Goal: Task Accomplishment & Management: Use online tool/utility

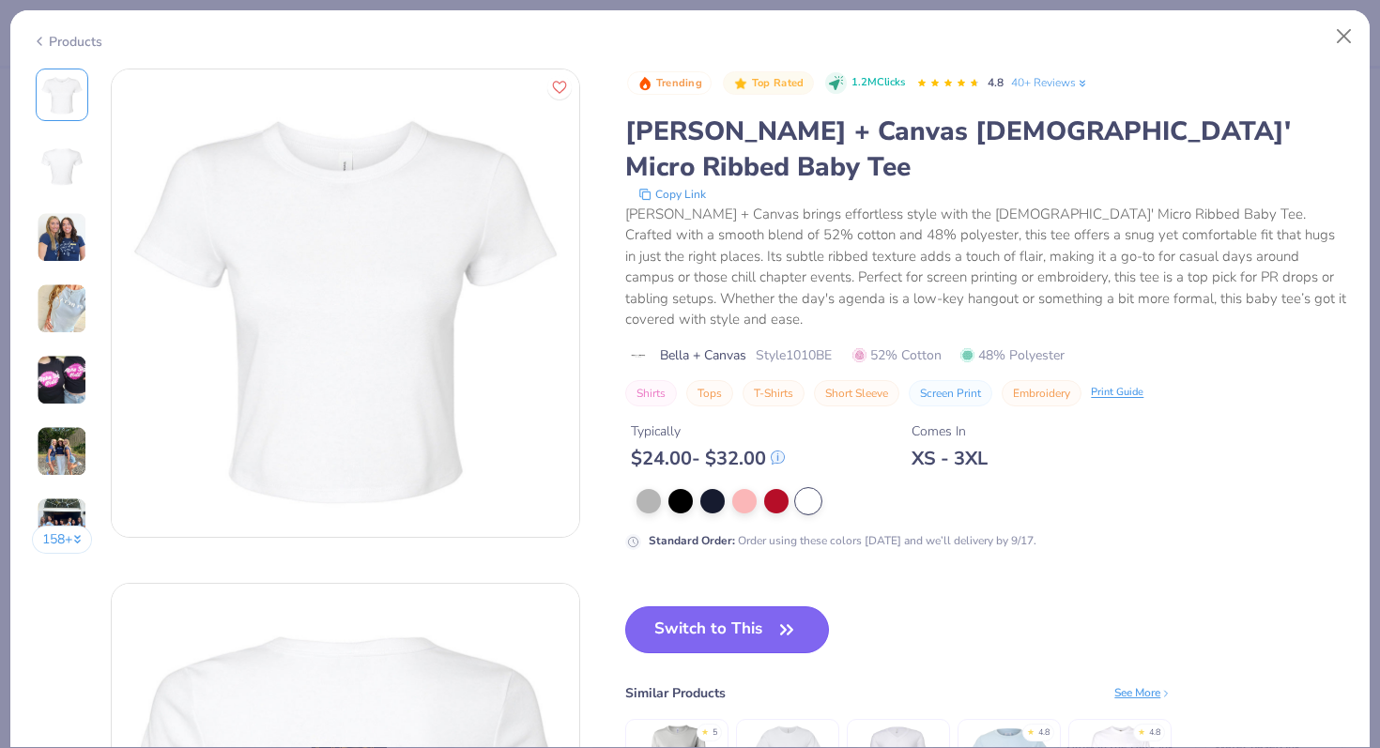
click at [734, 606] on button "Switch to This" at bounding box center [727, 629] width 204 height 47
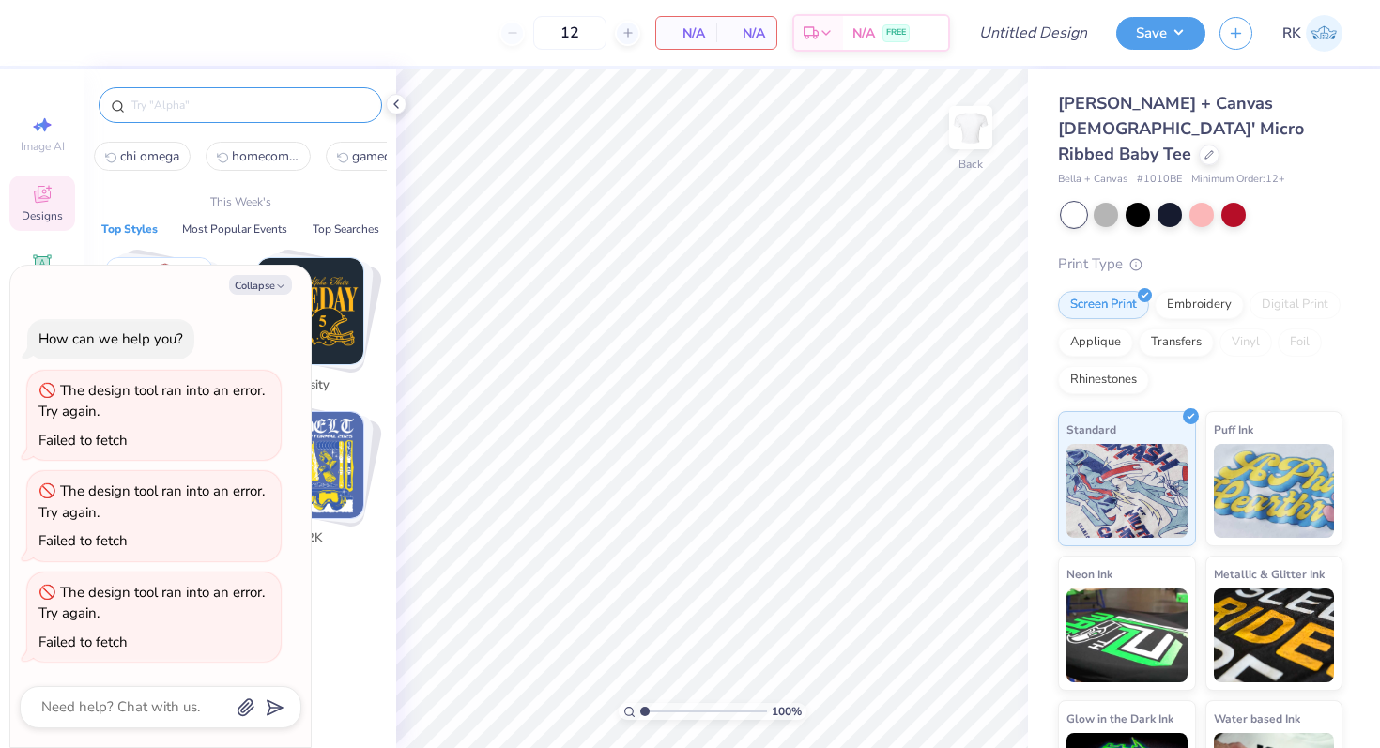
click at [176, 96] on input "text" at bounding box center [250, 105] width 240 height 19
click at [251, 291] on button "Collapse" at bounding box center [260, 285] width 63 height 20
type textarea "x"
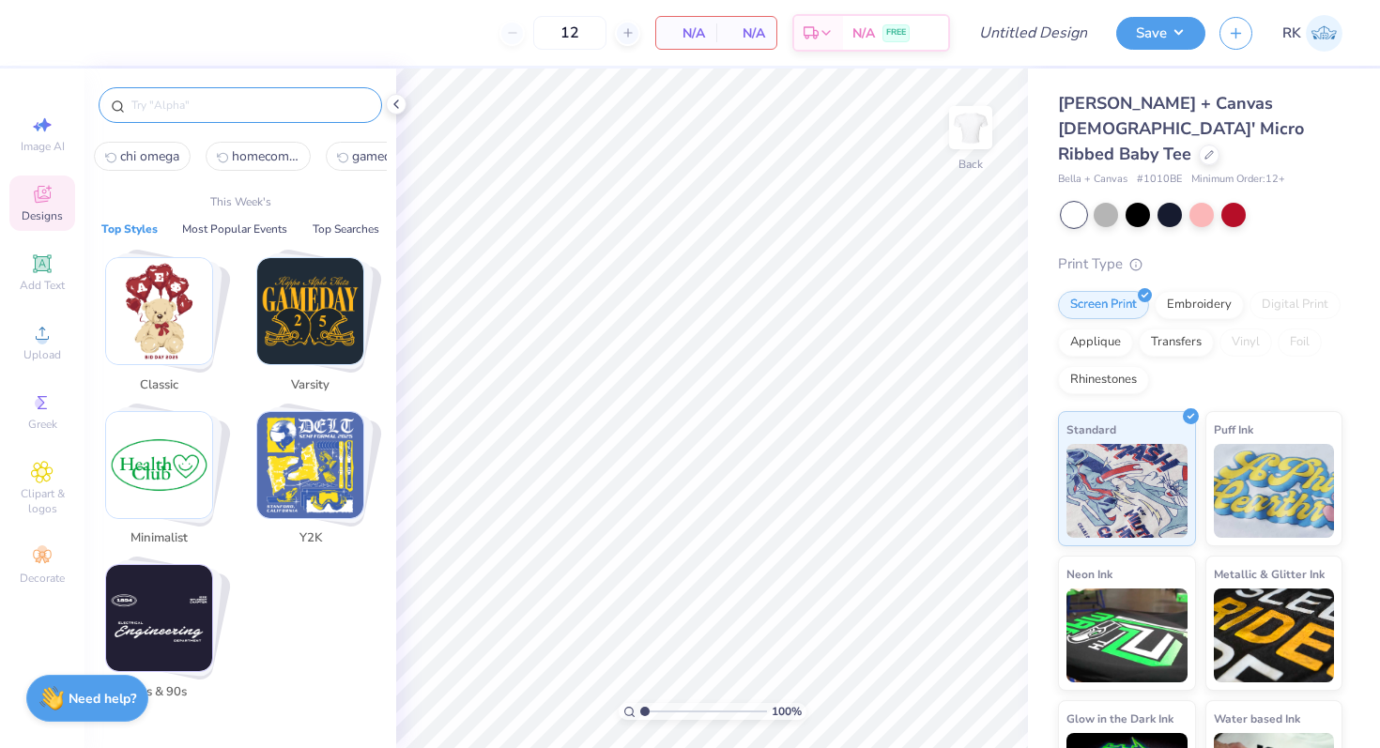
click at [217, 113] on input "text" at bounding box center [250, 105] width 240 height 19
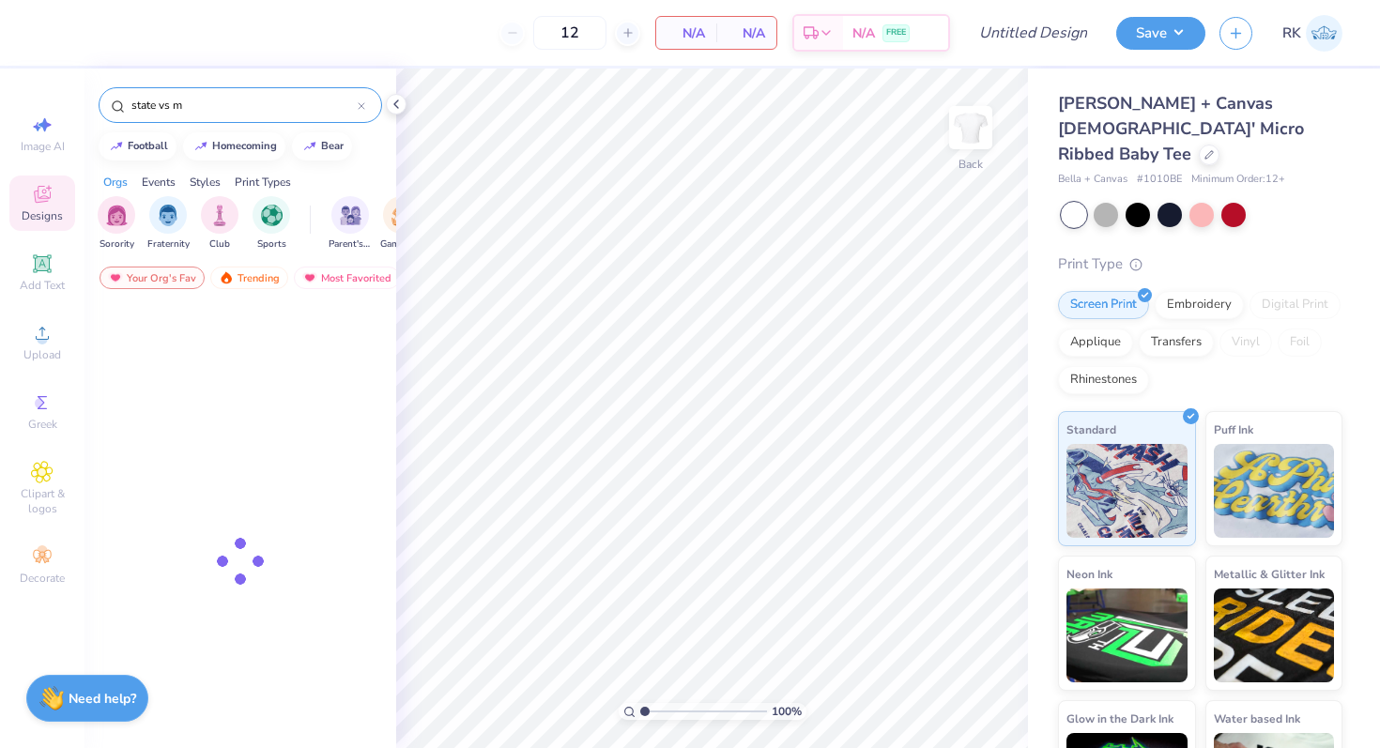
type input "state vs mi"
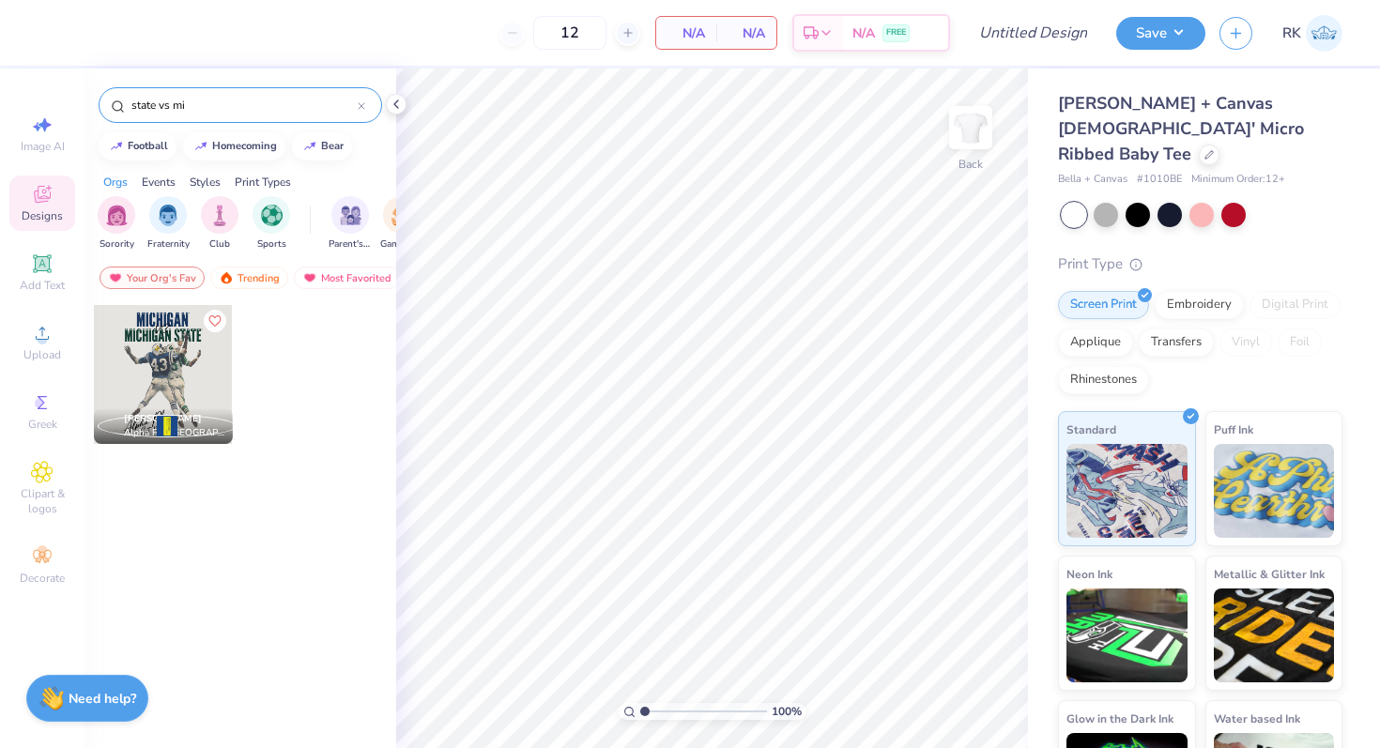
drag, startPoint x: 192, startPoint y: 103, endPoint x: 42, endPoint y: 97, distance: 150.4
click at [41, 101] on div "12 N/A Per Item N/A Total Est. Delivery N/A FREE Design Title Save RK Image AI …" at bounding box center [690, 374] width 1380 height 748
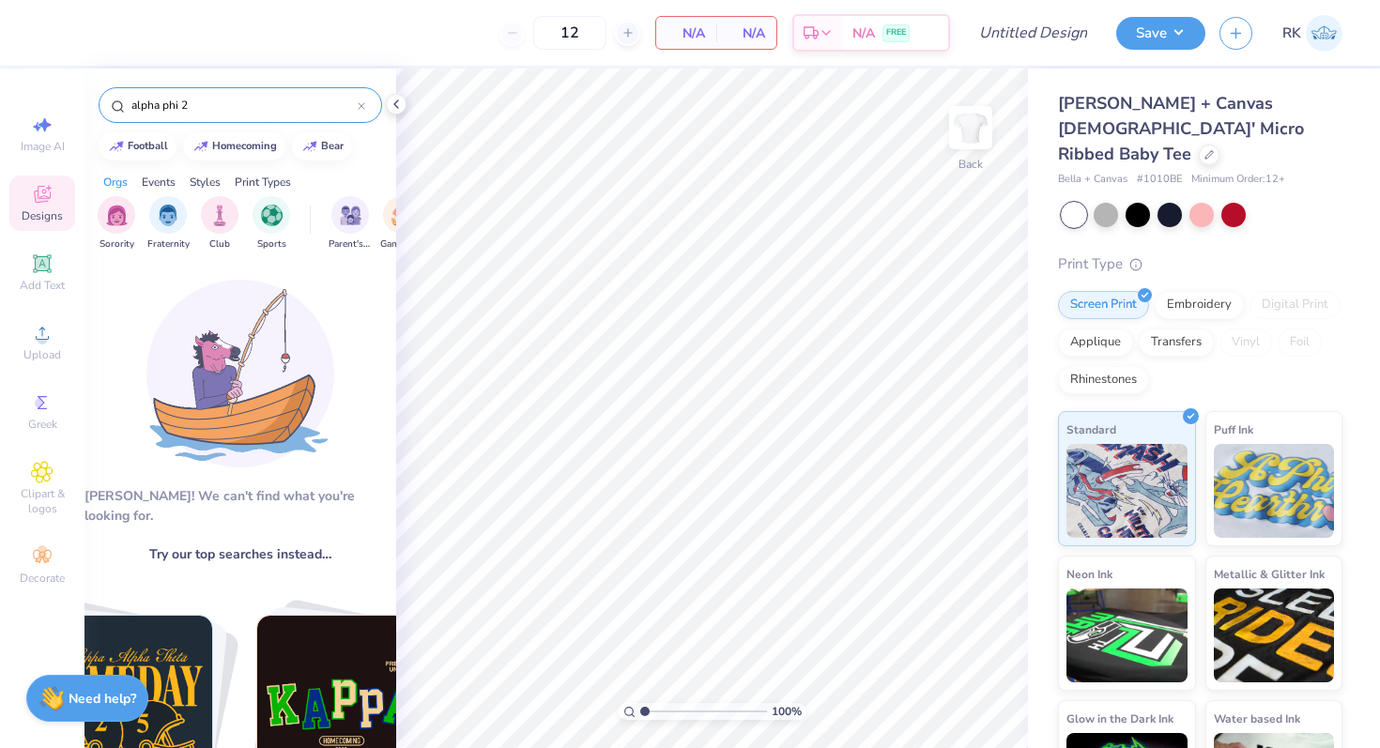
type input "alpha phi 24"
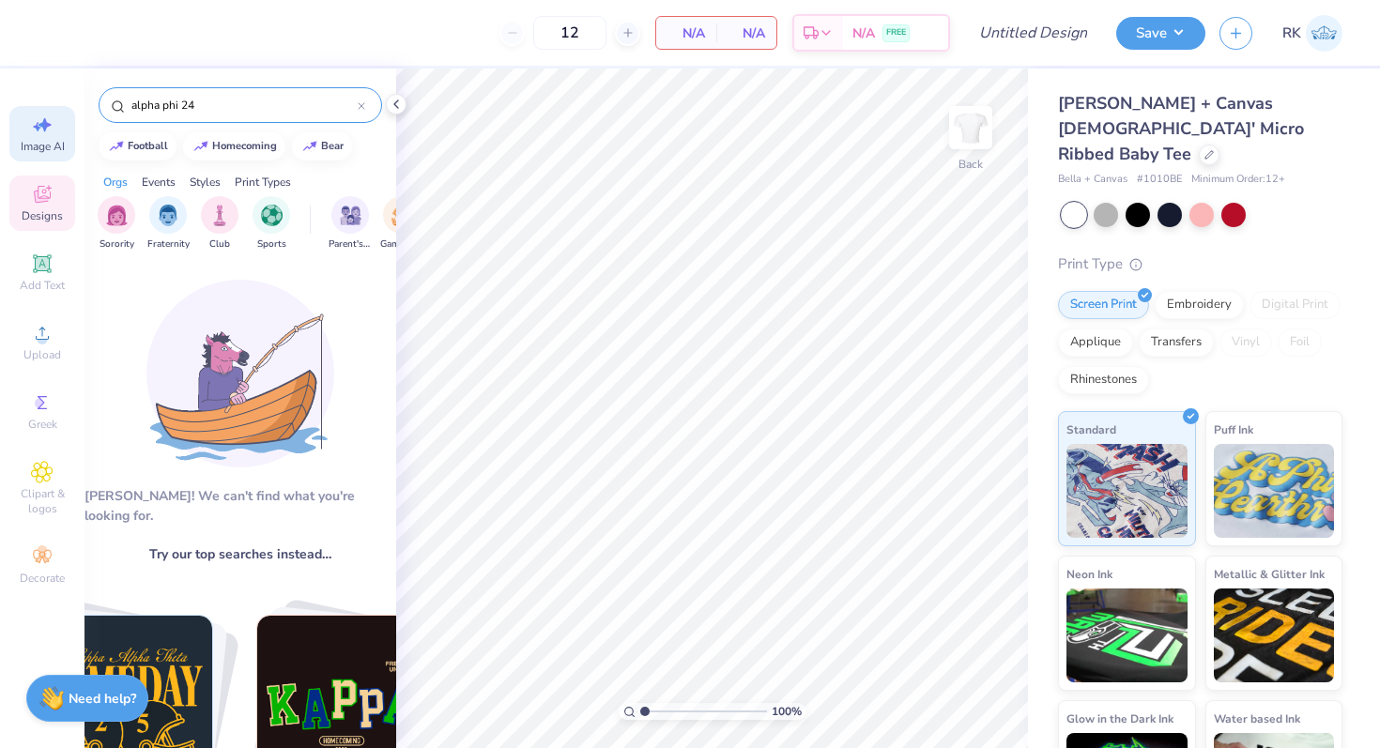
drag, startPoint x: 217, startPoint y: 105, endPoint x: 64, endPoint y: 105, distance: 153.0
click at [64, 105] on div "12 N/A Per Item N/A Total Est. Delivery N/A FREE Design Title Save RK Image AI …" at bounding box center [690, 374] width 1380 height 748
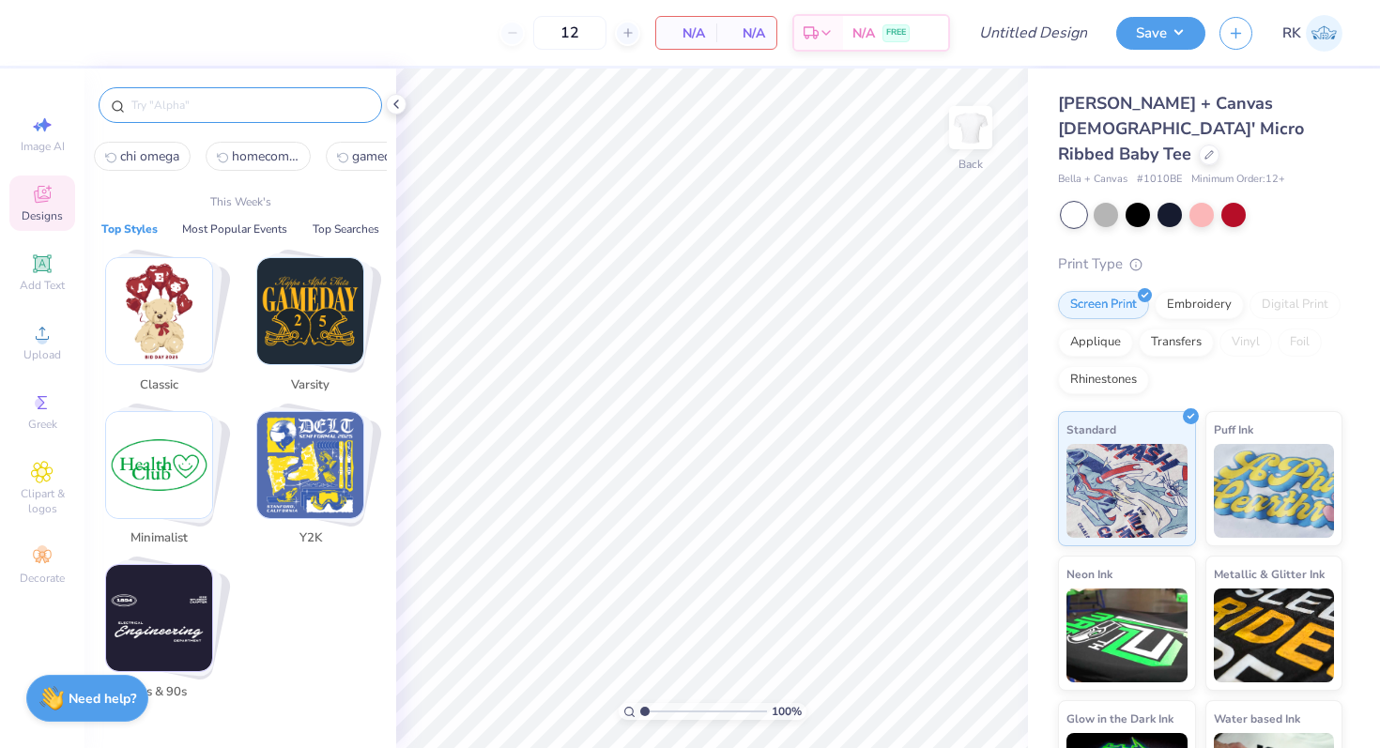
type input "e"
click at [247, 234] on button "Most Popular Events" at bounding box center [235, 229] width 116 height 19
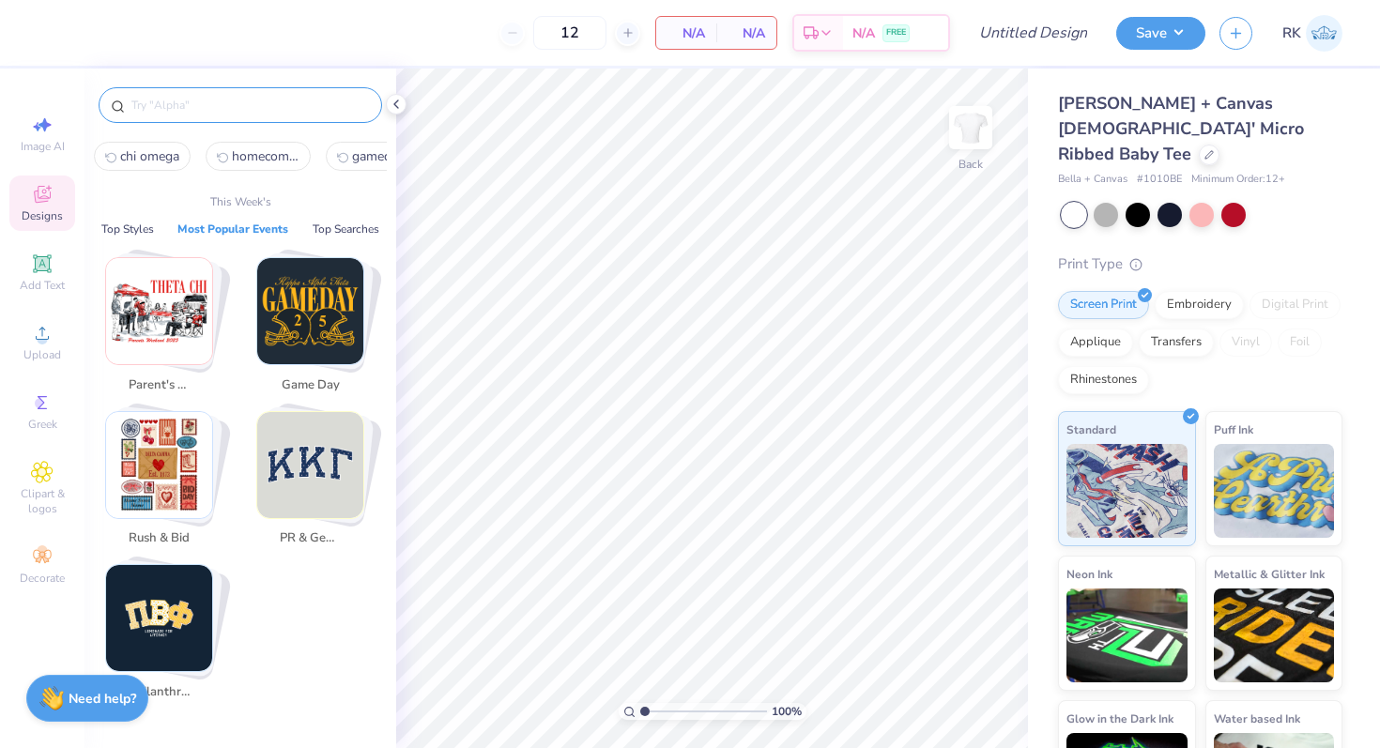
click at [324, 302] on img "Stack Card Button Game Day" at bounding box center [310, 311] width 106 height 106
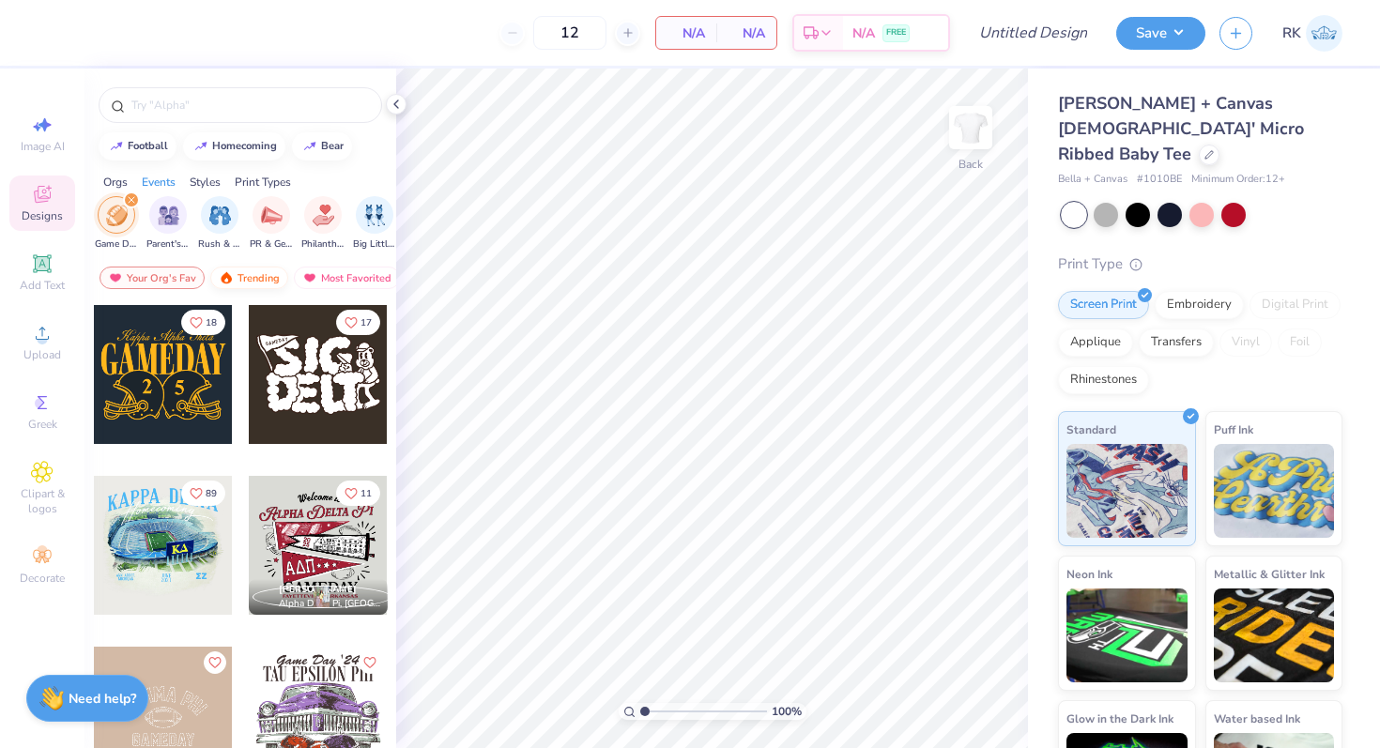
click at [243, 277] on div "Trending" at bounding box center [249, 278] width 78 height 23
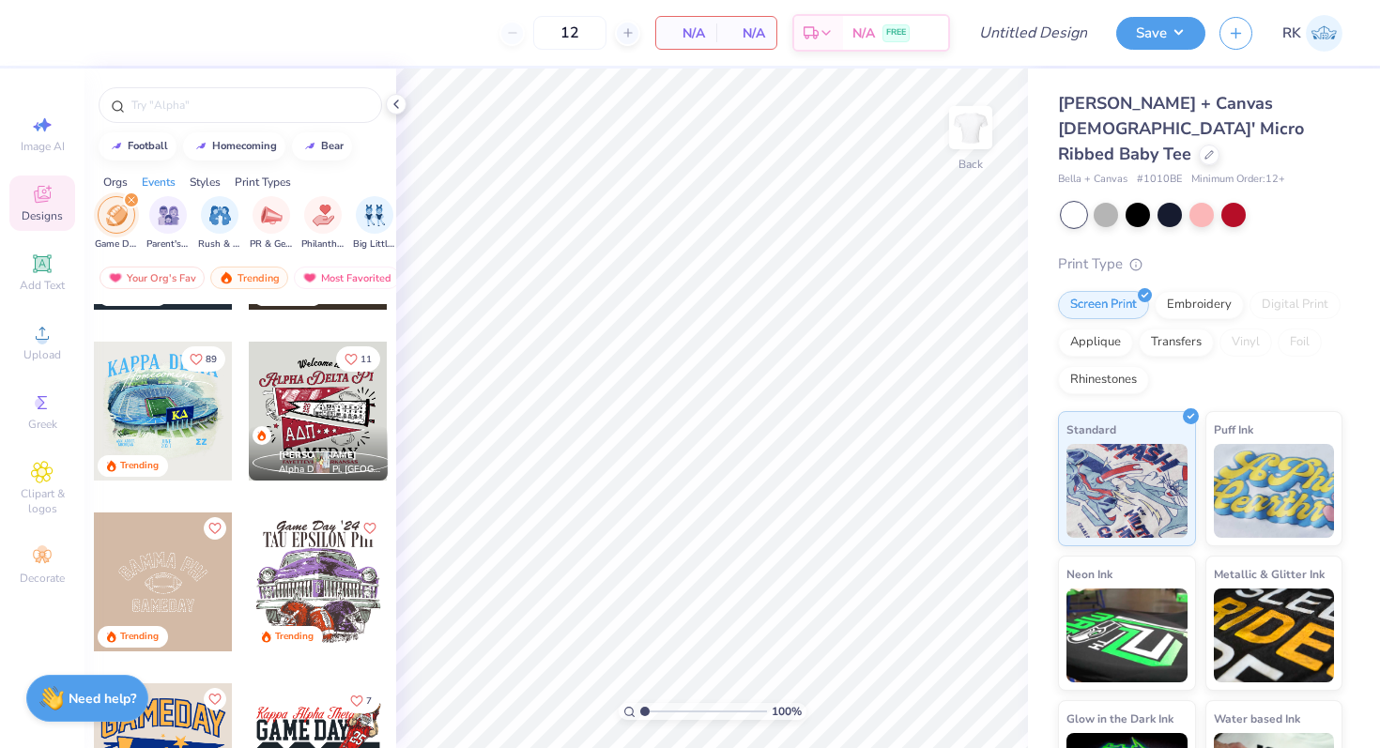
scroll to position [135, 0]
click at [182, 386] on div at bounding box center [163, 410] width 139 height 139
click at [166, 393] on div at bounding box center [163, 410] width 139 height 139
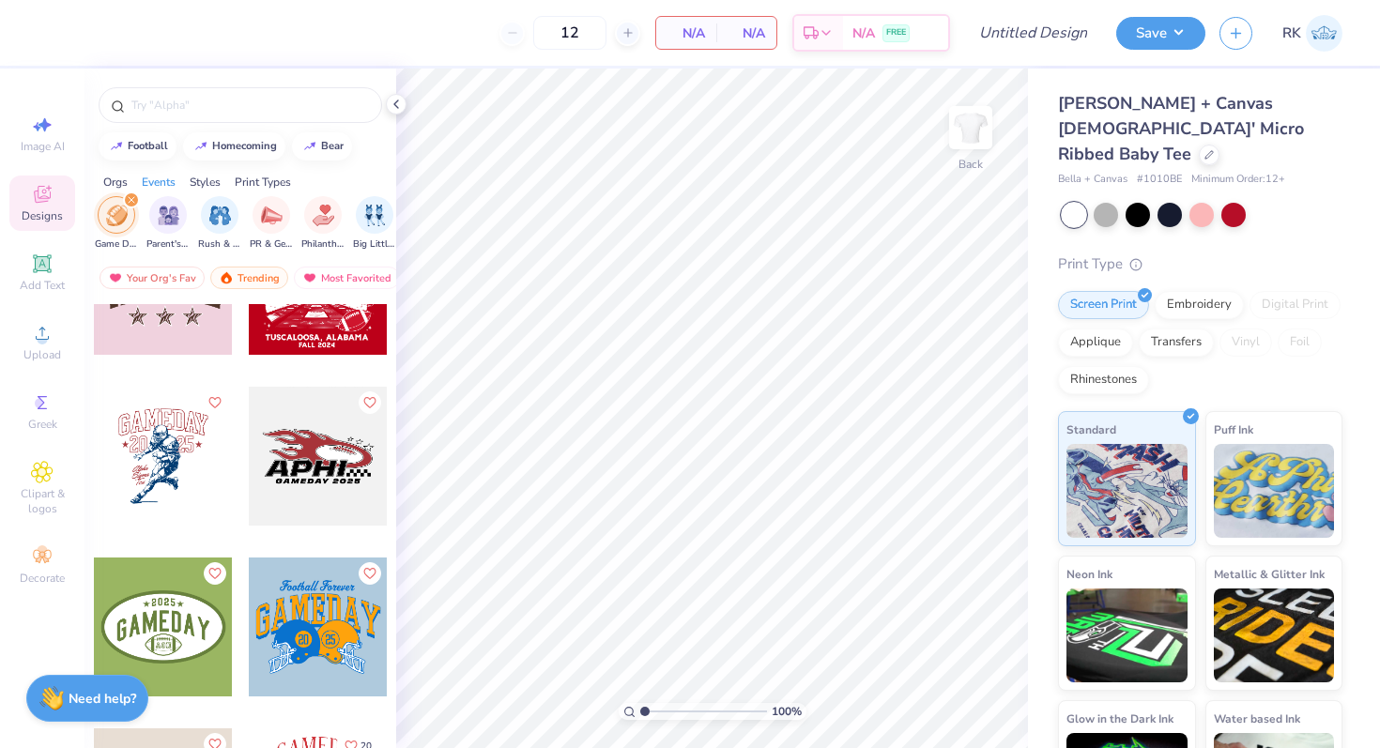
scroll to position [947, 0]
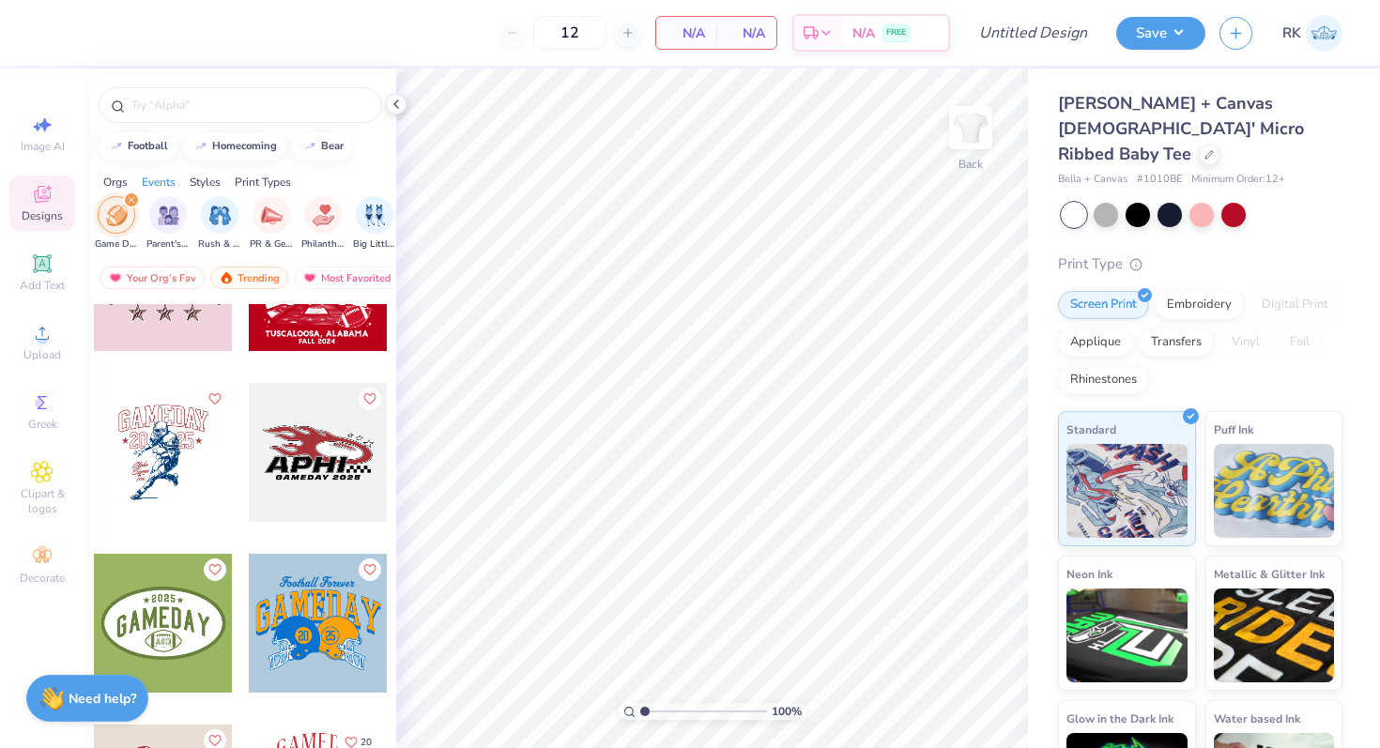
click at [198, 424] on div at bounding box center [163, 452] width 139 height 139
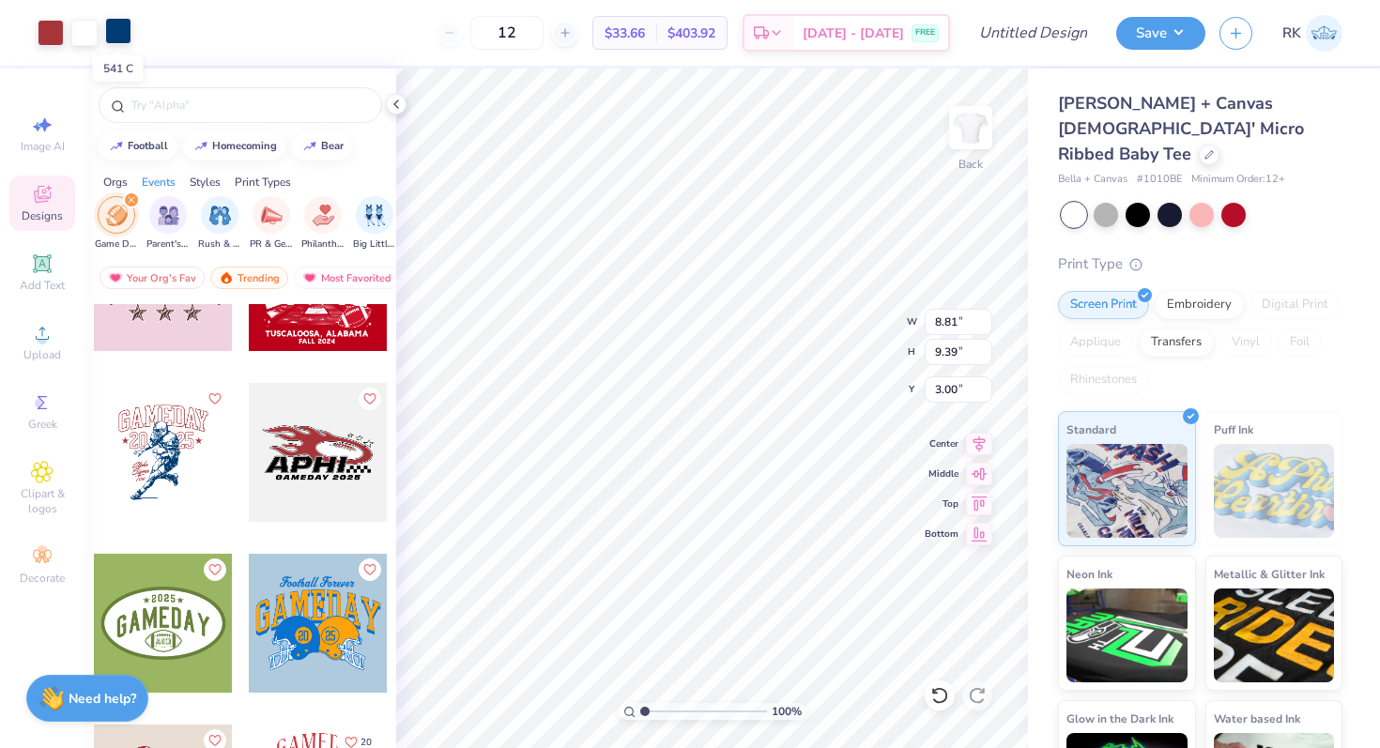
click at [122, 34] on div at bounding box center [118, 31] width 26 height 26
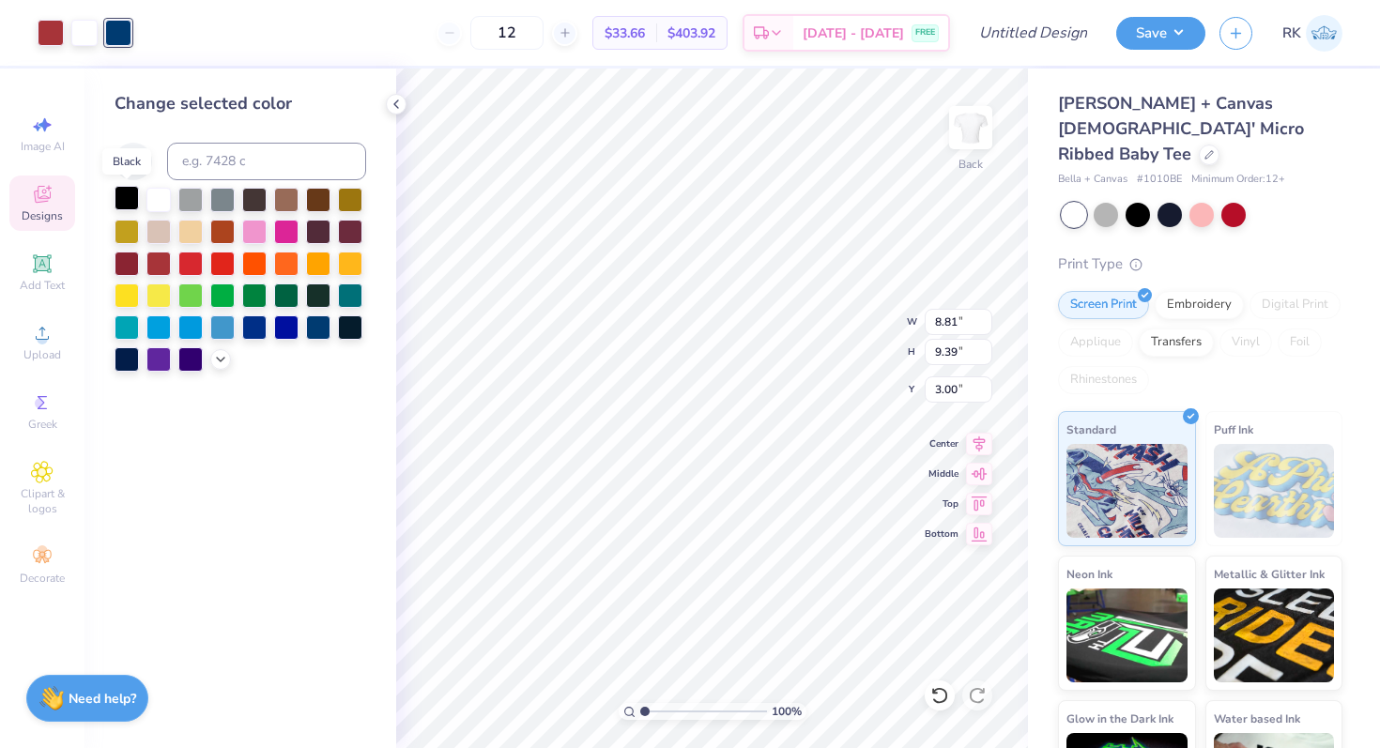
click at [120, 197] on div at bounding box center [127, 198] width 24 height 24
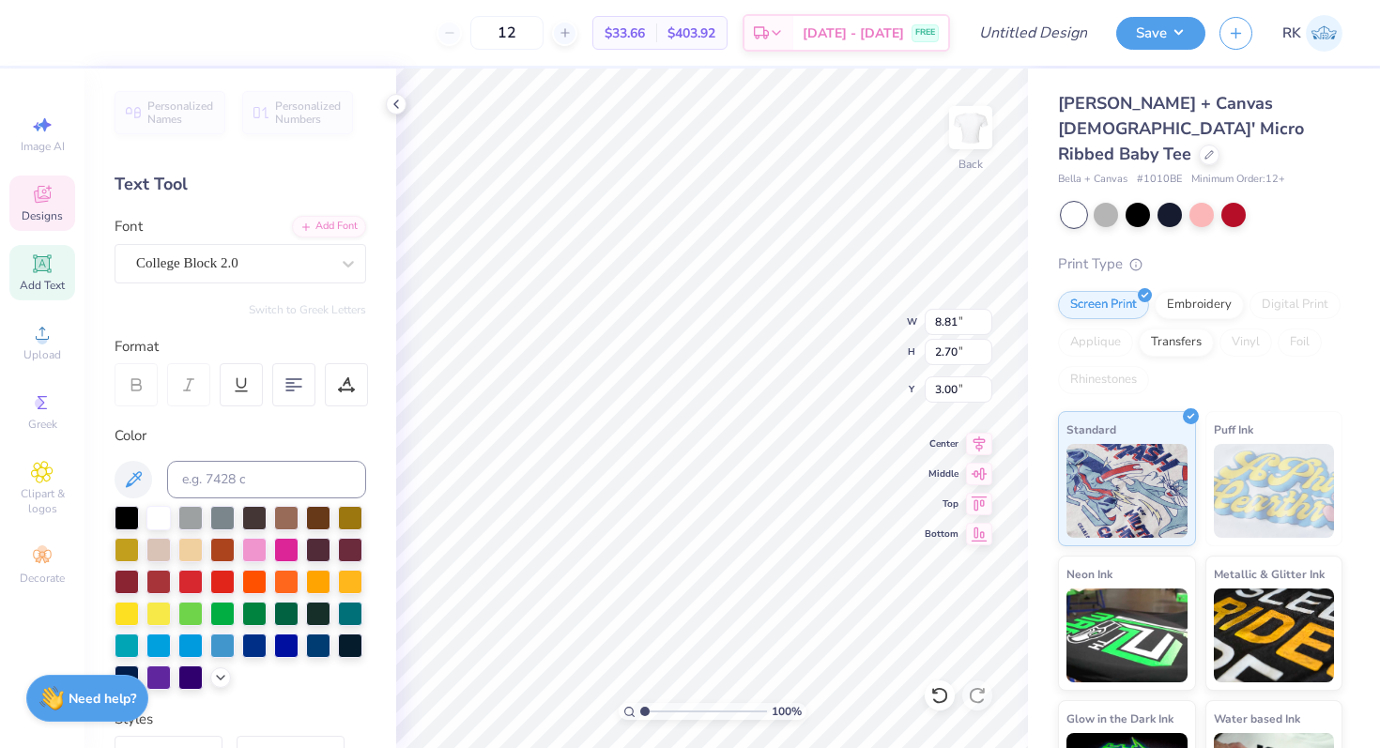
scroll to position [0, 0]
type textarea "G"
type textarea "Apple cup"
click at [937, 696] on icon at bounding box center [939, 695] width 19 height 19
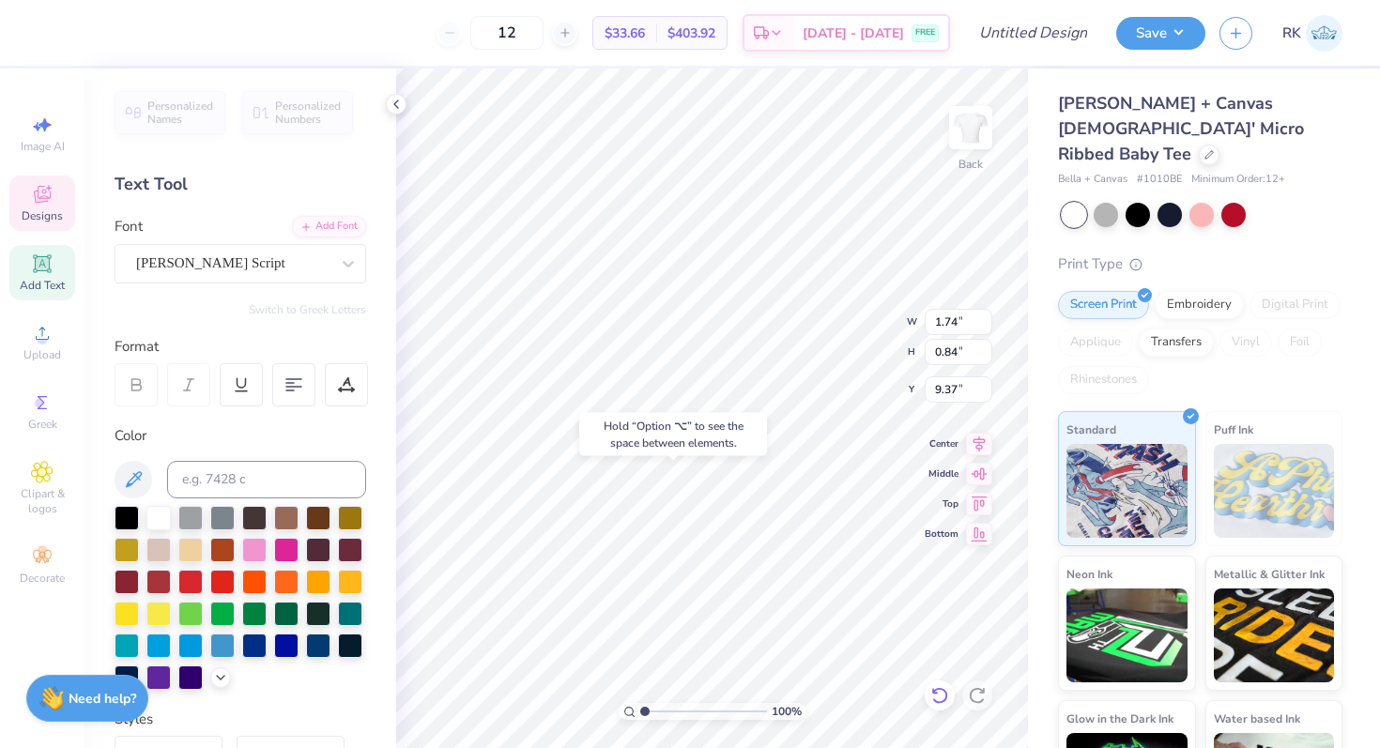
type input "9.25"
type input "0.90"
type input "0.75"
type input "9.84"
type textarea "Delta"
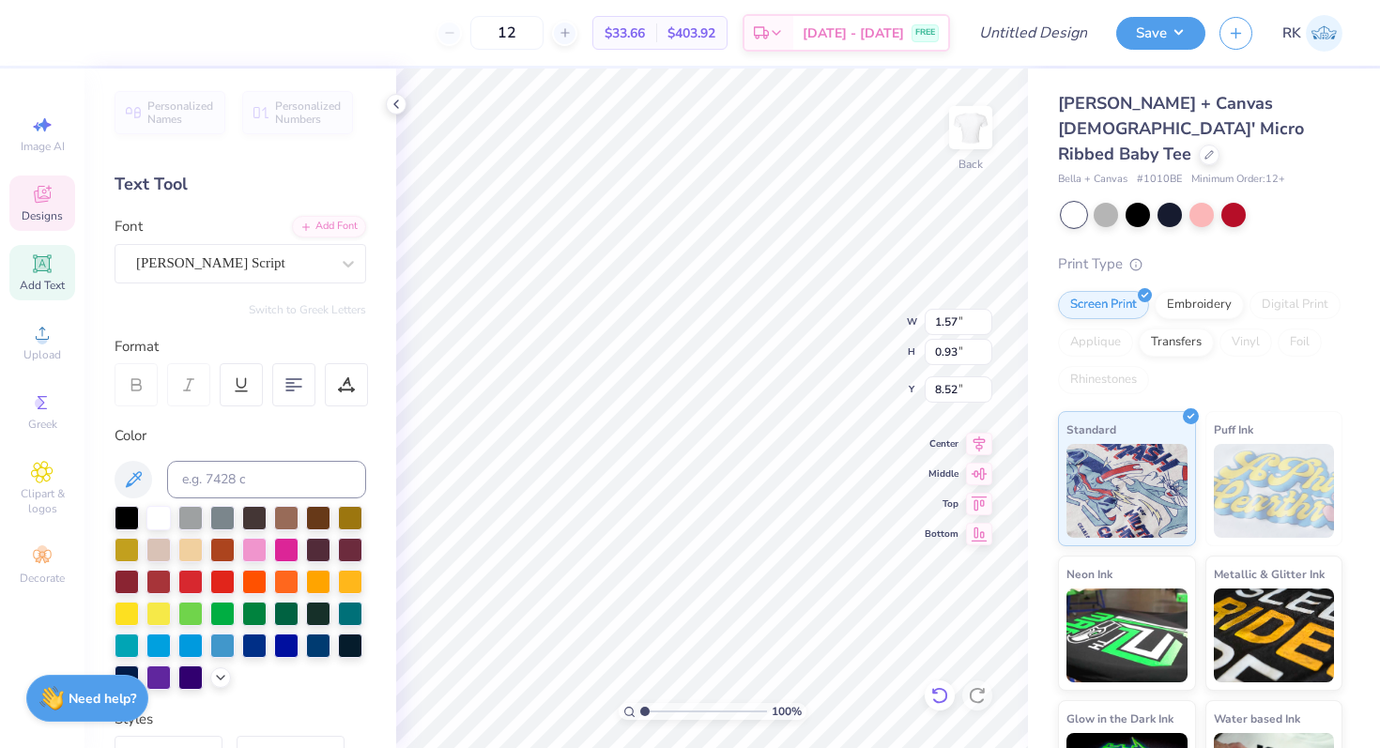
scroll to position [0, 0]
type input "1.74"
type input "0.84"
type input "9.25"
type textarea "Gamma"
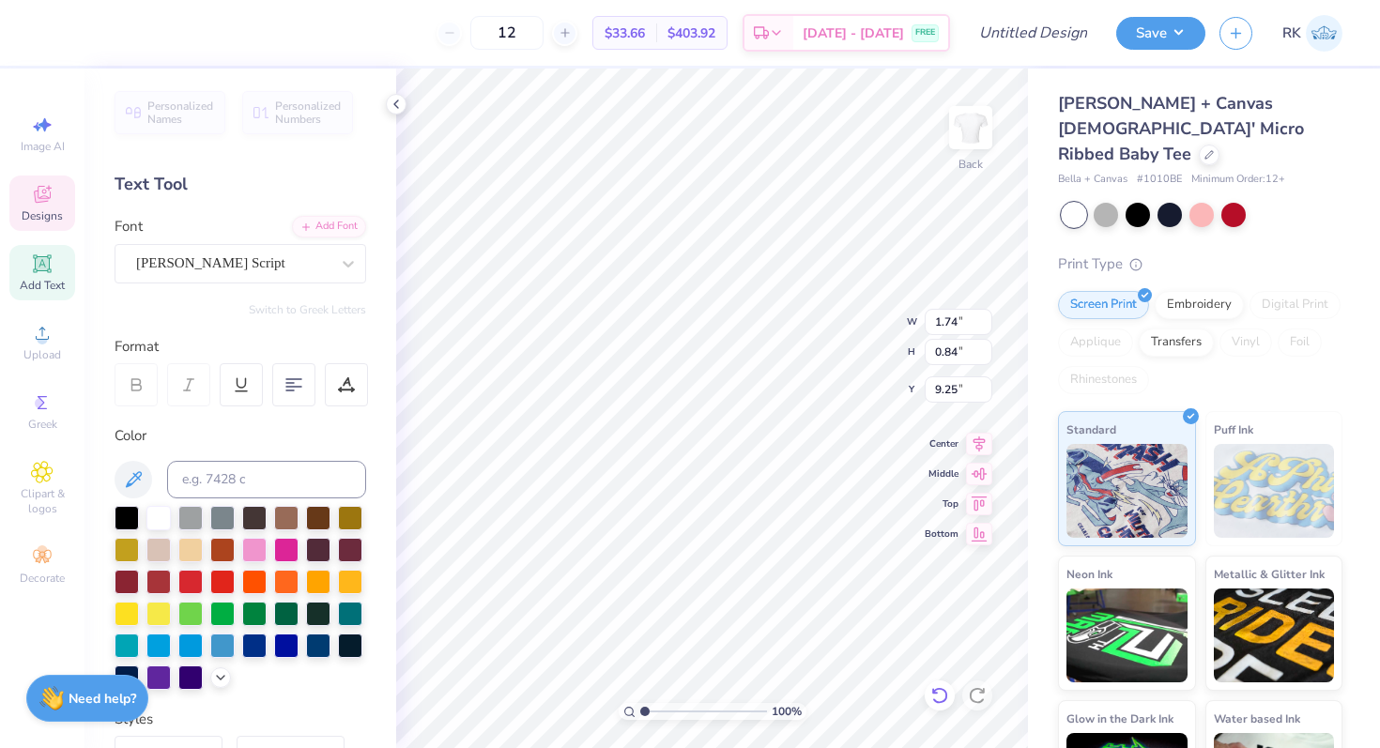
scroll to position [0, 1]
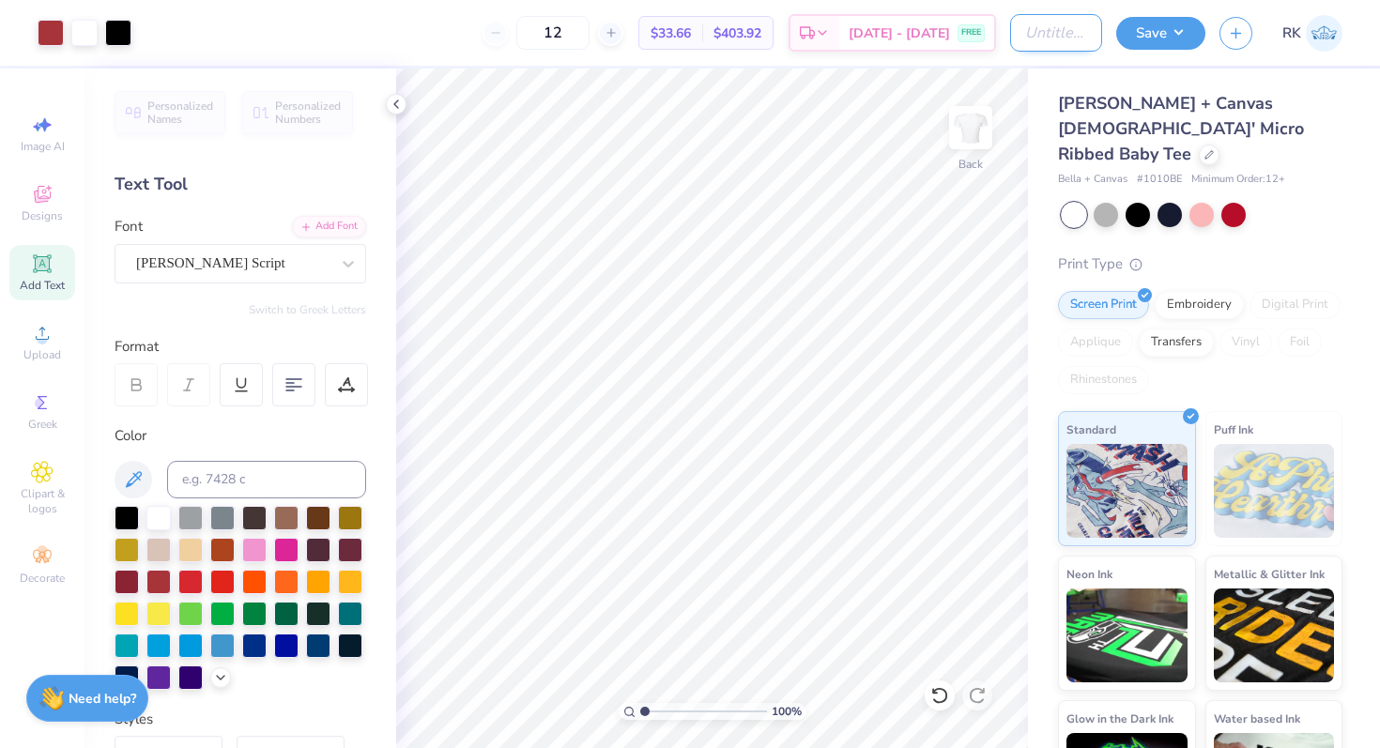
click at [1062, 32] on input "Design Title" at bounding box center [1056, 33] width 92 height 38
type input "DG Apple cup"
click at [1155, 34] on button "Save" at bounding box center [1160, 30] width 89 height 33
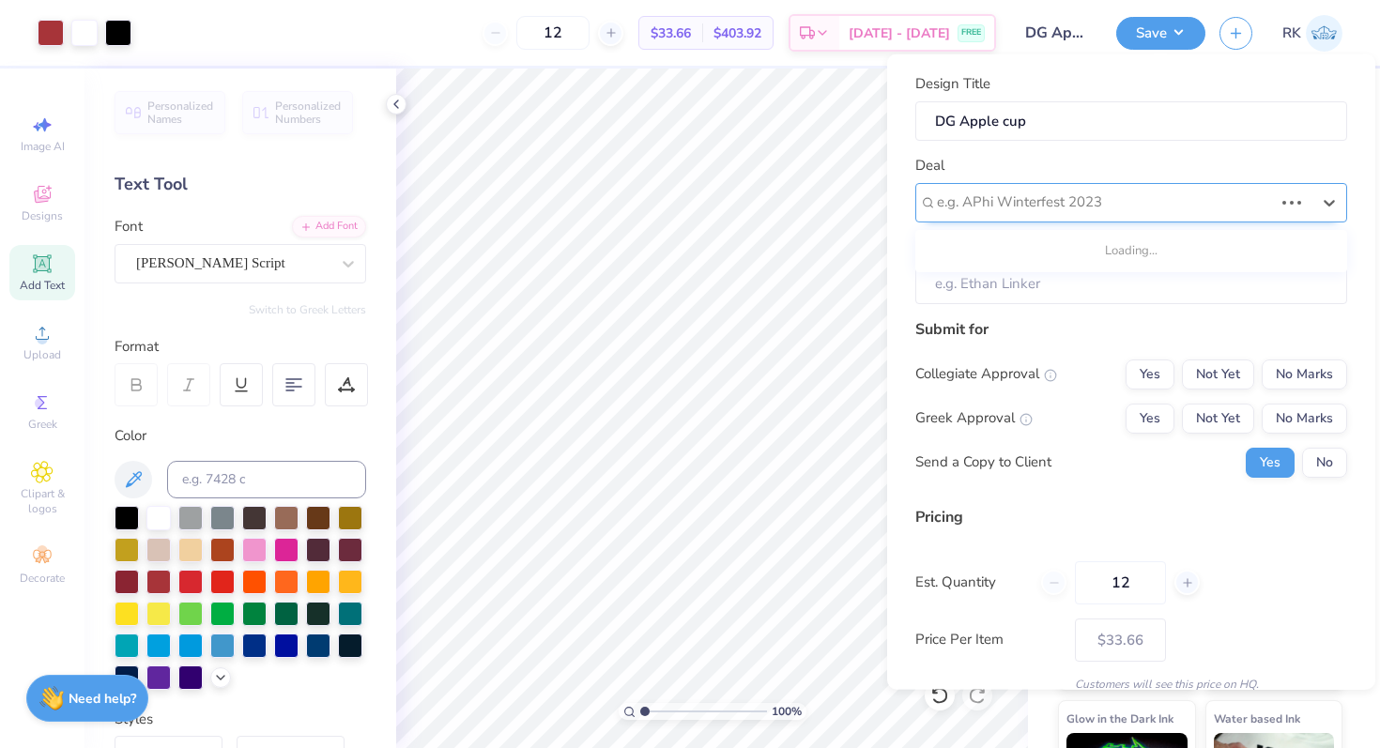
click at [1083, 202] on div at bounding box center [1105, 202] width 336 height 25
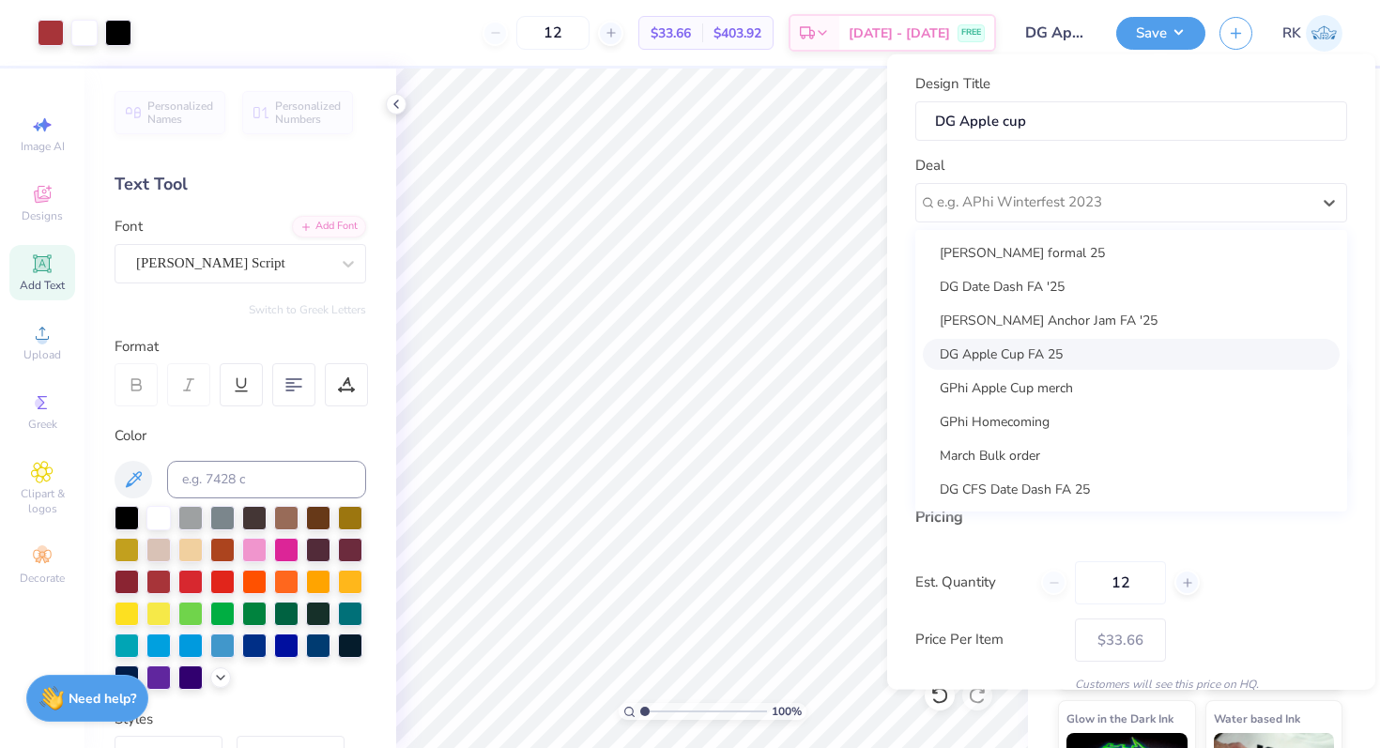
click at [1048, 348] on div "DG Apple Cup FA 25" at bounding box center [1131, 353] width 417 height 31
type input "Makenzie Neal"
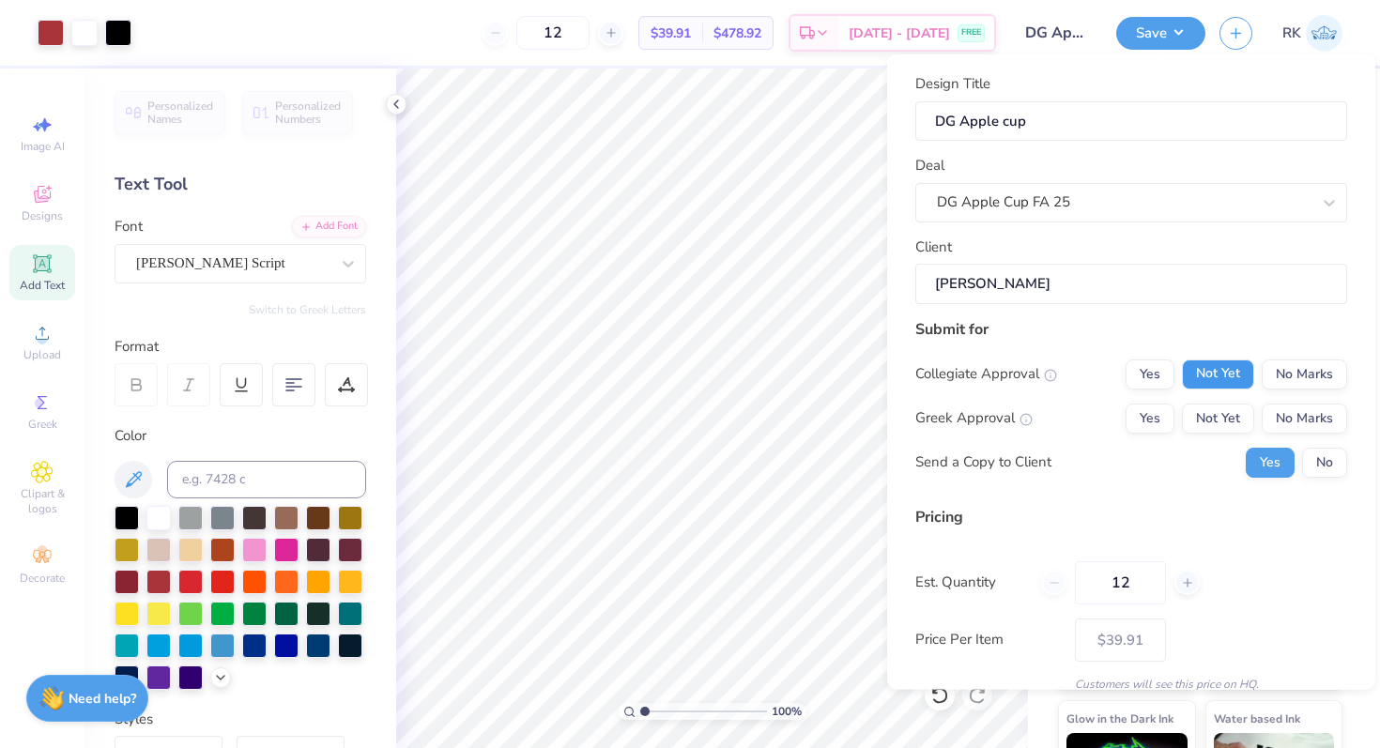
click at [1197, 373] on button "Not Yet" at bounding box center [1218, 374] width 72 height 30
click at [1300, 375] on button "No Marks" at bounding box center [1304, 374] width 85 height 30
click at [1236, 407] on button "Not Yet" at bounding box center [1218, 418] width 72 height 30
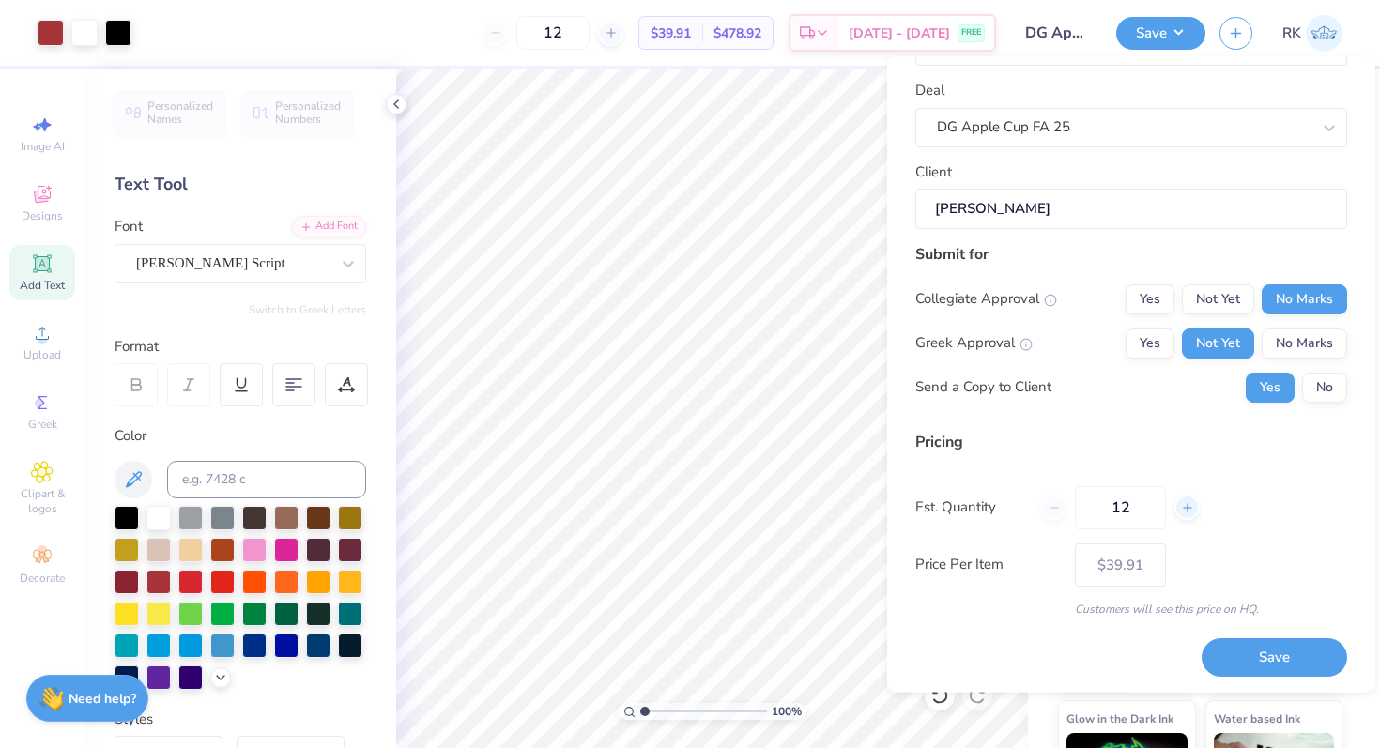
scroll to position [80, 0]
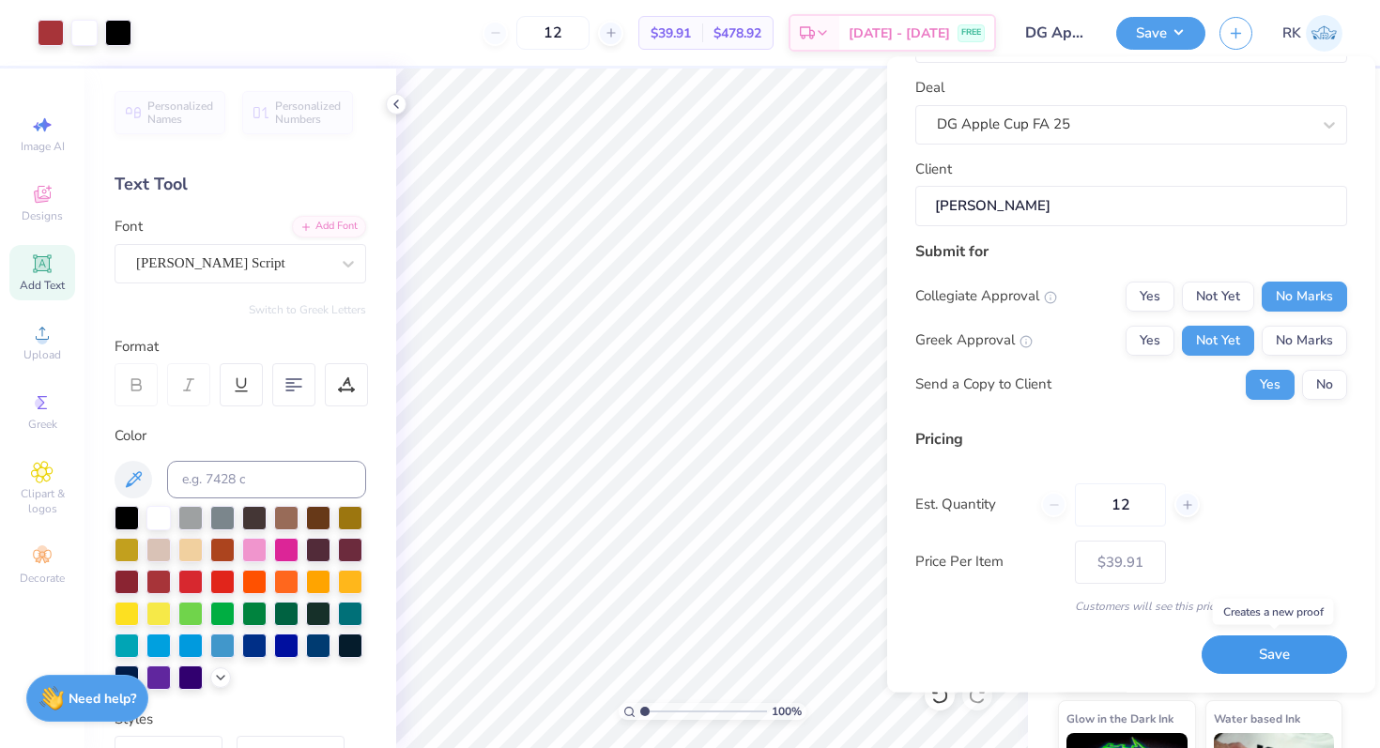
click at [1227, 650] on button "Save" at bounding box center [1275, 656] width 146 height 38
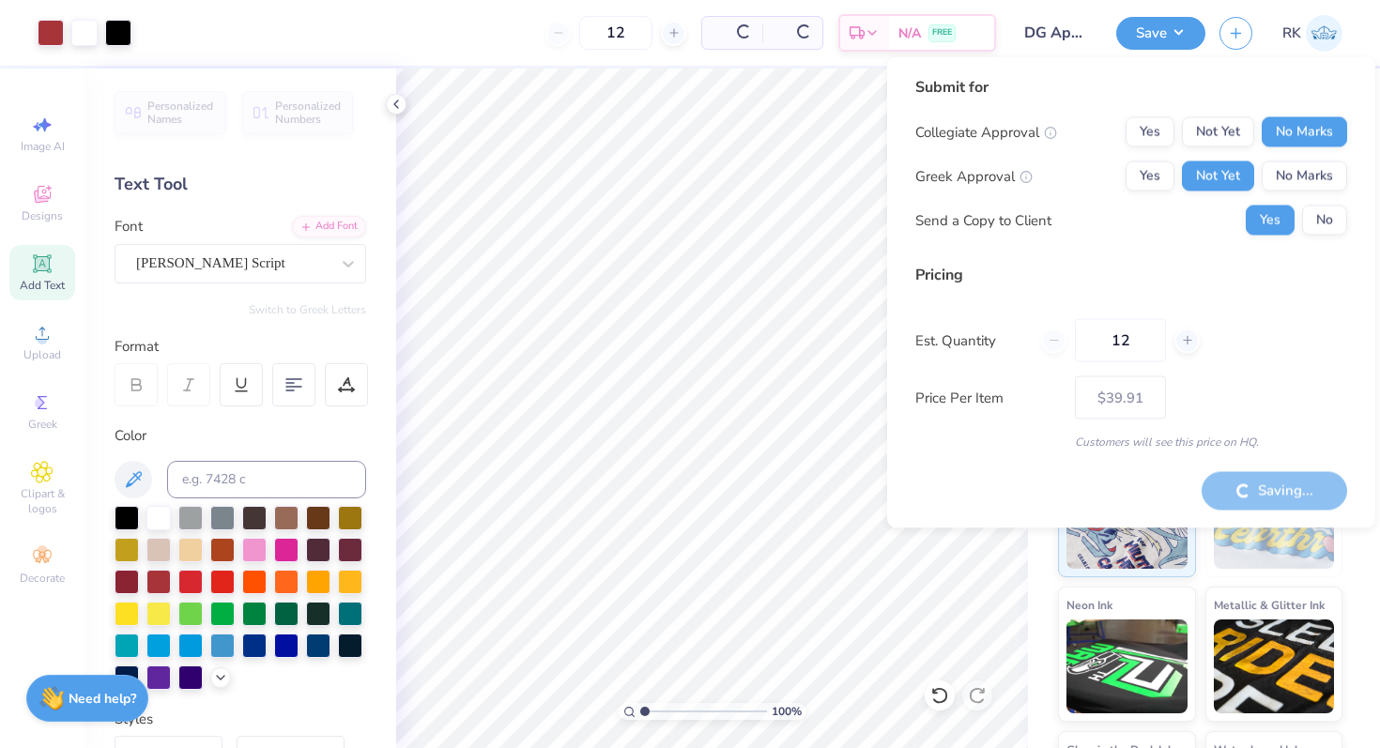
type input "– –"
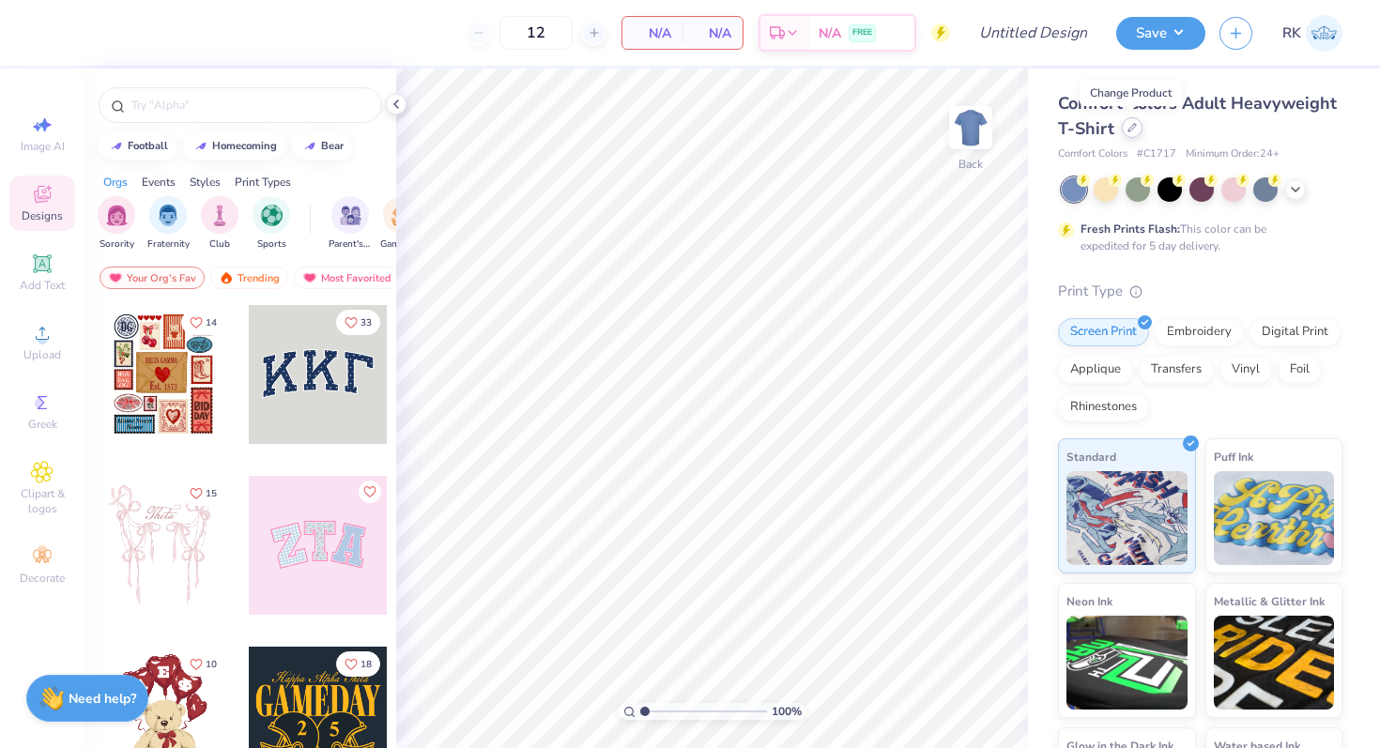
click at [1131, 128] on icon at bounding box center [1132, 128] width 8 height 8
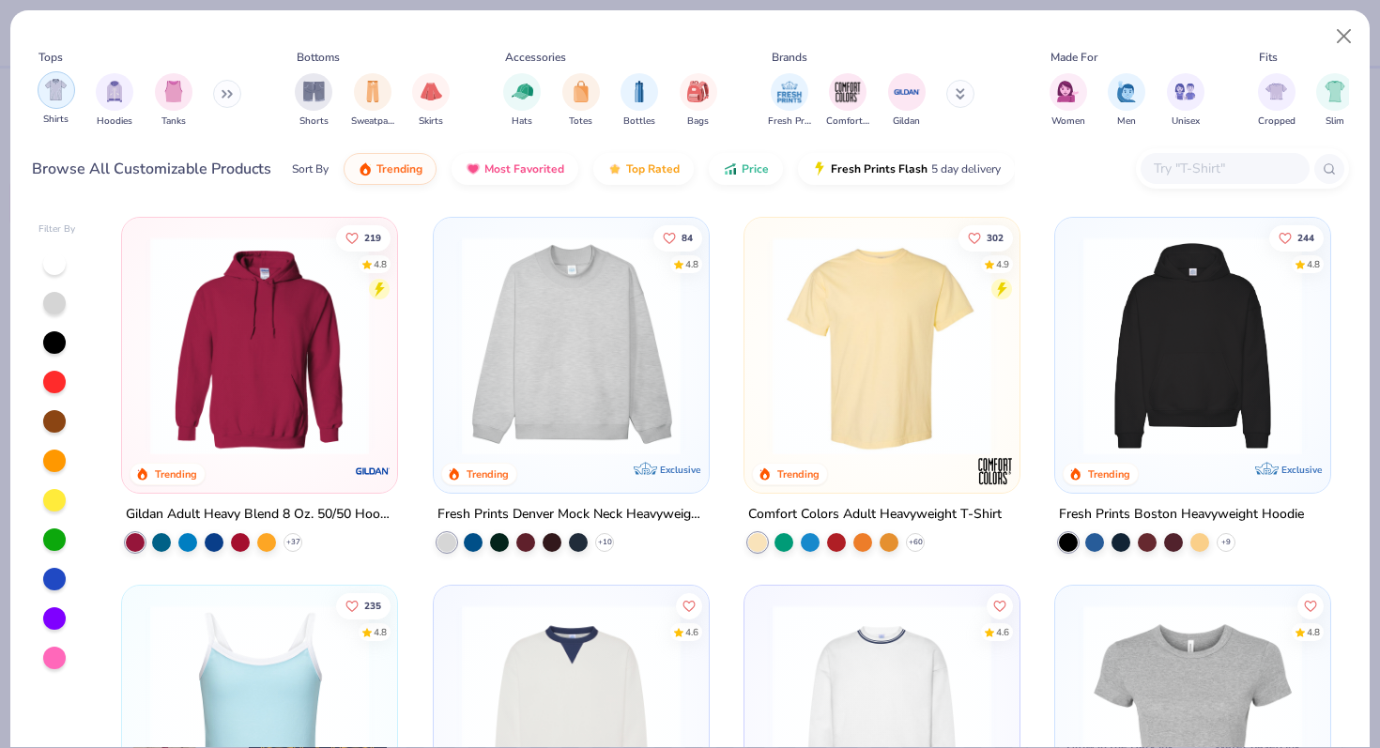
click at [64, 102] on div "filter for Shirts" at bounding box center [57, 90] width 38 height 38
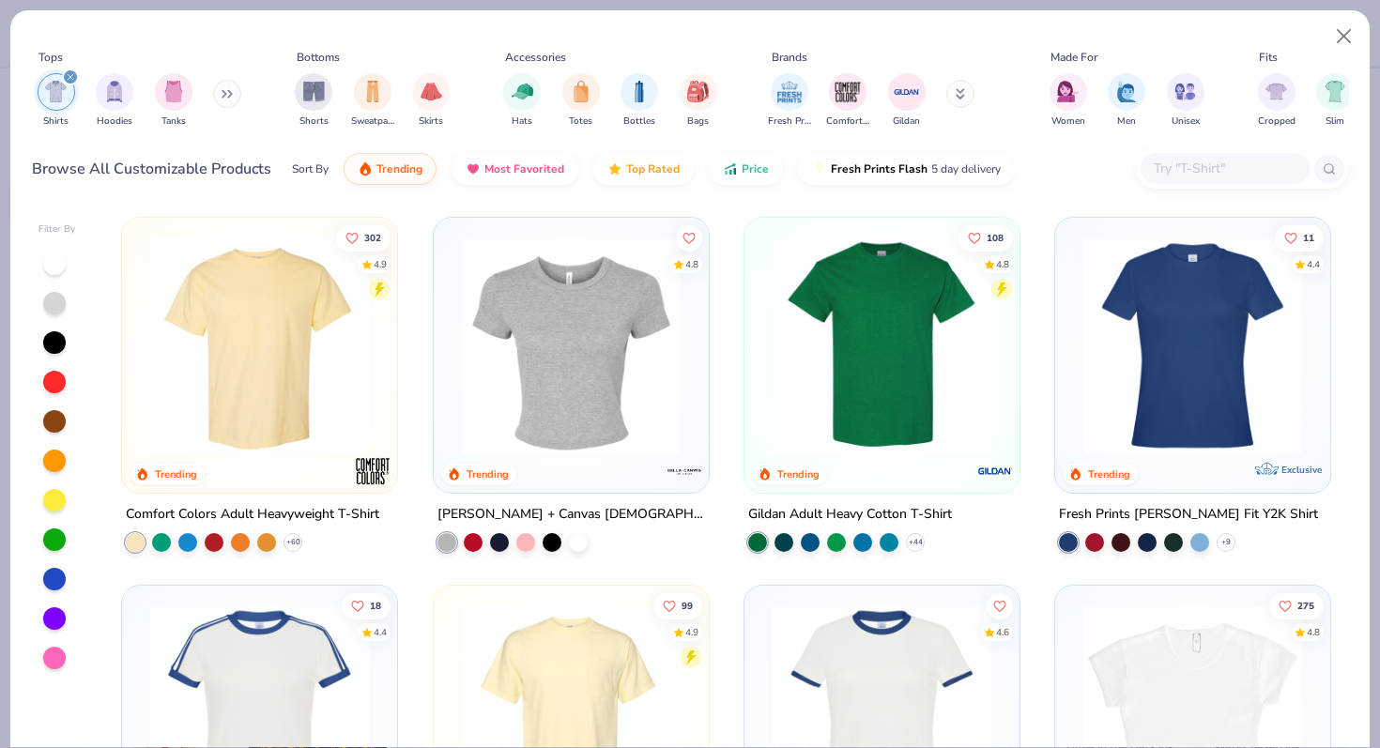
click at [536, 389] on img at bounding box center [572, 346] width 238 height 219
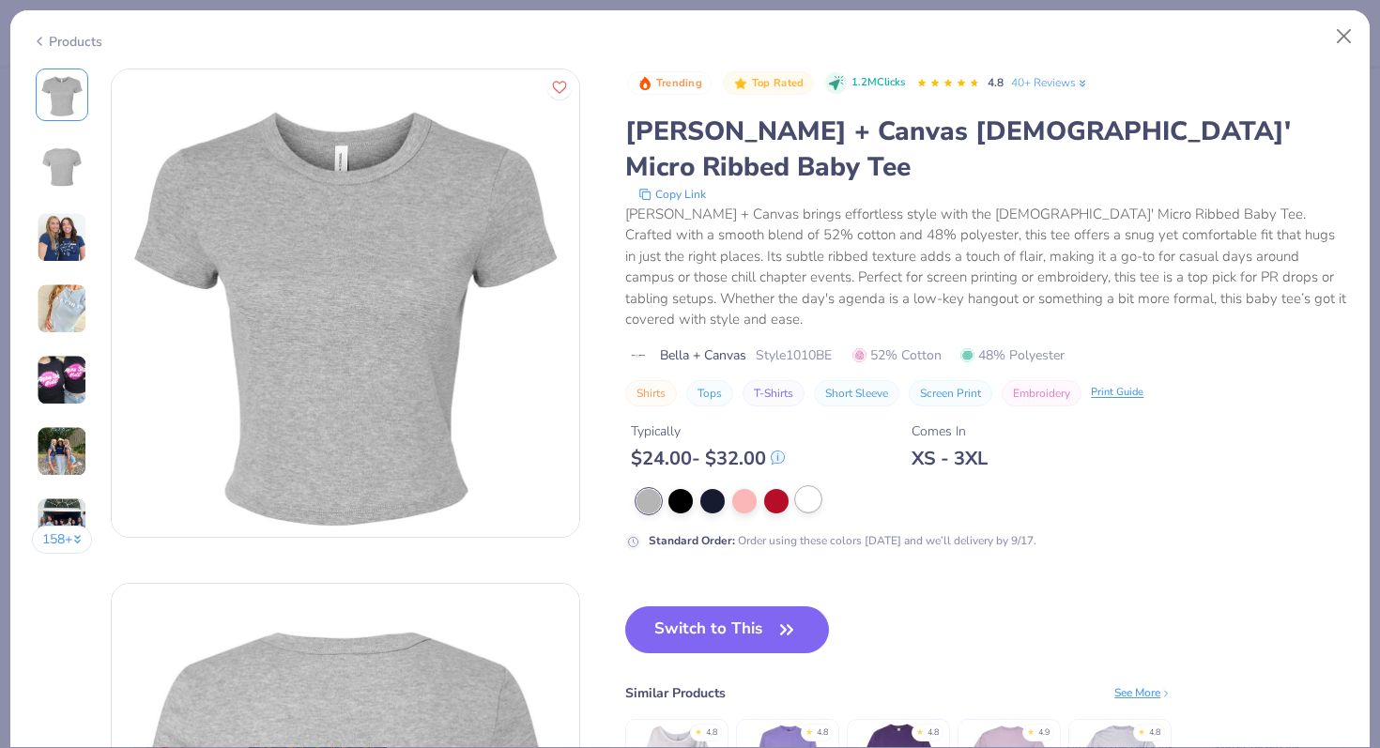
click at [808, 487] on div at bounding box center [808, 499] width 24 height 24
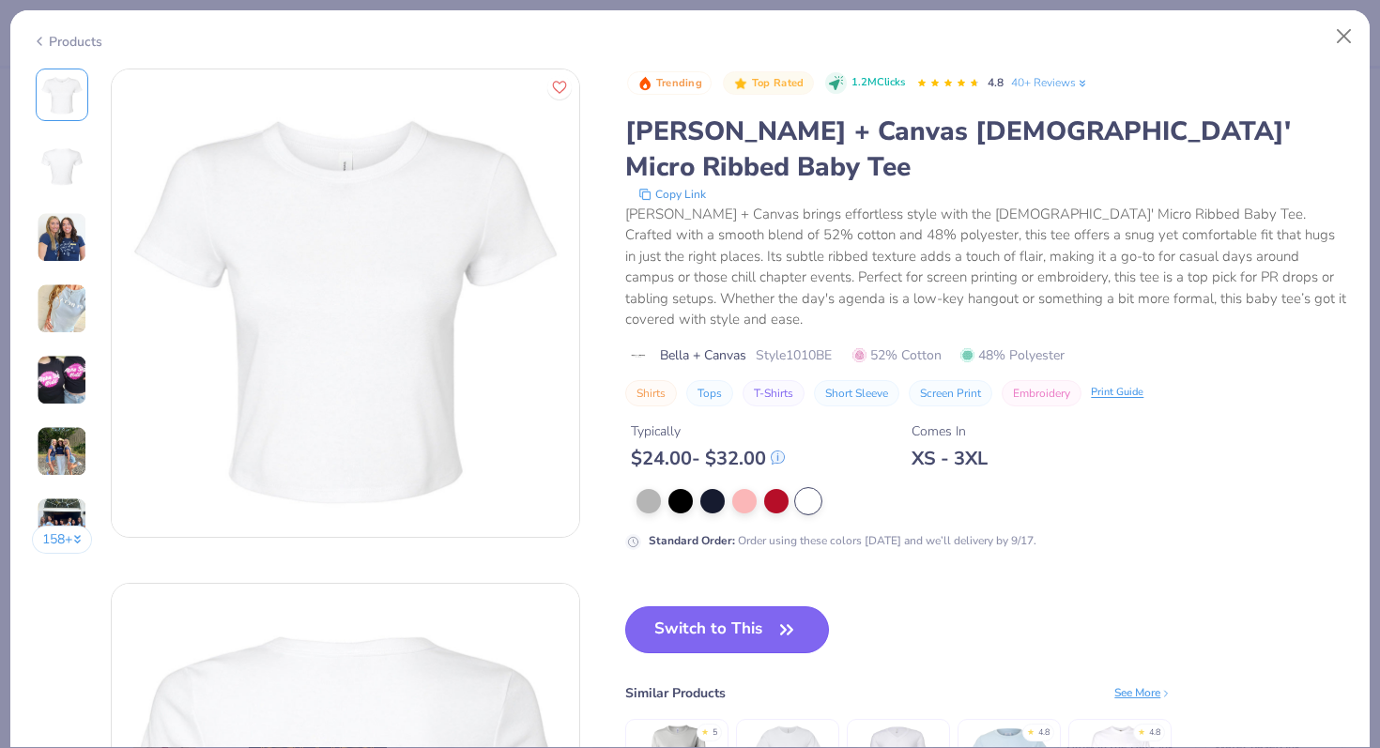
click at [760, 606] on button "Switch to This" at bounding box center [727, 629] width 204 height 47
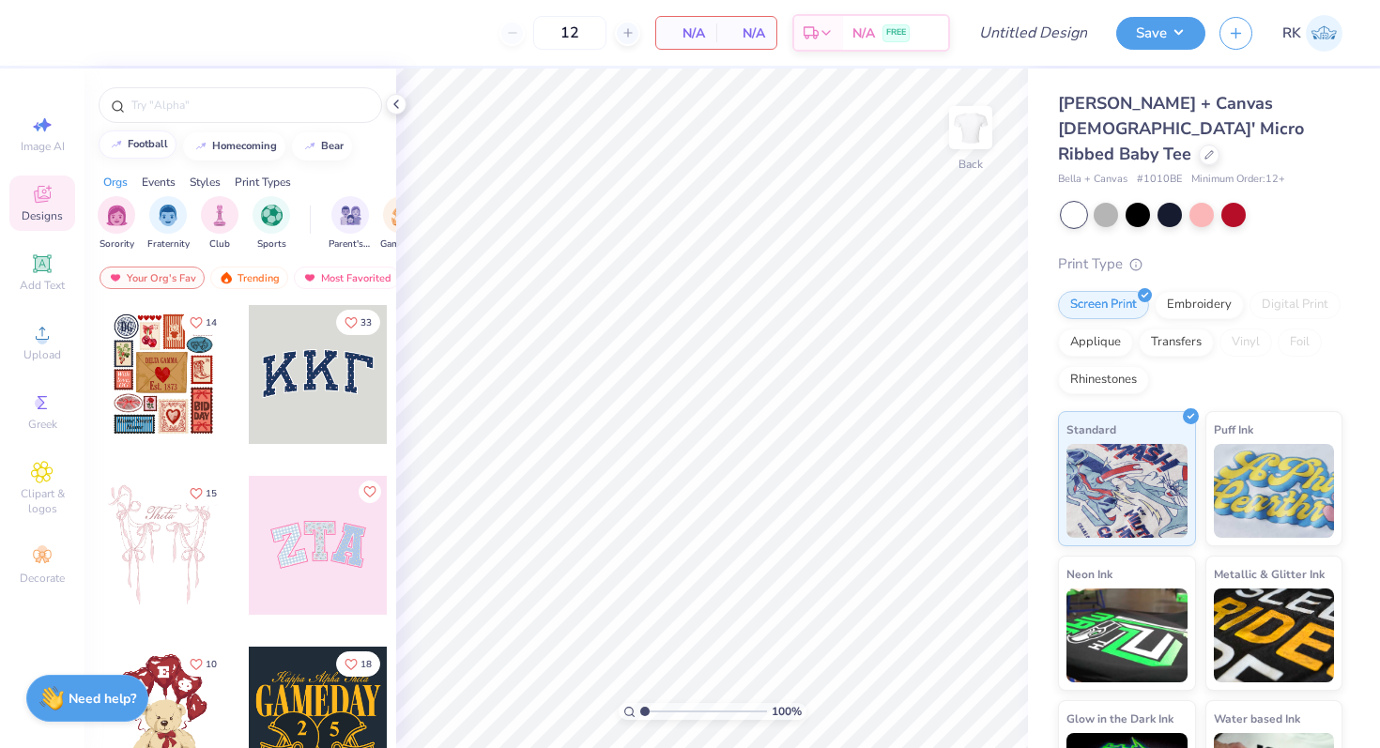
click at [148, 150] on button "football" at bounding box center [138, 144] width 78 height 28
type input "football"
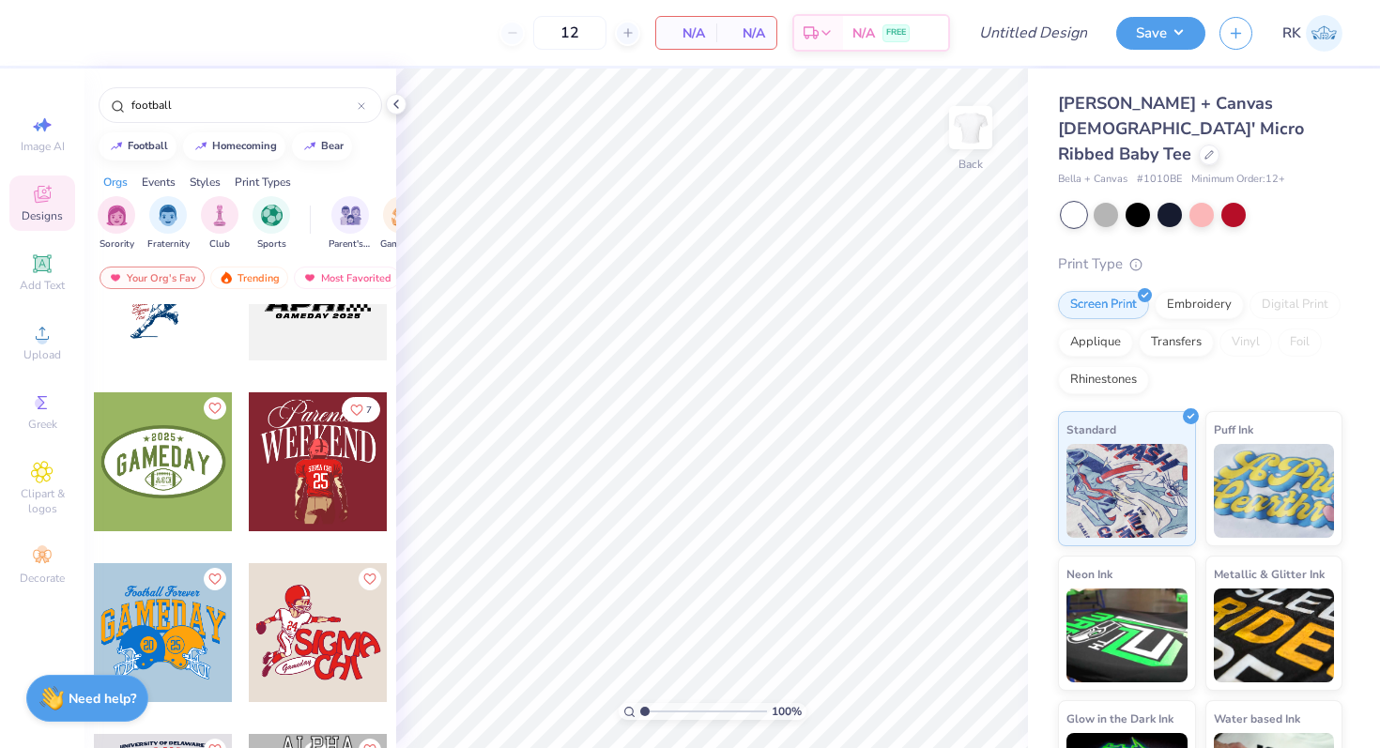
scroll to position [1454, 0]
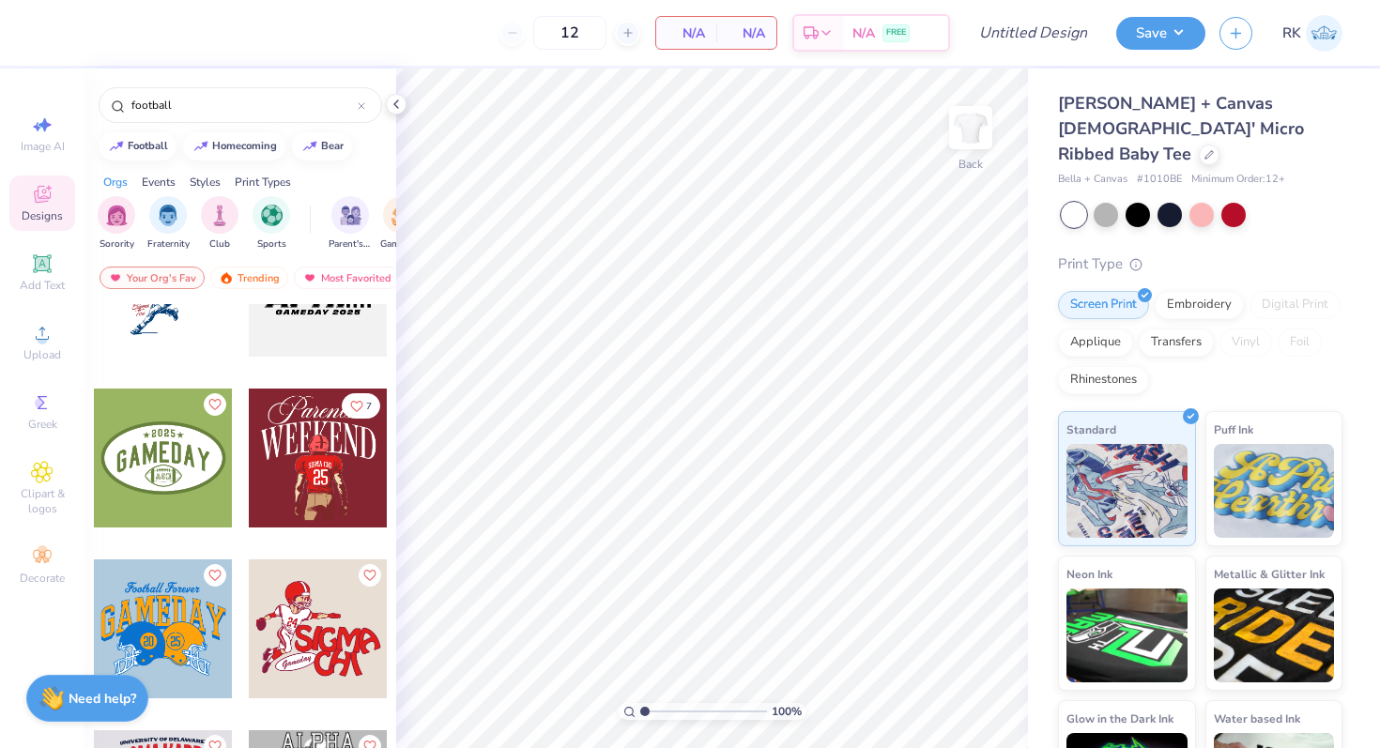
click at [292, 486] on div at bounding box center [318, 458] width 139 height 139
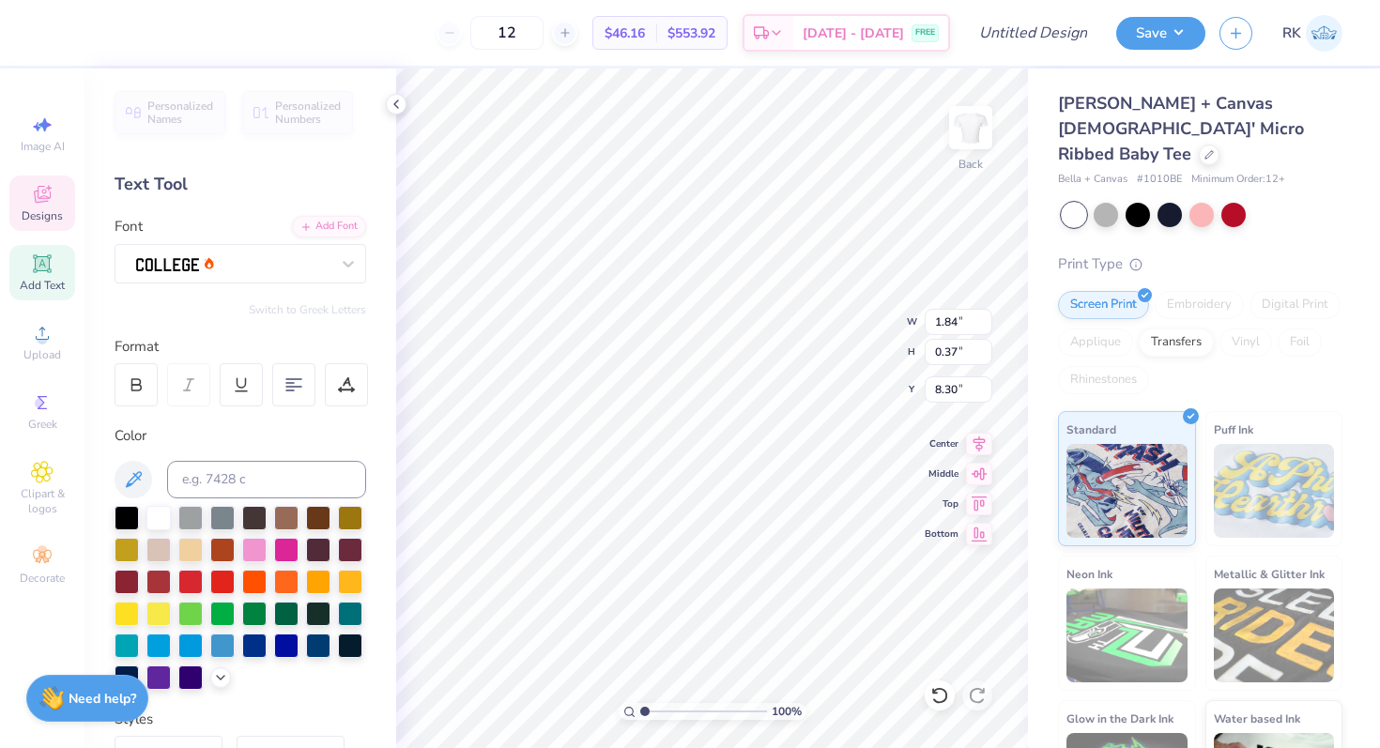
scroll to position [0, 1]
type textarea "DELTA GAMMA"
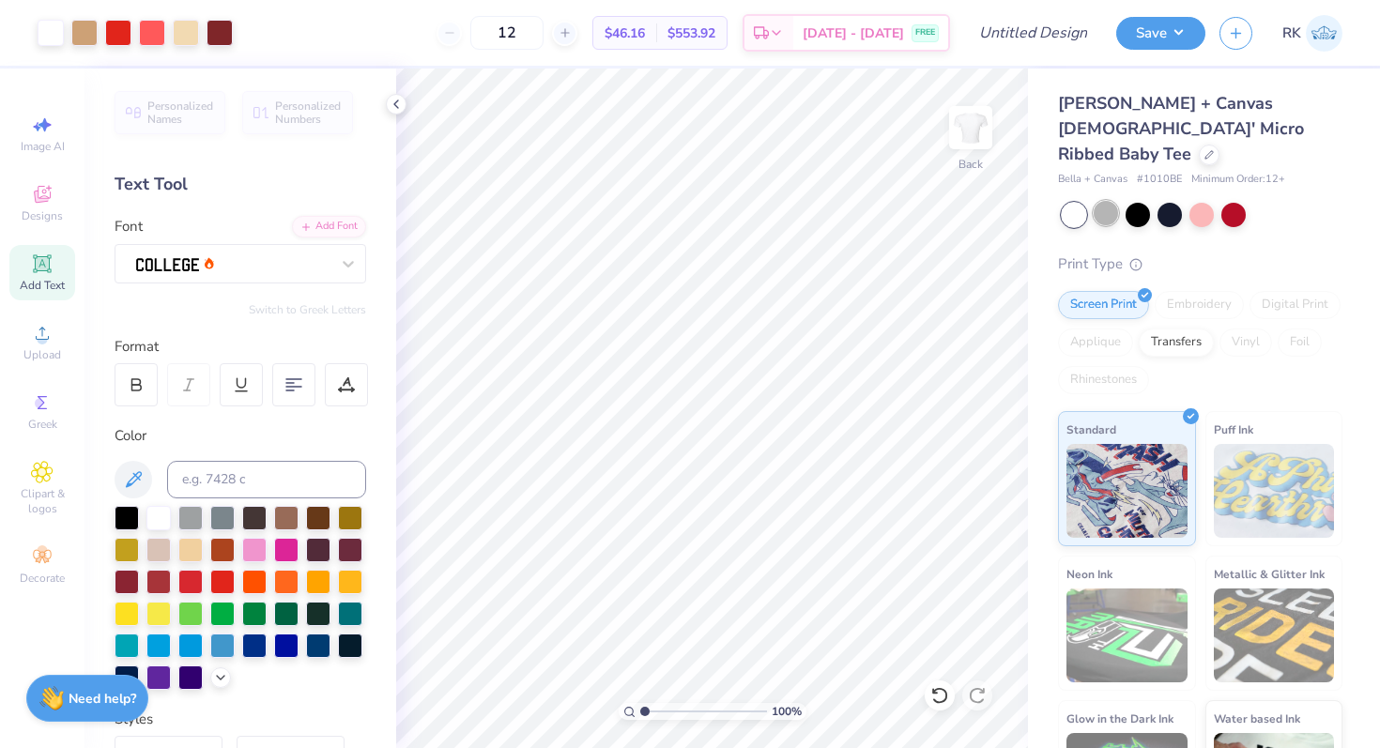
click at [1101, 201] on div at bounding box center [1106, 213] width 24 height 24
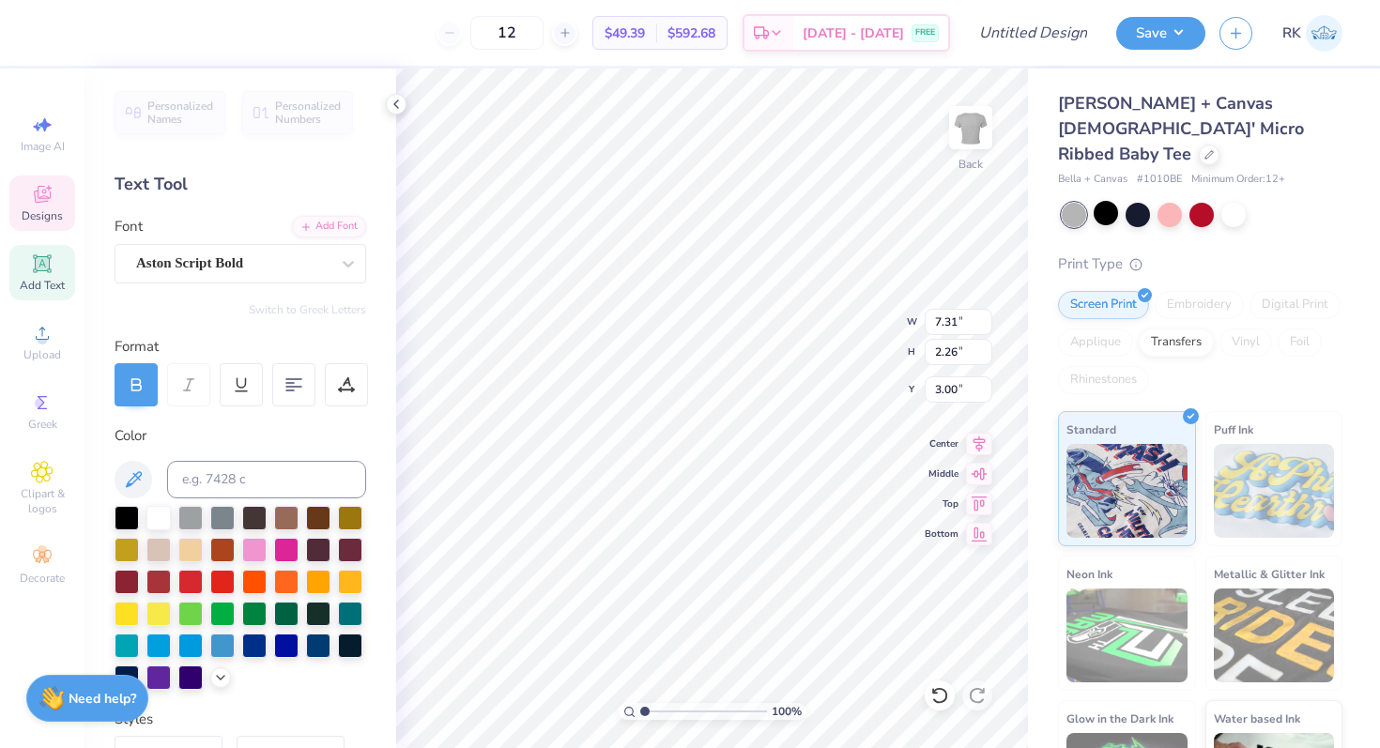
scroll to position [0, 0]
click at [279, 265] on div "Aston Script Bold" at bounding box center [232, 263] width 197 height 29
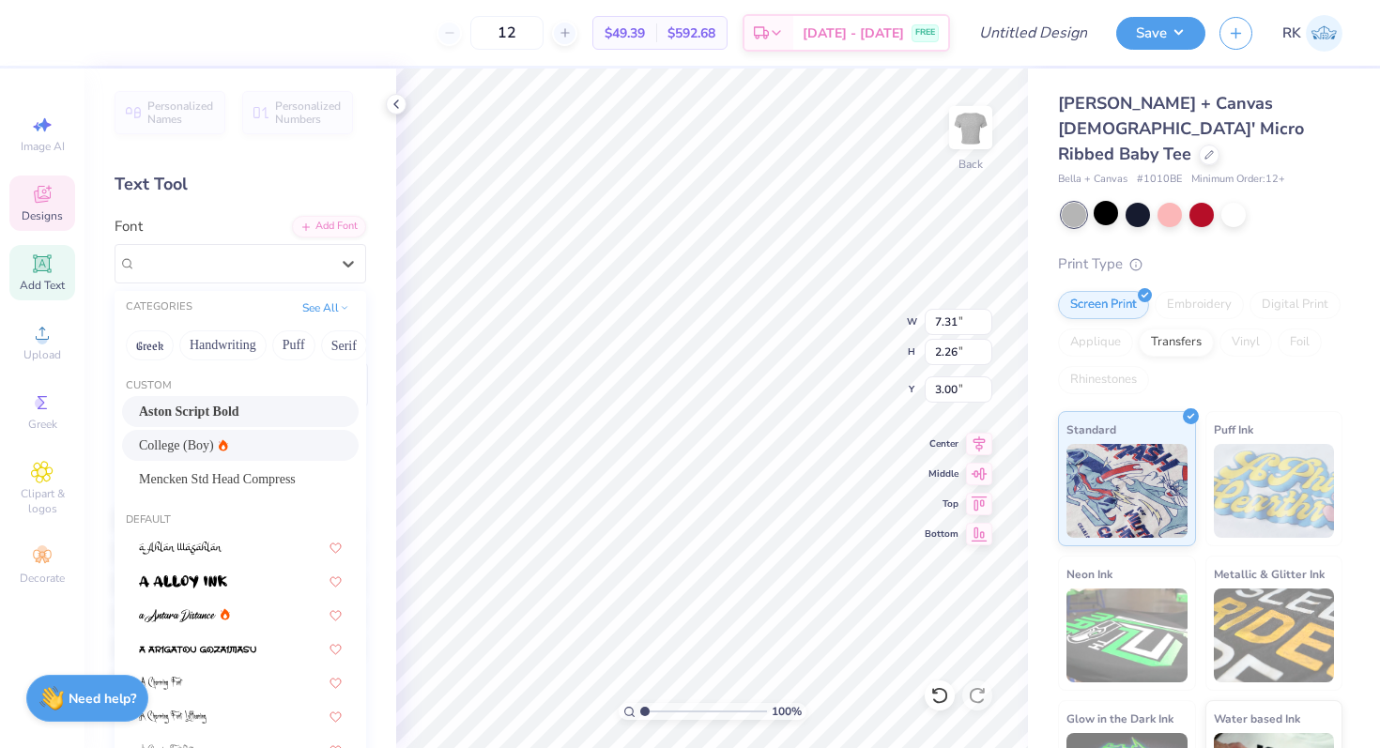
click at [230, 451] on div "College (Boy)" at bounding box center [240, 446] width 203 height 20
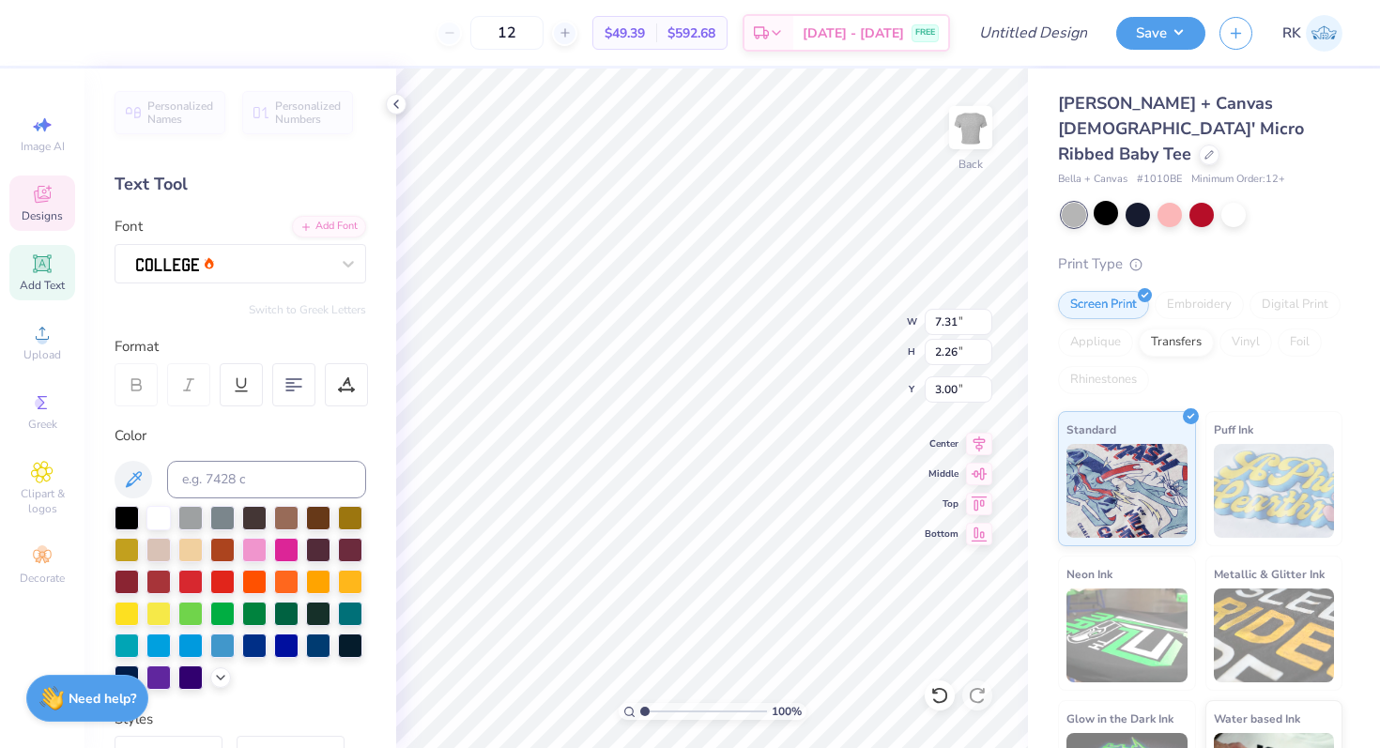
scroll to position [0, 3]
type textarea "APPLE CUP"
type input "9.23"
type input "3.10"
type input "5.03"
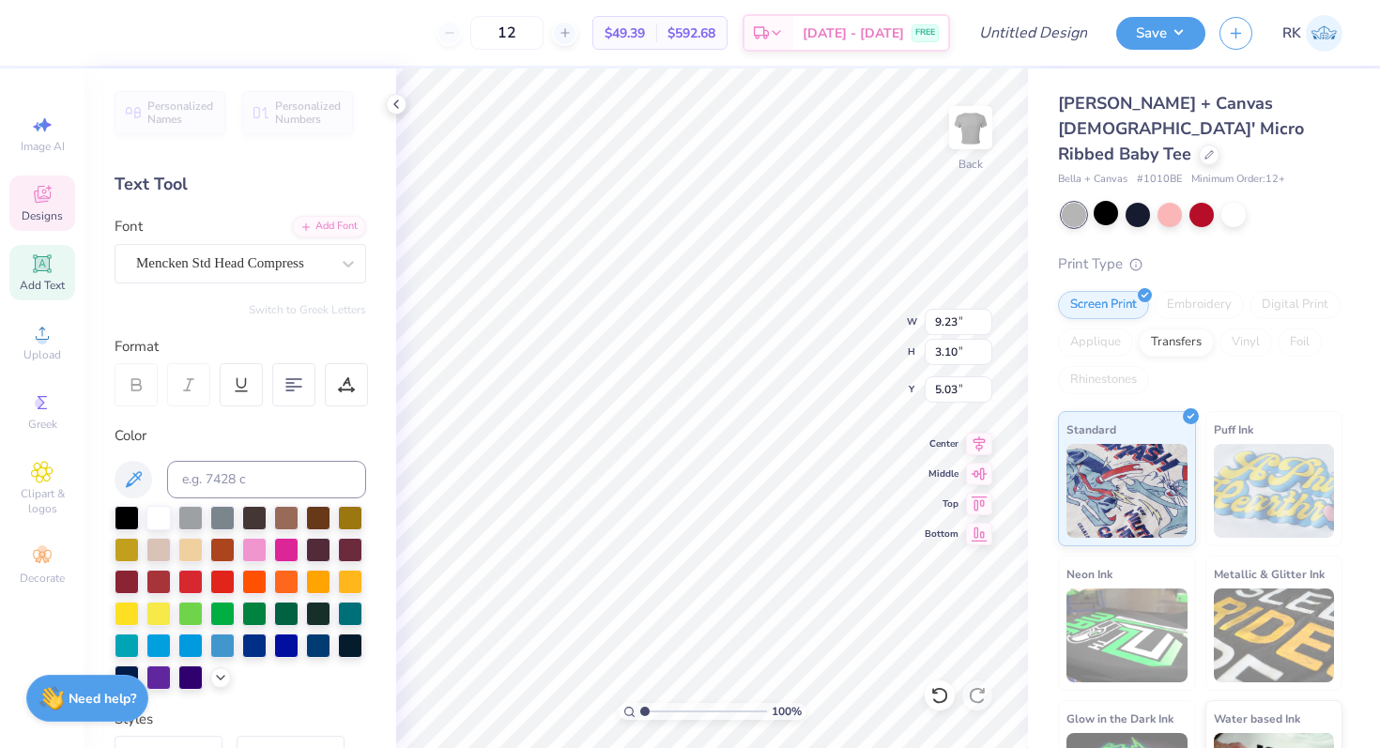
scroll to position [0, 0]
type textarea "C"
type textarea "APPLE CUP"
type input "6.25"
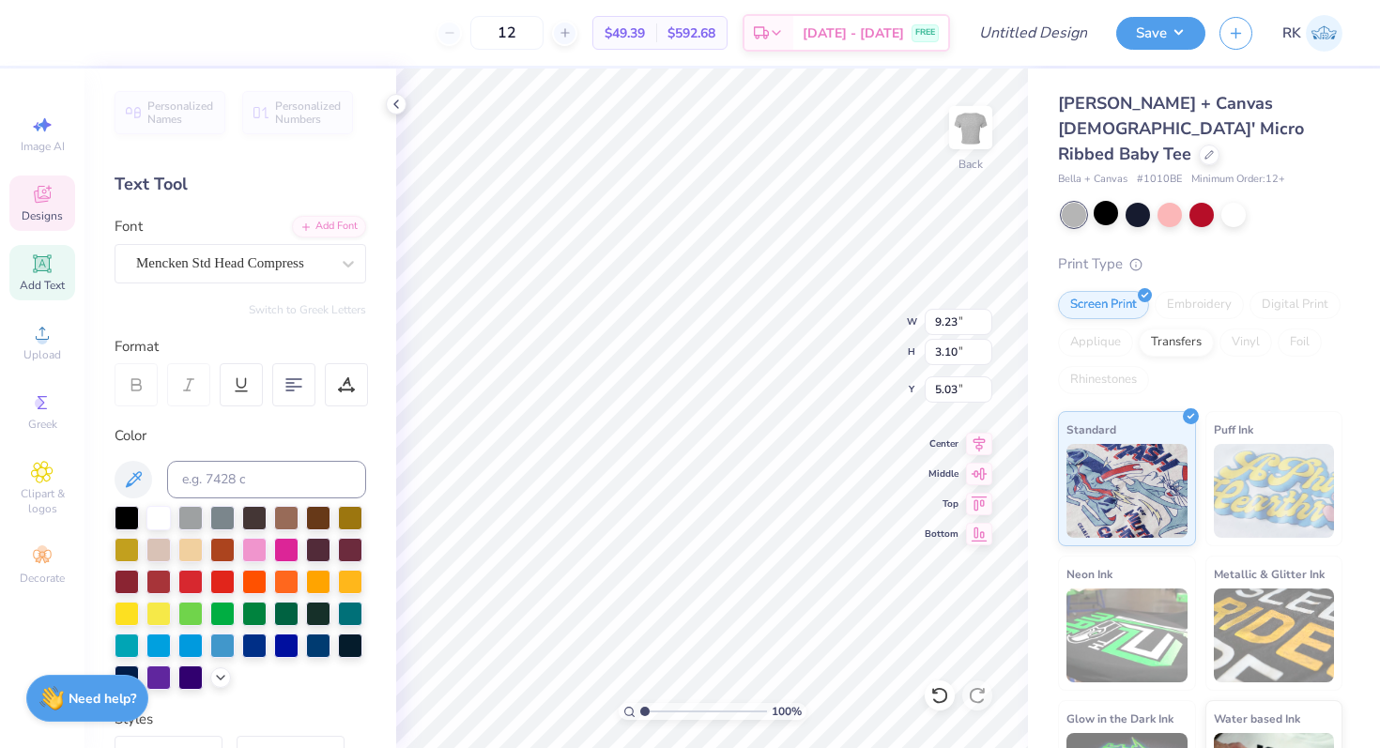
type input "1.40"
type input "3.43"
type textarea "COUGS VS EVERYONE"
type input "3.43"
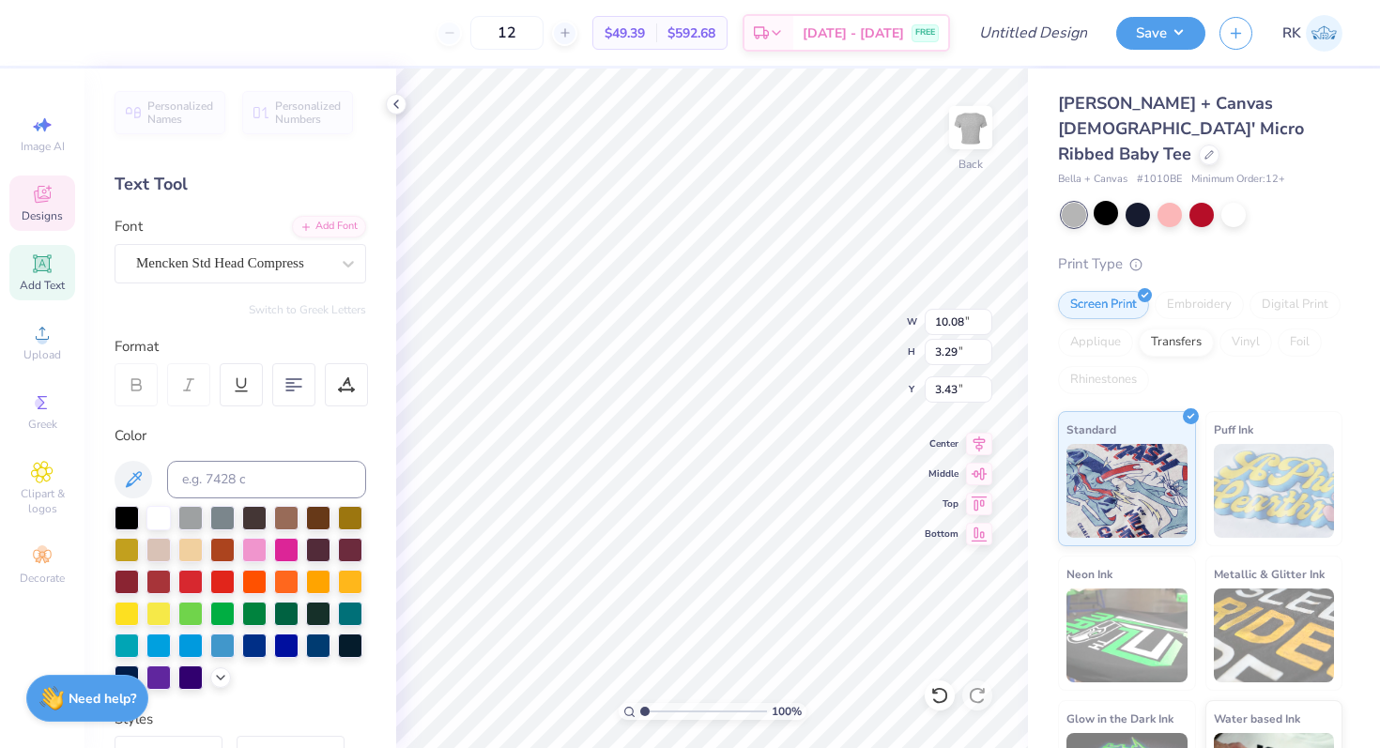
type input "10.08"
type input "3.29"
type input "5.01"
type input "3.69"
type input "3.04"
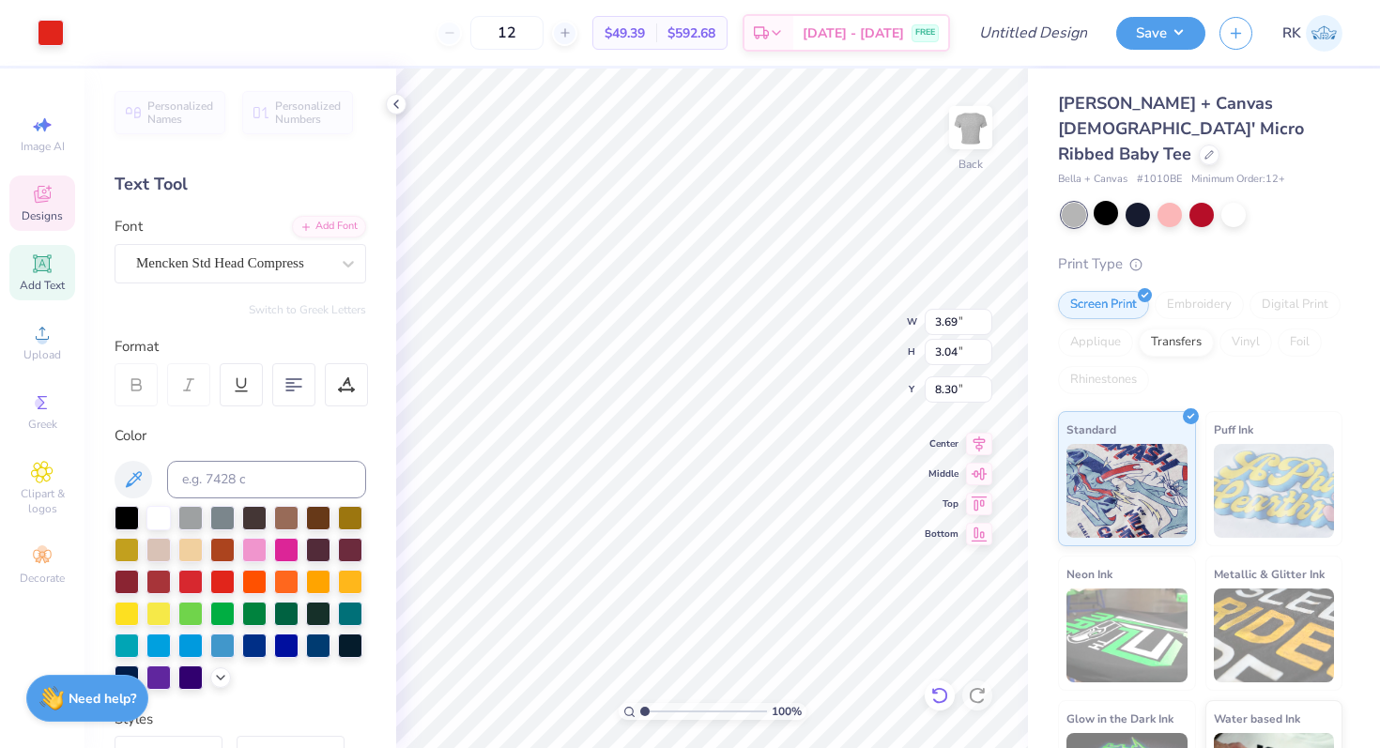
click at [940, 696] on icon at bounding box center [939, 695] width 19 height 19
type input "7.74"
type input "5.71"
type input "4.68"
type input "11.02"
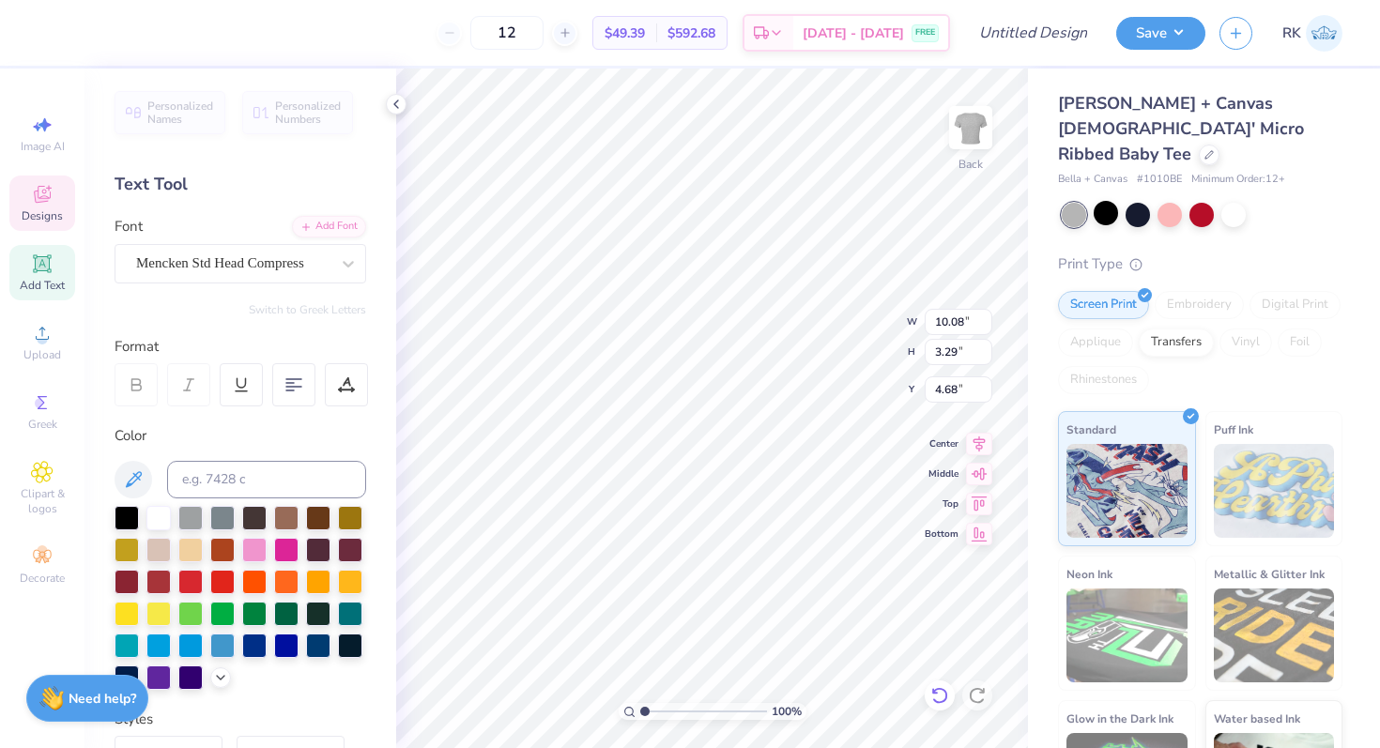
type input "1.25"
type input "3.00"
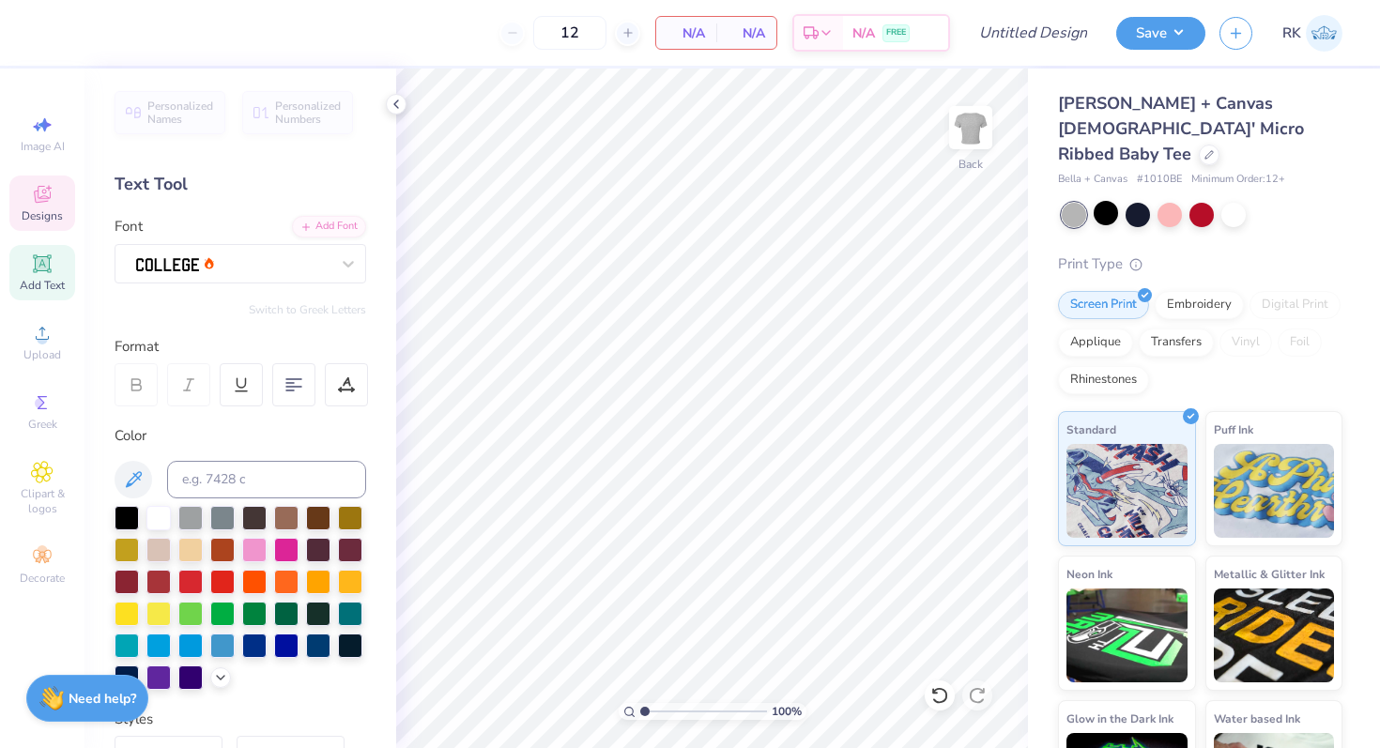
click at [40, 196] on icon at bounding box center [42, 194] width 17 height 17
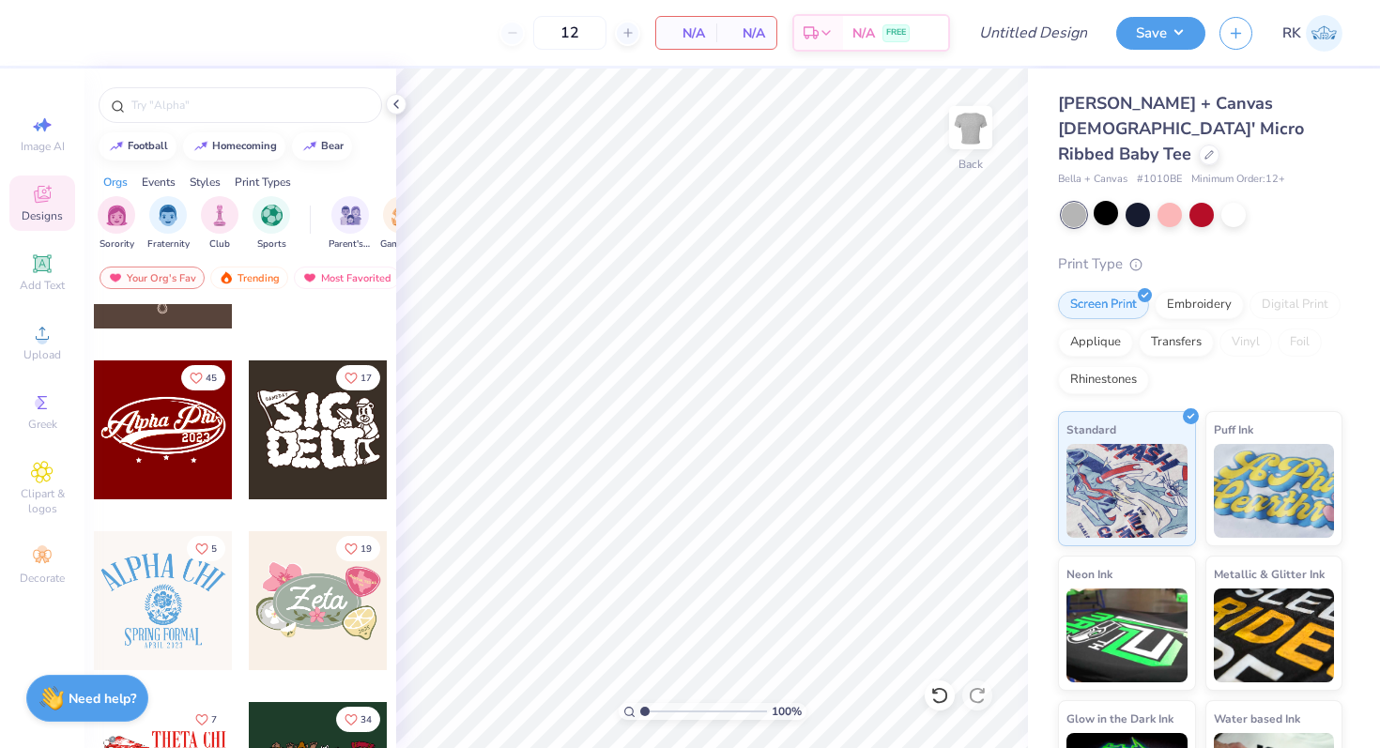
scroll to position [845, 0]
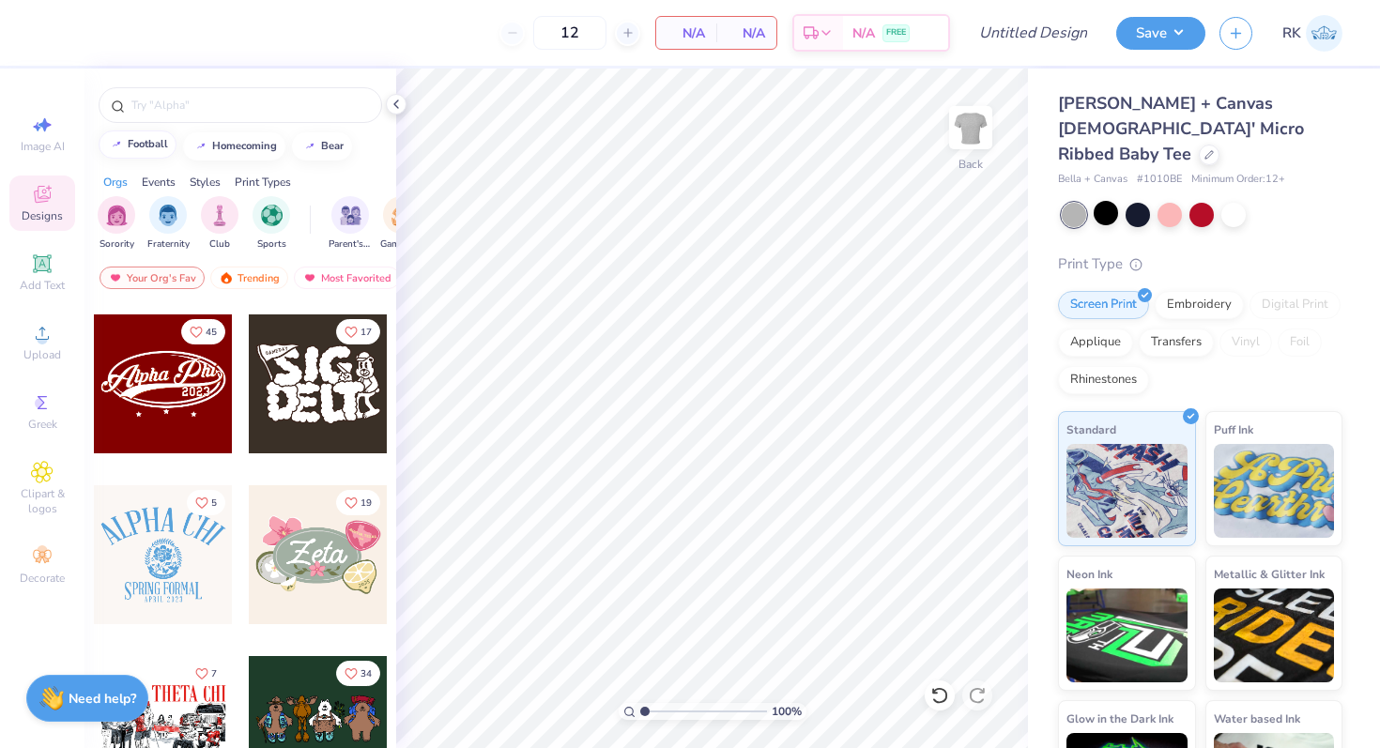
click at [144, 146] on div "football" at bounding box center [148, 144] width 40 height 10
type input "football"
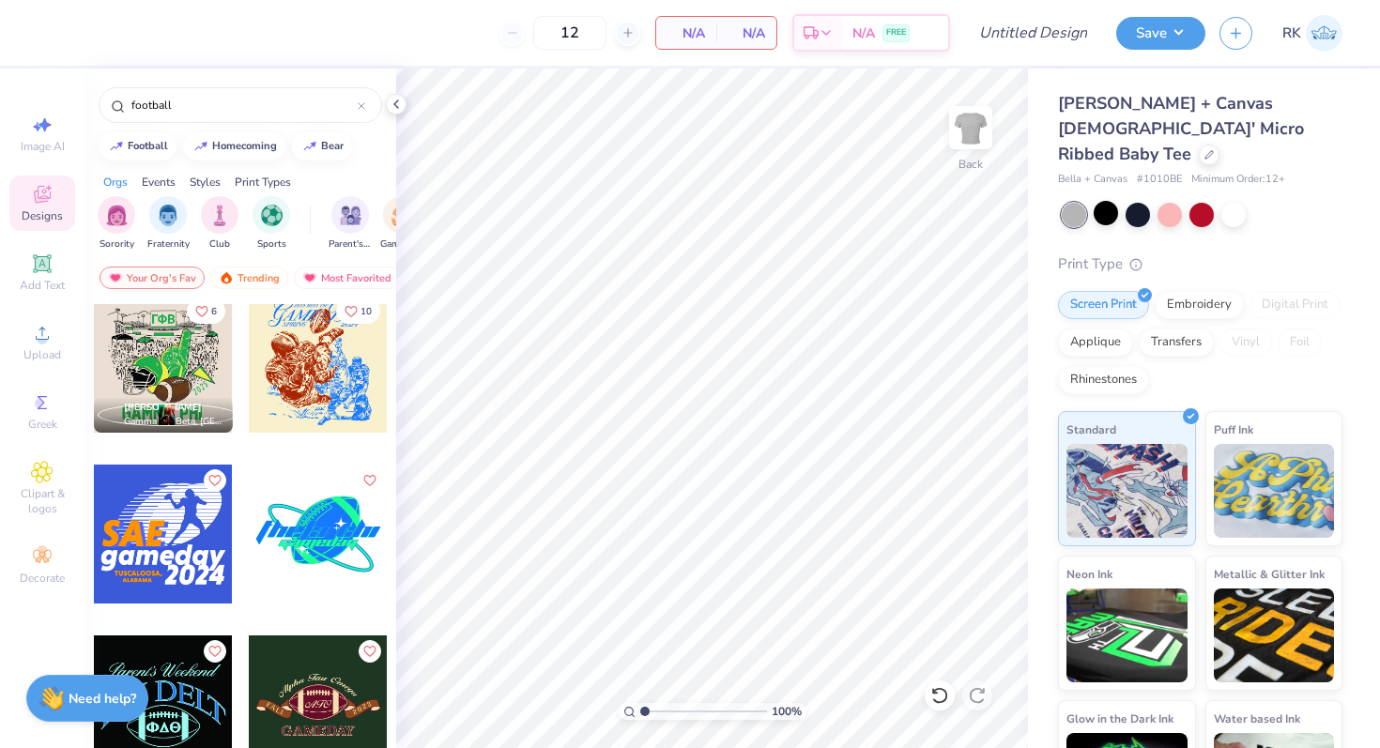
scroll to position [3431, 0]
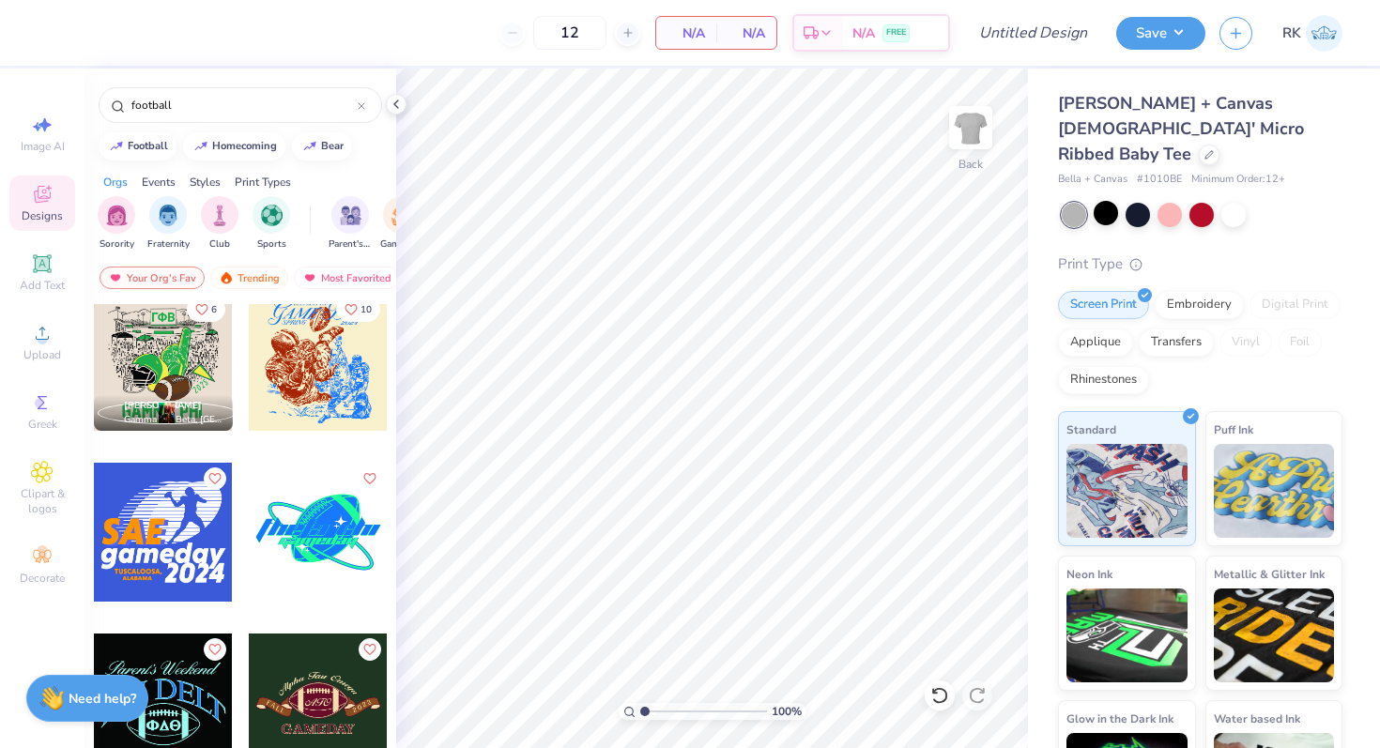
click at [183, 354] on div at bounding box center [163, 361] width 139 height 139
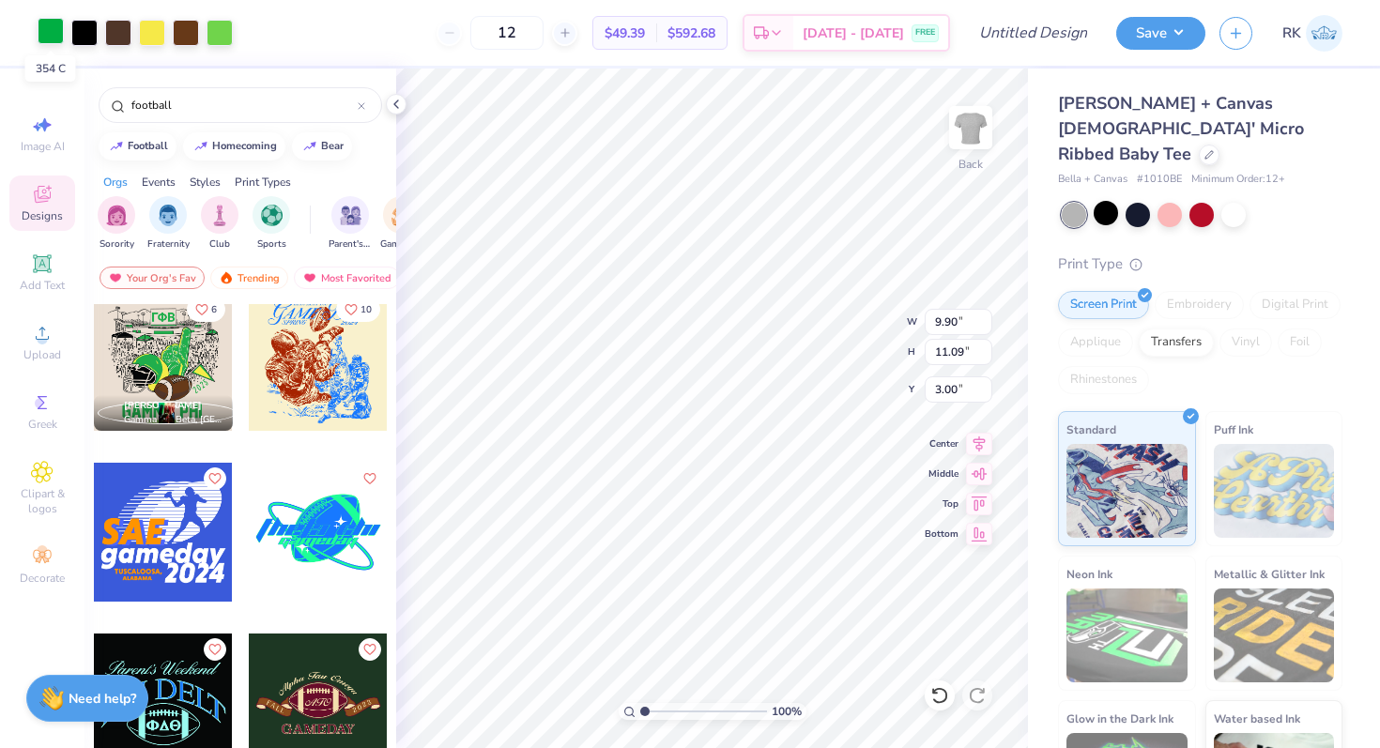
click at [48, 31] on div at bounding box center [51, 31] width 26 height 26
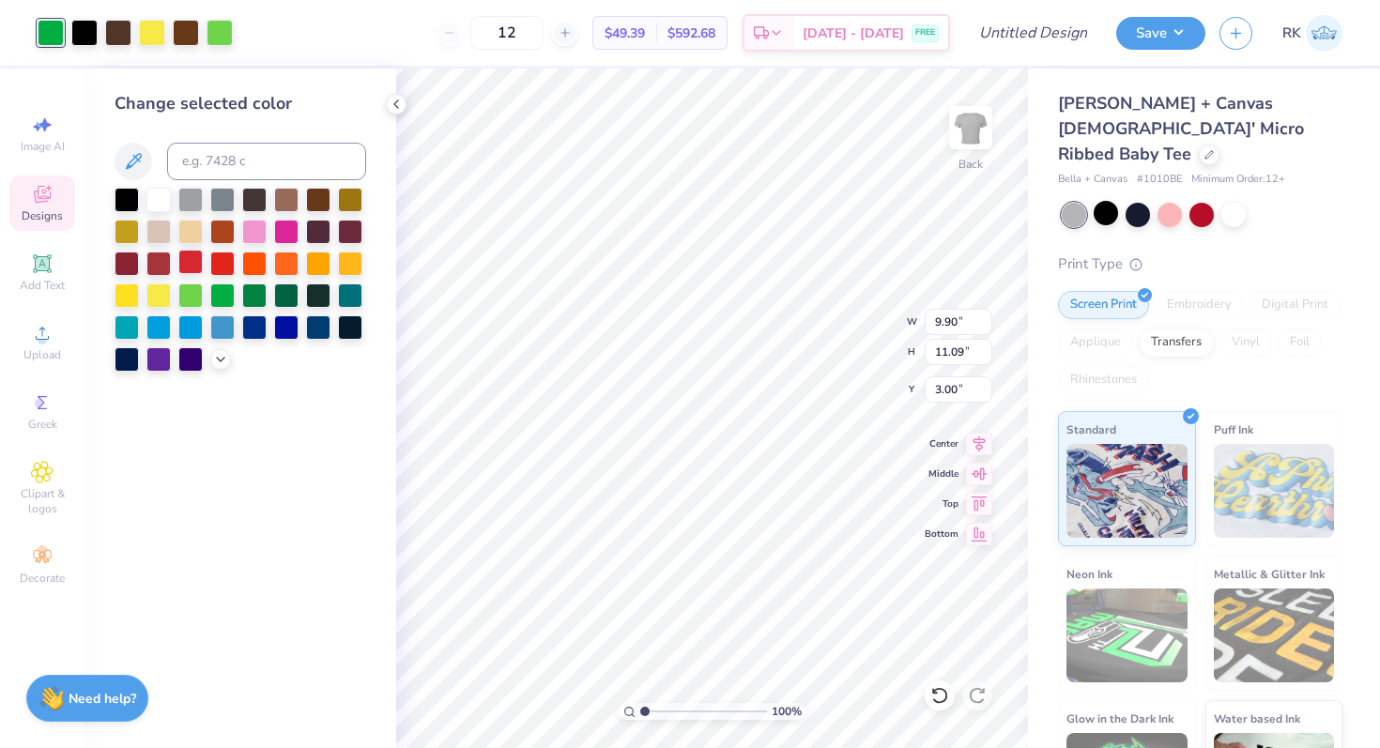
click at [193, 263] on div at bounding box center [190, 262] width 24 height 24
click at [152, 38] on div at bounding box center [152, 31] width 26 height 26
click at [195, 192] on div at bounding box center [190, 198] width 24 height 24
click at [229, 31] on div at bounding box center [220, 31] width 26 height 26
click at [194, 257] on div at bounding box center [190, 262] width 24 height 24
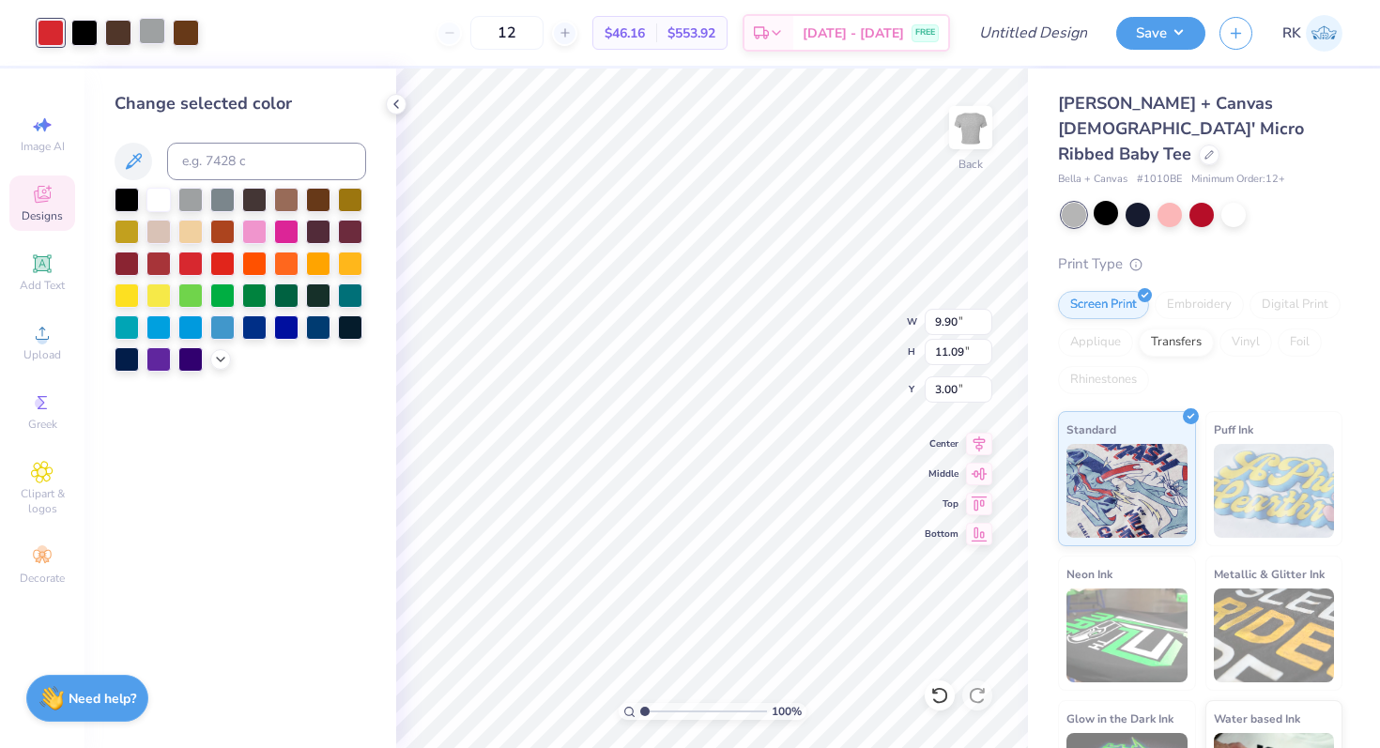
click at [150, 33] on div at bounding box center [152, 31] width 26 height 26
click at [216, 260] on div at bounding box center [222, 262] width 24 height 24
click at [186, 259] on div at bounding box center [190, 262] width 24 height 24
click at [161, 262] on div at bounding box center [158, 262] width 24 height 24
click at [933, 690] on icon at bounding box center [935, 691] width 4 height 4
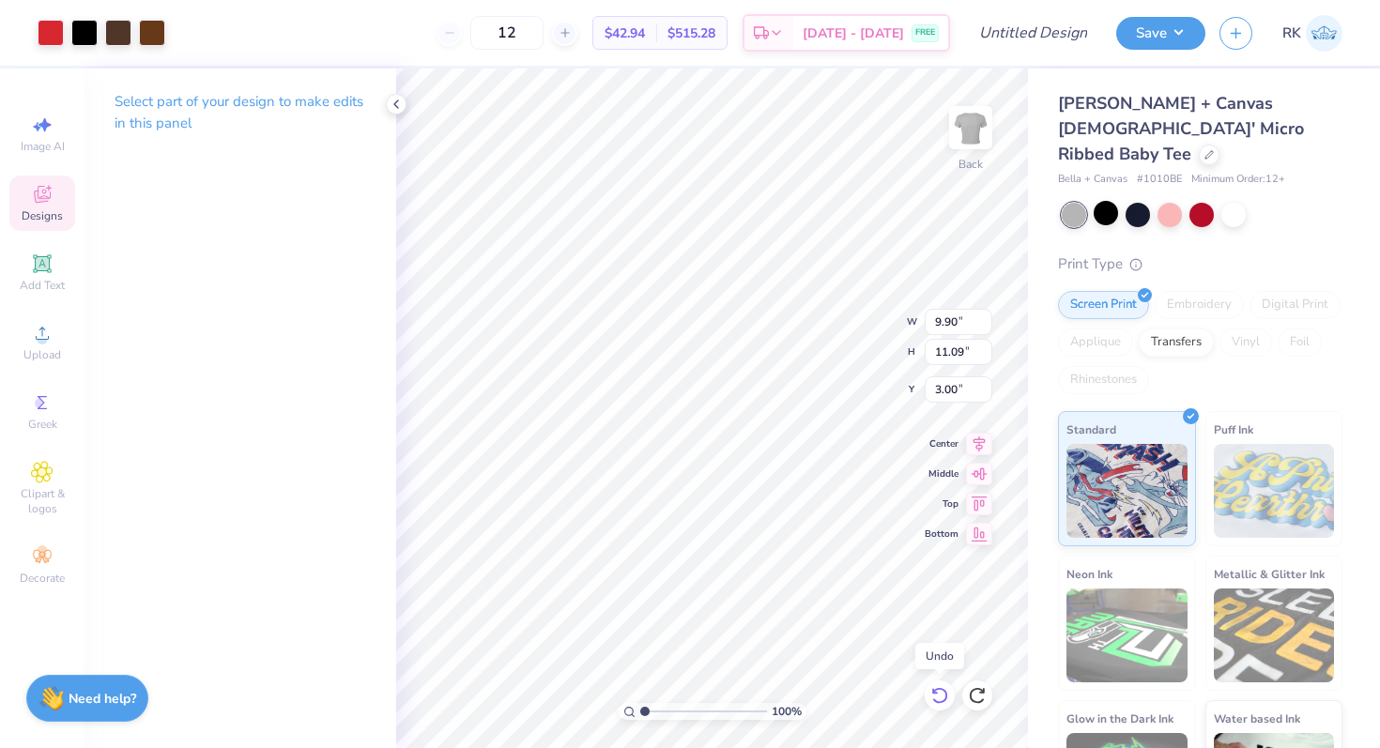
click at [936, 691] on icon at bounding box center [939, 695] width 19 height 19
click at [152, 30] on div at bounding box center [152, 31] width 26 height 26
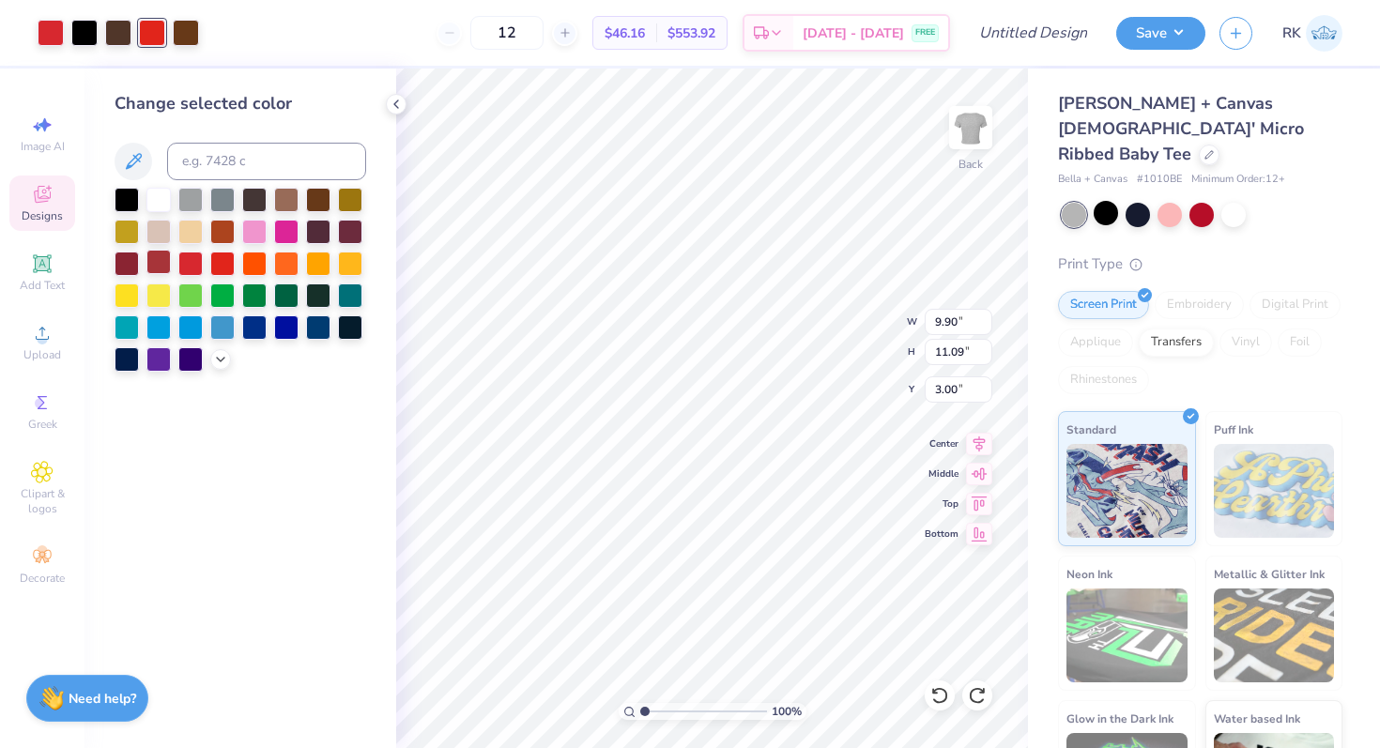
click at [162, 260] on div at bounding box center [158, 262] width 24 height 24
click at [123, 259] on div at bounding box center [127, 262] width 24 height 24
click at [55, 38] on div at bounding box center [51, 31] width 26 height 26
click at [161, 253] on div at bounding box center [158, 262] width 24 height 24
click at [395, 450] on div "Change selected color" at bounding box center [240, 409] width 312 height 680
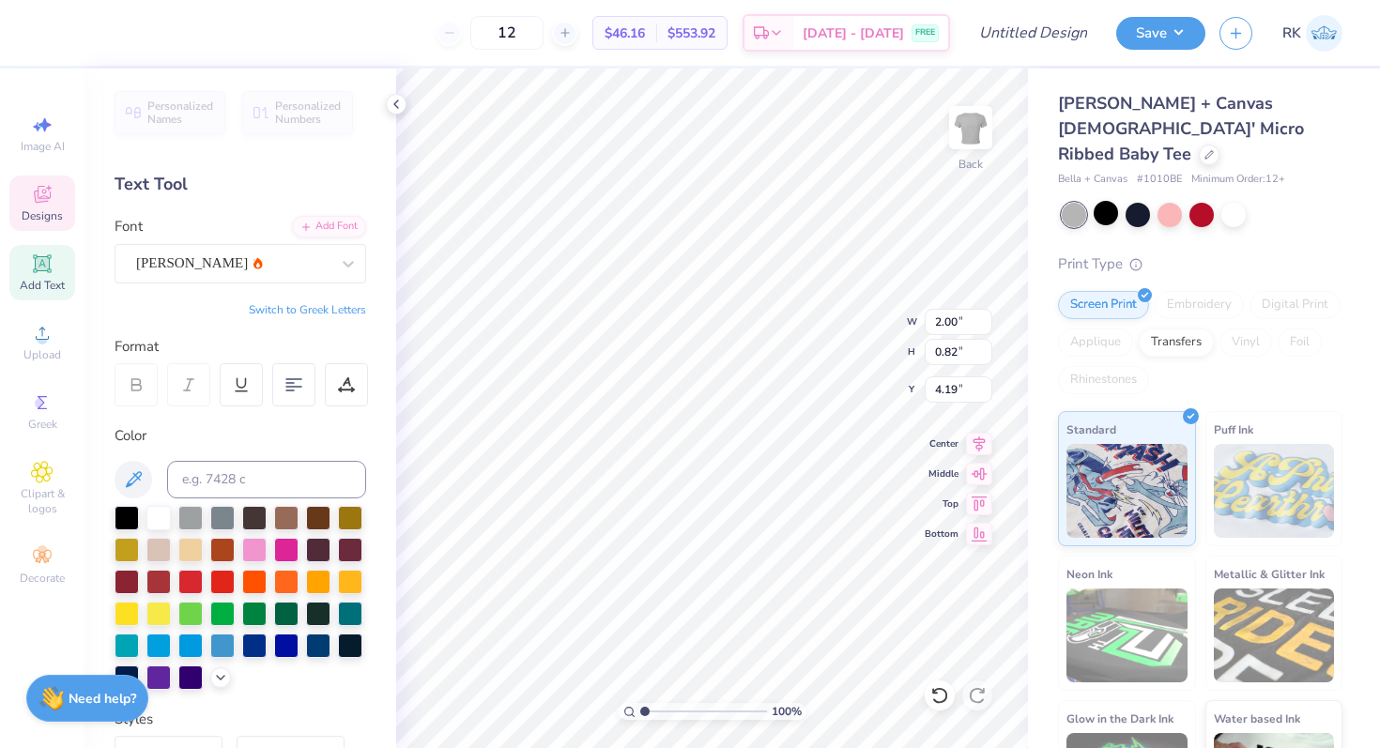
click at [315, 307] on button "Switch to Greek Letters" at bounding box center [307, 309] width 117 height 15
type textarea "ΔΓ"
click at [1235, 201] on div at bounding box center [1233, 213] width 24 height 24
type input "1.41"
type input "0.80"
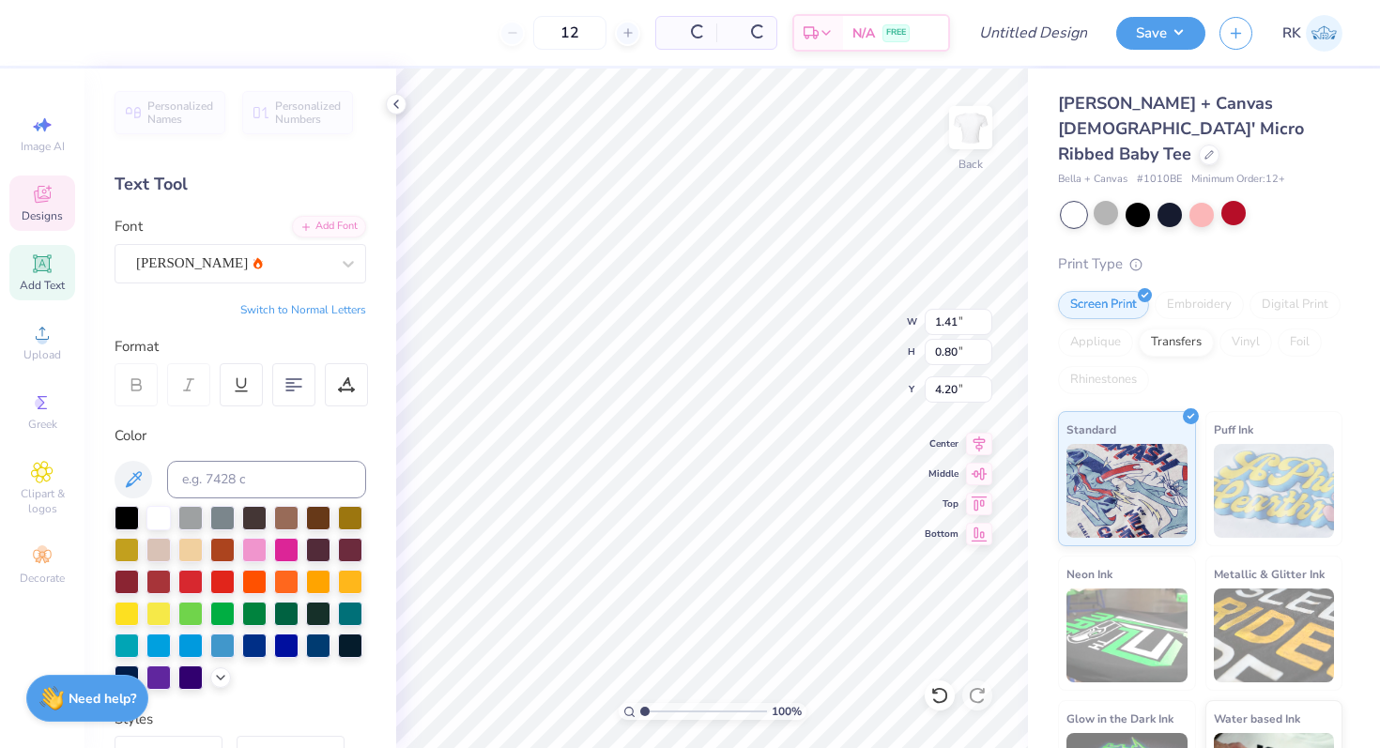
type input "4.20"
type input "7.04"
type input "1.28"
type input "12.32"
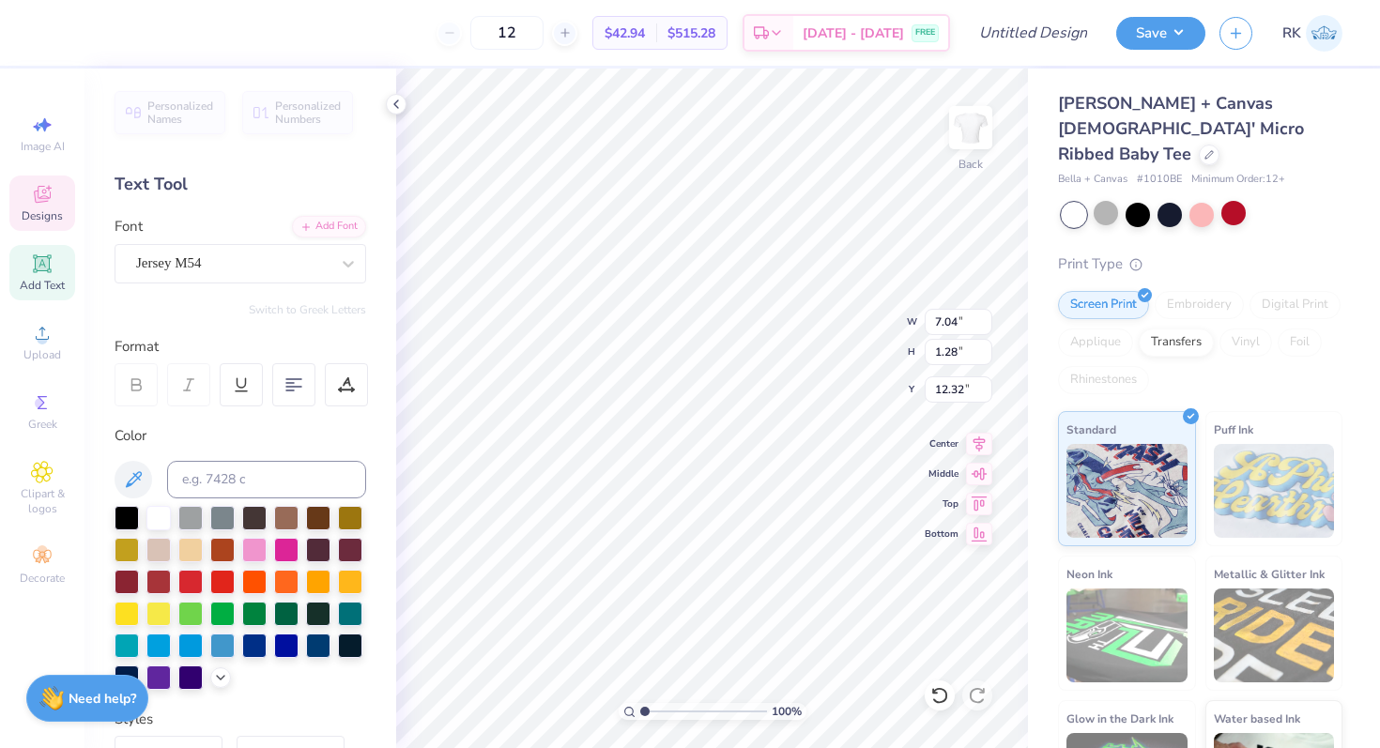
type textarea "DELTA GAMMA"
type input "2.75"
type input "0.32"
type input "13.77"
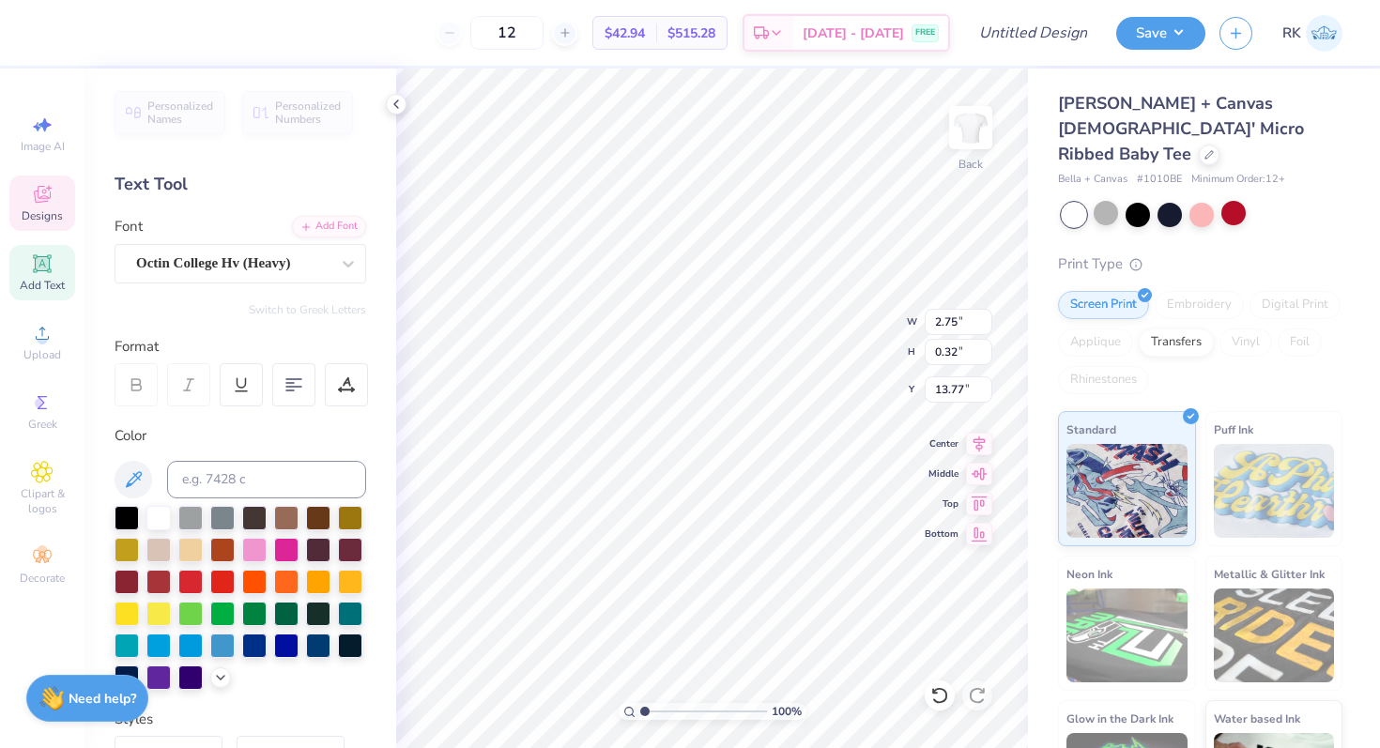
scroll to position [0, 4]
type textarea "PULLMAN, WASHINGTON"
type input "7.45"
type input "15.22"
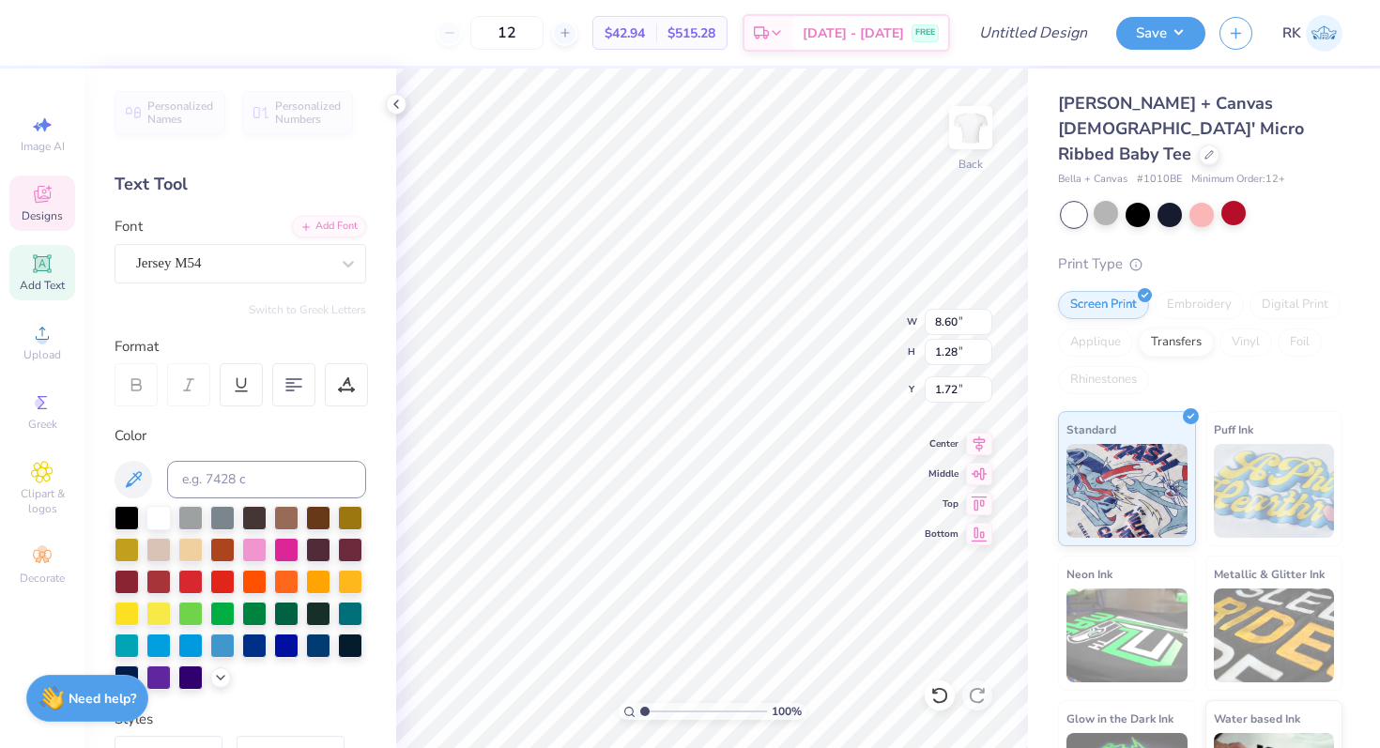
type input "1.72"
type input "3.85"
type input "0.32"
type input "15.73"
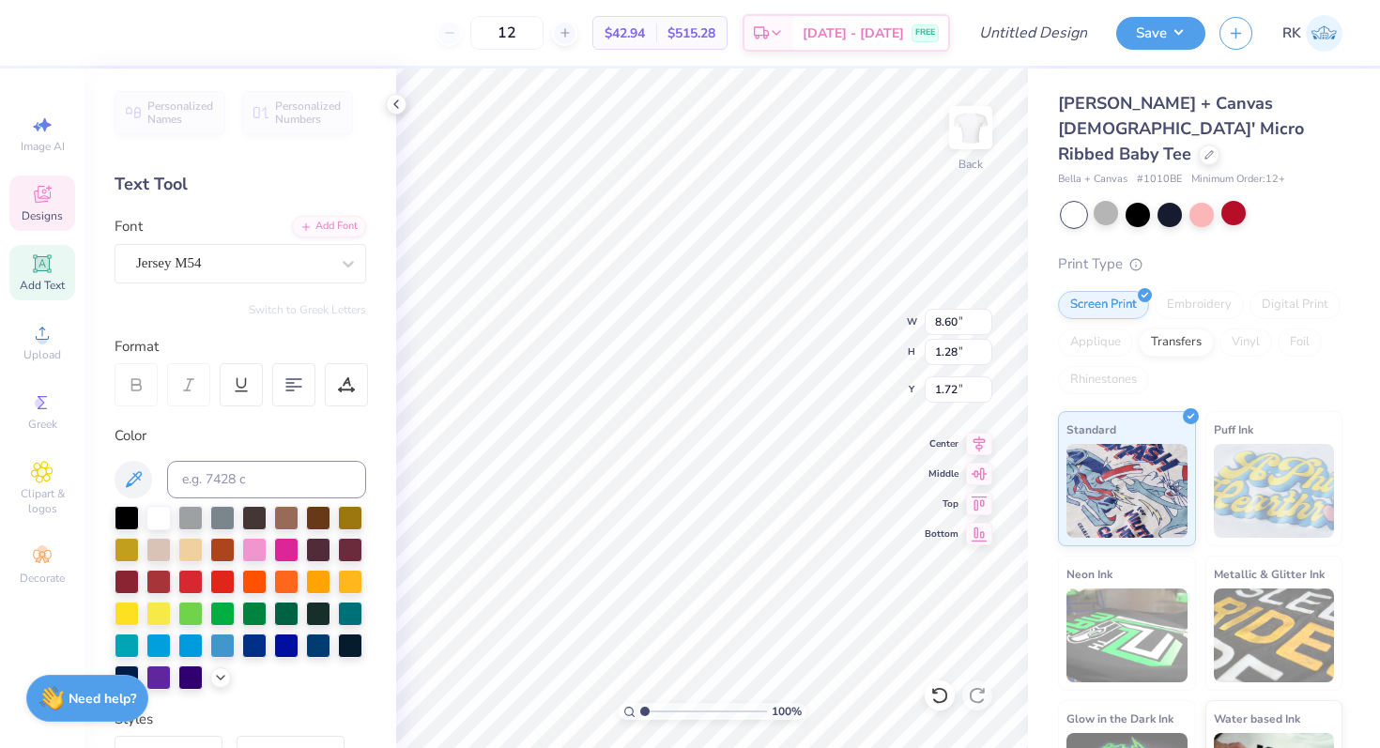
type textarea "Apple Cup"
type input "2.36"
type input "0.50"
type input "6.85"
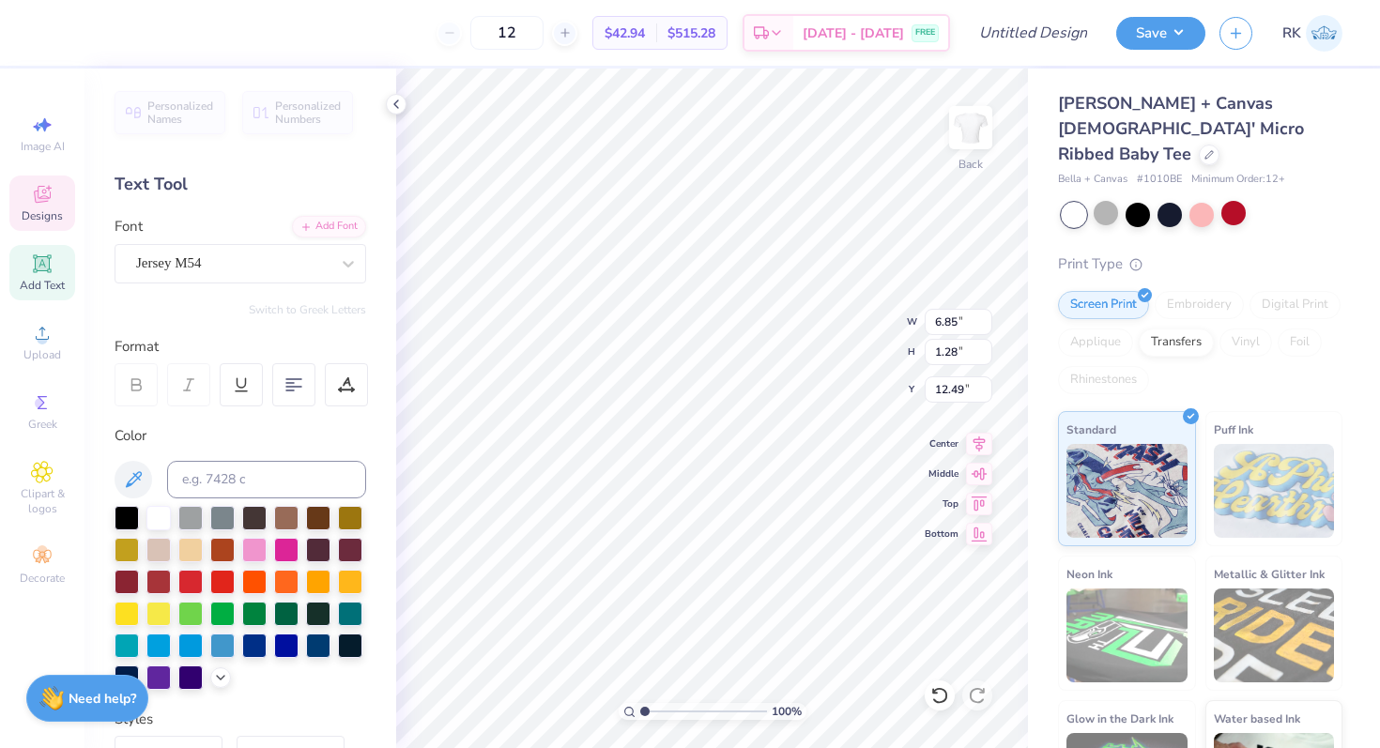
type input "12.26"
type input "8.60"
type input "1.72"
click at [251, 263] on div "CreamShoes" at bounding box center [232, 263] width 197 height 29
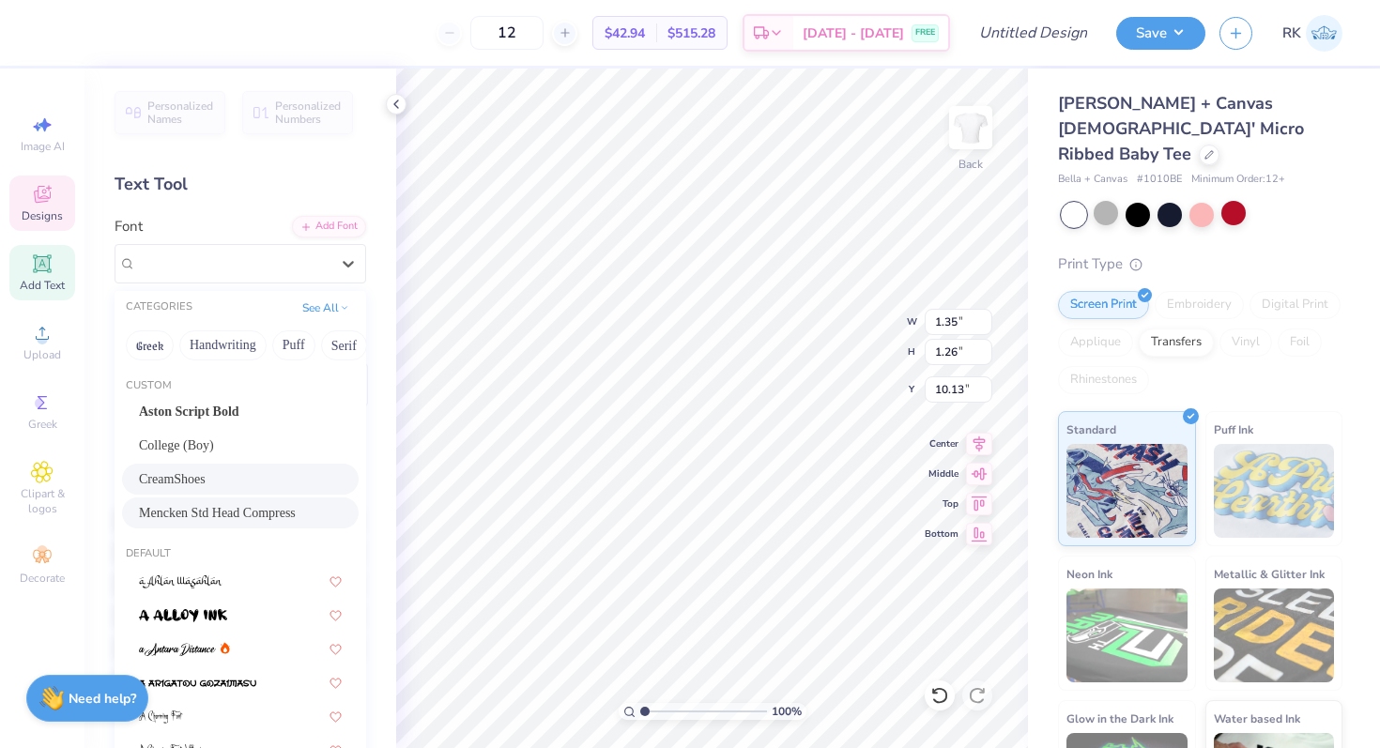
click at [275, 500] on div "Mencken Std Head Compress" at bounding box center [240, 513] width 237 height 31
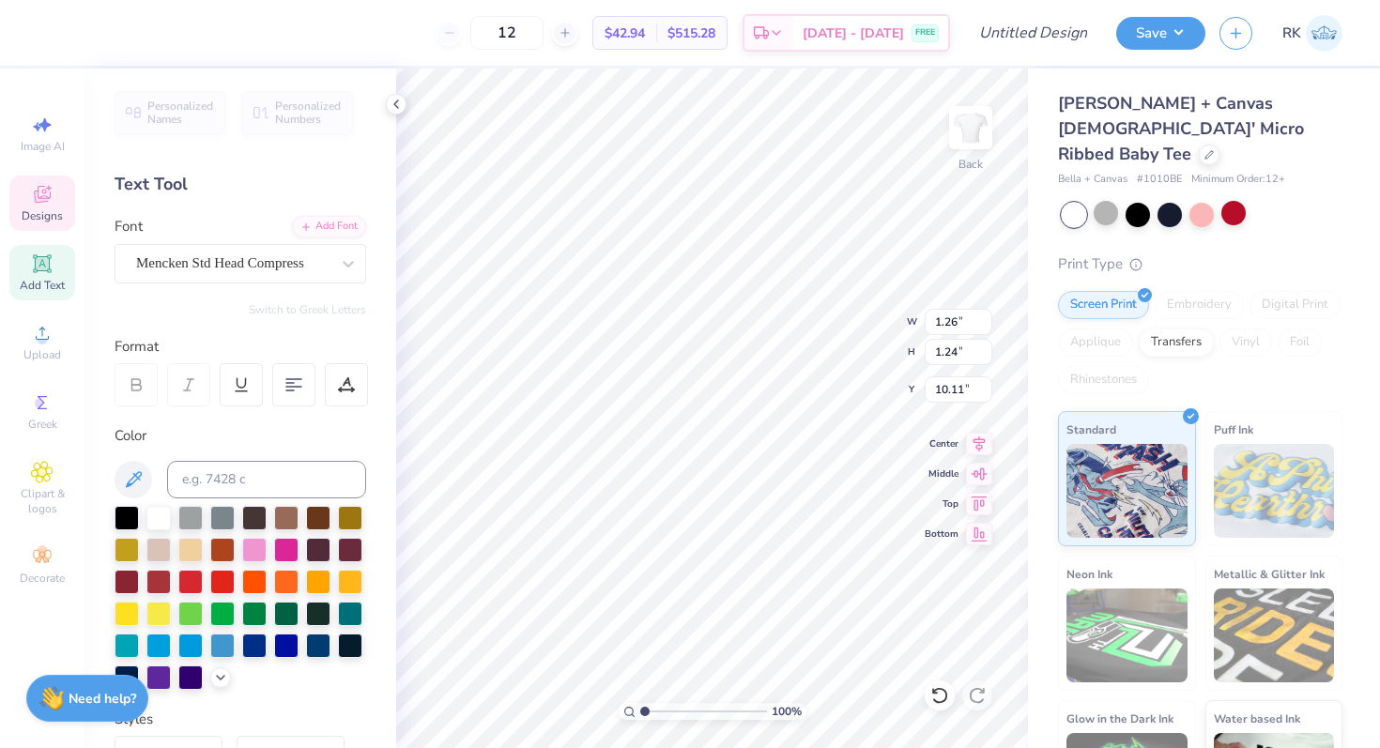
type input "1.26"
type input "1.24"
type input "10.11"
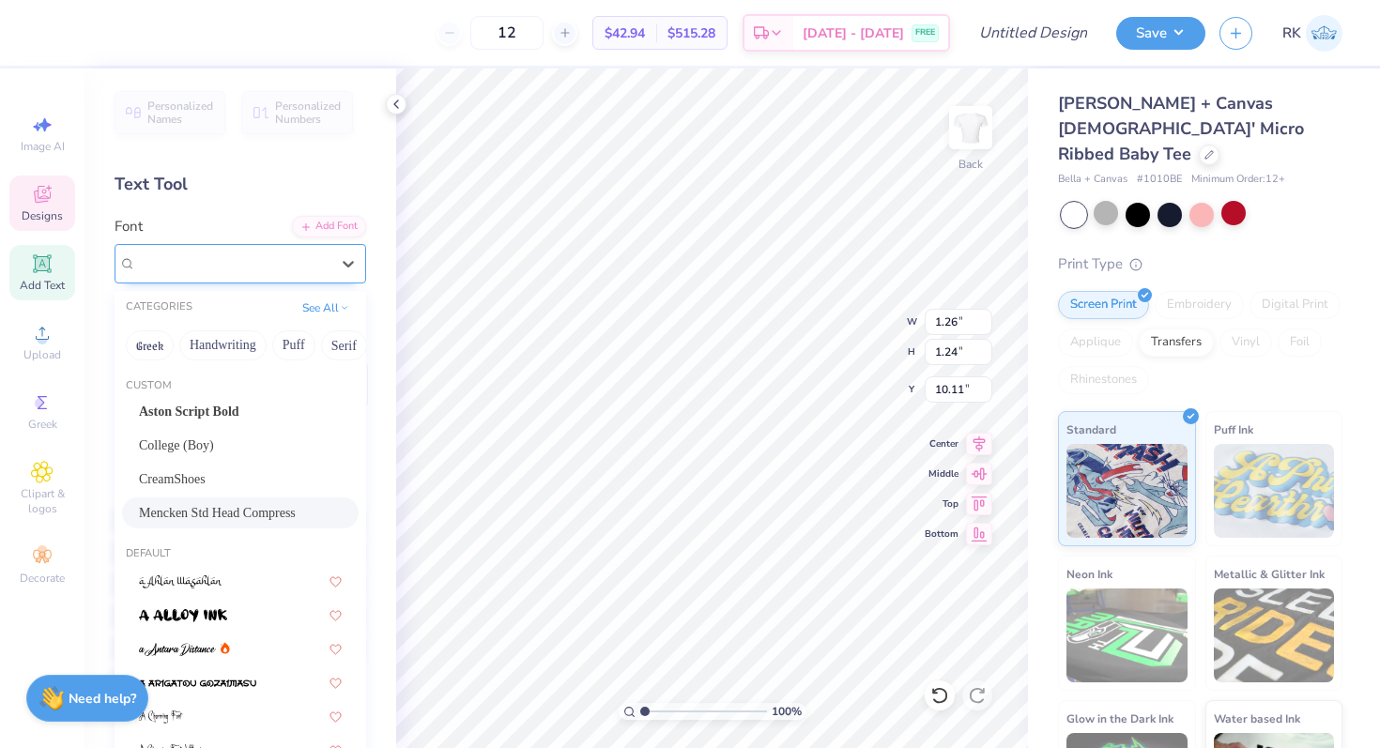
click at [208, 263] on div "Mencken Std Head Compress" at bounding box center [232, 263] width 197 height 29
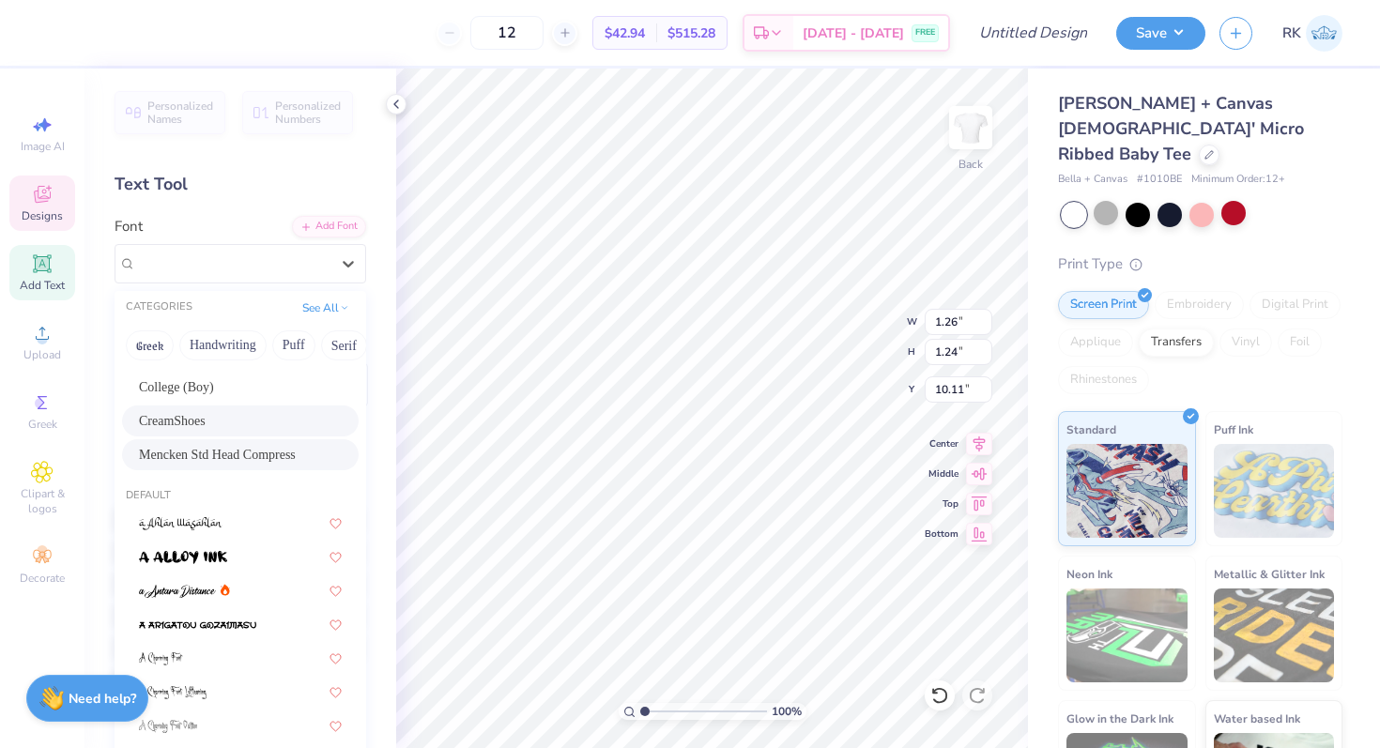
scroll to position [0, 0]
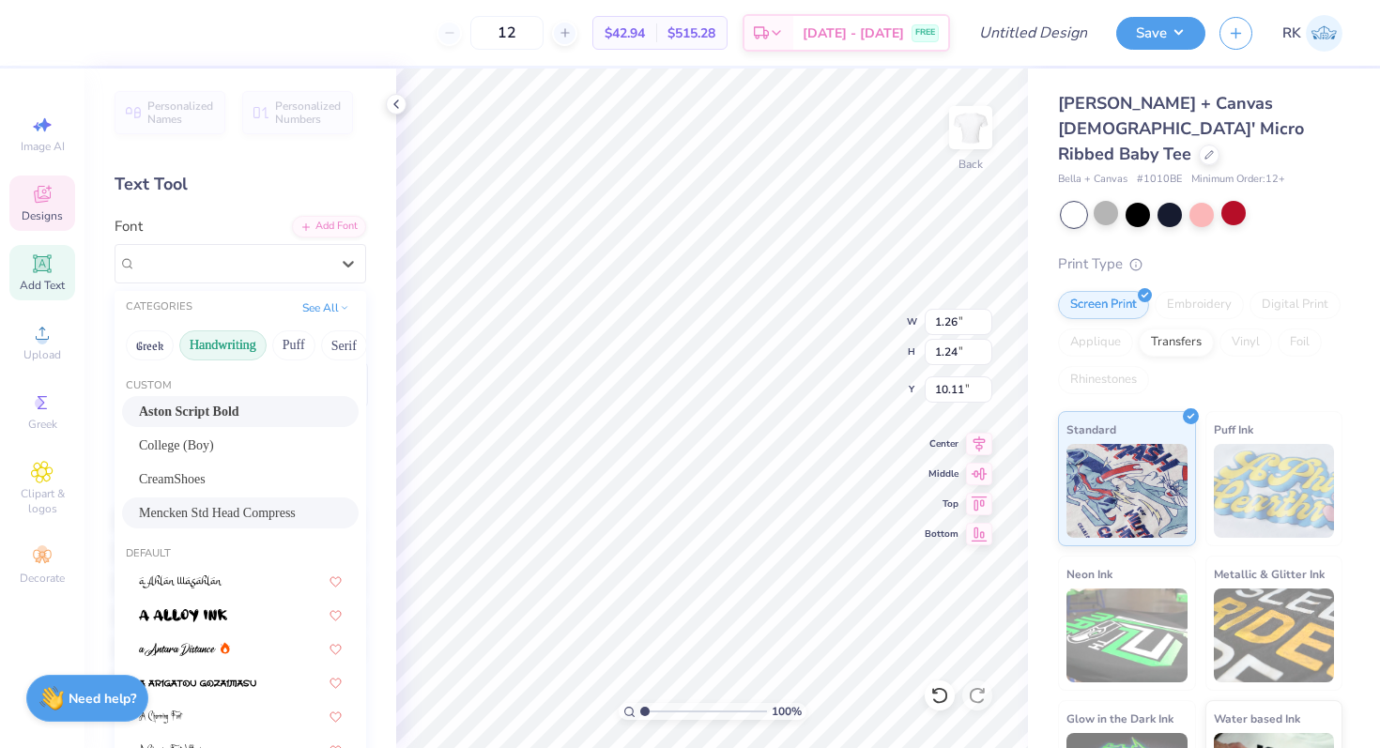
click at [220, 357] on button "Handwriting" at bounding box center [222, 345] width 87 height 30
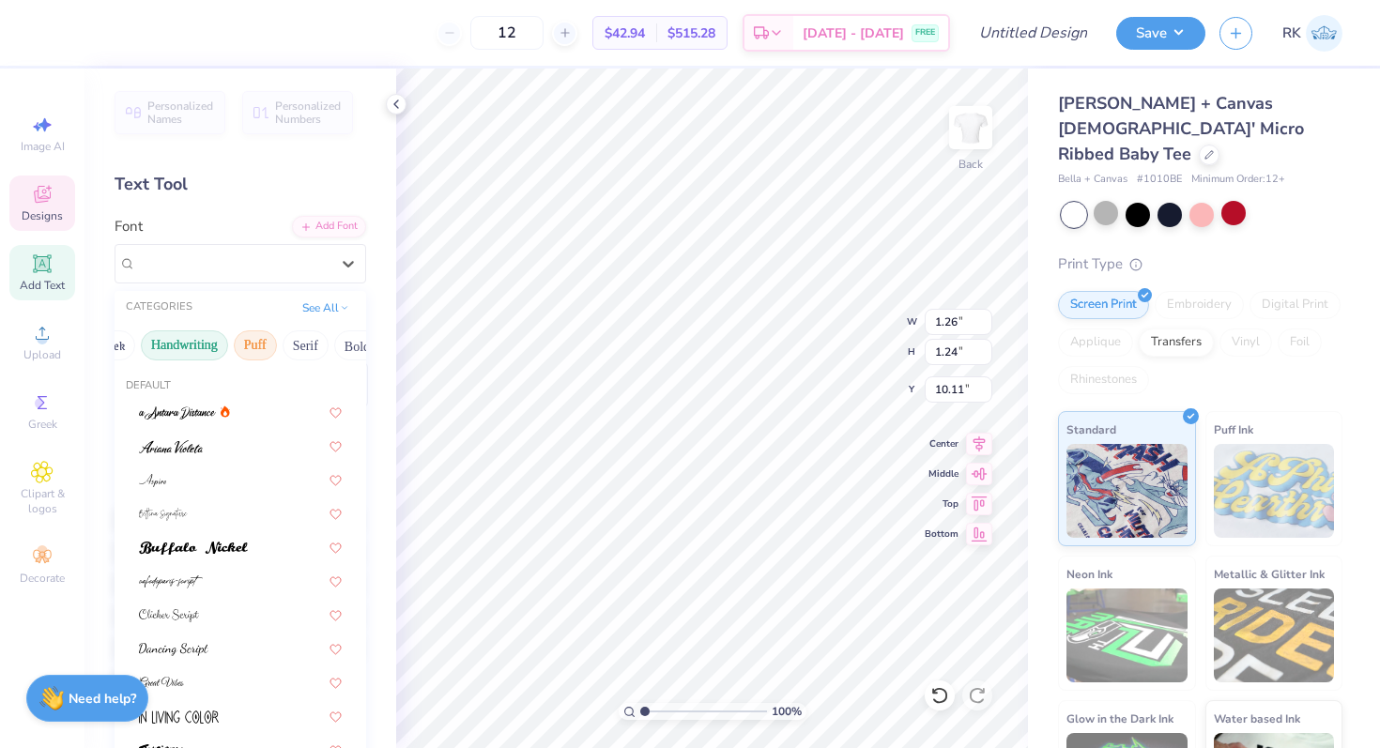
scroll to position [0, 52]
click at [292, 345] on button "Serif" at bounding box center [292, 345] width 46 height 30
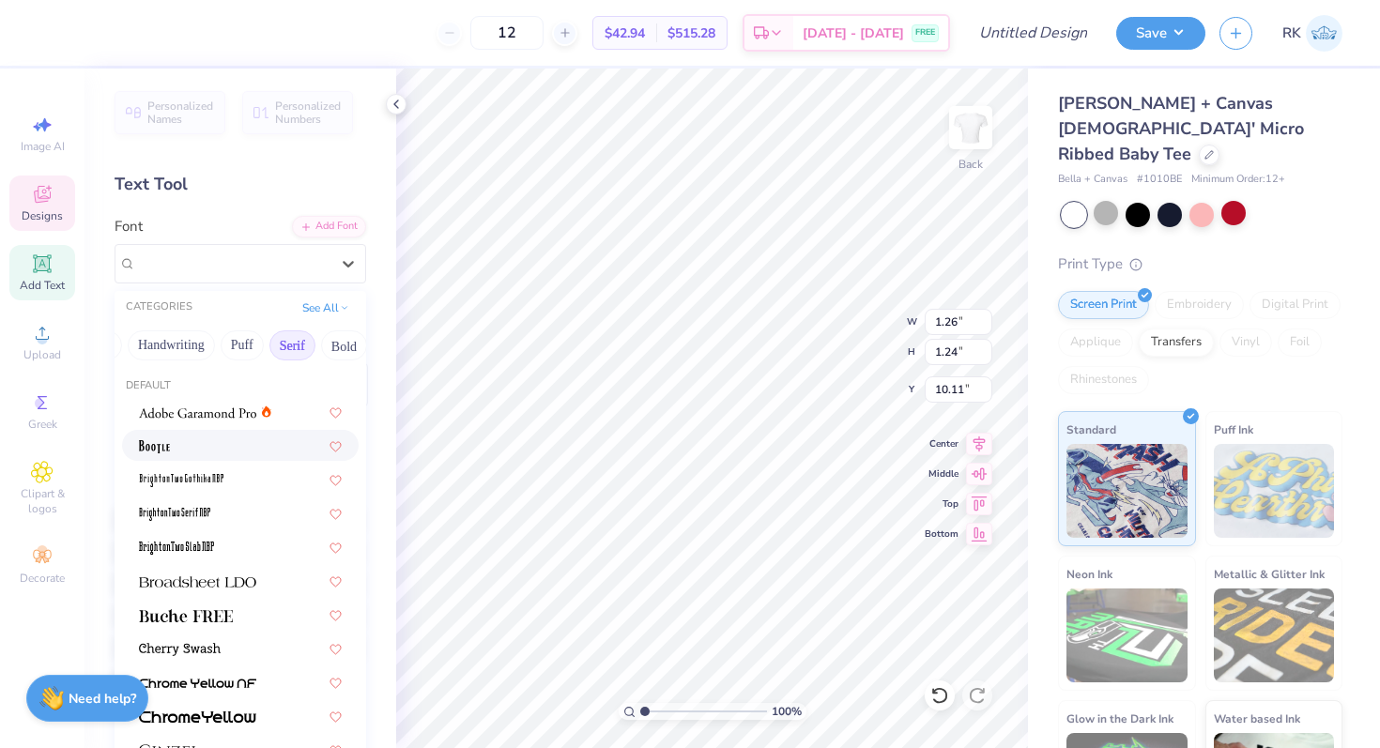
click at [253, 439] on div at bounding box center [240, 446] width 203 height 20
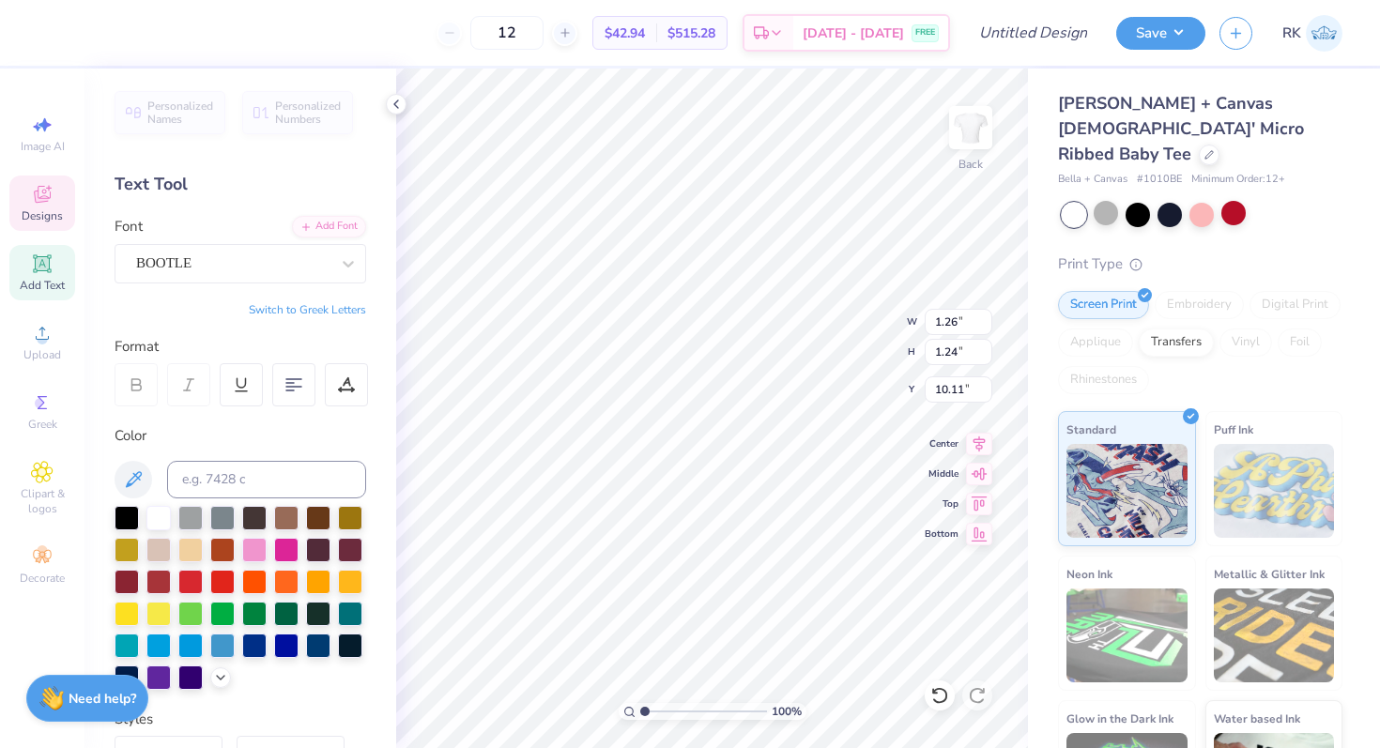
type input "1.53"
type input "1.51"
type input "10.00"
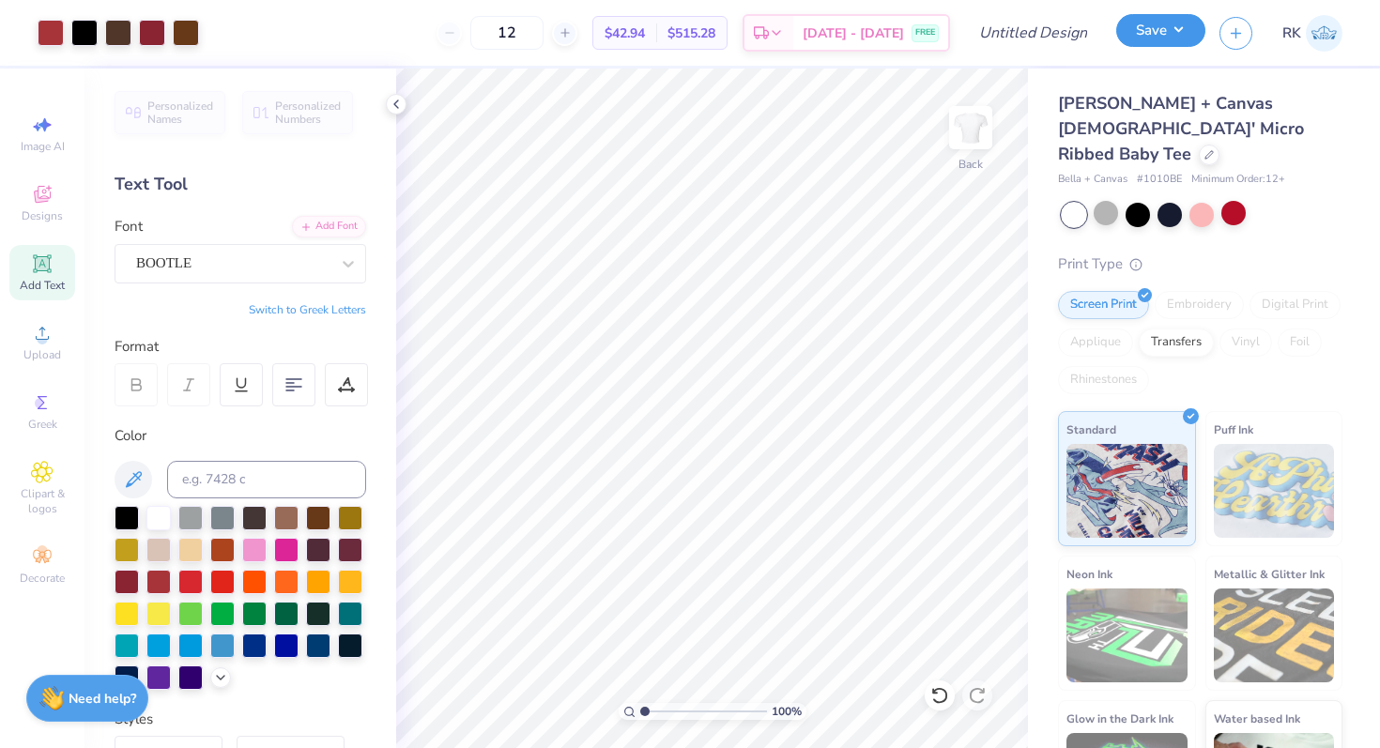
click at [1128, 30] on button "Save" at bounding box center [1160, 30] width 89 height 33
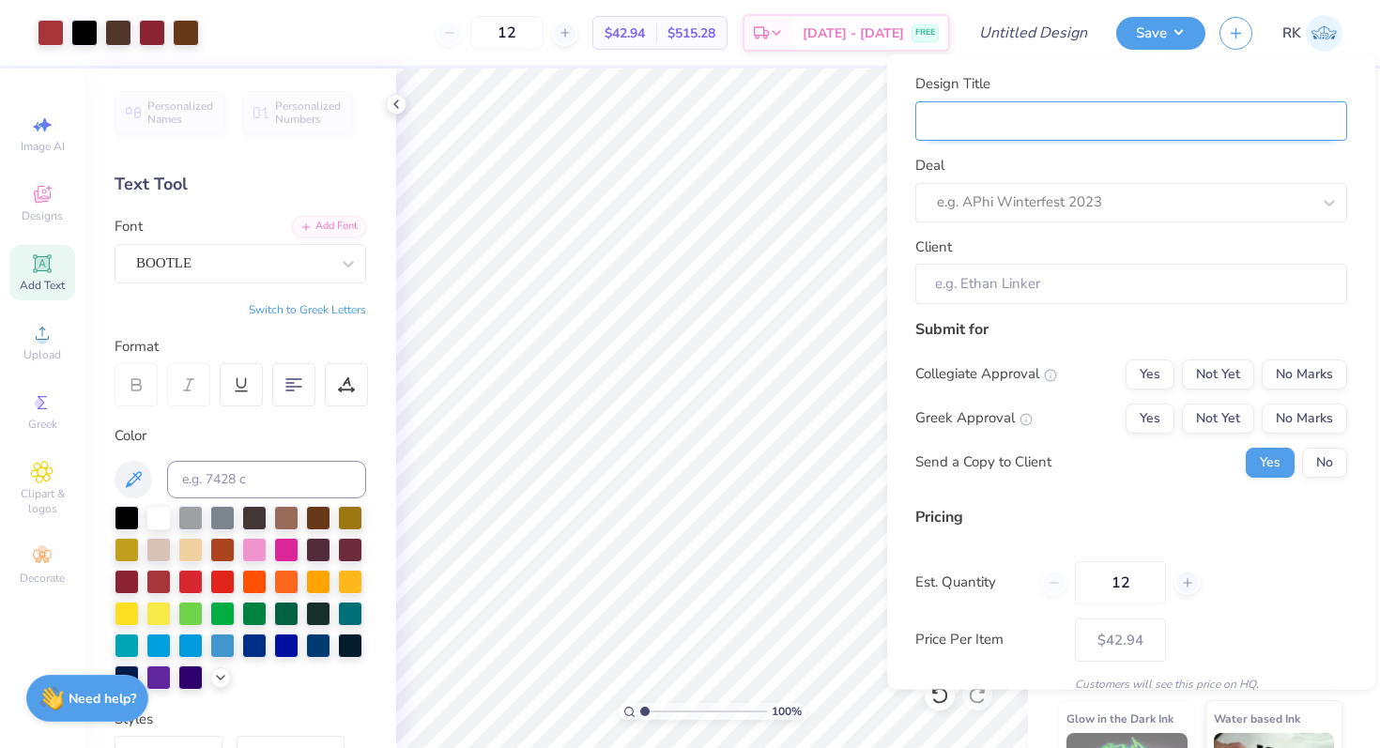
click at [1062, 119] on input "Design Title" at bounding box center [1131, 120] width 432 height 40
type input "D"
type input "DG"
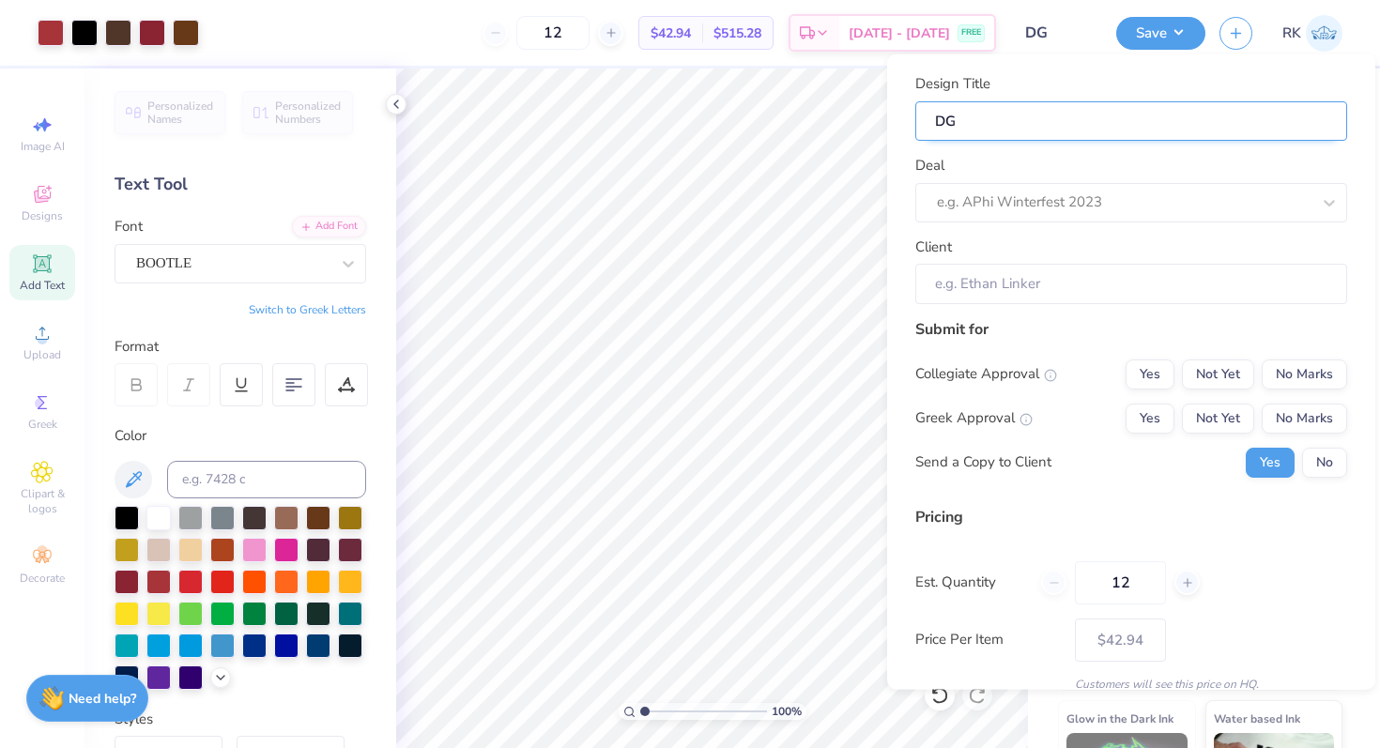
type input "DG"
type input "DG A"
type input "DG Ap"
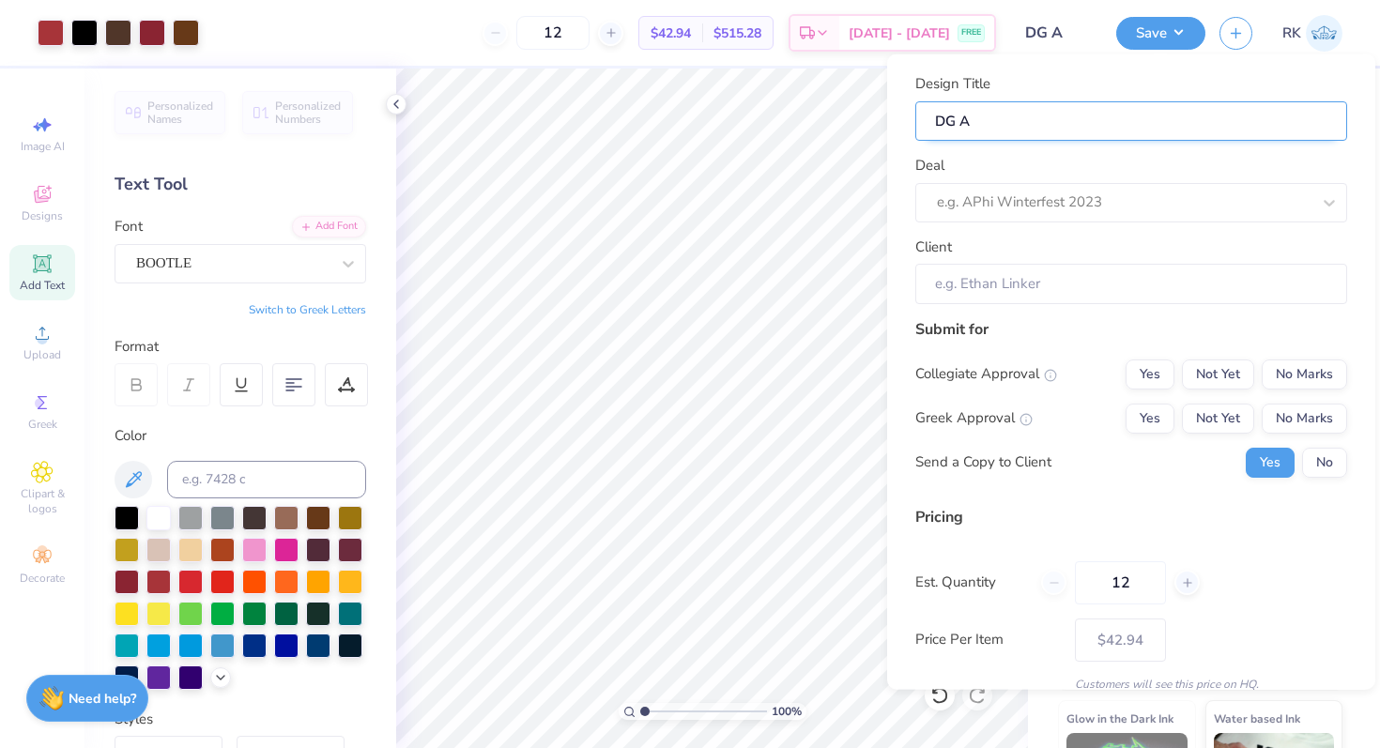
type input "DG Ap"
type input "DG App"
type input "DG Appl"
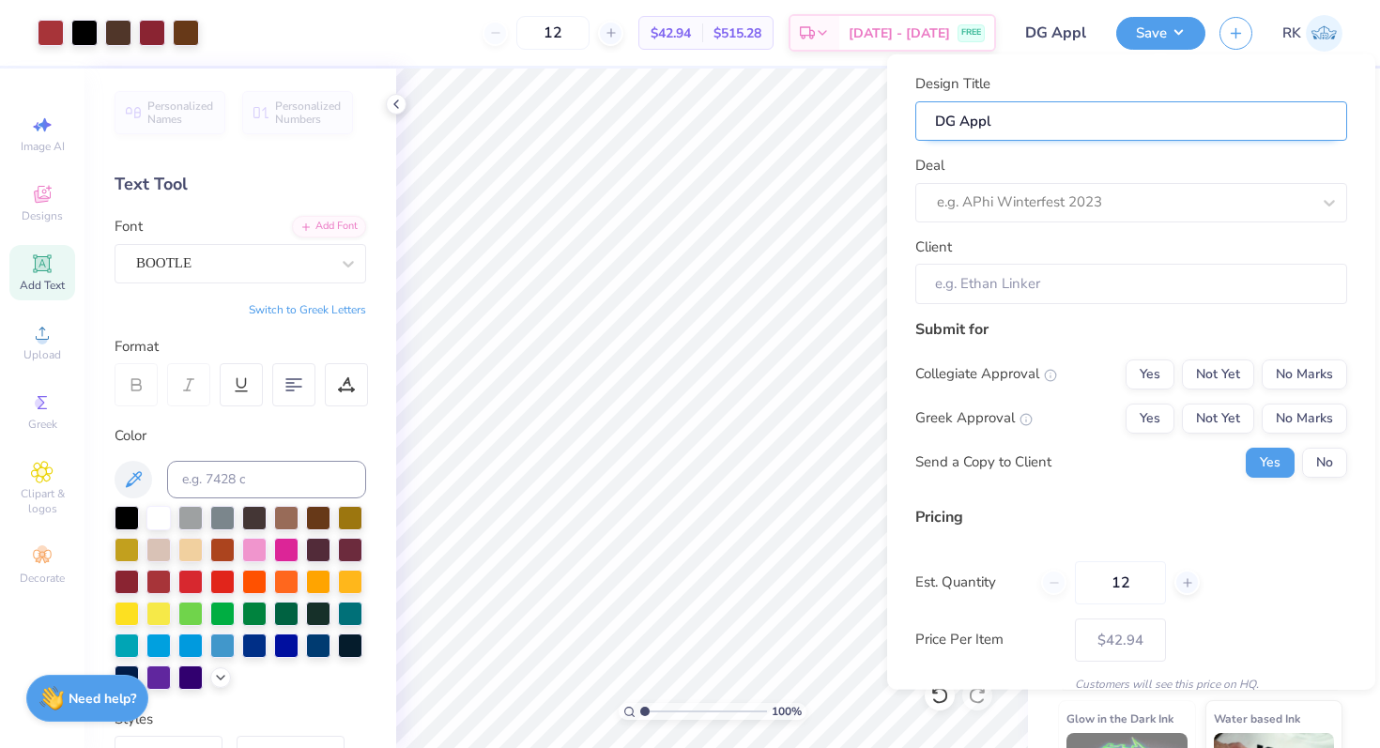
type input "DG Apple"
type input "DG Apple c"
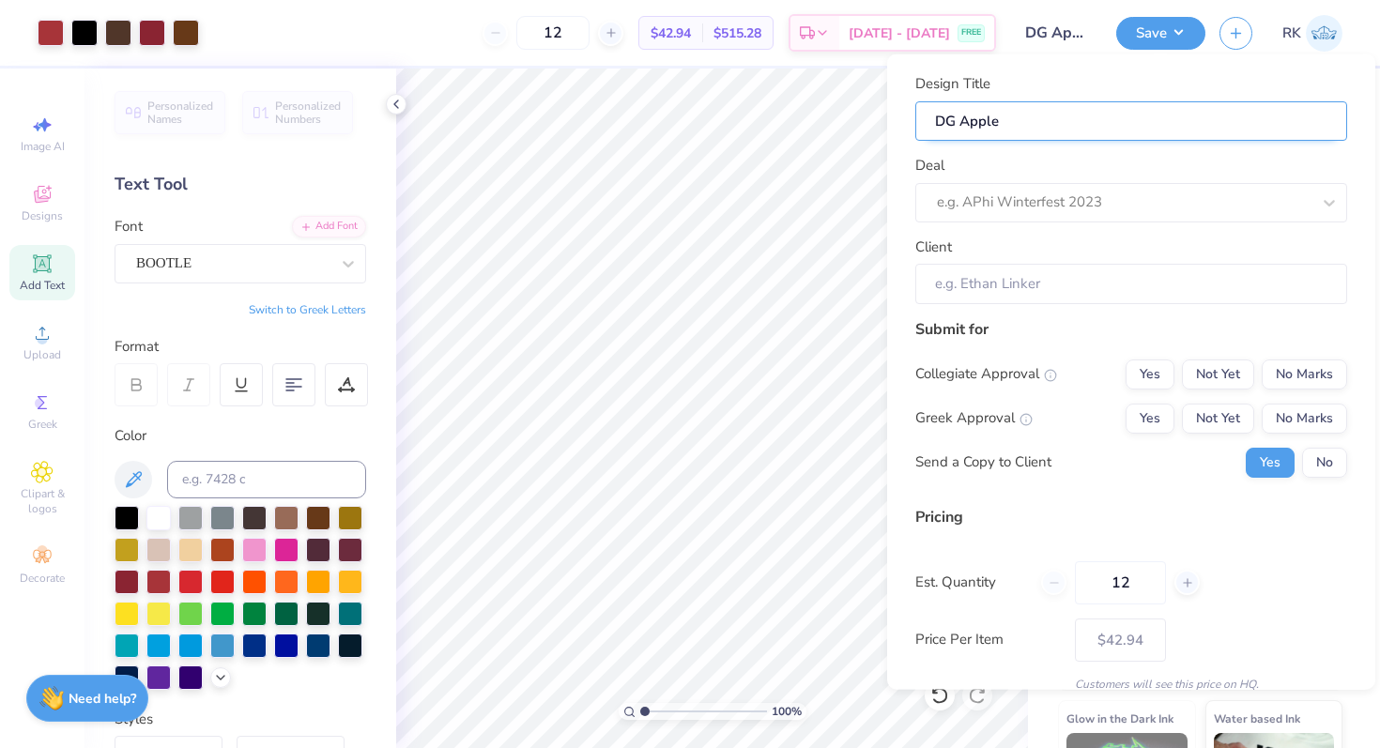
type input "DG Apple c"
type input "DG Apple cu"
type input "DG Apple cup"
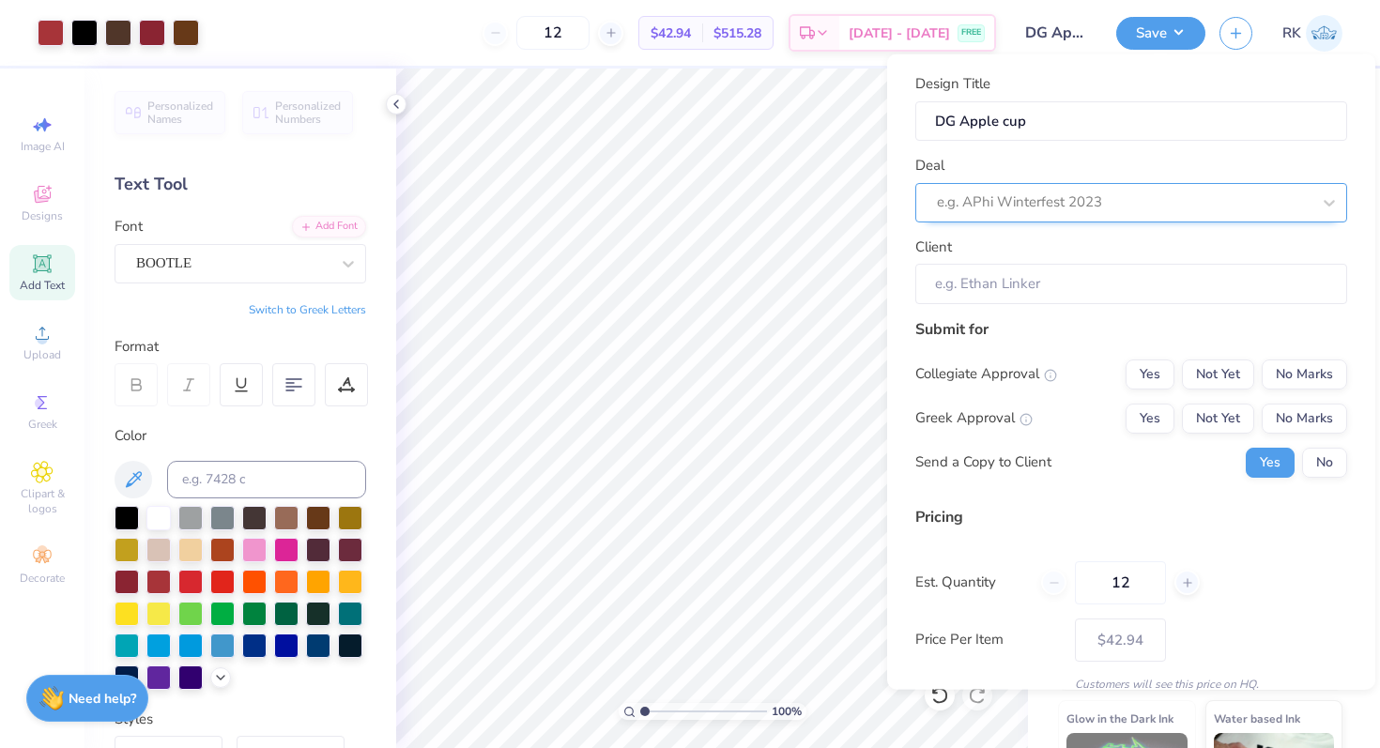
click at [1022, 197] on div at bounding box center [1124, 202] width 374 height 25
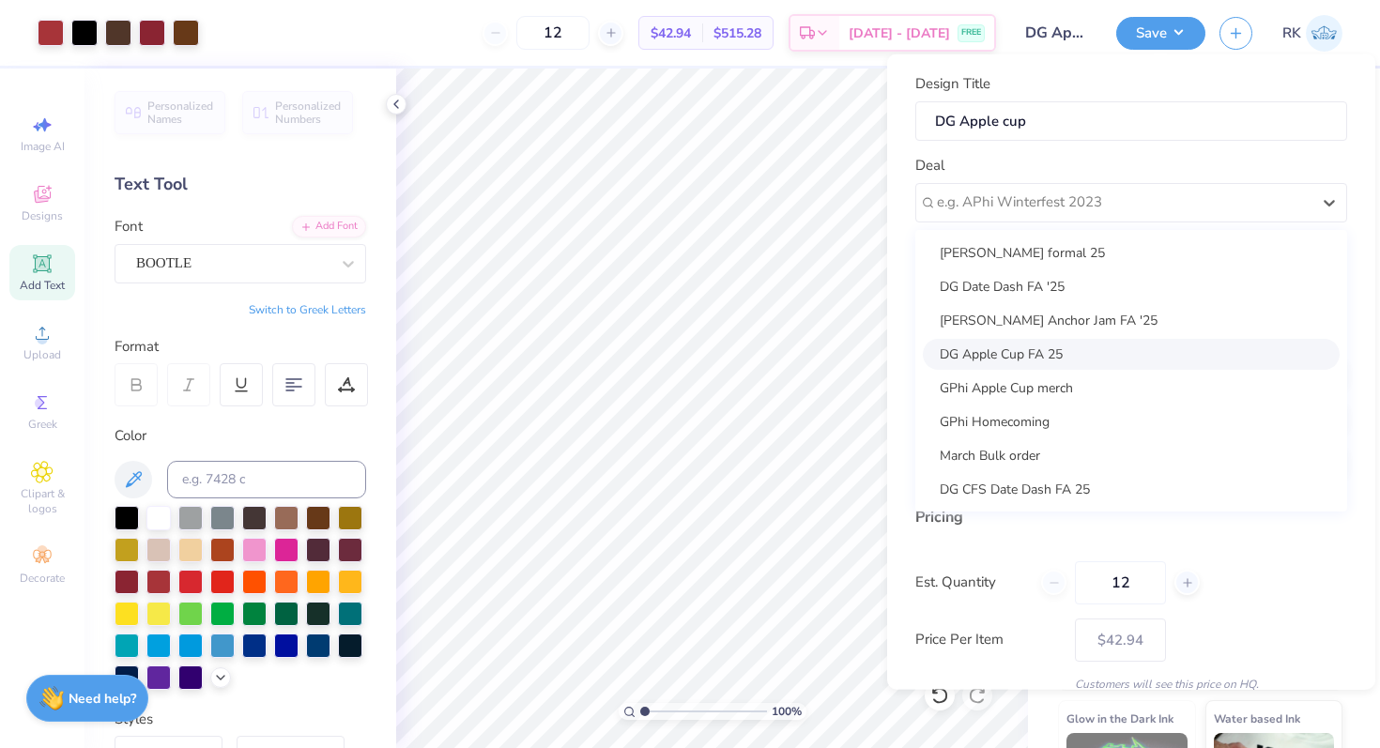
click at [1027, 348] on div "DG Apple Cup FA 25" at bounding box center [1131, 353] width 417 height 31
type input "Makenzie Neal"
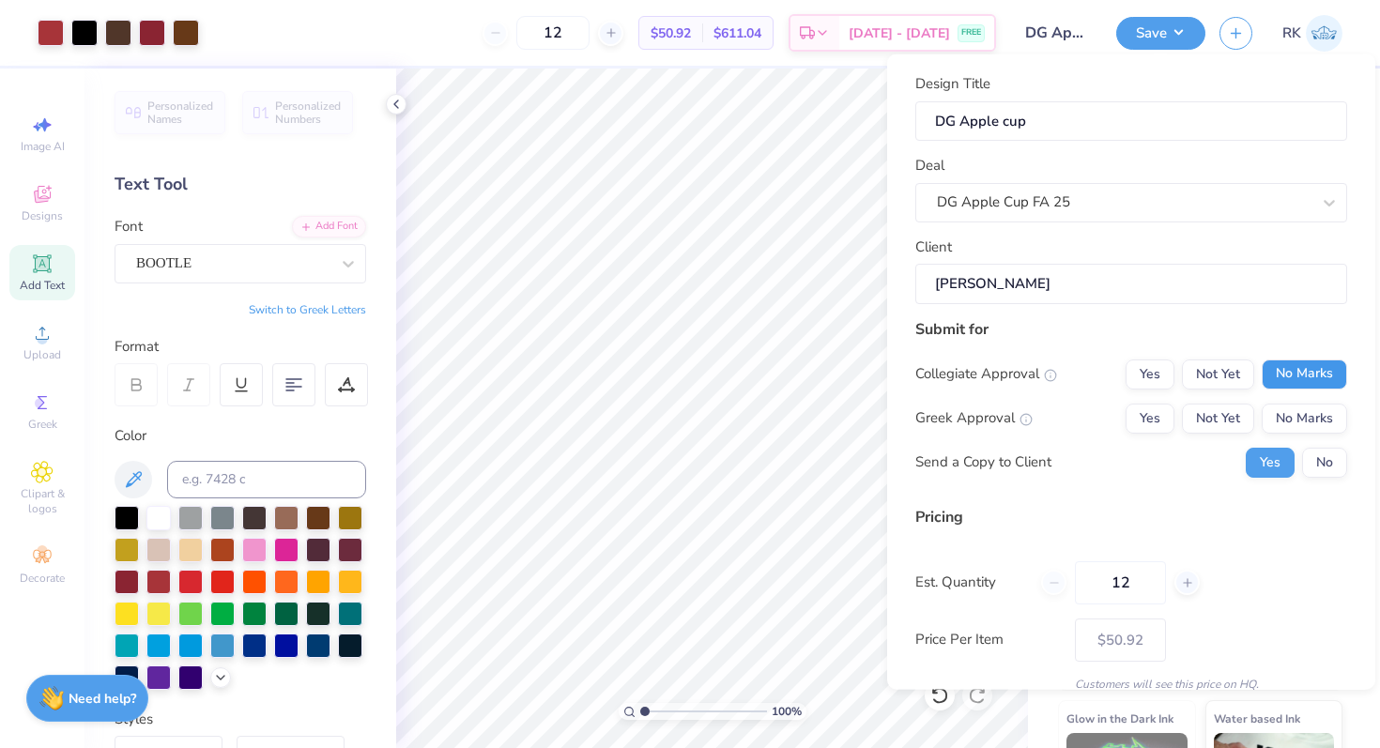
click at [1277, 379] on button "No Marks" at bounding box center [1304, 374] width 85 height 30
click at [1227, 420] on button "Not Yet" at bounding box center [1218, 418] width 72 height 30
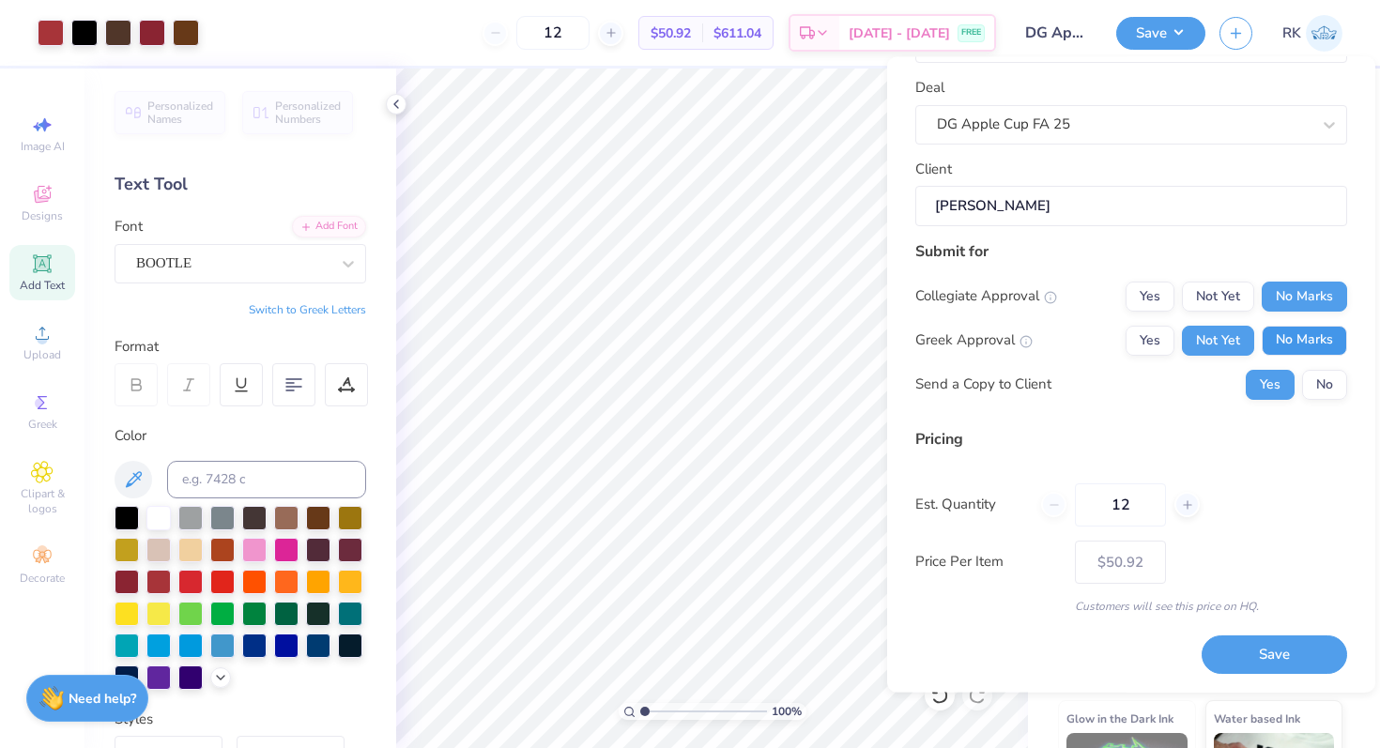
click at [1287, 345] on button "No Marks" at bounding box center [1304, 341] width 85 height 30
click at [1224, 344] on button "Not Yet" at bounding box center [1218, 341] width 72 height 30
click at [1282, 648] on button "Save" at bounding box center [1275, 656] width 146 height 38
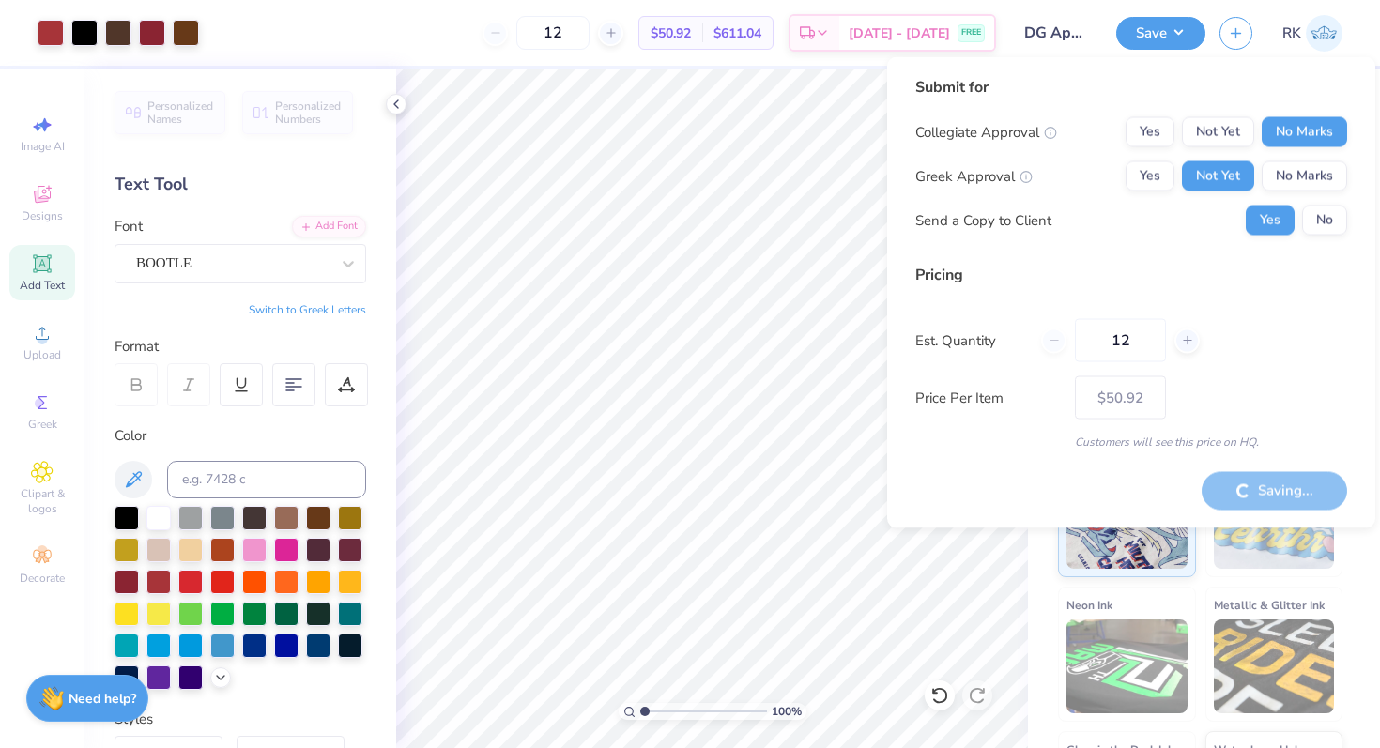
type input "– –"
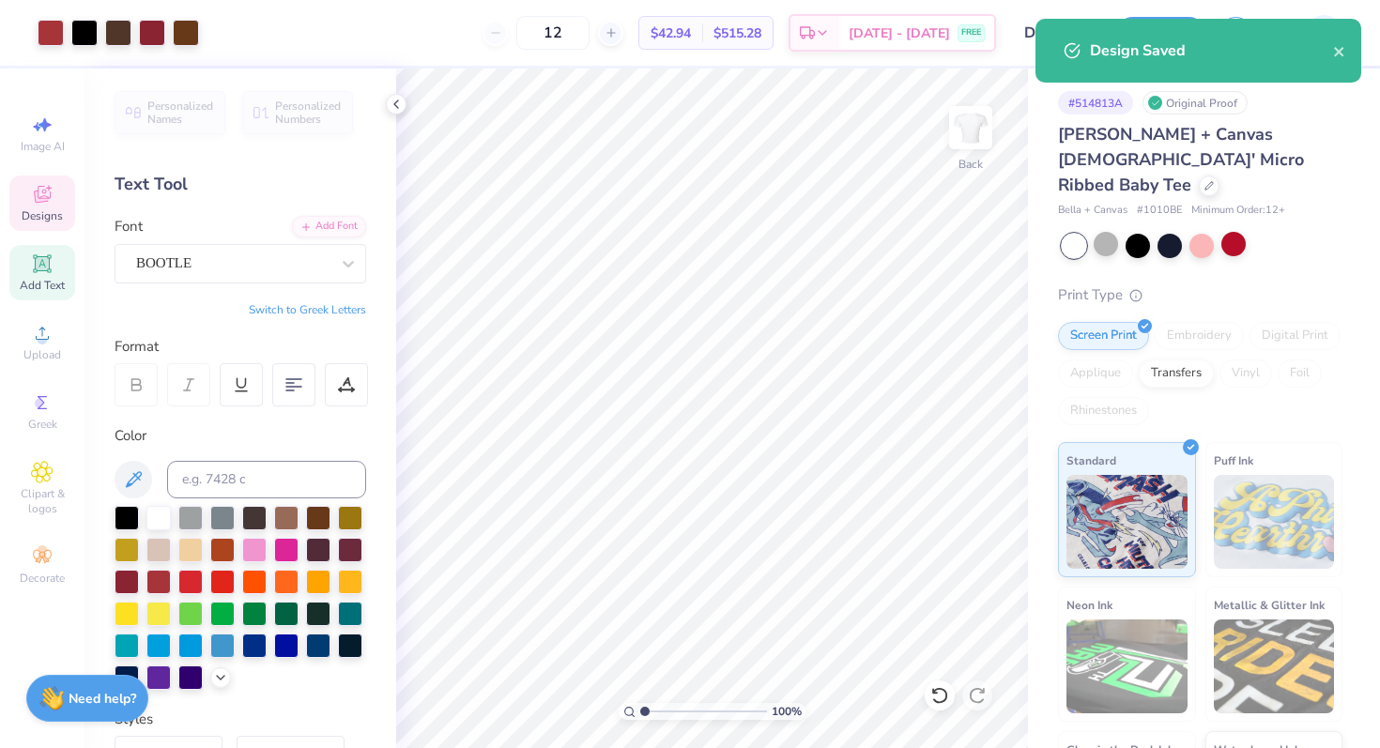
click at [40, 222] on span "Designs" at bounding box center [42, 215] width 41 height 15
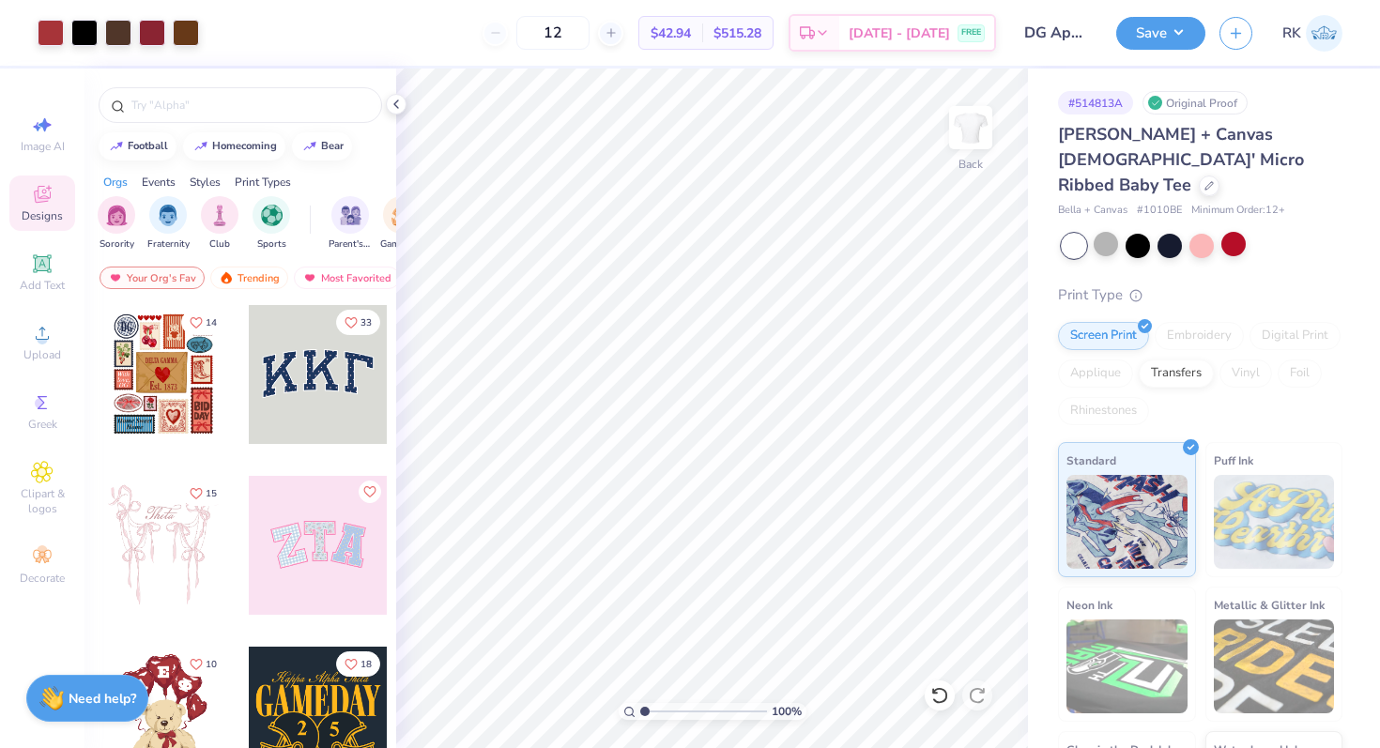
click at [40, 222] on span "Designs" at bounding box center [42, 215] width 41 height 15
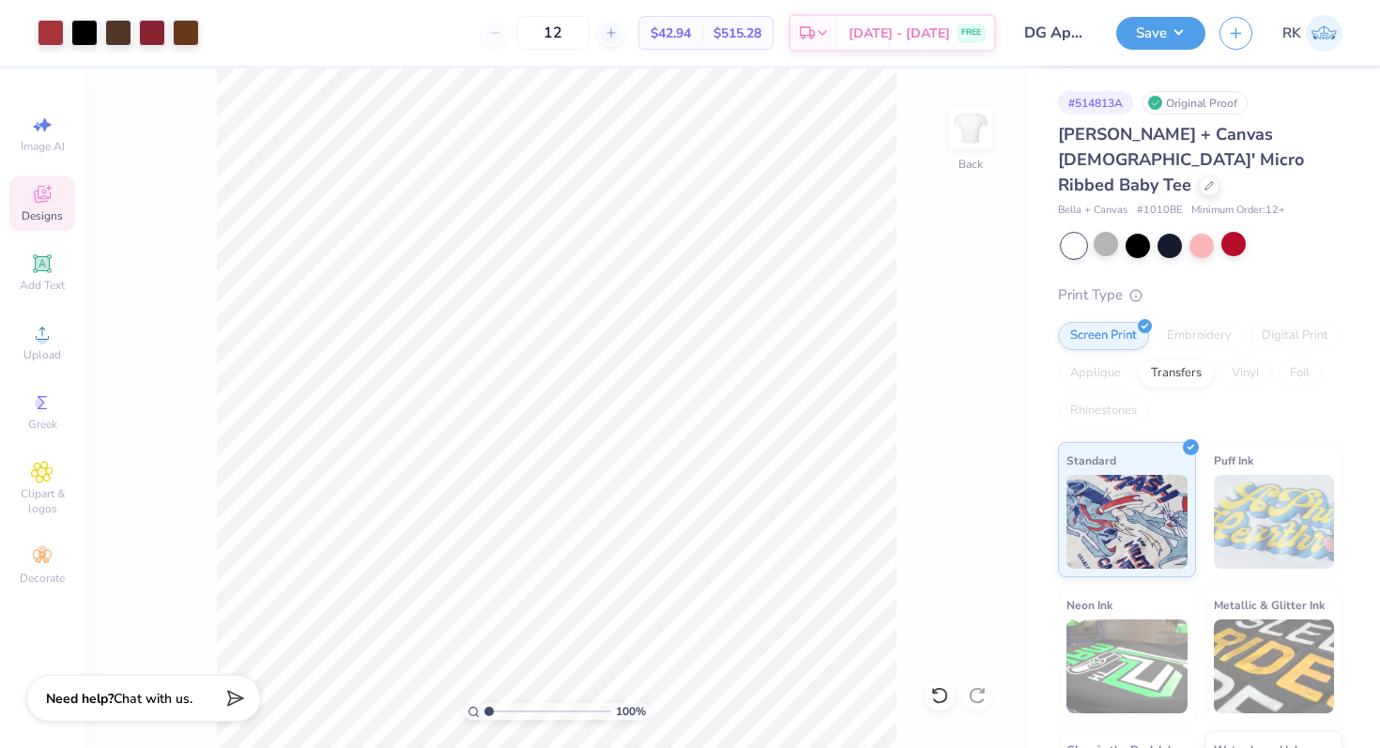
click at [40, 222] on span "Designs" at bounding box center [42, 215] width 41 height 15
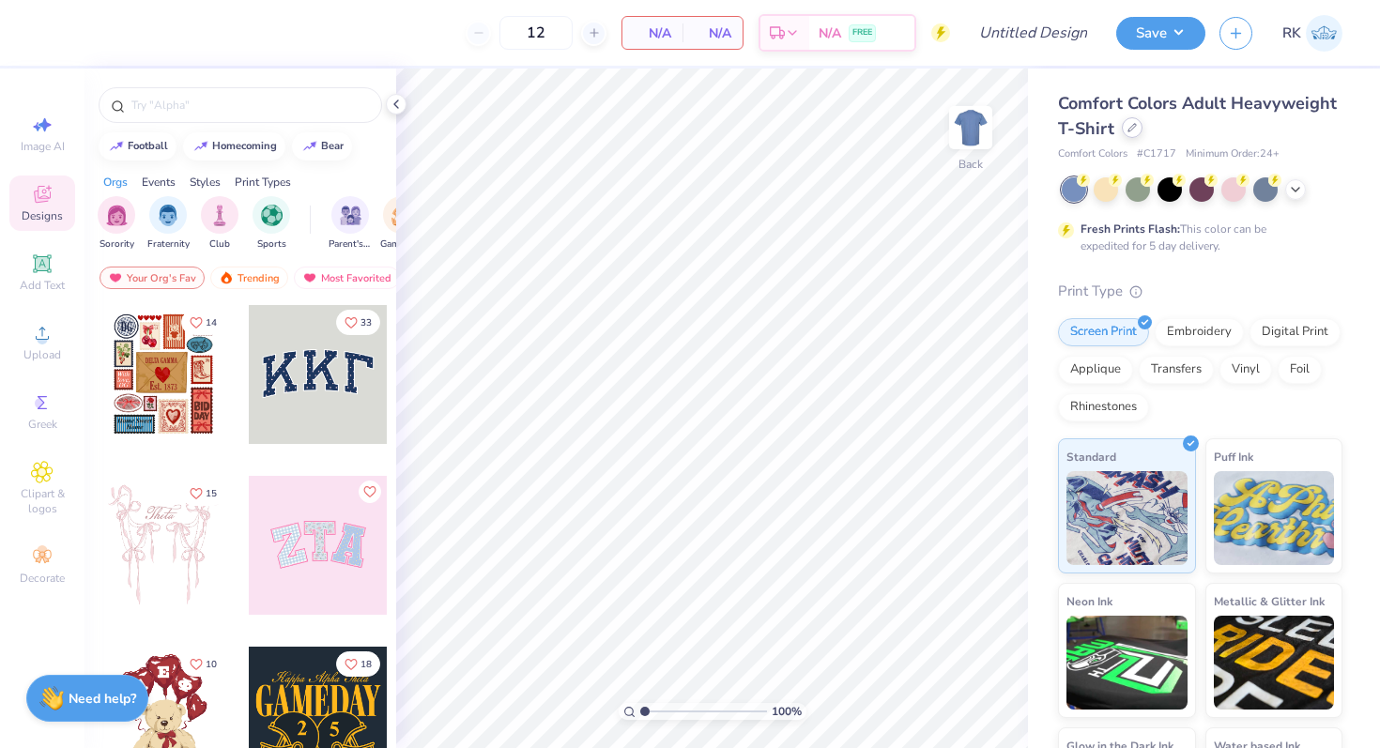
click at [1133, 130] on icon at bounding box center [1132, 127] width 9 height 9
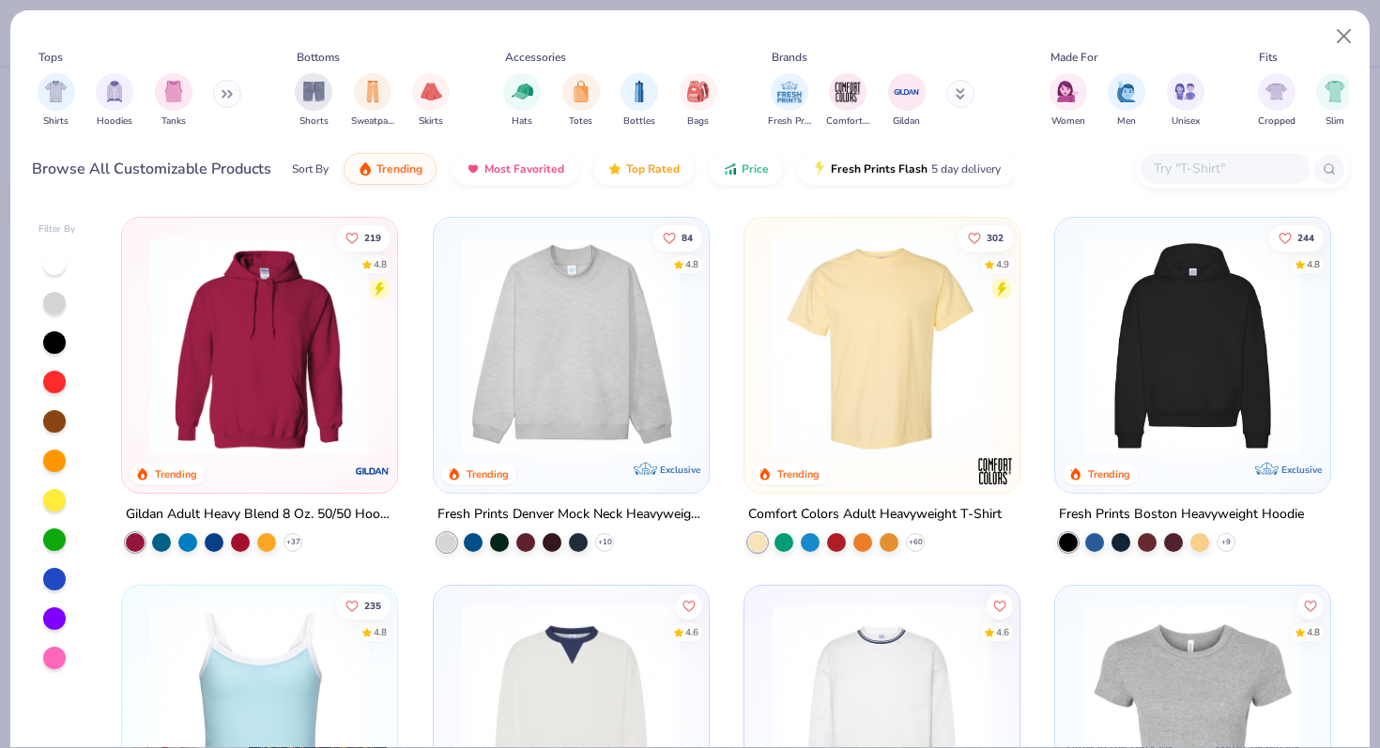
click at [214, 335] on img at bounding box center [260, 346] width 238 height 219
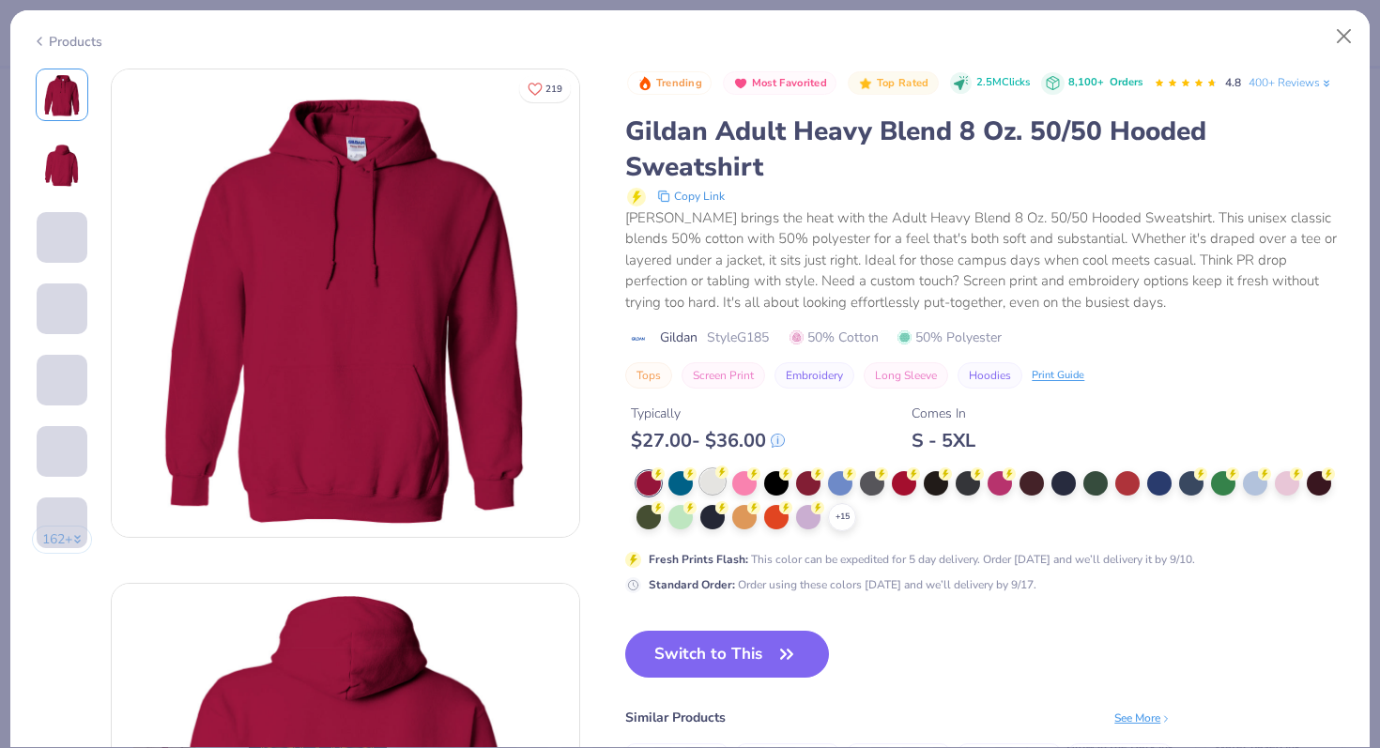
click at [711, 484] on div at bounding box center [712, 481] width 24 height 24
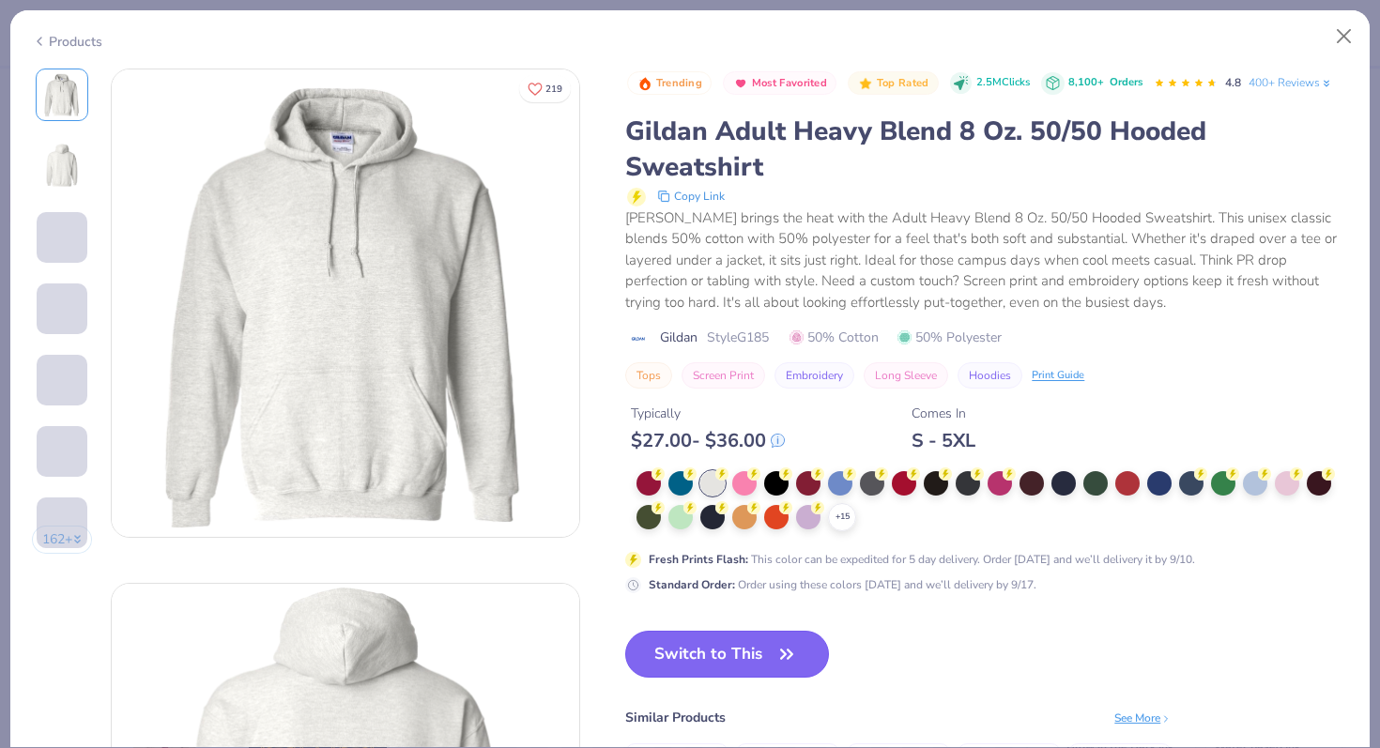
click at [747, 666] on button "Switch to This" at bounding box center [727, 654] width 204 height 47
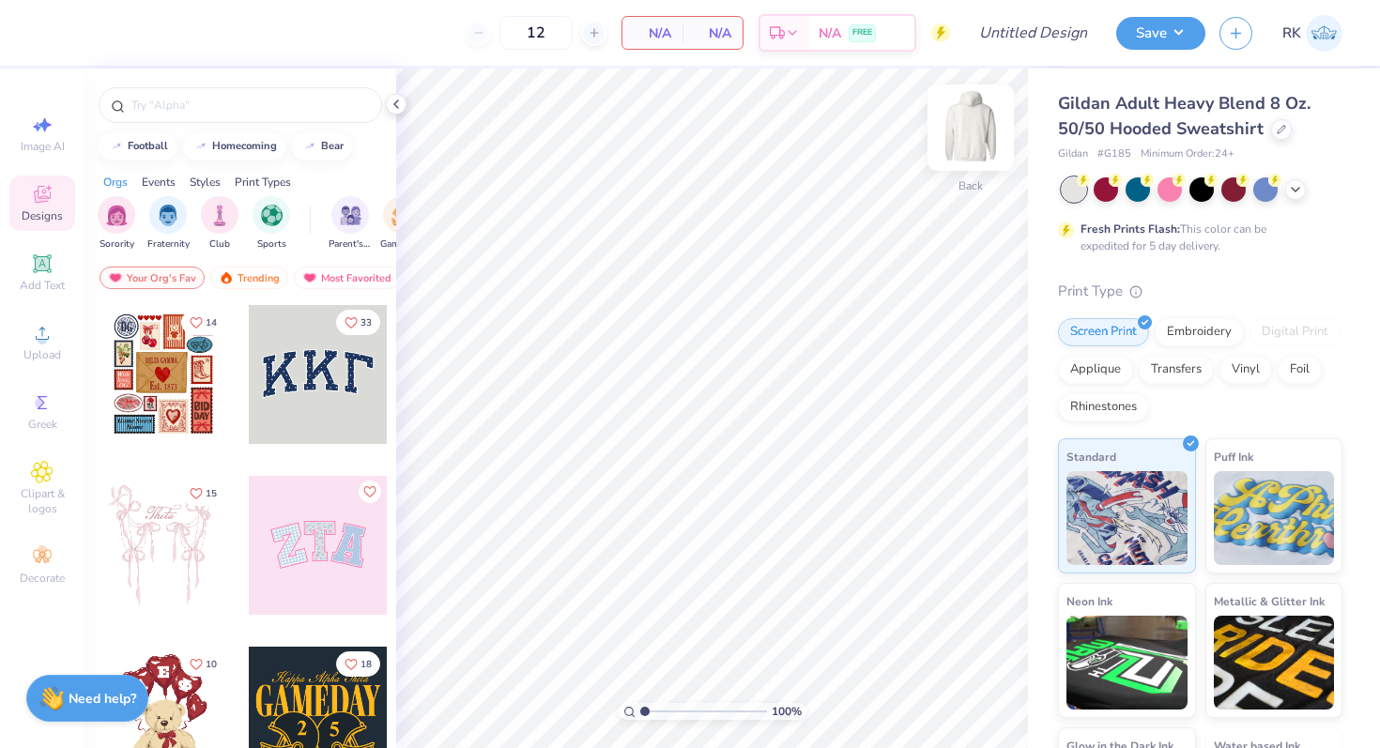
click at [968, 140] on img at bounding box center [970, 127] width 75 height 75
click at [227, 156] on button "homecoming" at bounding box center [234, 144] width 102 height 28
type input "homecoming"
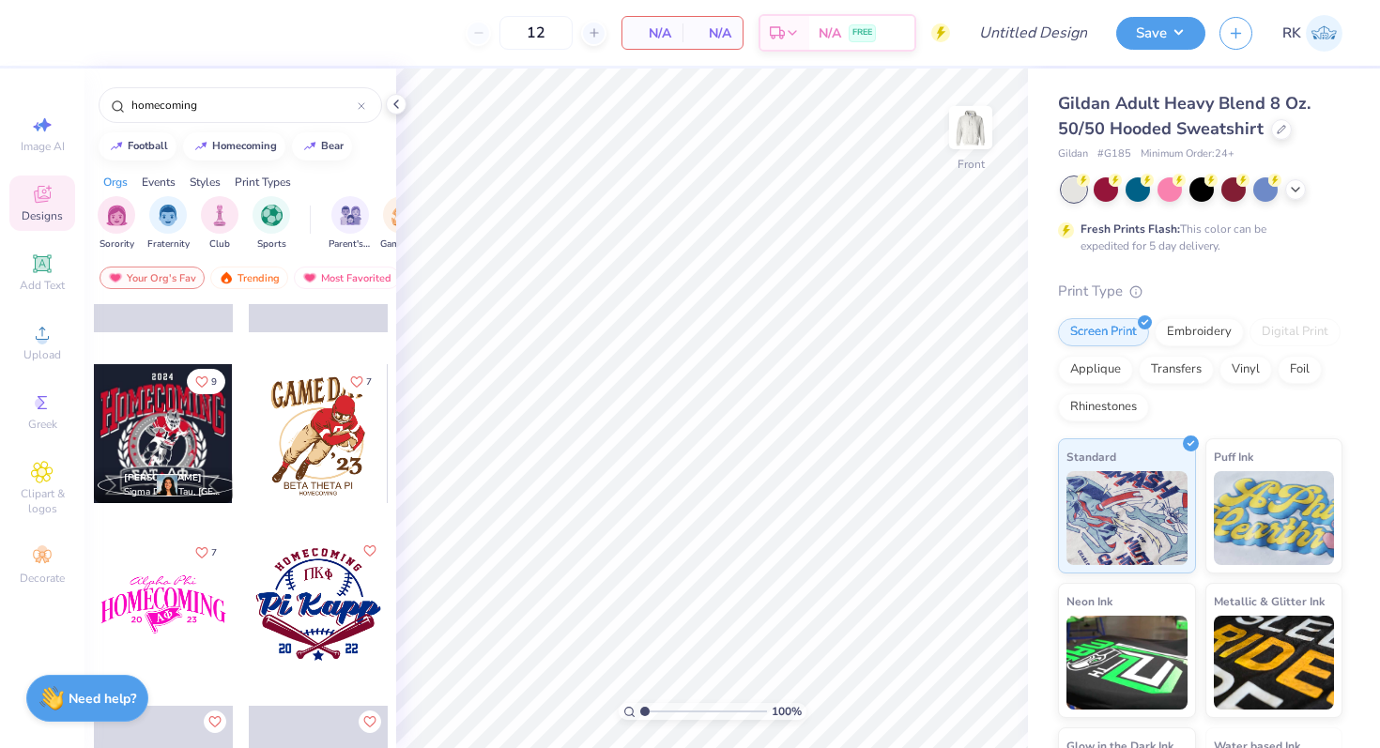
scroll to position [1136, 0]
click at [149, 430] on div at bounding box center [163, 434] width 139 height 139
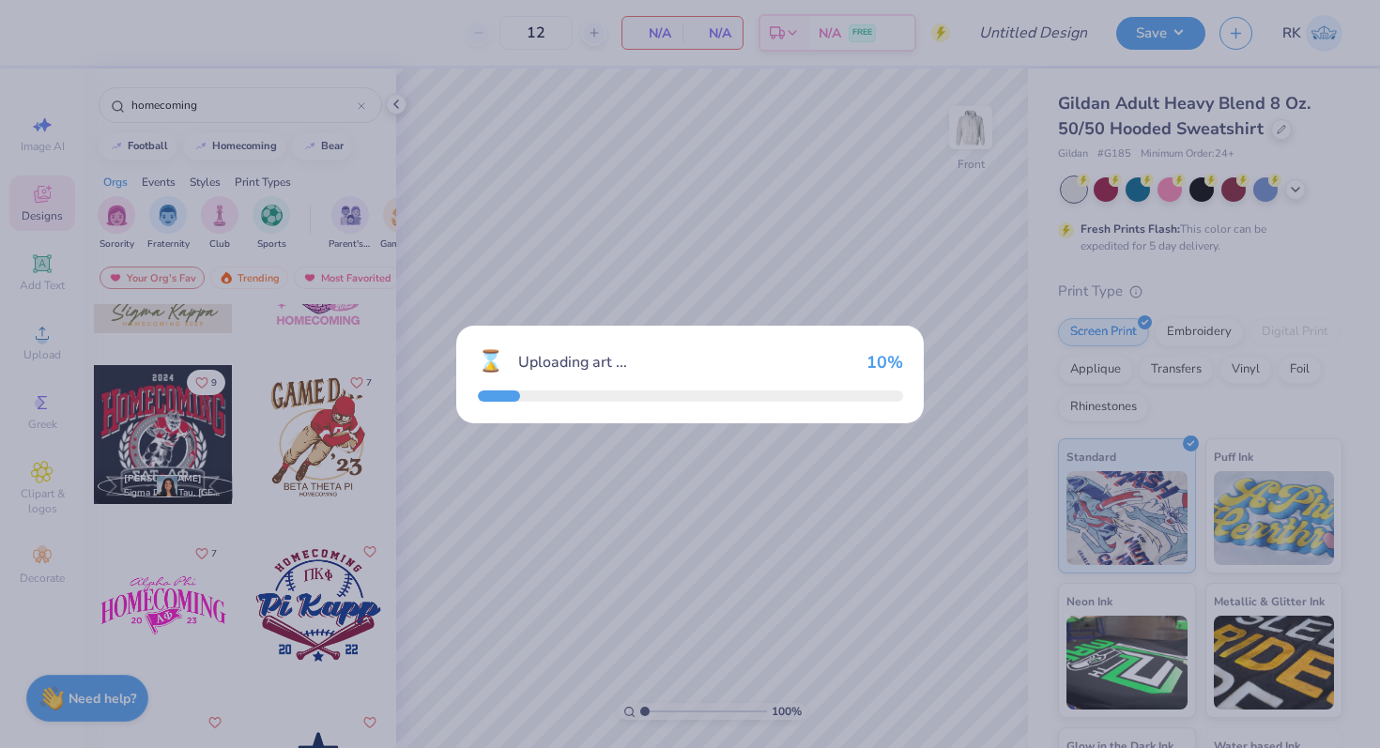
scroll to position [1275, 0]
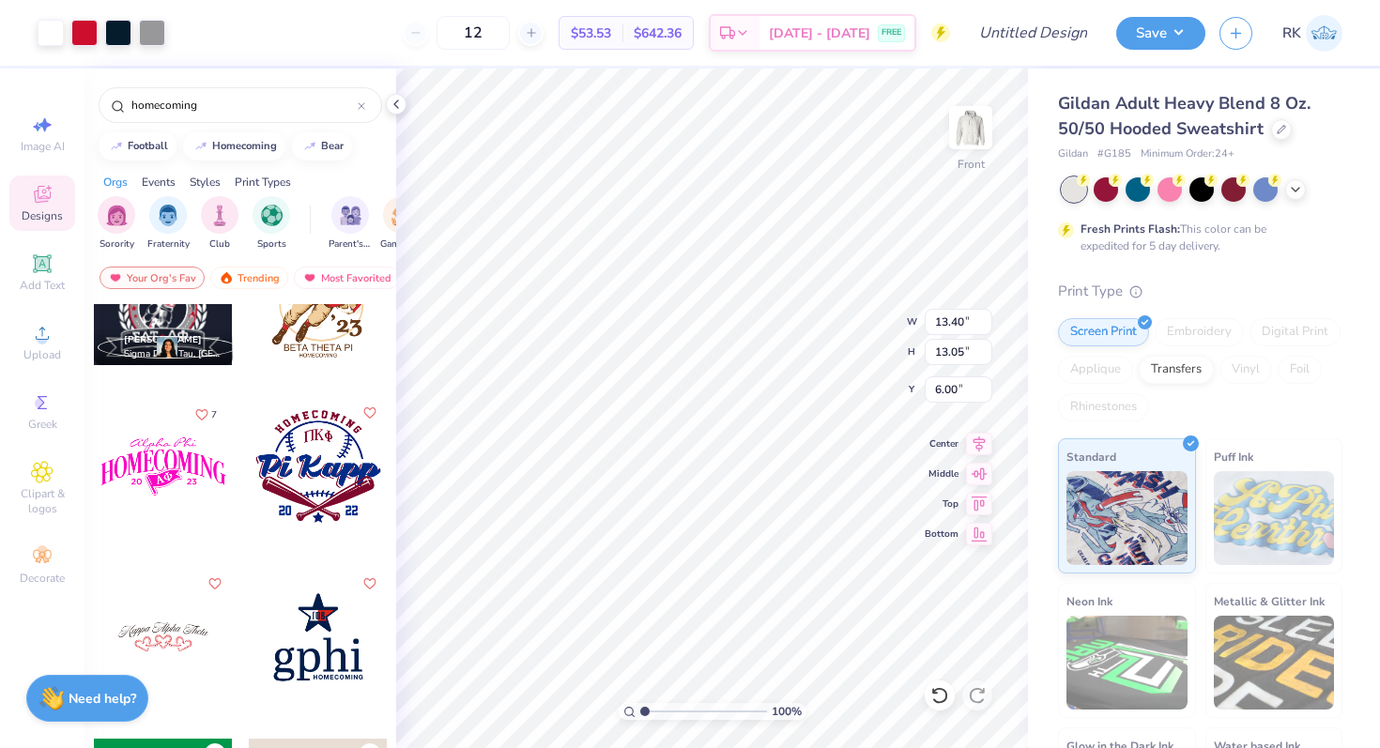
type input "6.00"
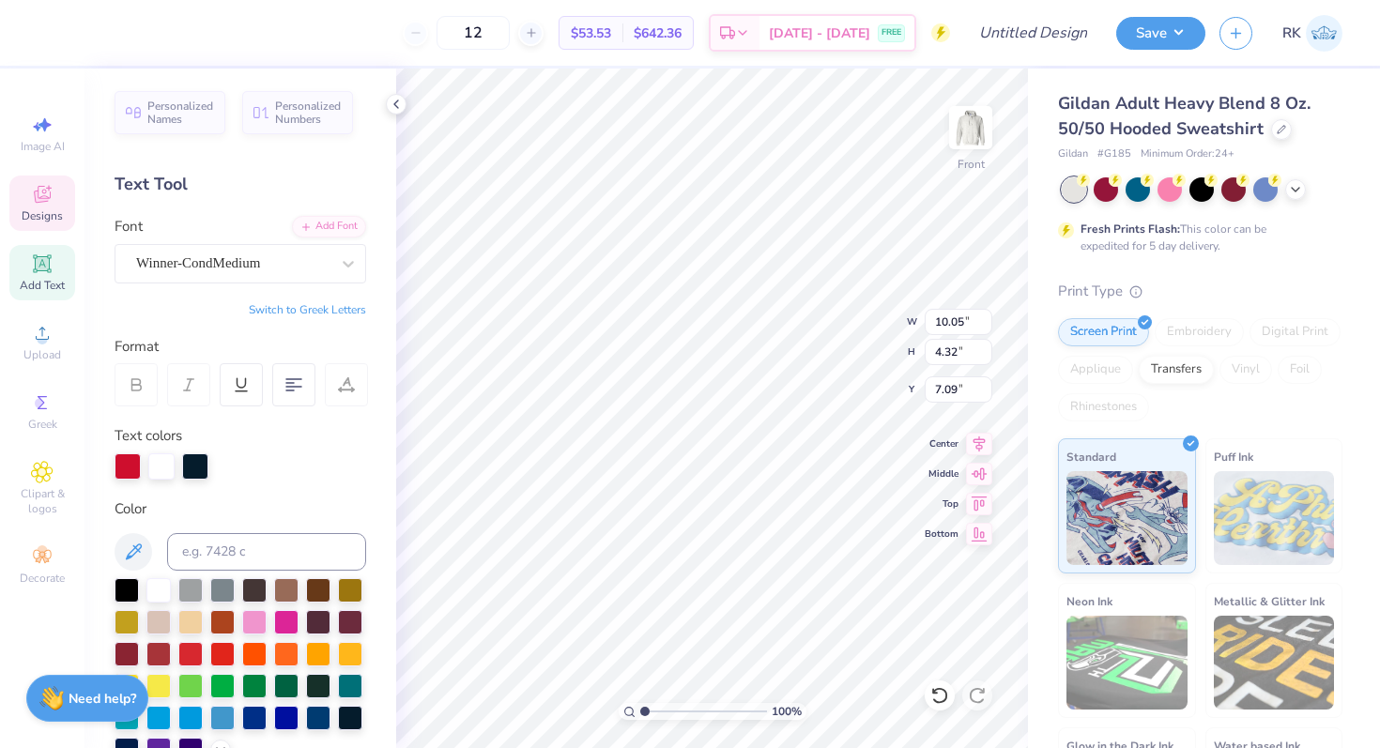
scroll to position [0, 0]
type textarea "Apple Cup"
type input "2.10"
type input "5.55"
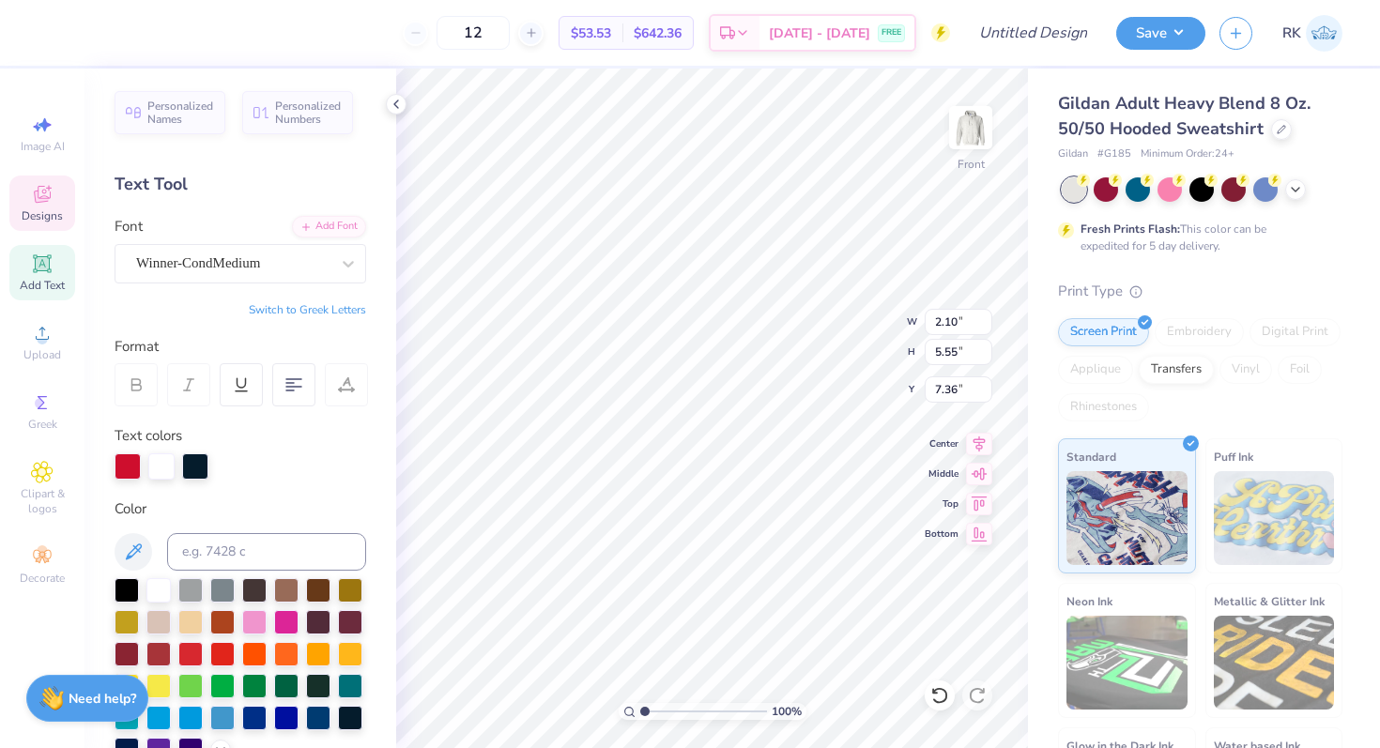
type input "7.36"
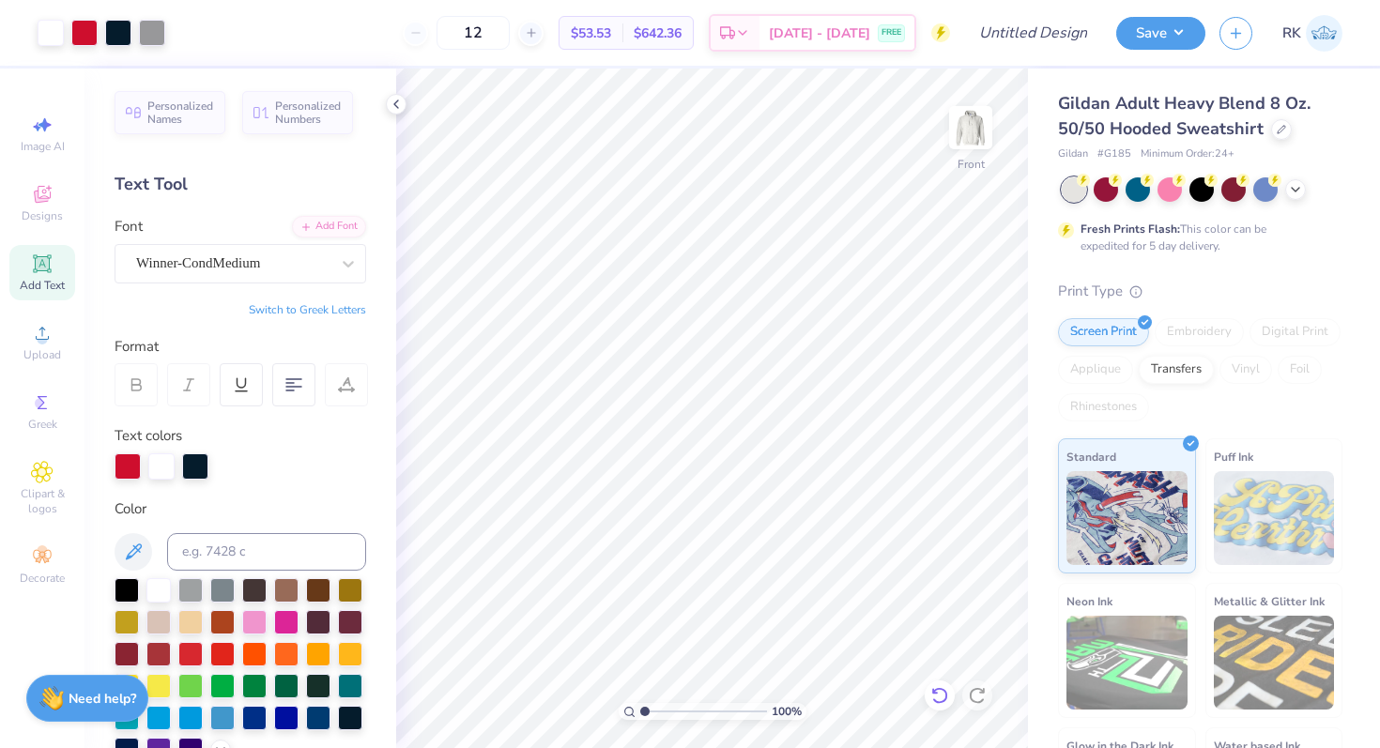
click at [938, 704] on icon at bounding box center [939, 695] width 19 height 19
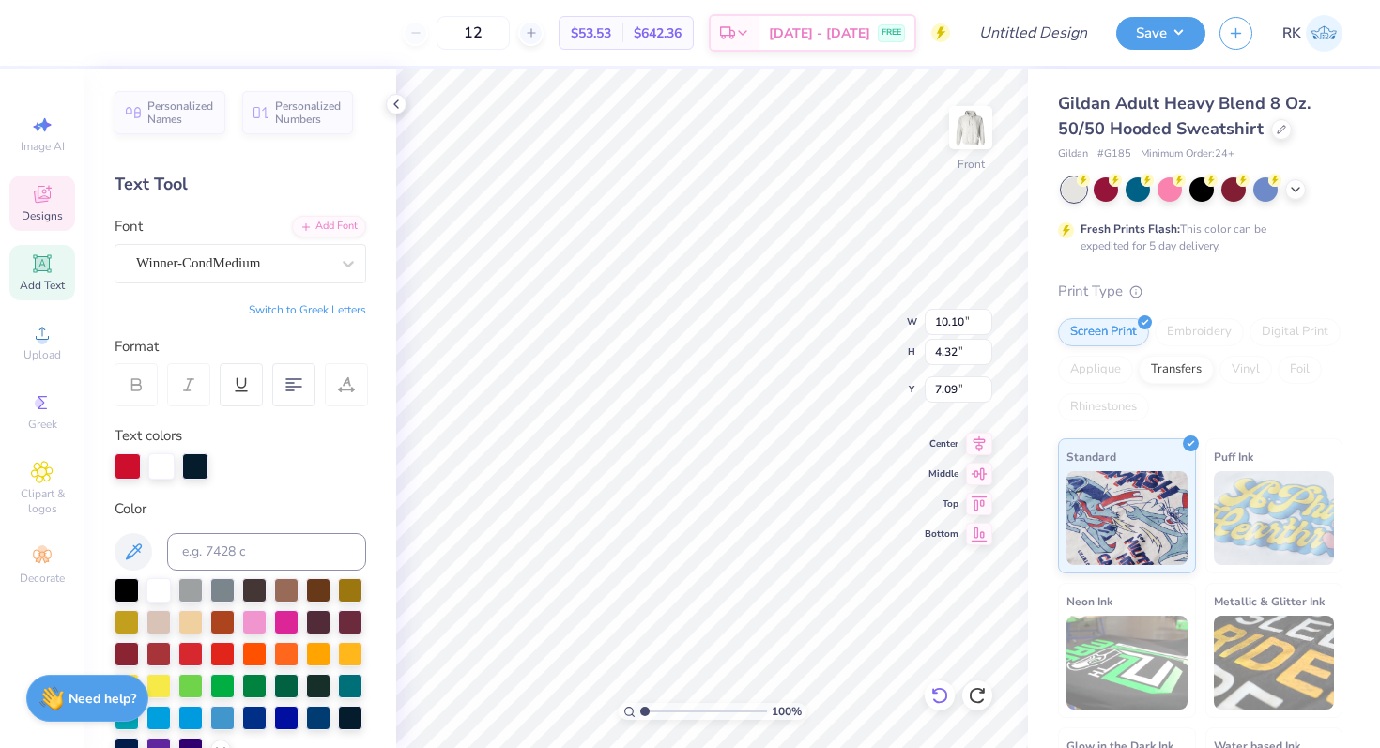
type textarea "pple Cu"
type input "2.10"
type input "5.55"
type input "7.44"
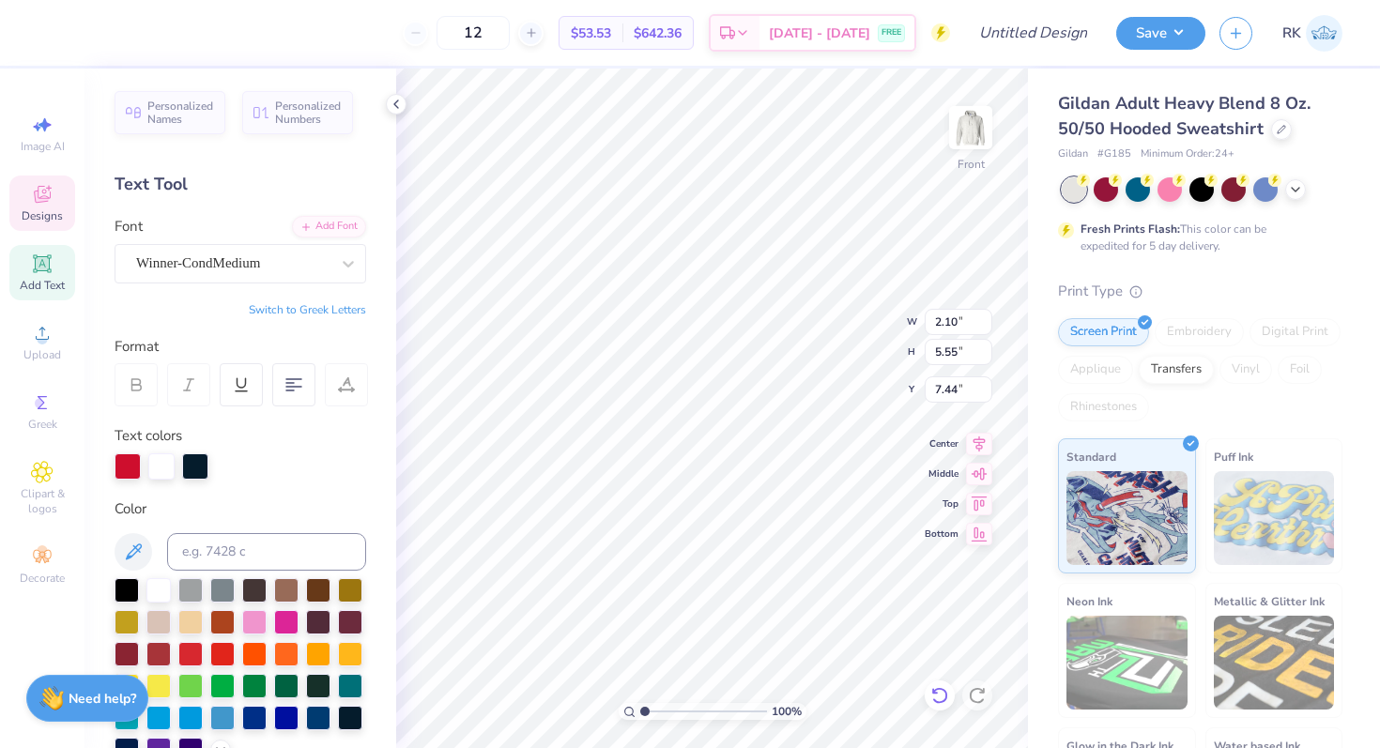
type textarea "Ah"
type input "9.98"
type input "4.32"
type input "7.09"
type input "2.10"
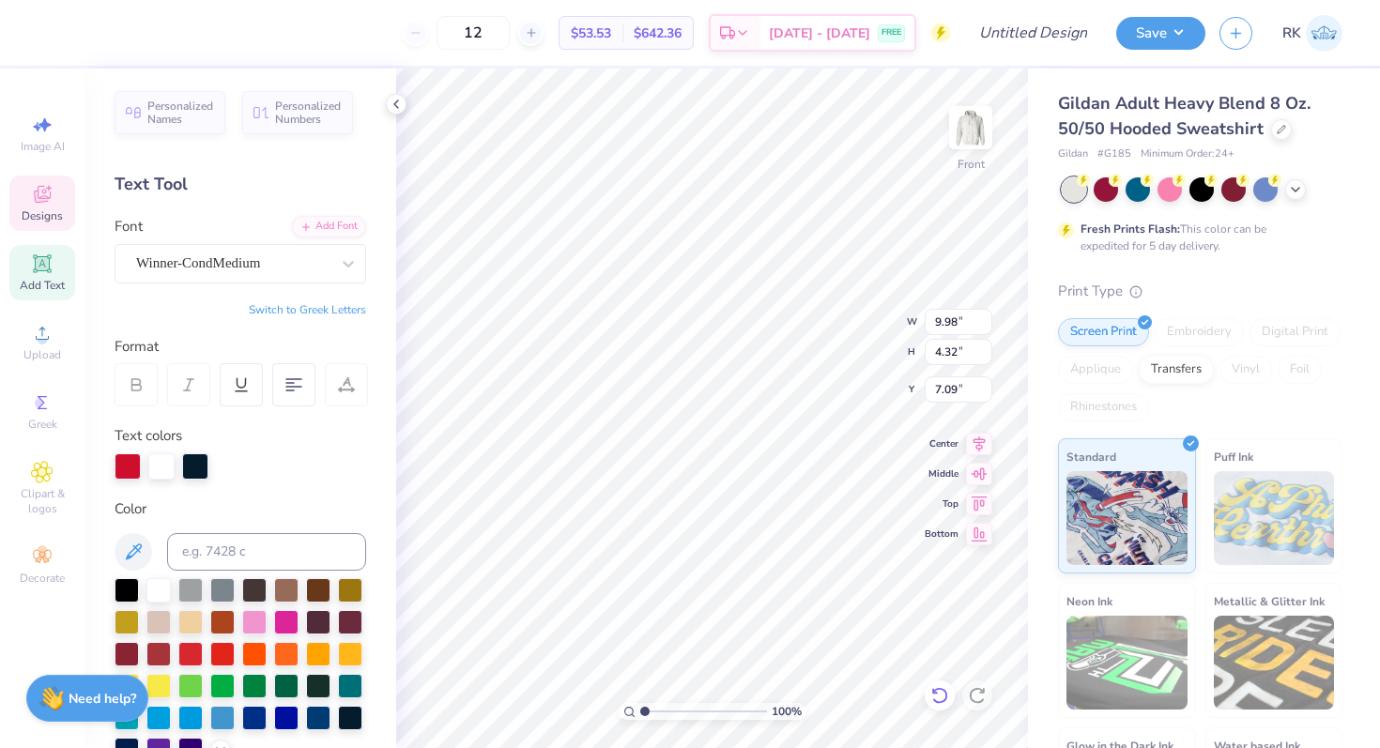
type input "5.55"
click at [930, 691] on div at bounding box center [940, 696] width 30 height 30
click at [933, 691] on icon at bounding box center [935, 691] width 4 height 4
type input "7.36"
type textarea "A"
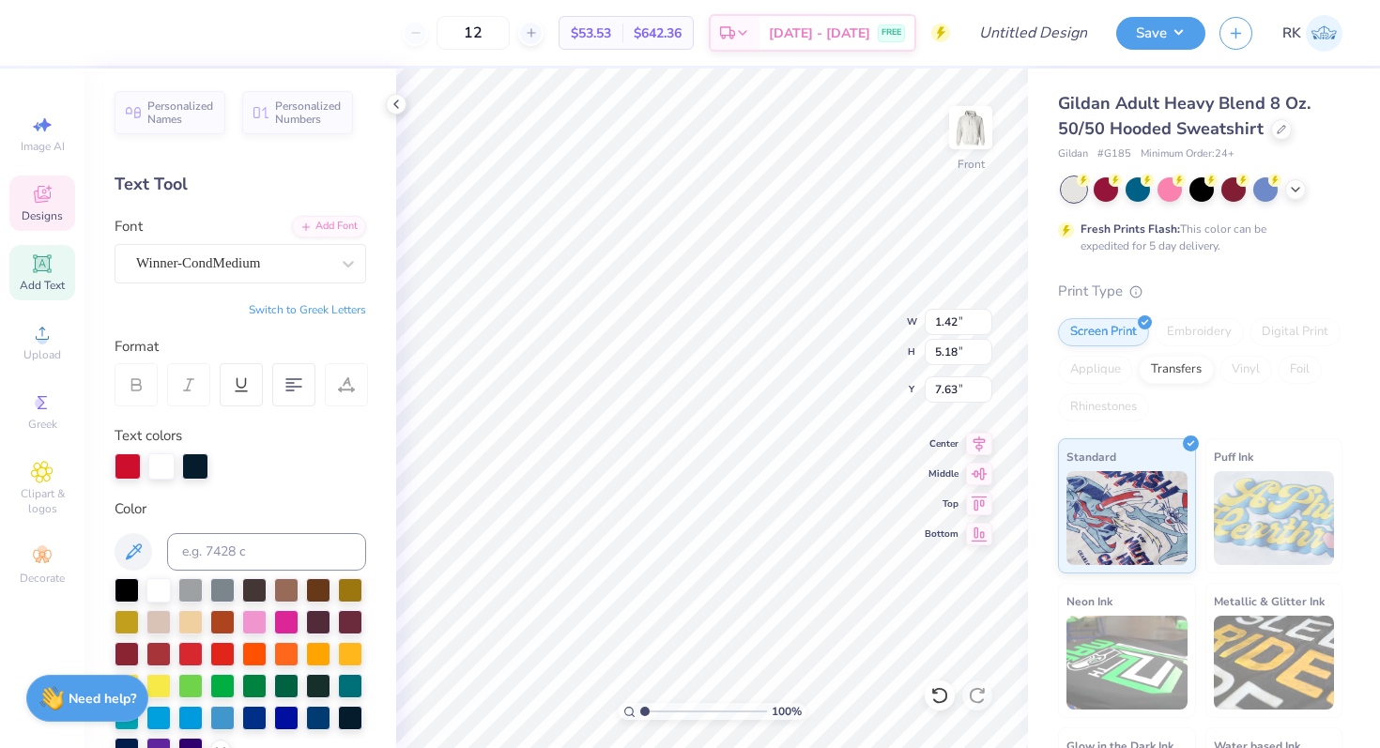
type textarea "P"
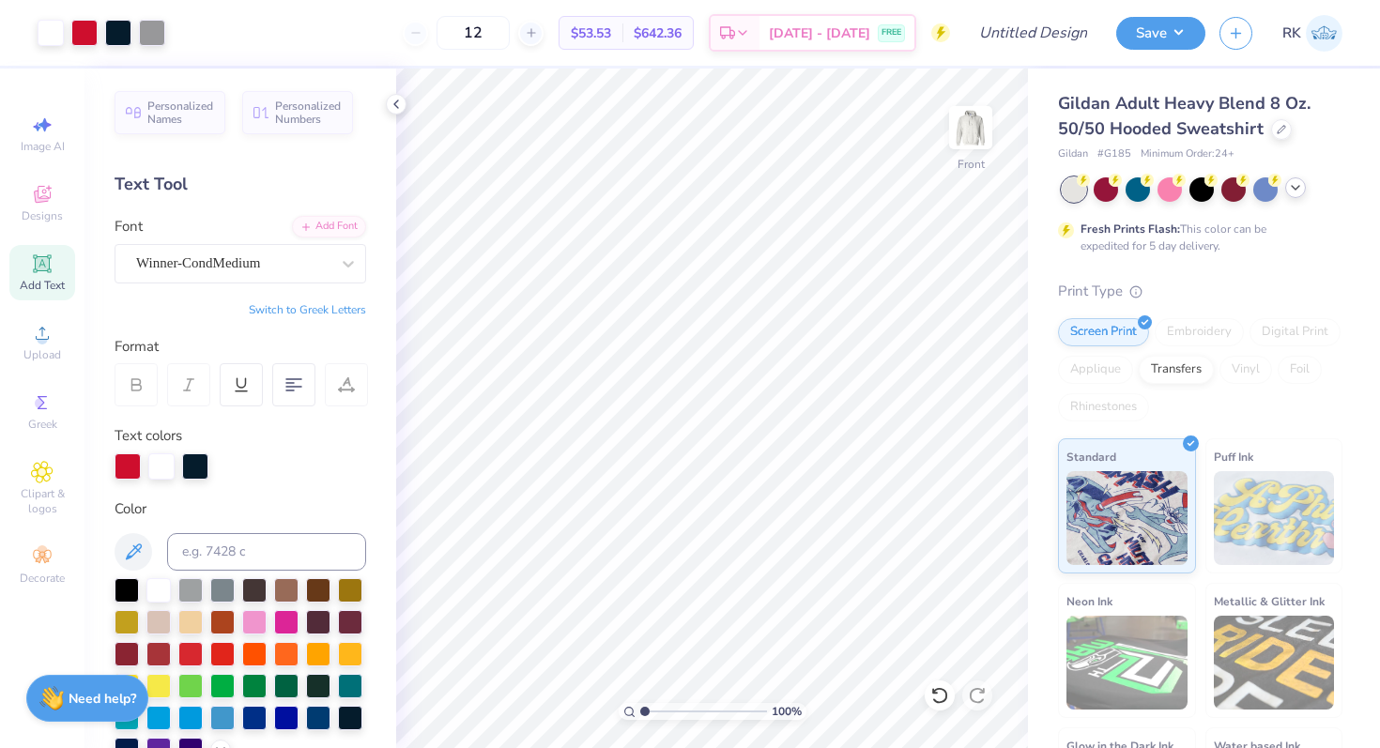
click at [1297, 194] on div at bounding box center [1295, 187] width 21 height 21
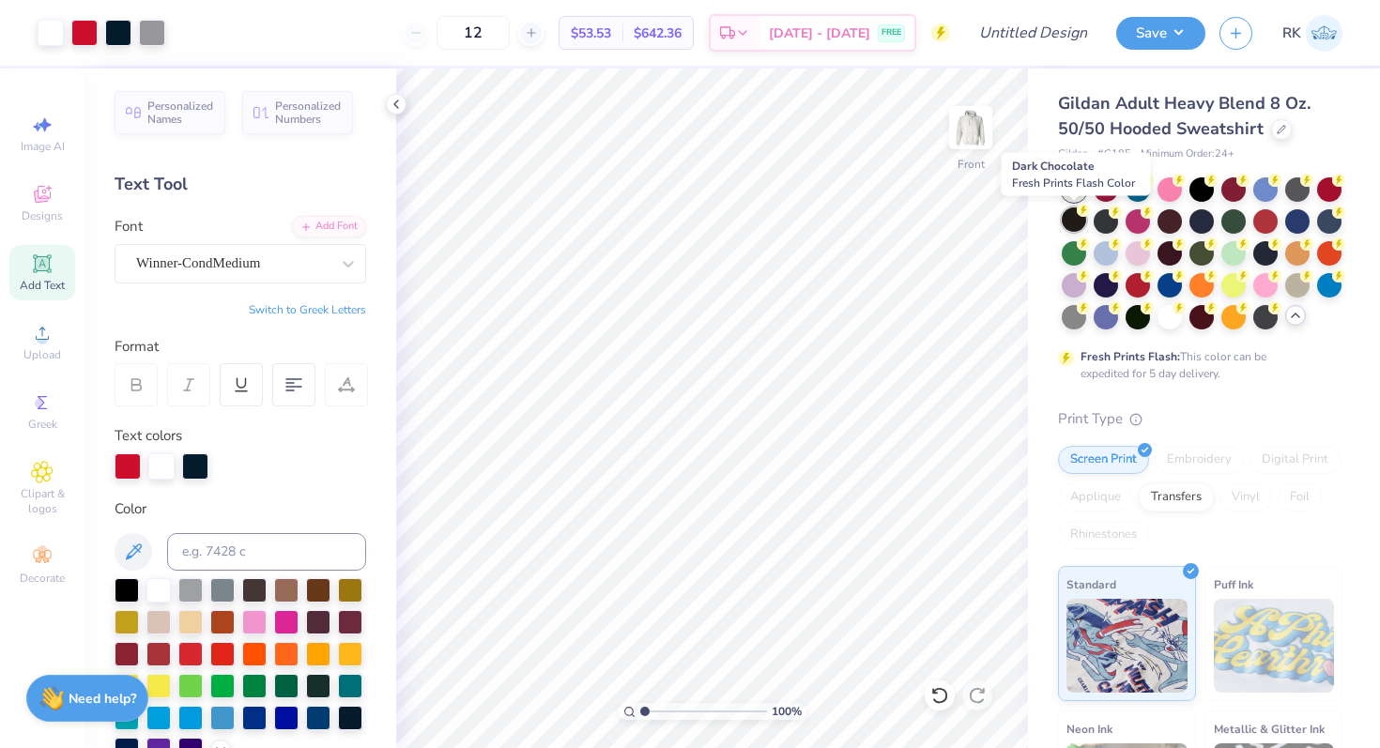
click at [1074, 216] on div at bounding box center [1074, 219] width 24 height 24
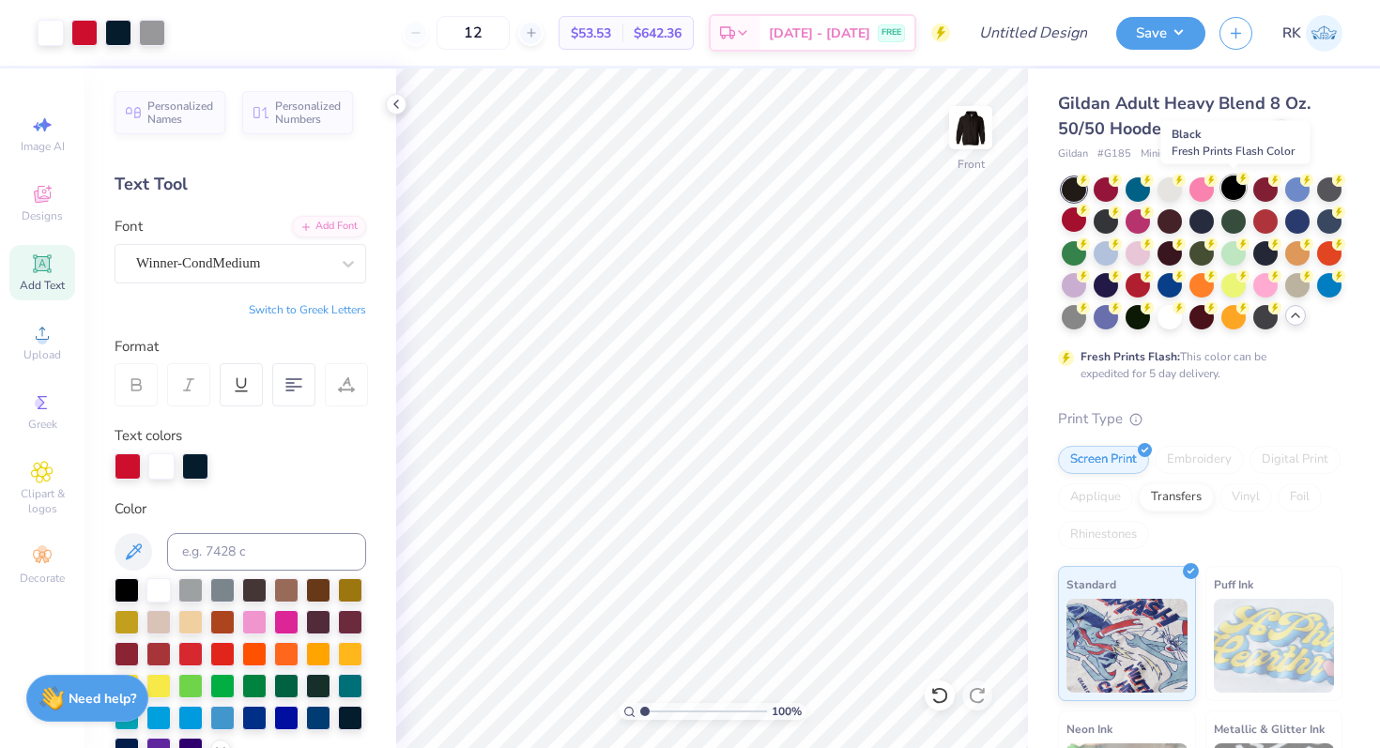
click at [1228, 183] on div at bounding box center [1233, 188] width 24 height 24
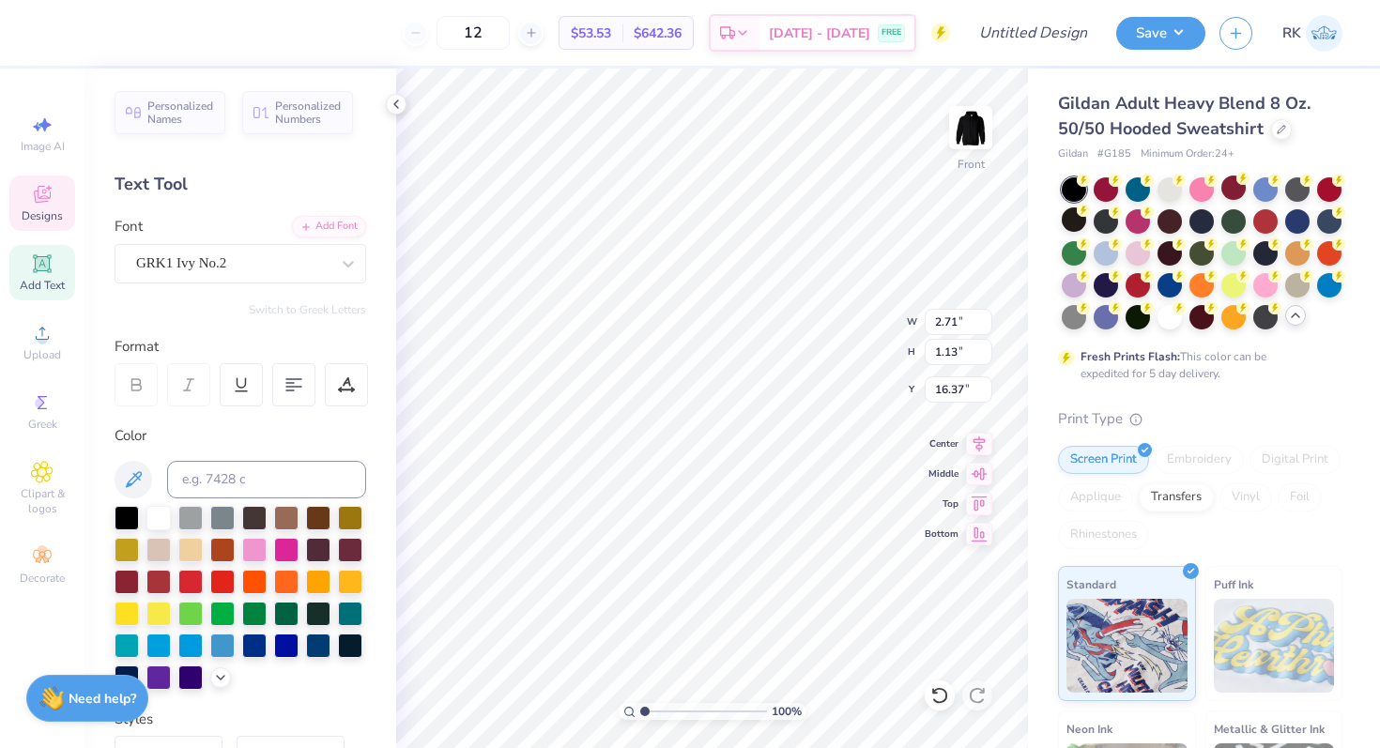
type input "0.57"
type input "0.54"
type input "16.53"
type input "16.35"
type textarea "DG"
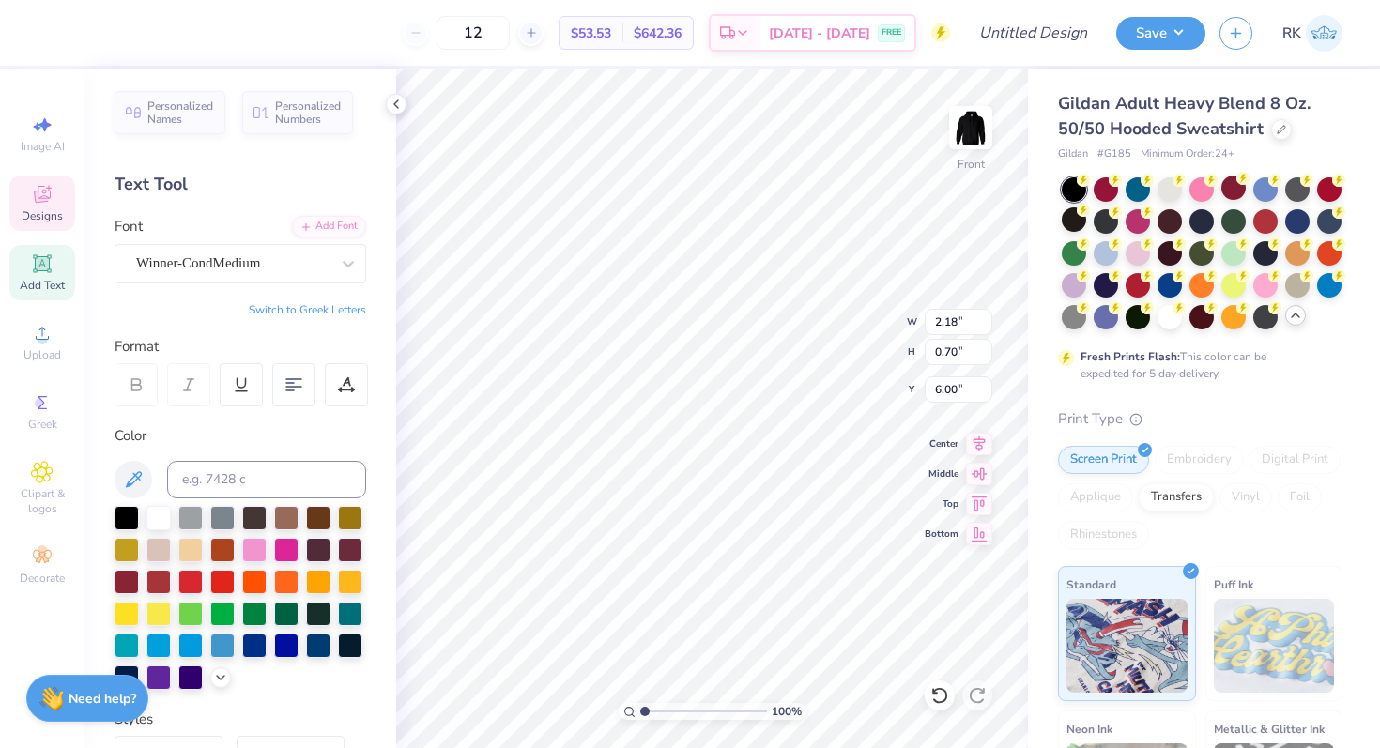
scroll to position [0, 0]
type textarea "2 0 2 5"
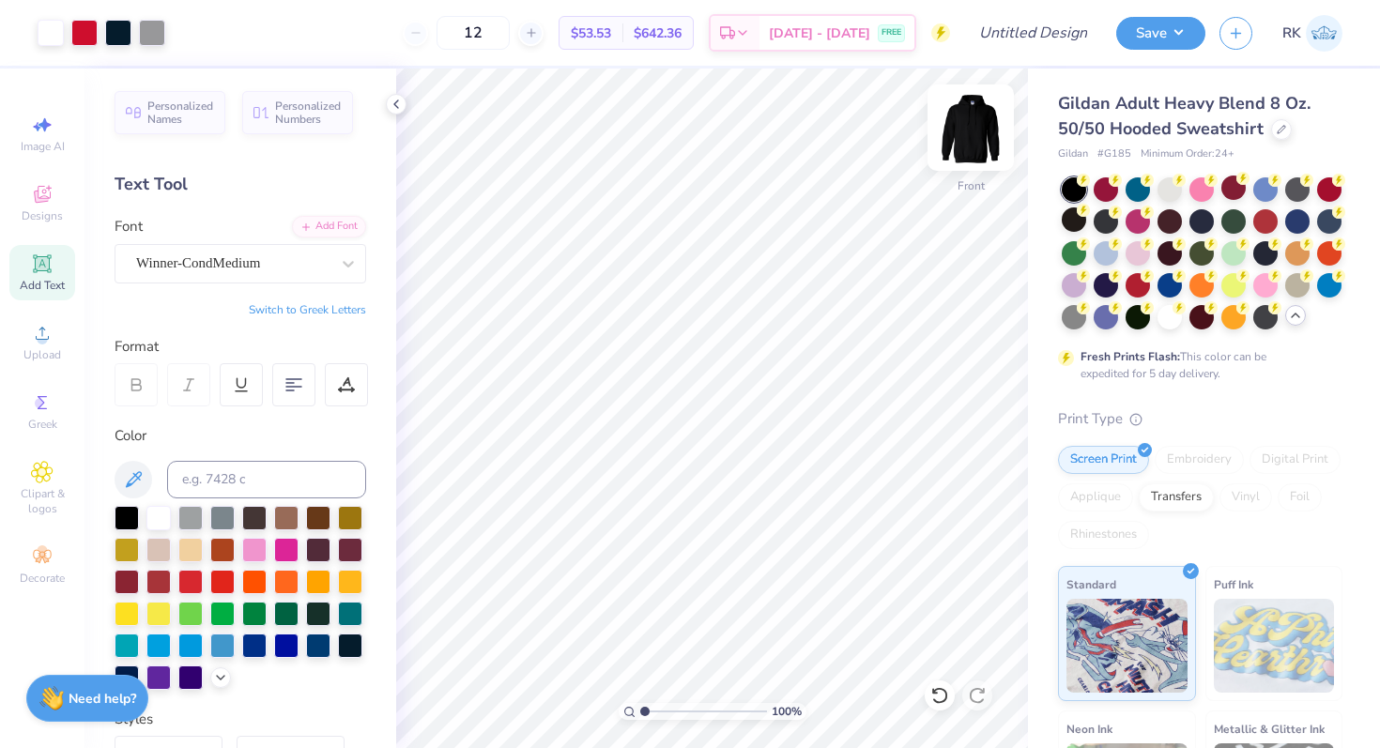
click at [962, 135] on img at bounding box center [970, 127] width 75 height 75
click at [963, 141] on img at bounding box center [970, 127] width 75 height 75
click at [963, 140] on img at bounding box center [970, 127] width 75 height 75
click at [982, 119] on img at bounding box center [970, 127] width 75 height 75
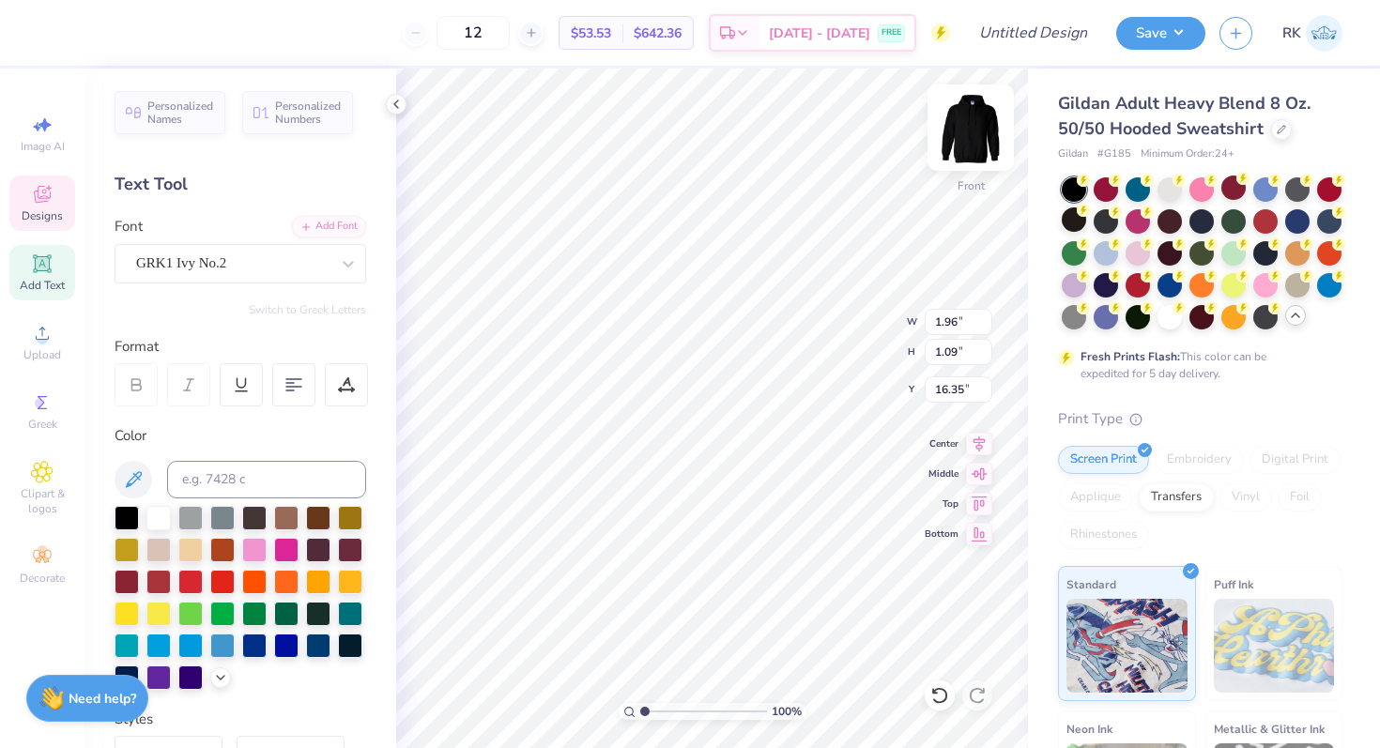
click at [972, 130] on img at bounding box center [970, 127] width 75 height 75
type input "3.00"
type input "3.98"
type input "2.21"
type input "2.97"
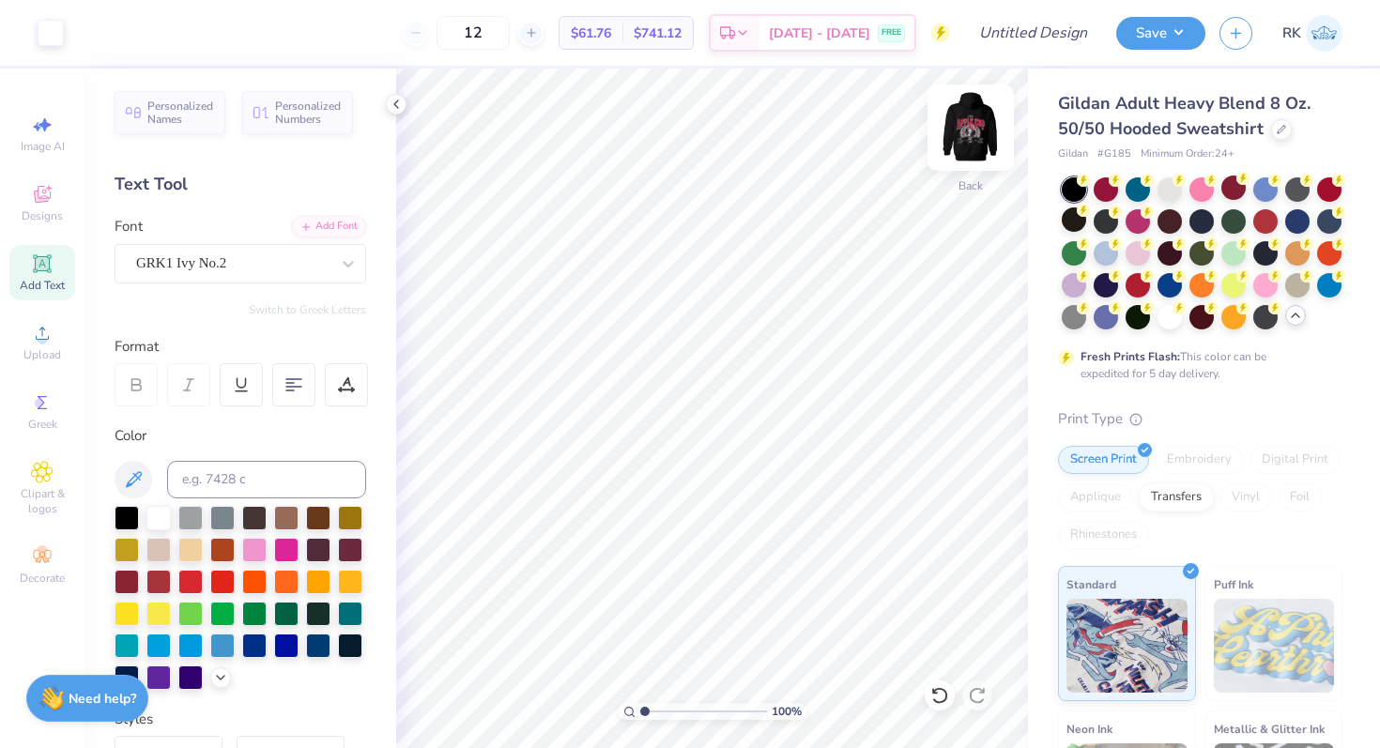
click at [962, 134] on img at bounding box center [970, 127] width 75 height 75
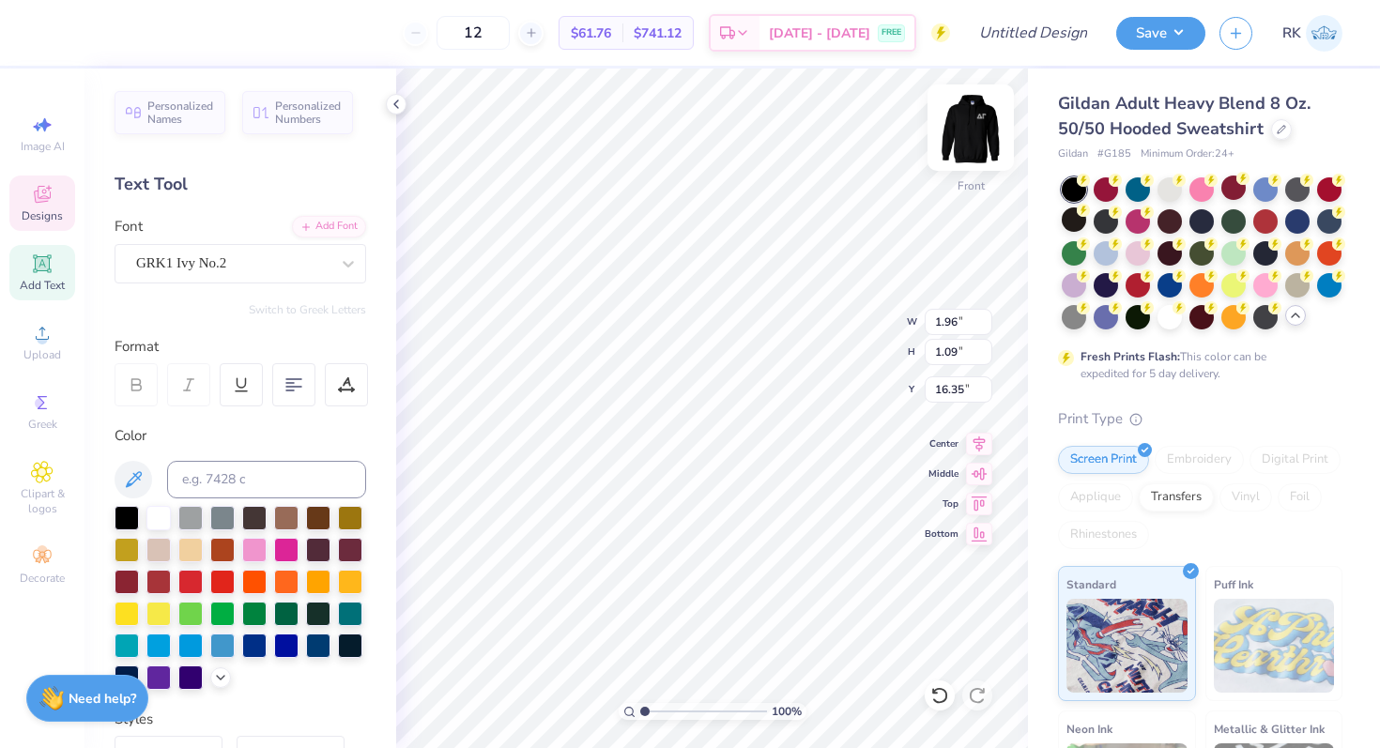
type textarea "C"
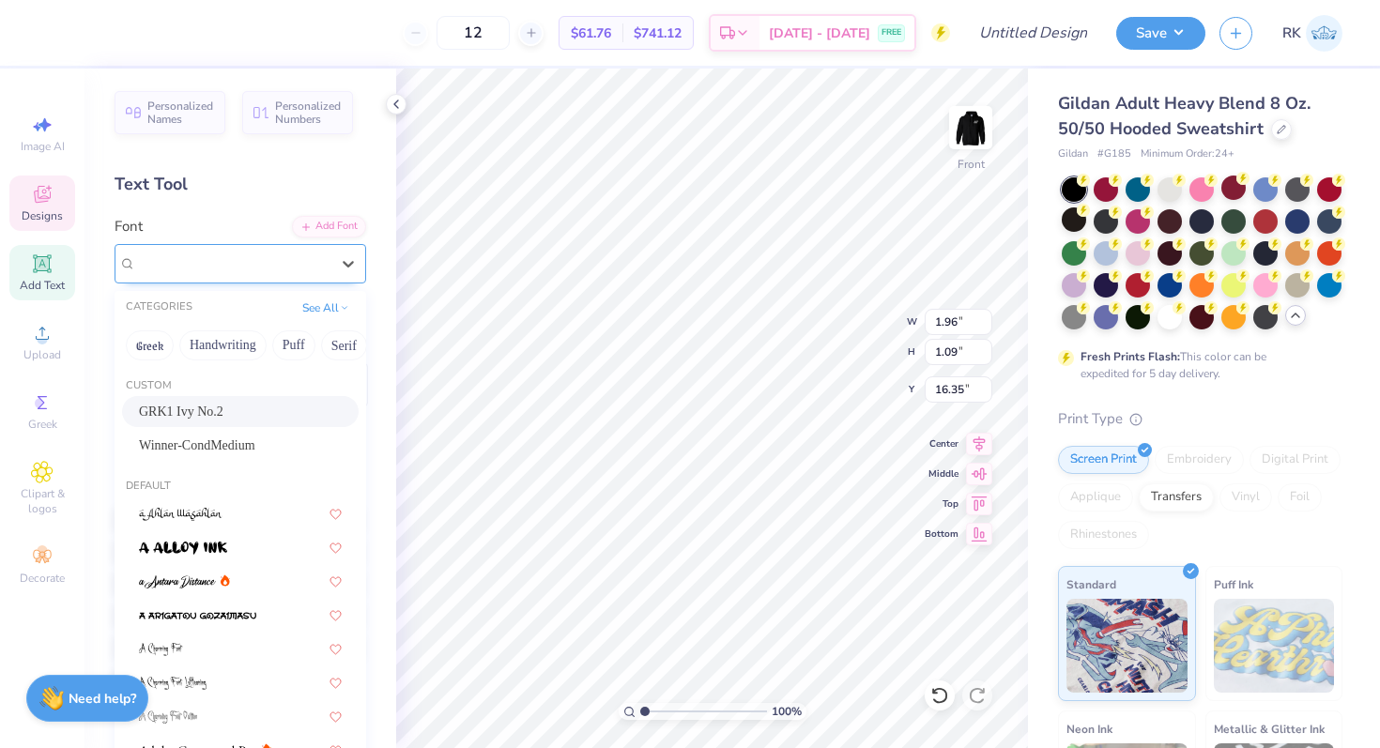
click at [288, 278] on div "GRK1 Ivy No.2" at bounding box center [241, 263] width 252 height 39
click at [241, 437] on span "Winner-CondMedium" at bounding box center [197, 446] width 116 height 20
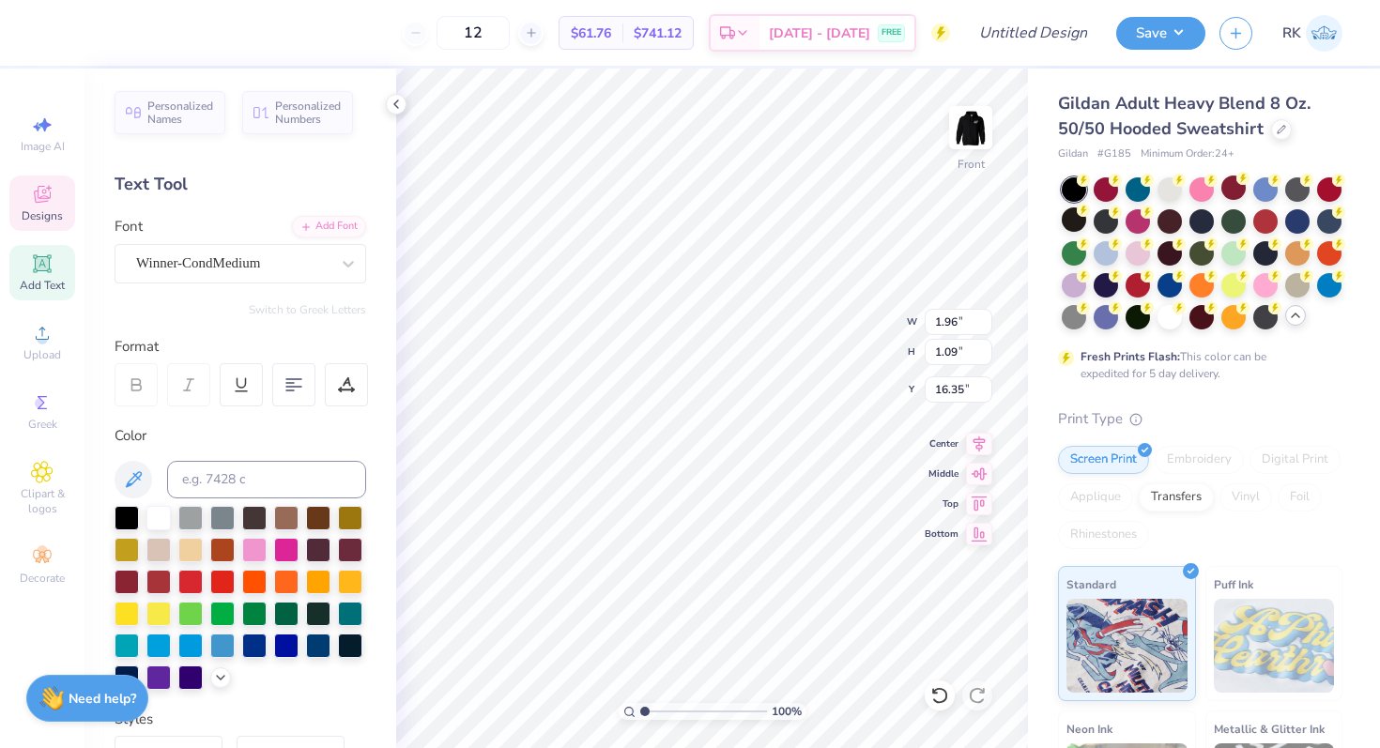
scroll to position [0, 6]
type textarea "Cougs Vs Everyone"
type input "9.36"
type input "1.12"
type input "16.62"
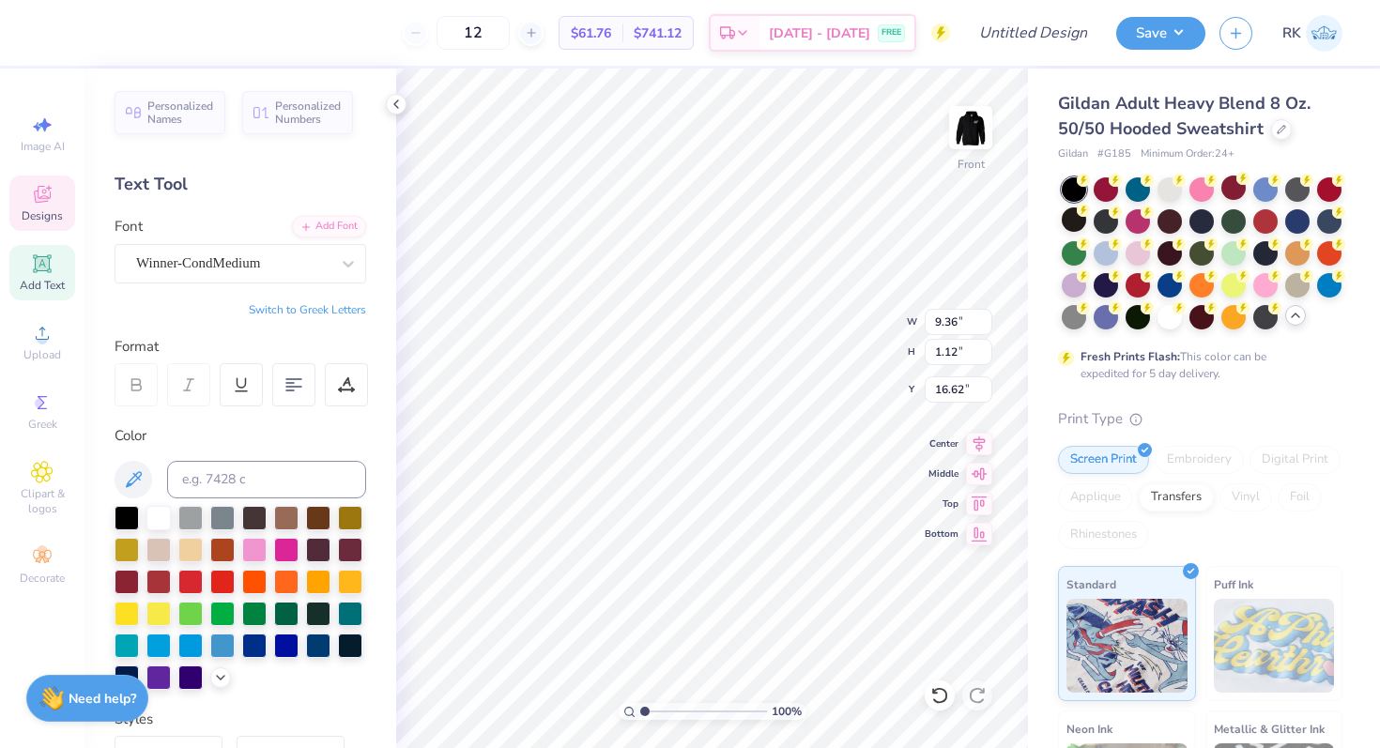
type input "8.23"
type input "0.99"
type input "16.57"
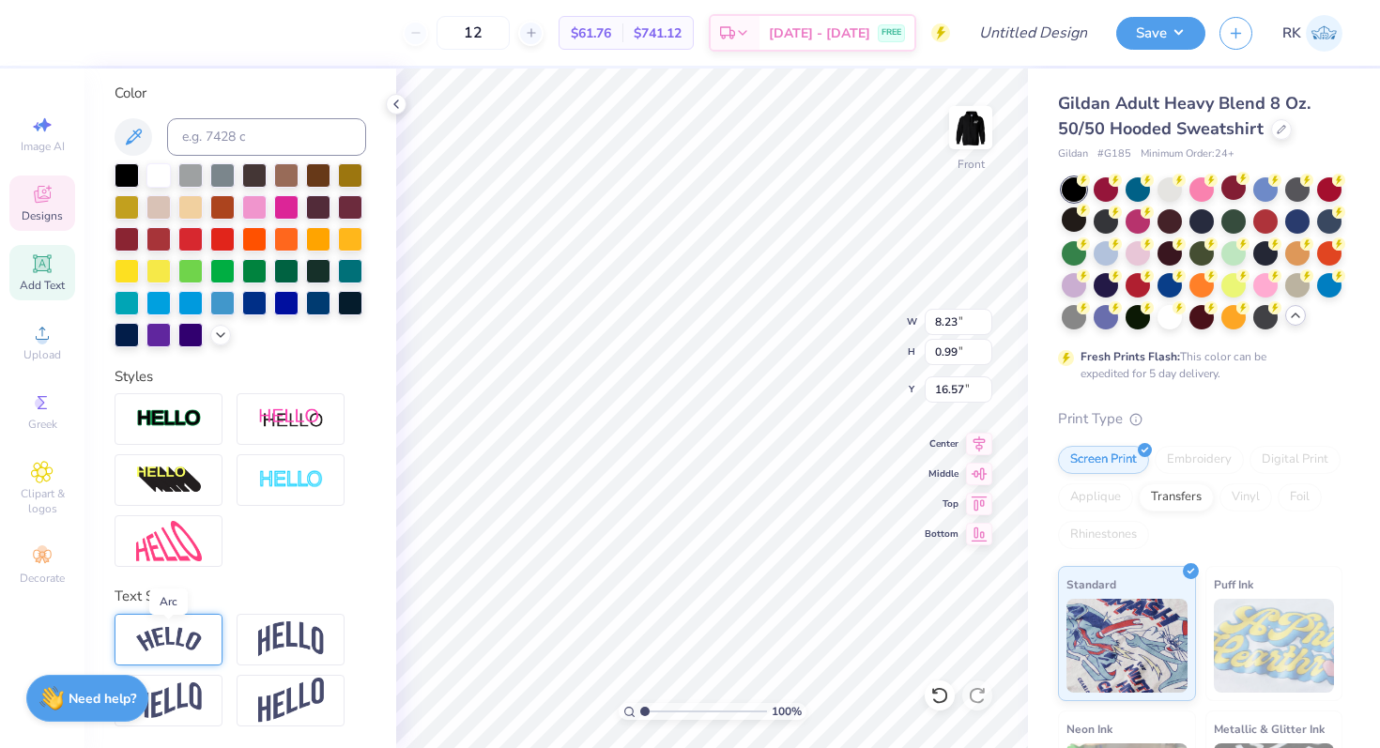
click at [172, 630] on img at bounding box center [169, 639] width 66 height 25
type input "9.35"
type input "2.12"
type input "15.94"
click at [277, 637] on img at bounding box center [291, 640] width 66 height 36
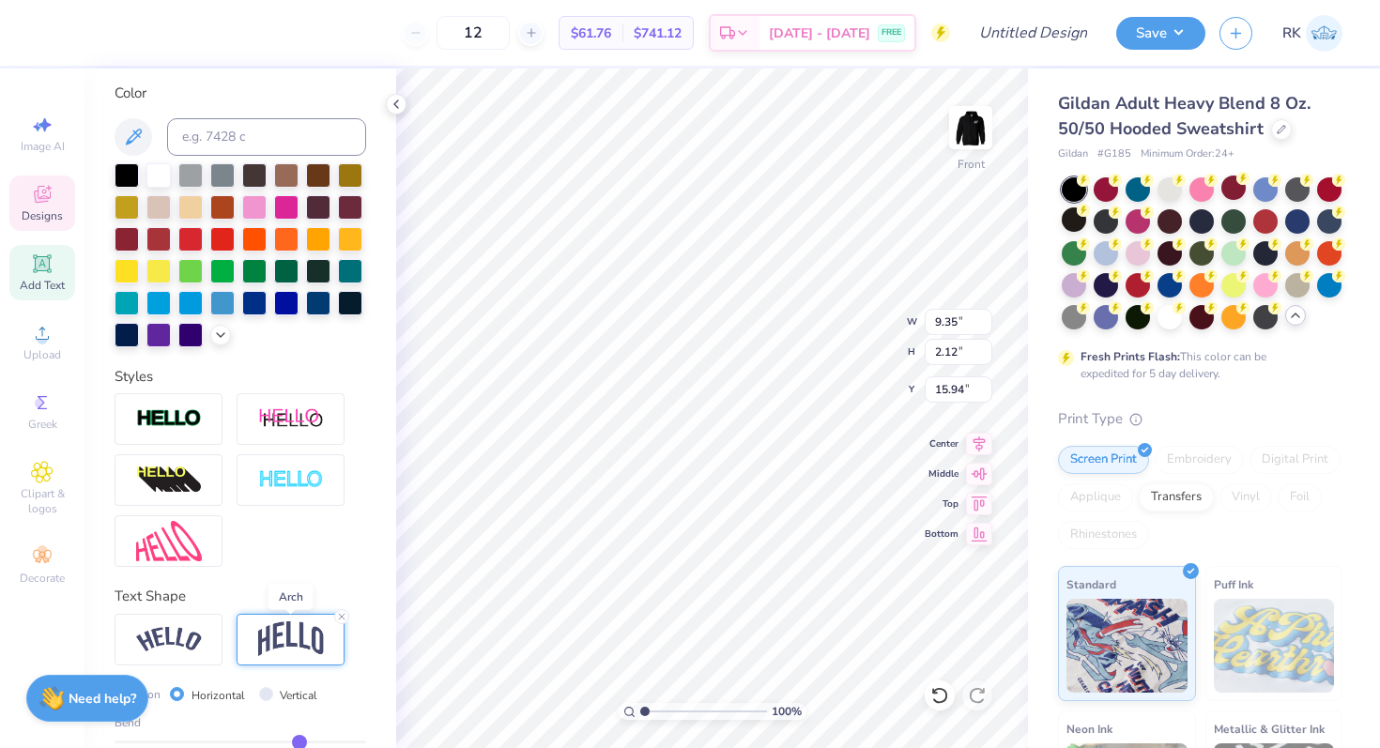
type input "8.23"
type input "2.62"
type input "15.69"
click at [277, 637] on img at bounding box center [291, 640] width 66 height 36
click at [193, 630] on img at bounding box center [169, 639] width 66 height 25
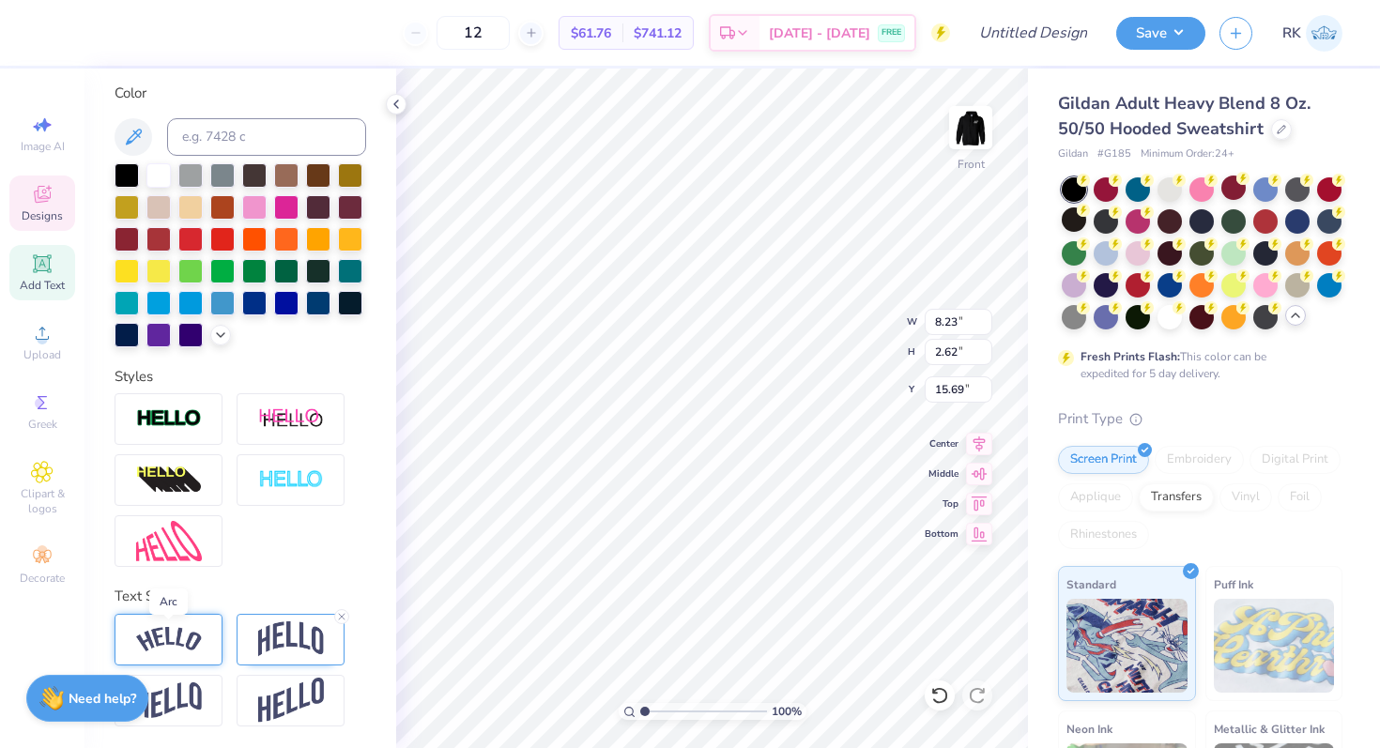
type input "9.35"
type input "2.12"
type input "15.94"
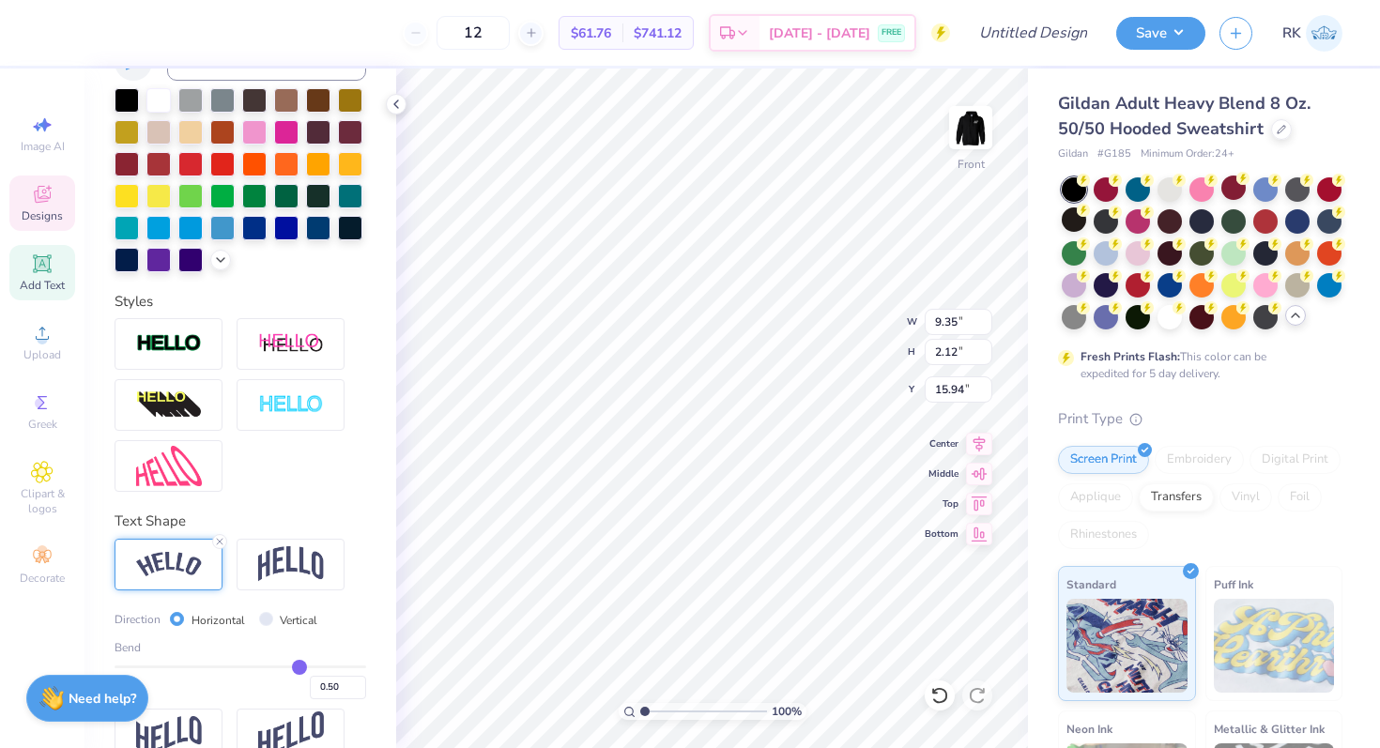
scroll to position [453, 0]
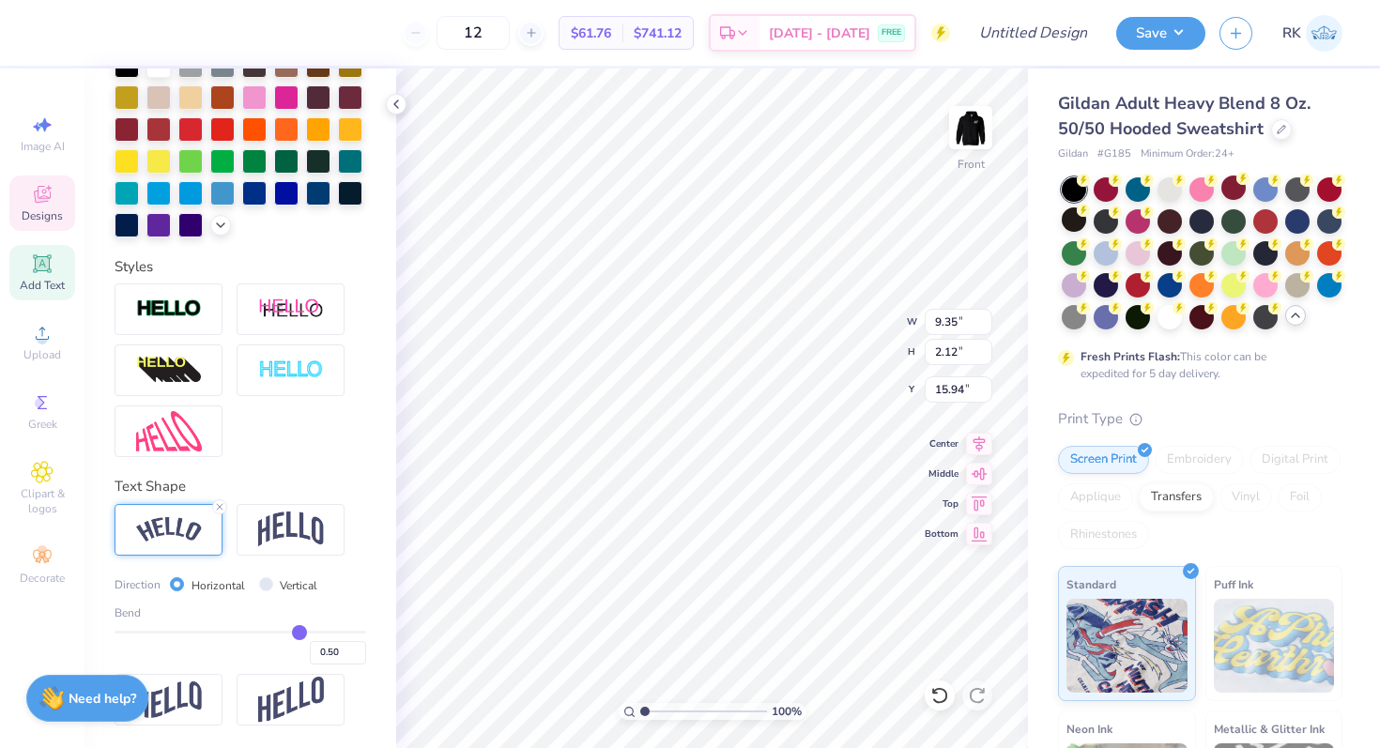
type input "0.52"
type input "0.51"
type input "0.5"
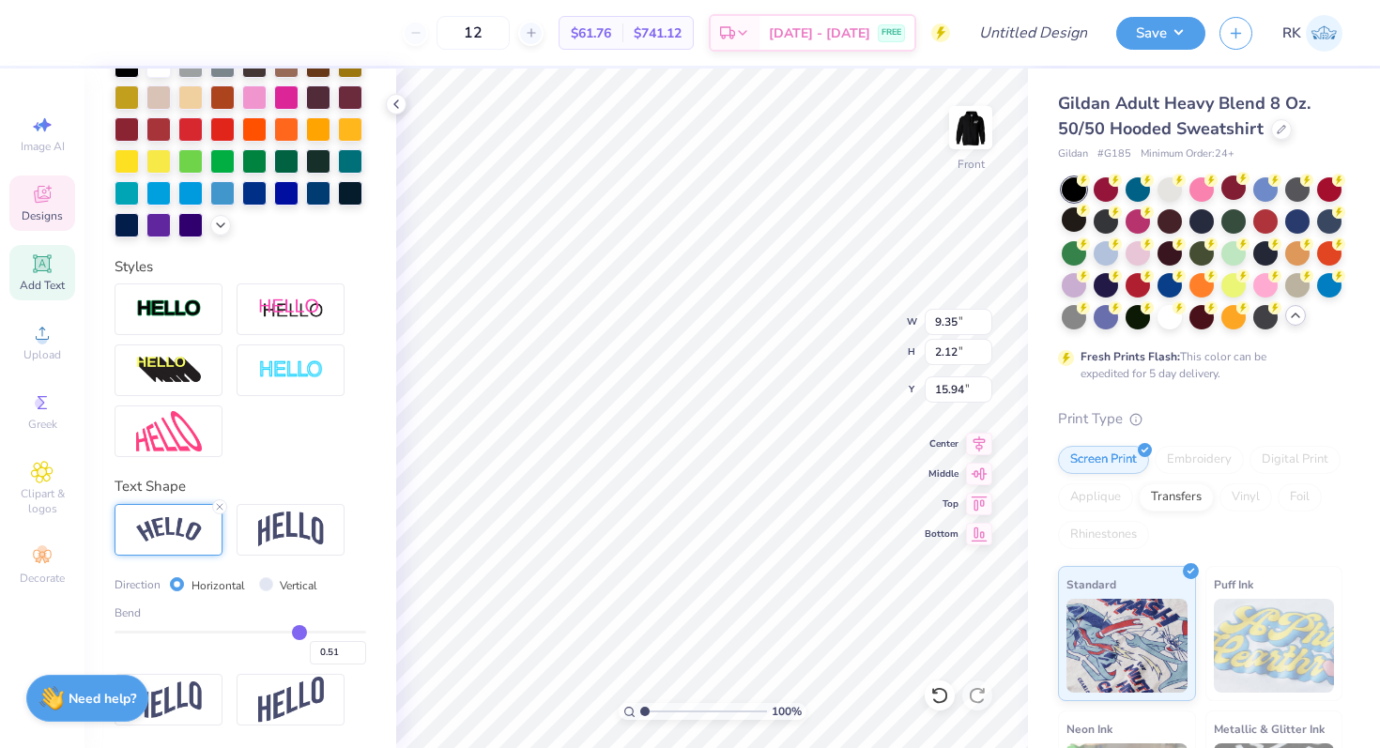
type input "0.50"
type input "0.49"
type input "0.48"
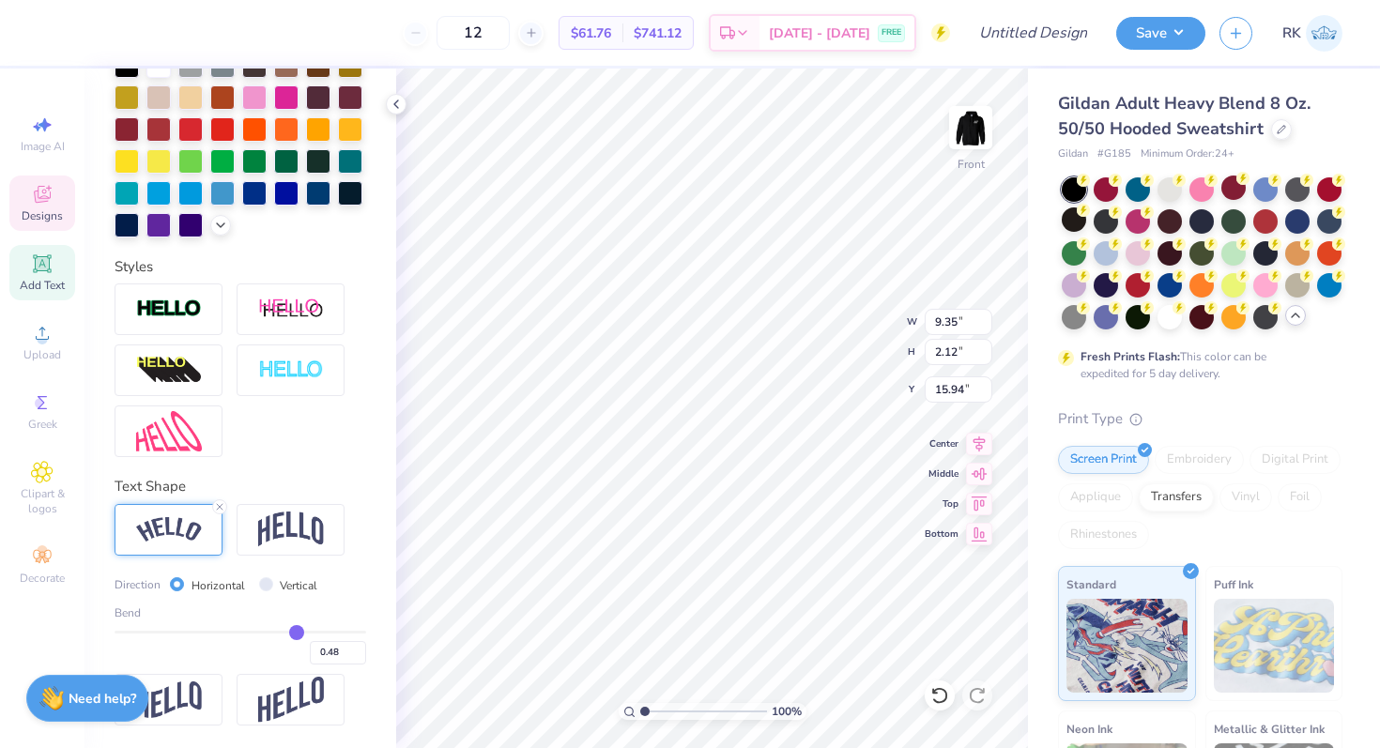
type input "0.47"
type input "0.46"
type input "0.45"
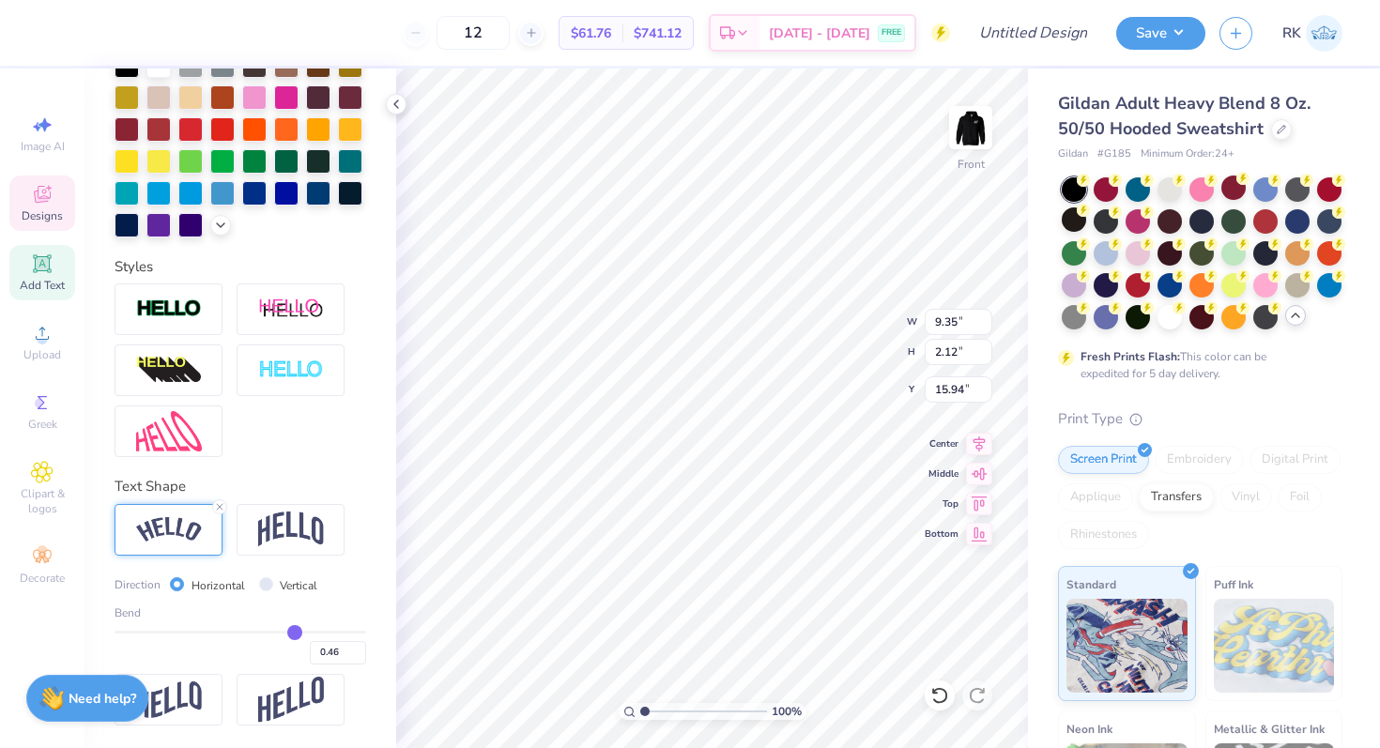
type input "0.45"
type input "0.44"
type input "0.43"
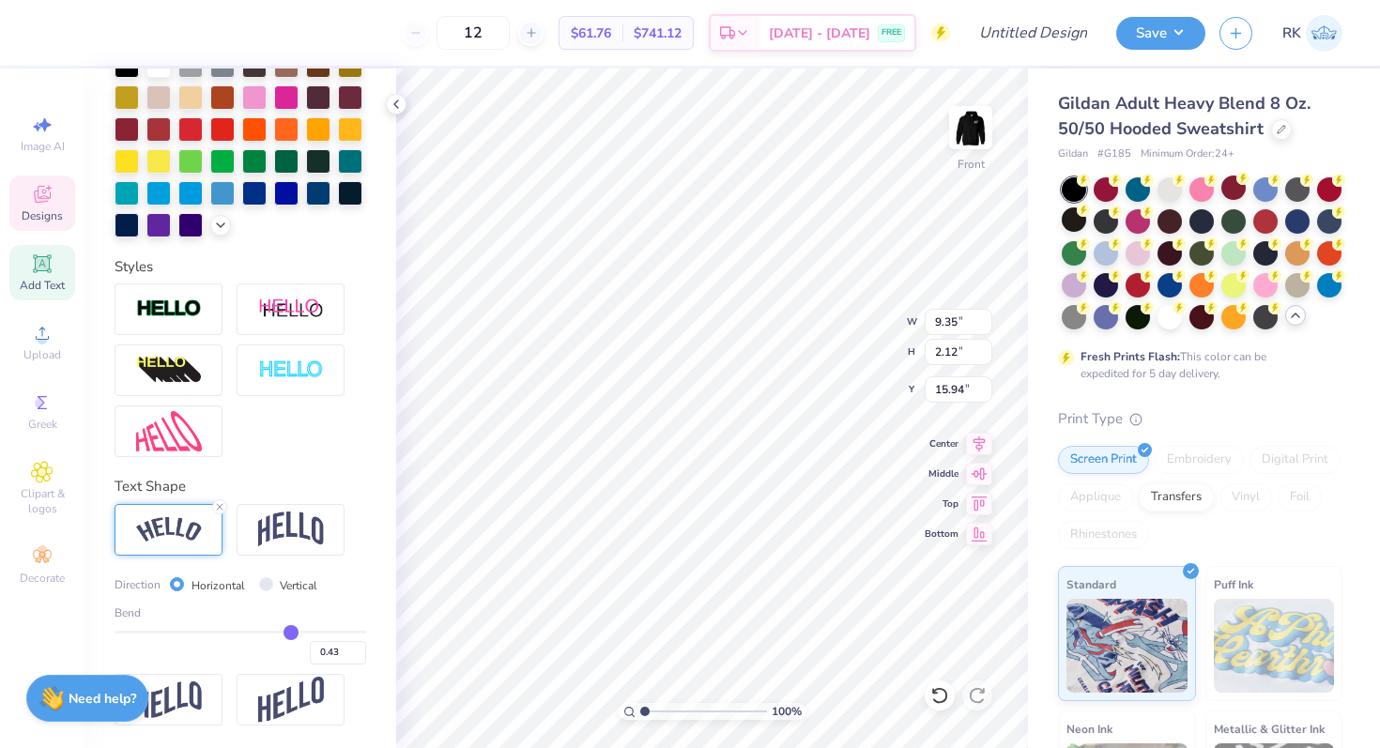
type input "0.42"
type input "0.41"
type input "0.4"
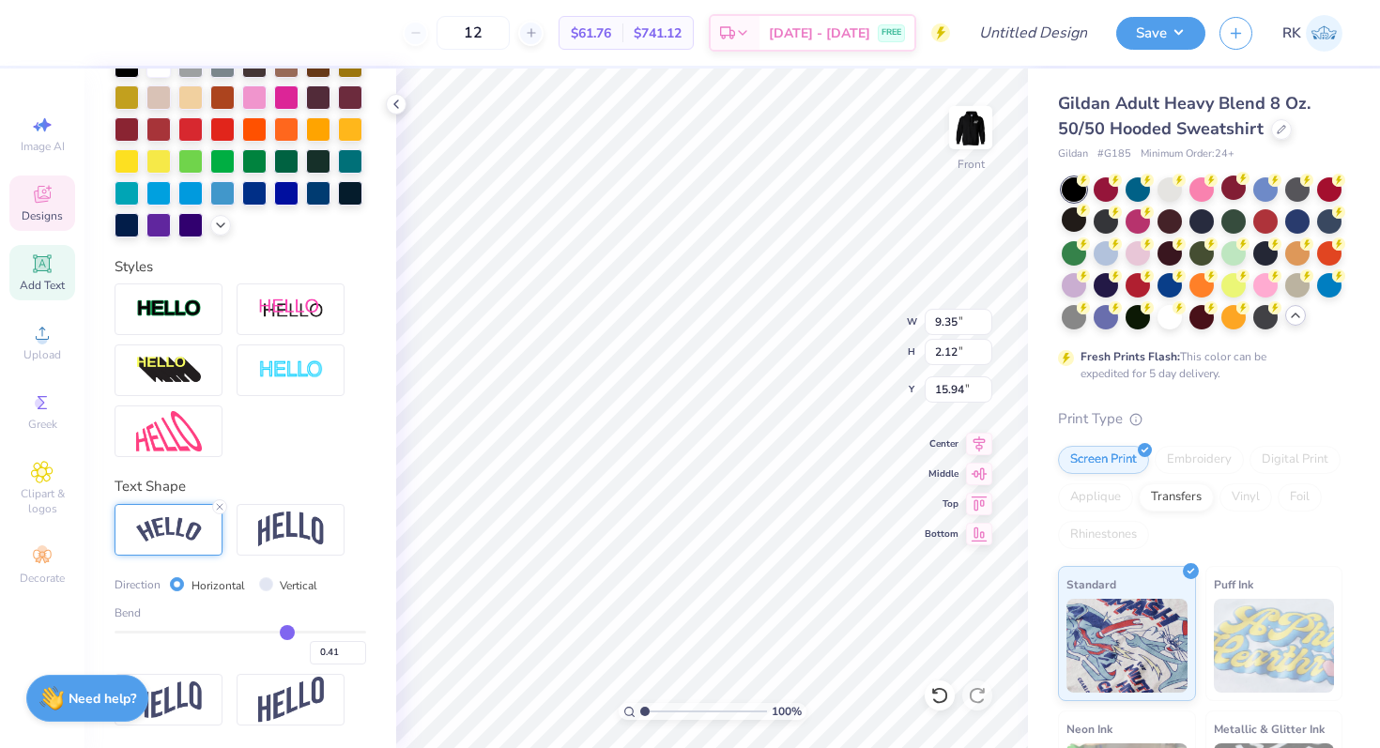
type input "0.40"
type input "0.39"
type input "0.38"
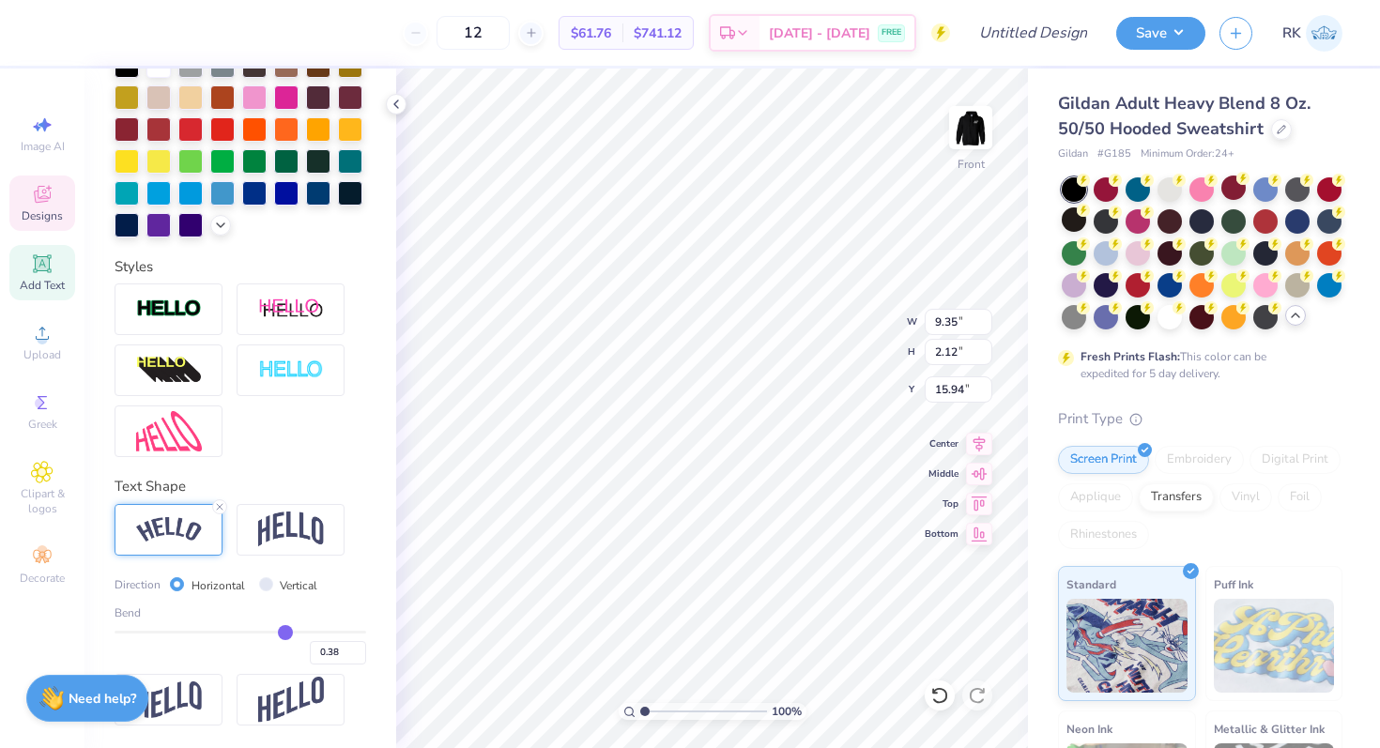
type input "0.37"
type input "0.36"
type input "0.35"
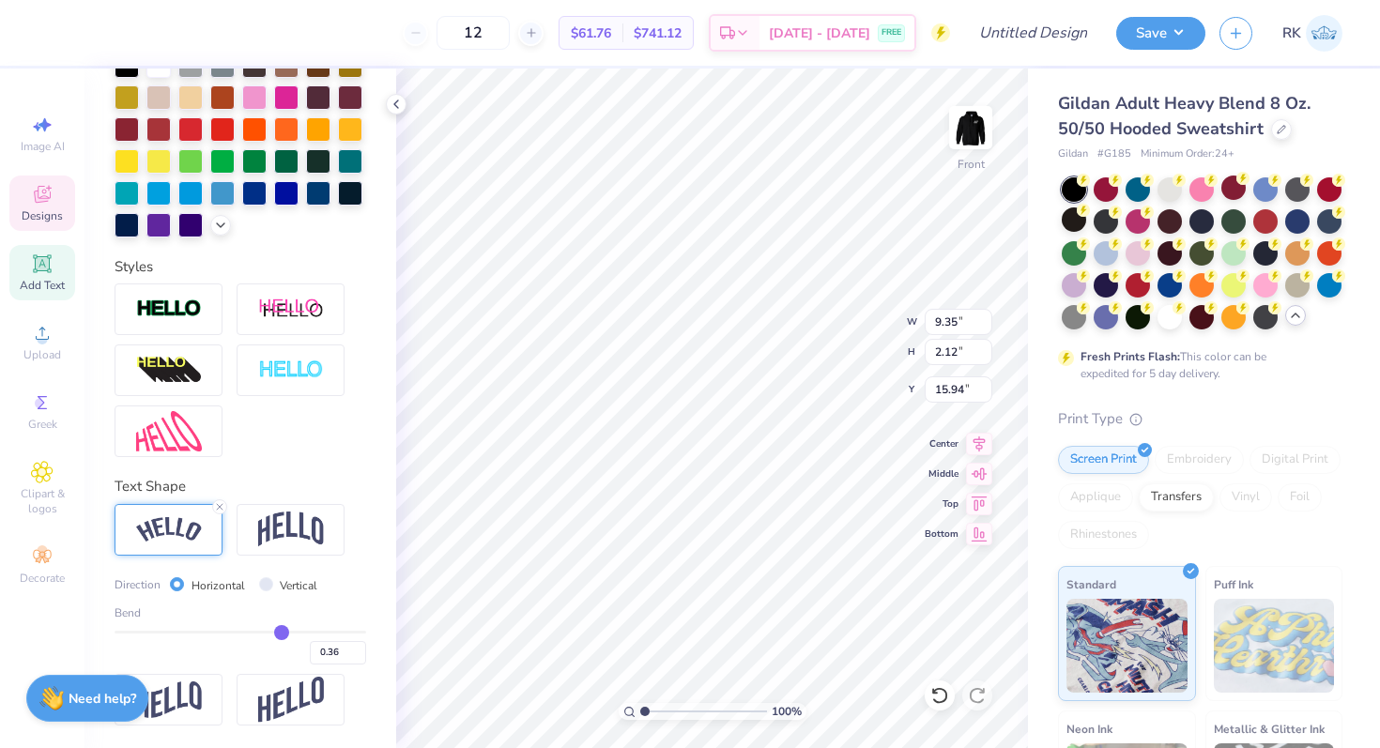
type input "0.35"
type input "0.34"
type input "0.33"
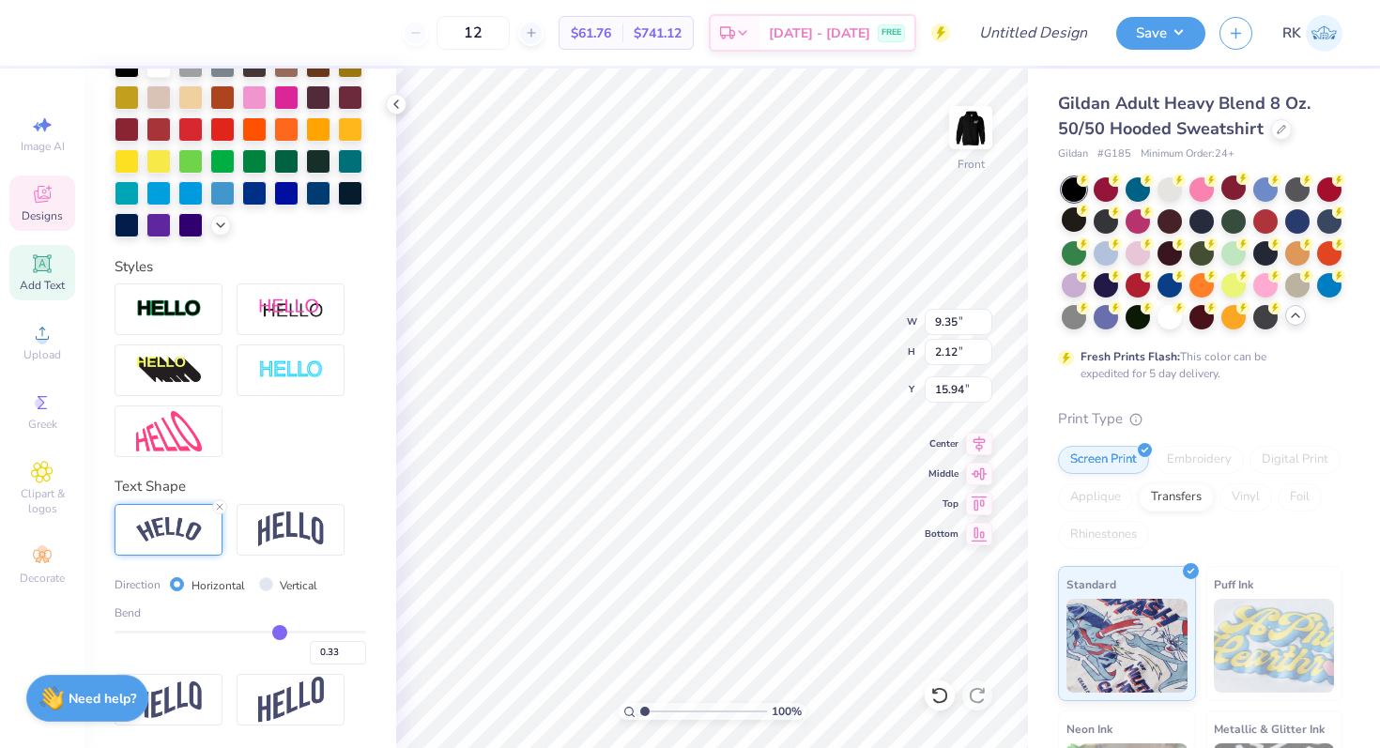
type input "0.32"
type input "0.31"
type input "0.3"
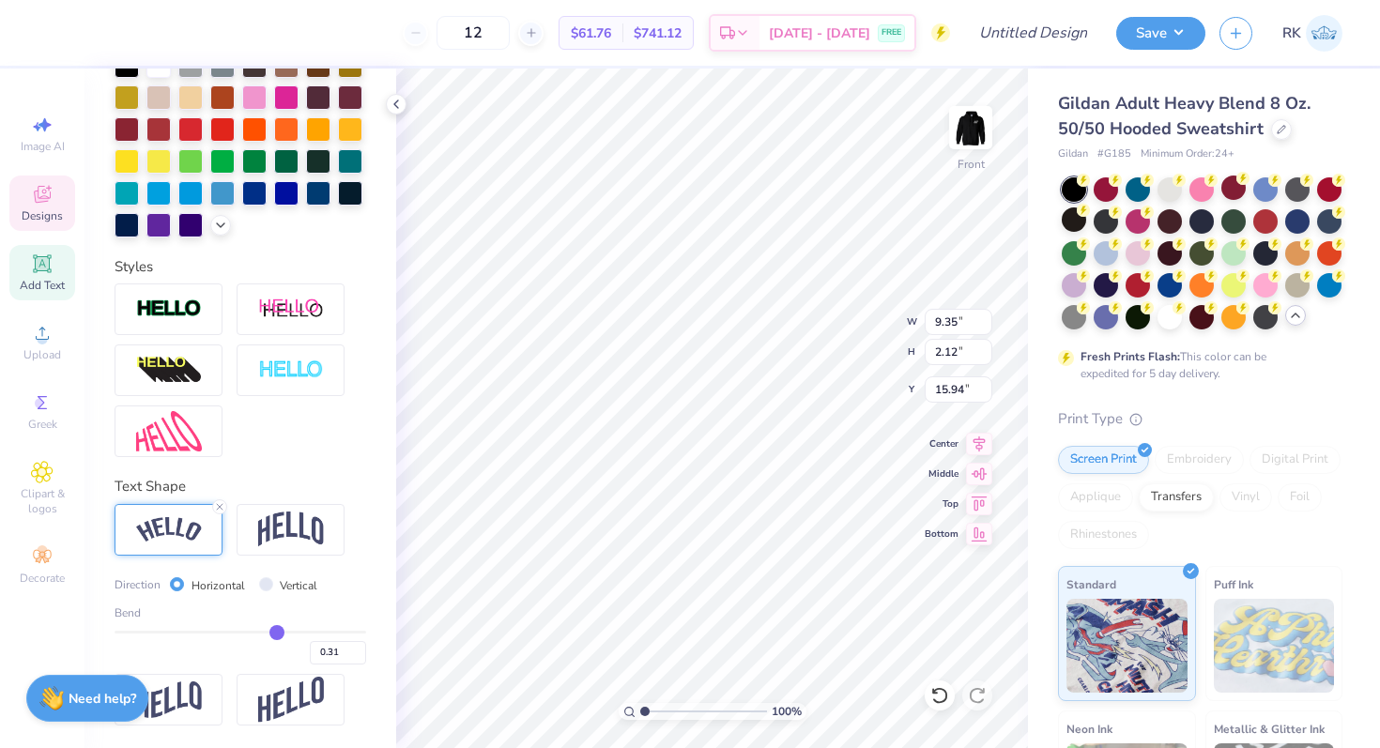
type input "0.30"
type input "0.29"
type input "0.28"
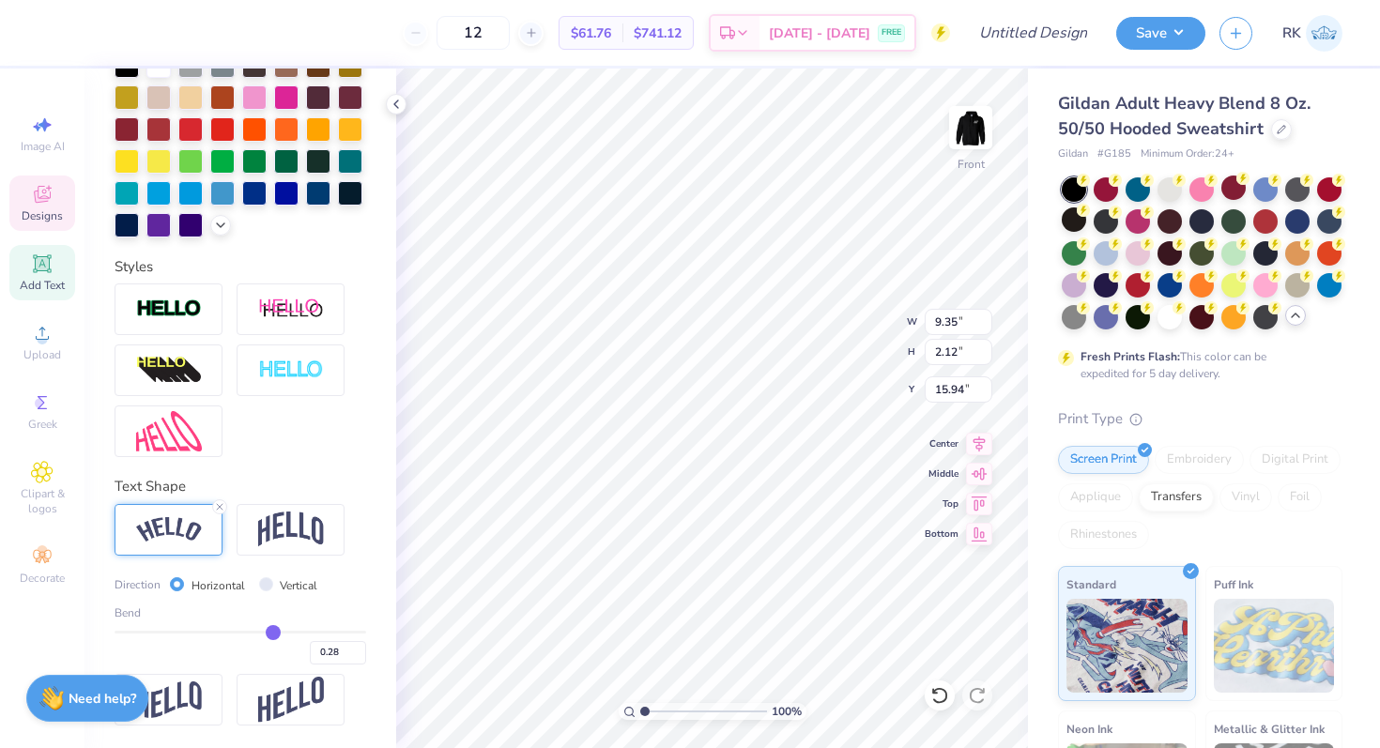
type input "0.27"
type input "0.26"
type input "0.25"
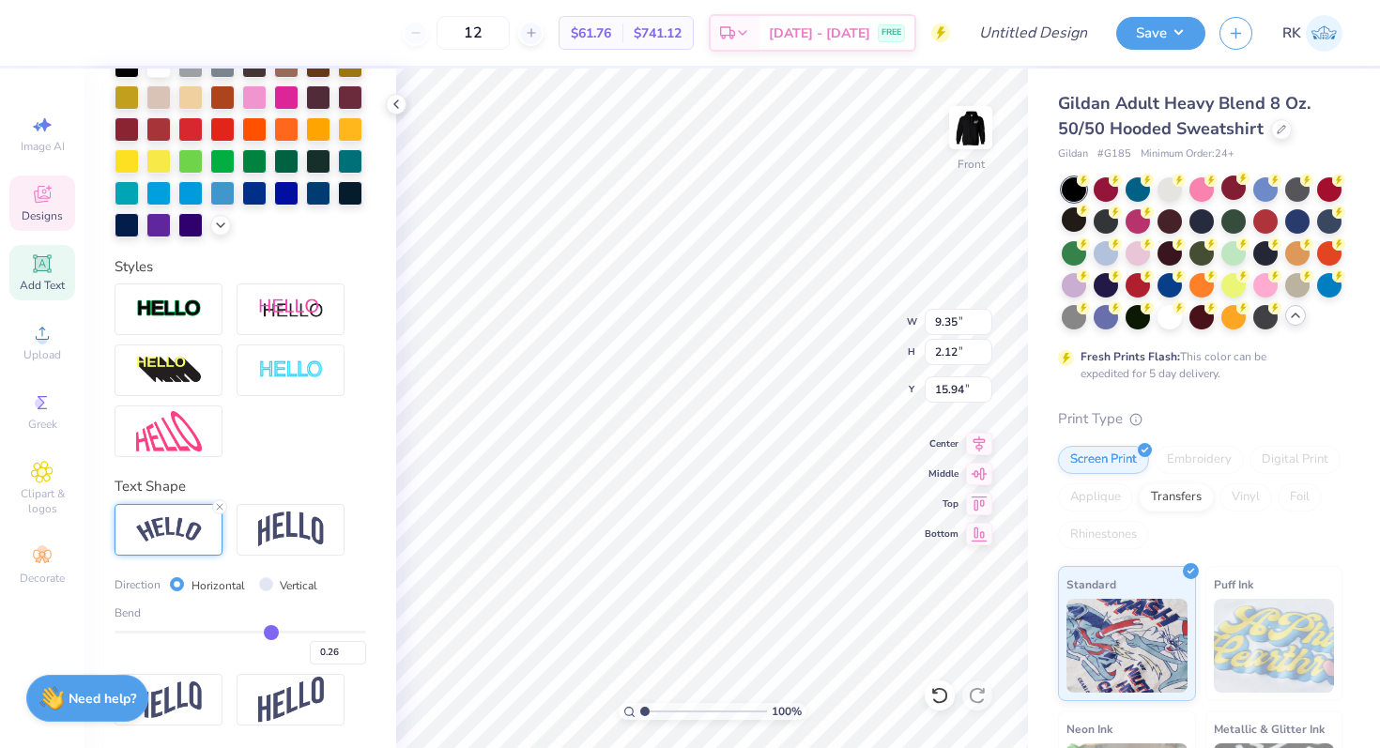
type input "0.25"
type input "0.24"
type input "0.23"
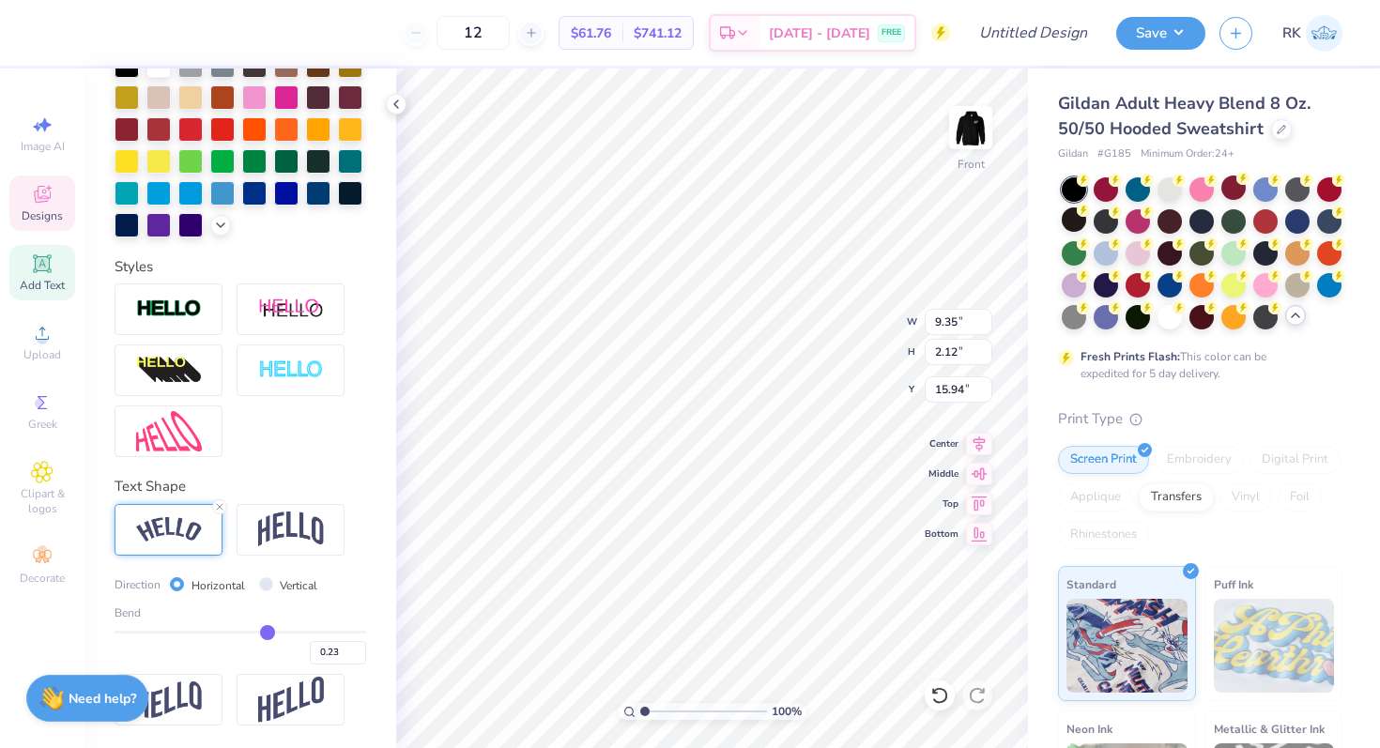
type input "0.22"
type input "0.21"
type input "0.2"
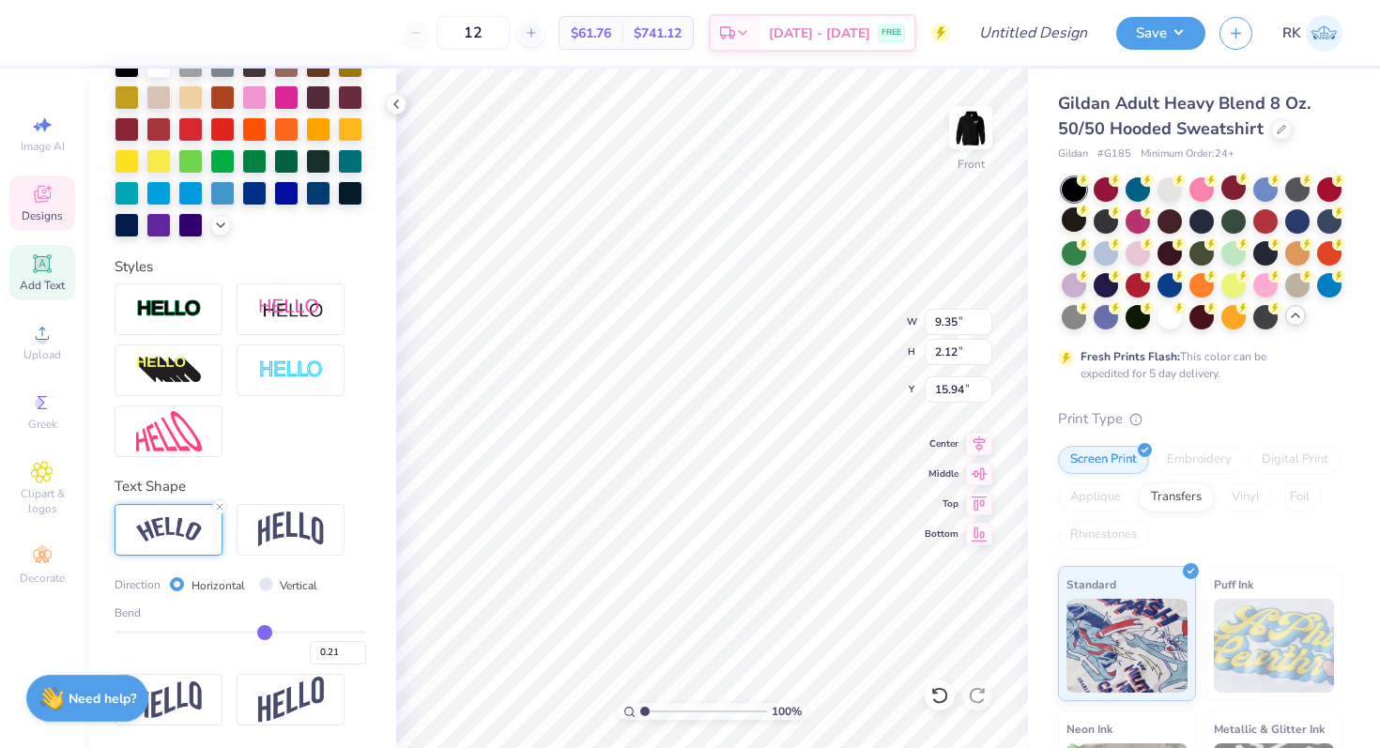
type input "0.20"
type input "0.19"
type input "0.18"
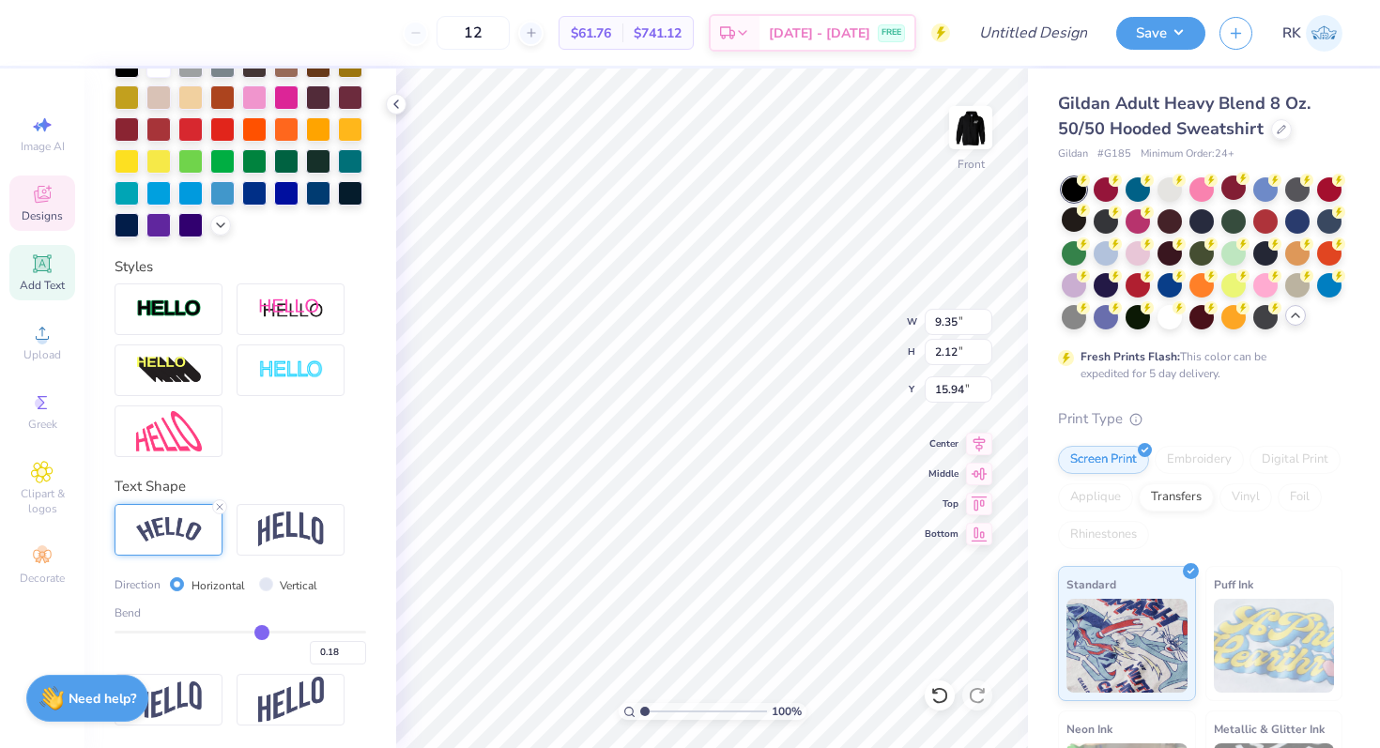
type input "0.17"
type input "0.16"
type input "0.14"
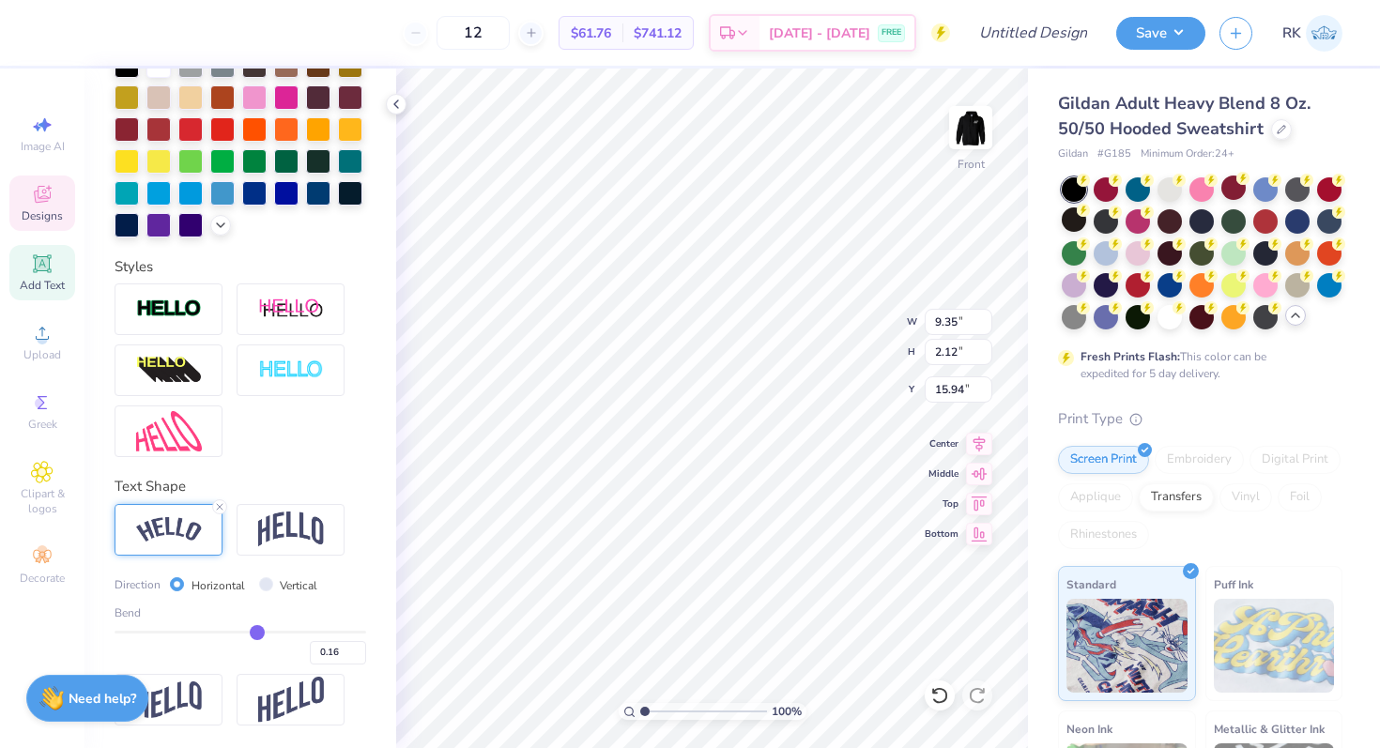
type input "0.14"
type input "0.13"
type input "0.12"
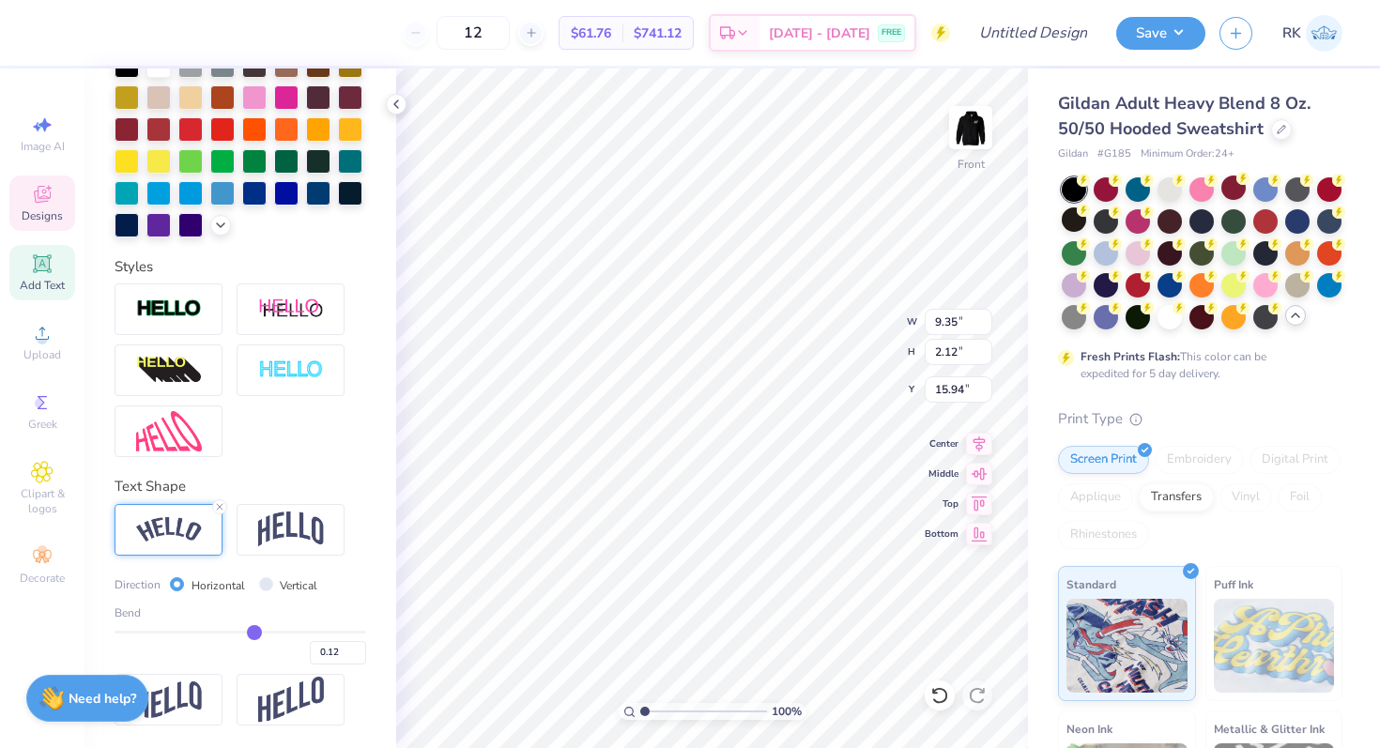
type input "0.11"
type input "0.1"
type input "0.10"
drag, startPoint x: 301, startPoint y: 630, endPoint x: 252, endPoint y: 632, distance: 49.8
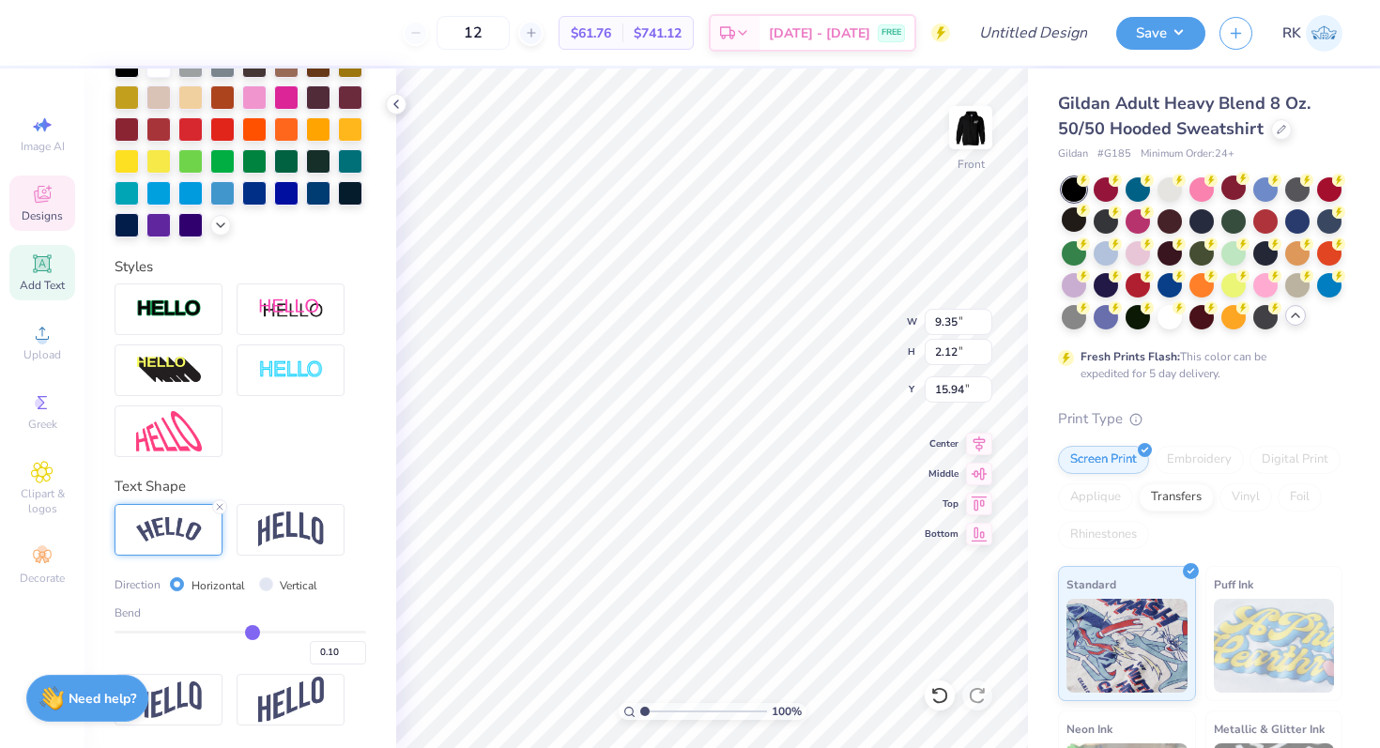
type input "0.1"
click at [252, 632] on input "range" at bounding box center [241, 632] width 252 height 3
type input "8.47"
type input "0.99"
type input "16.49"
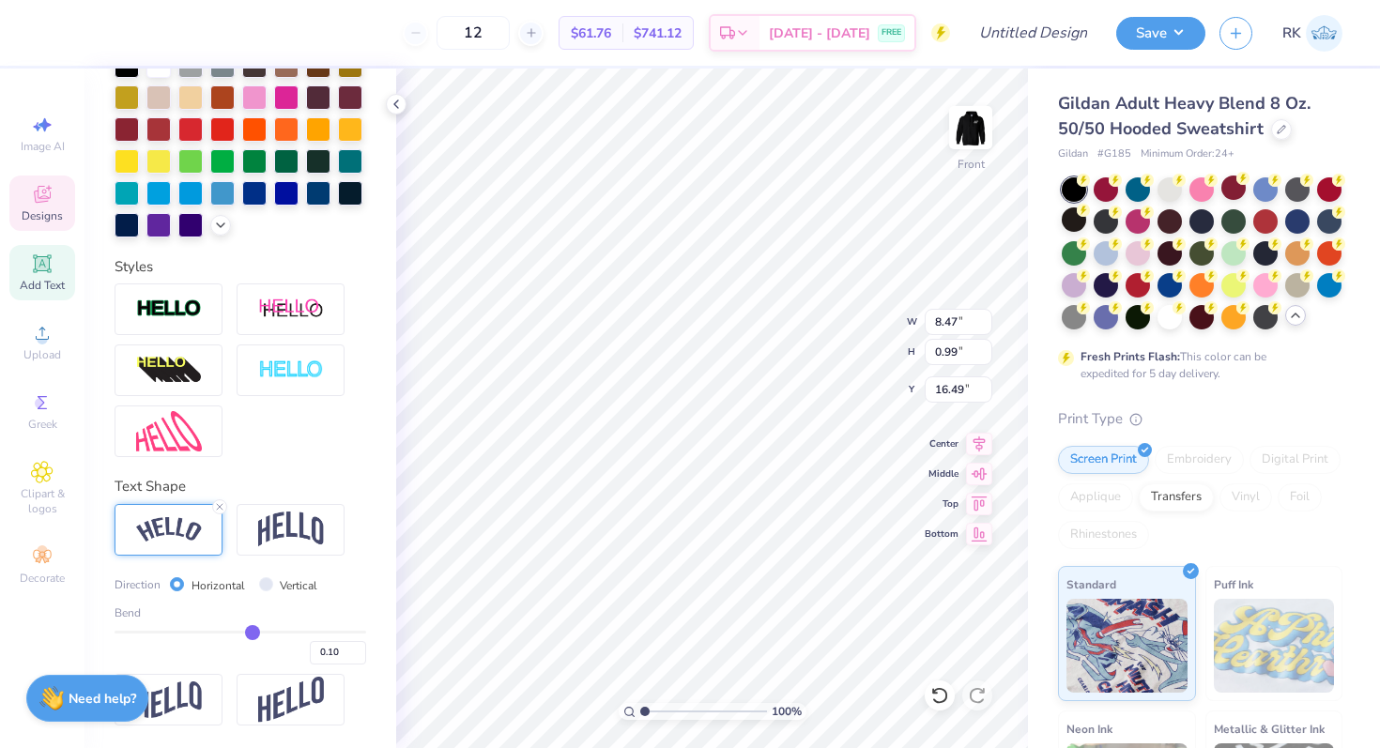
type input "0.11"
type input "0.13"
type input "0.14"
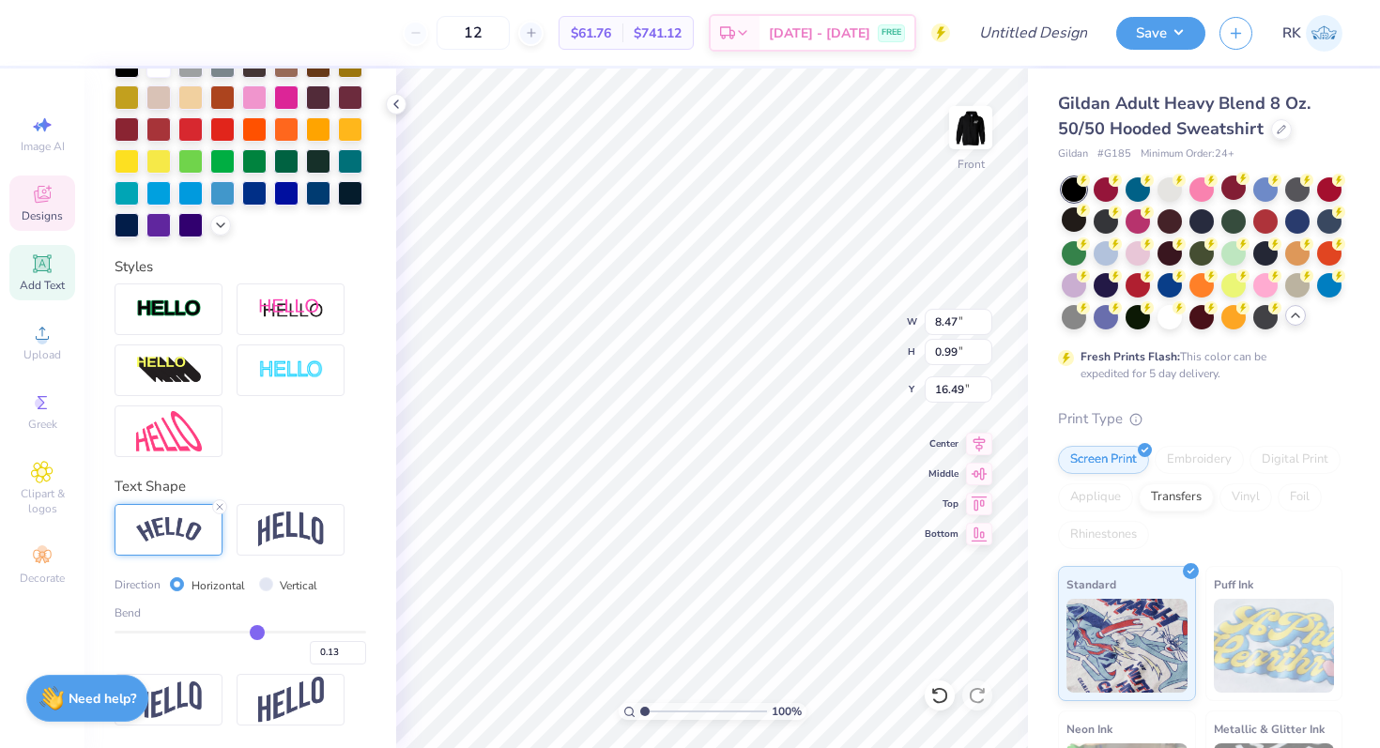
type input "0.14"
type input "0.15"
type input "0.16"
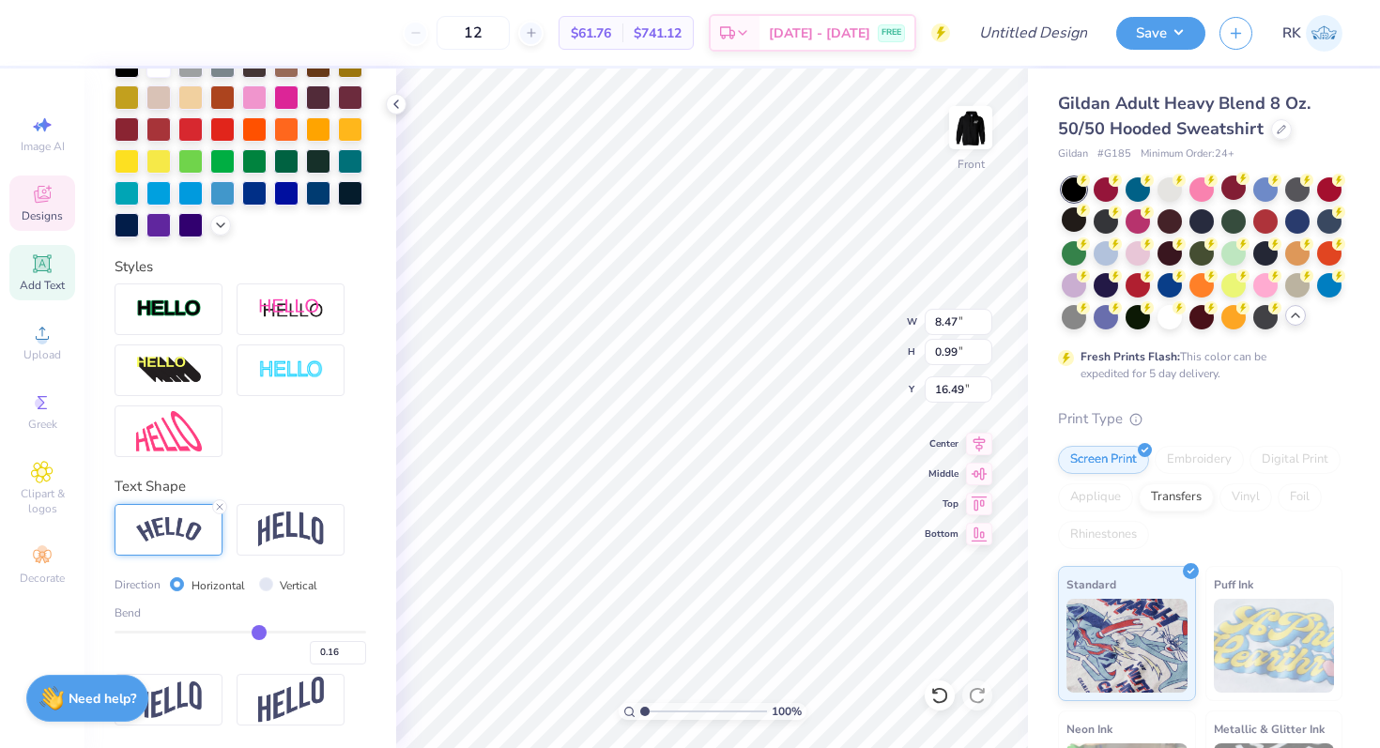
type input "0.17"
type input "0.18"
type input "0.19"
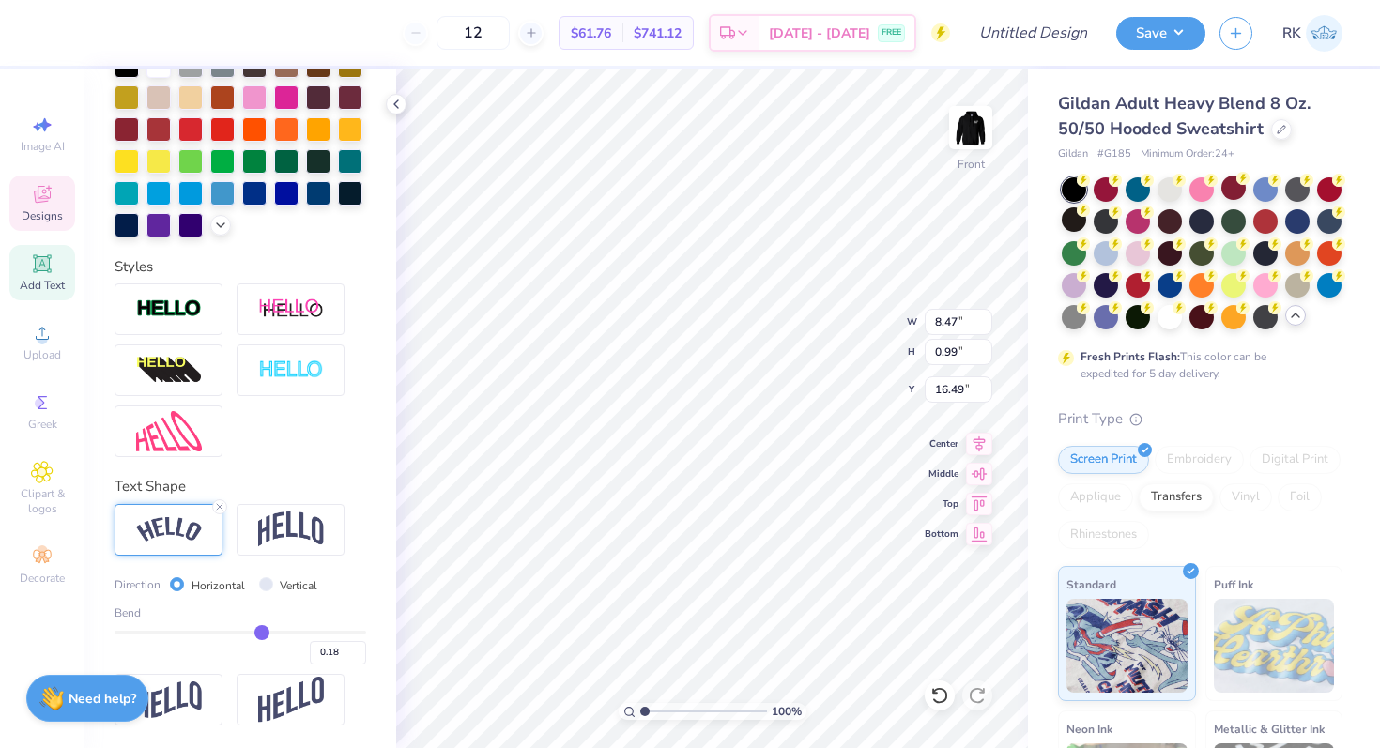
type input "0.19"
type input "0.2"
type input "0.20"
type input "0.21"
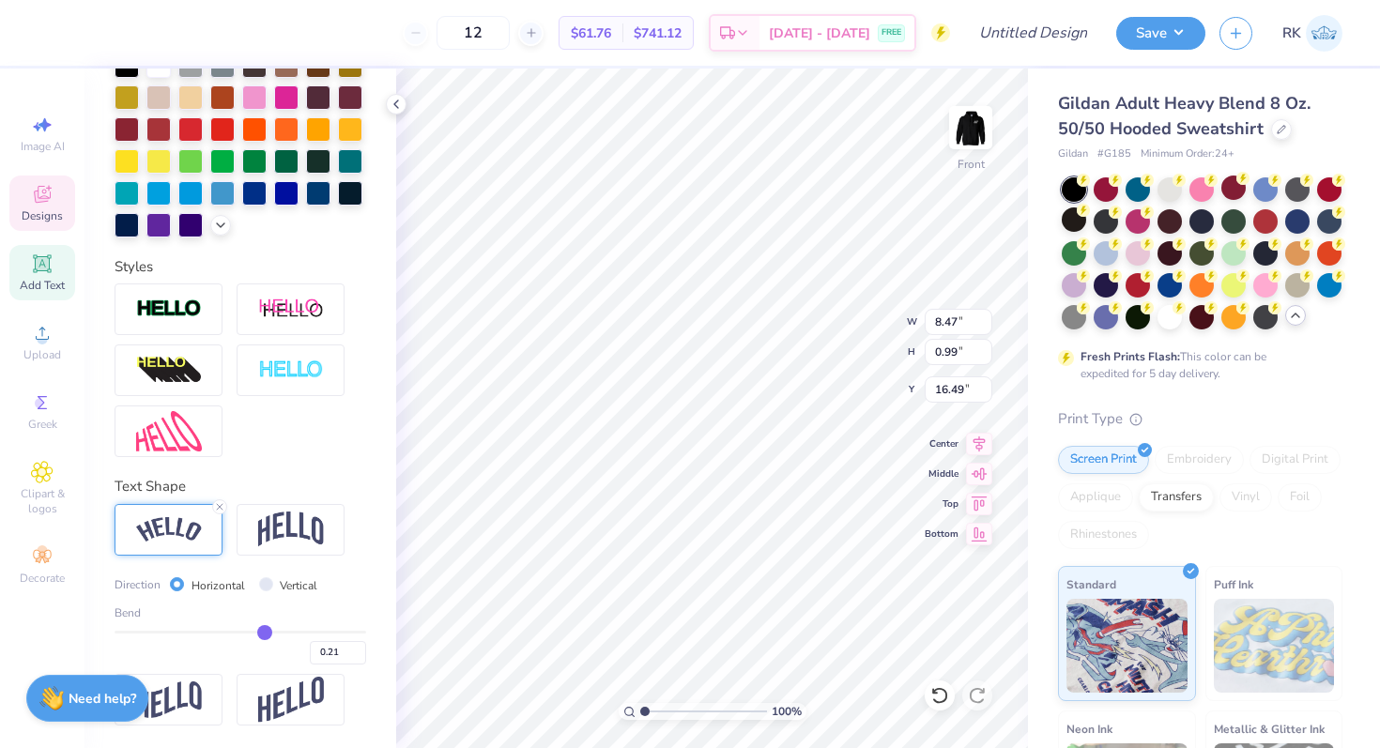
type input "0.22"
type input "0.23"
type input "0.24"
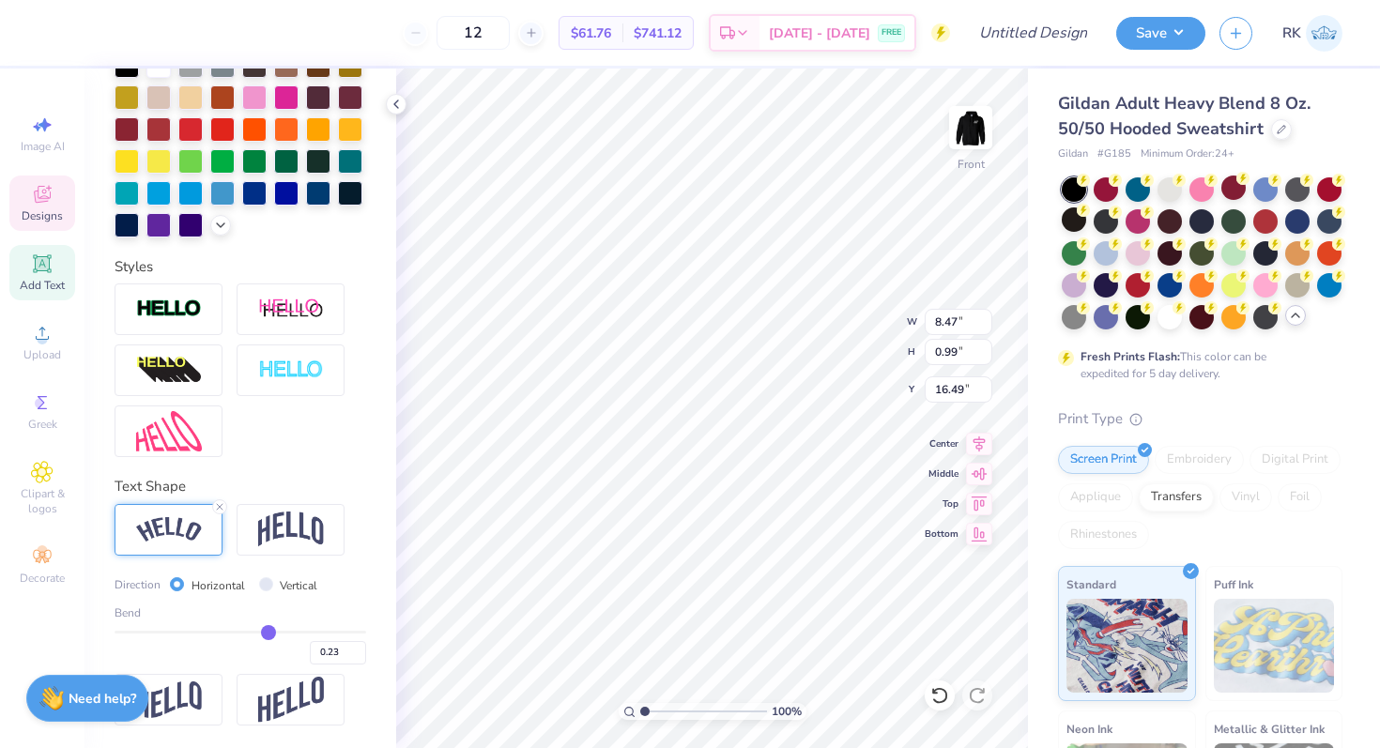
type input "0.24"
type input "0.25"
drag, startPoint x: 252, startPoint y: 632, endPoint x: 269, endPoint y: 630, distance: 17.9
type input "0.25"
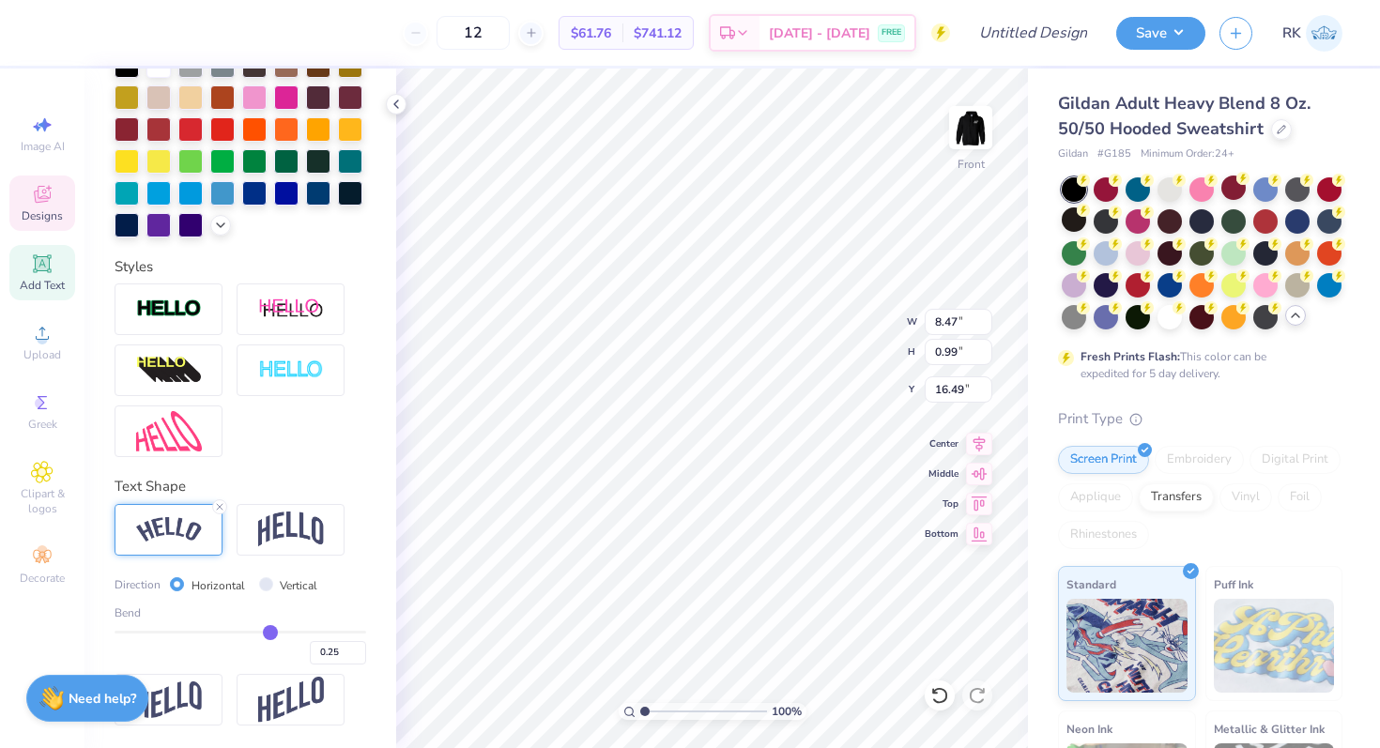
click at [269, 631] on input "range" at bounding box center [241, 632] width 252 height 3
type input "8.83"
type input "1.23"
type input "16.38"
type input "16.42"
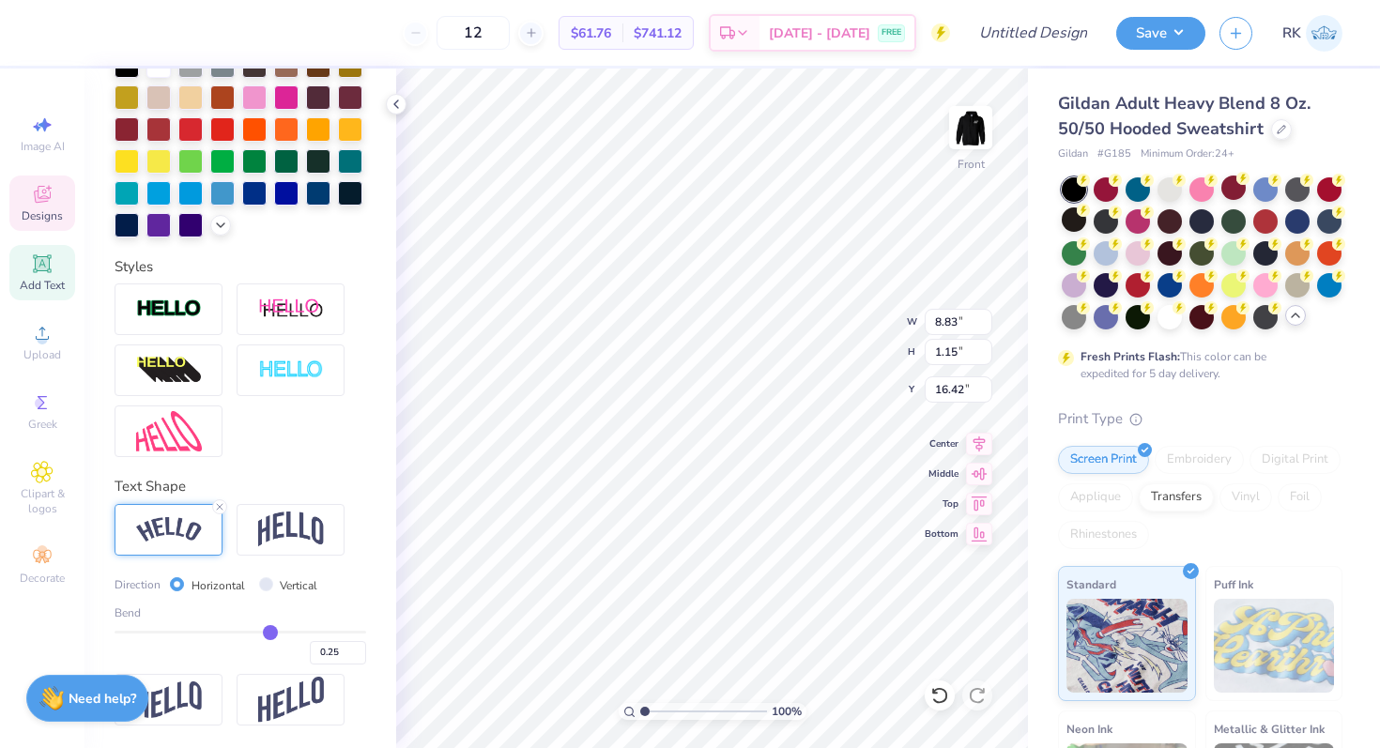
type input "1.15"
type input "8.55"
type input "1.11"
type input "16.51"
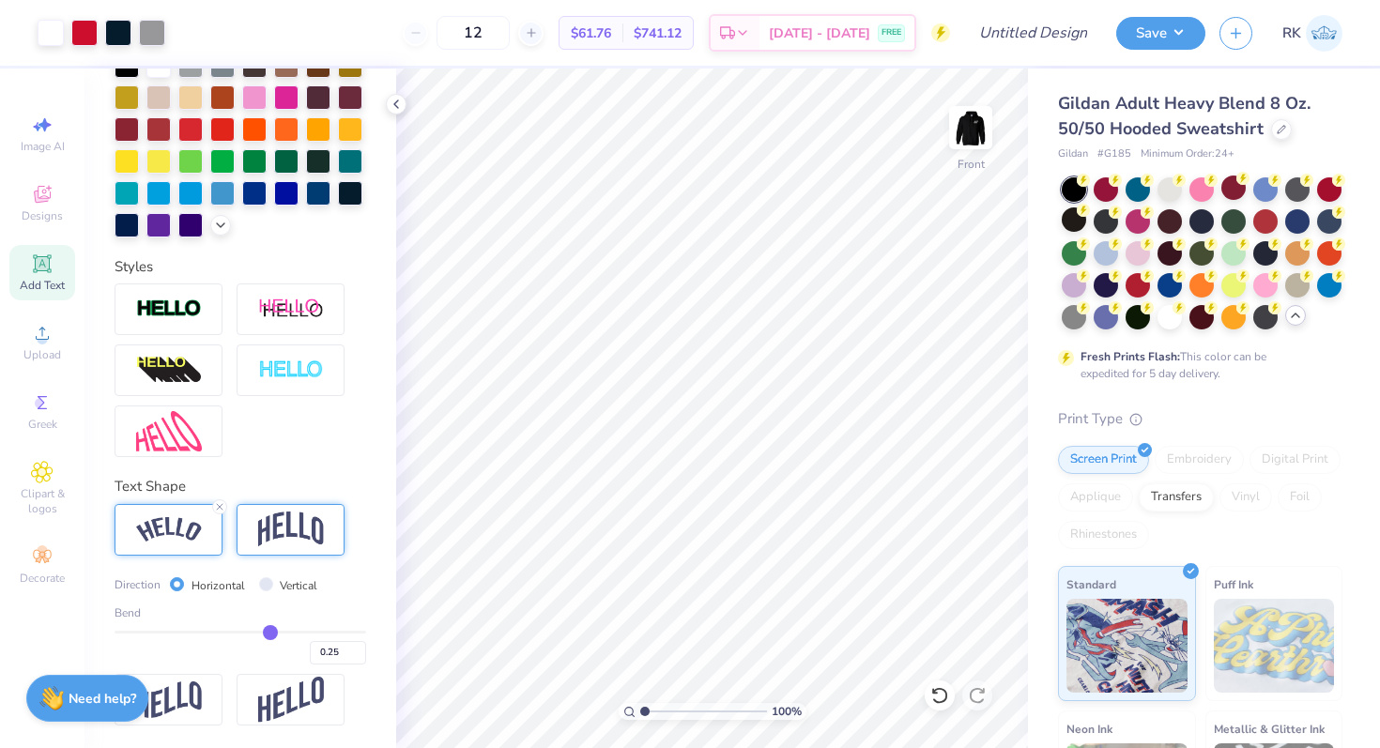
click at [278, 526] on img at bounding box center [291, 530] width 66 height 36
type input "0.24"
type input "0.22"
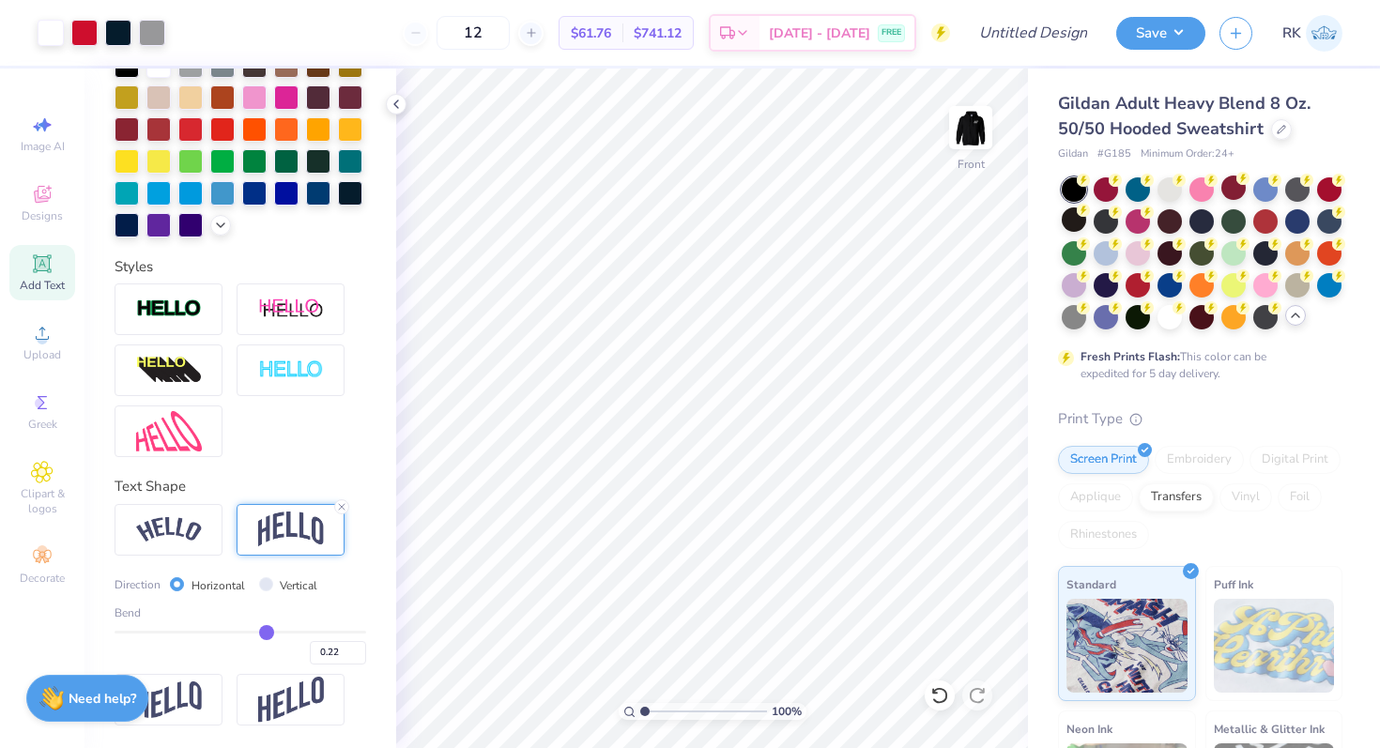
type input "0.2"
type input "0.20"
type input "0.17"
type input "0.14"
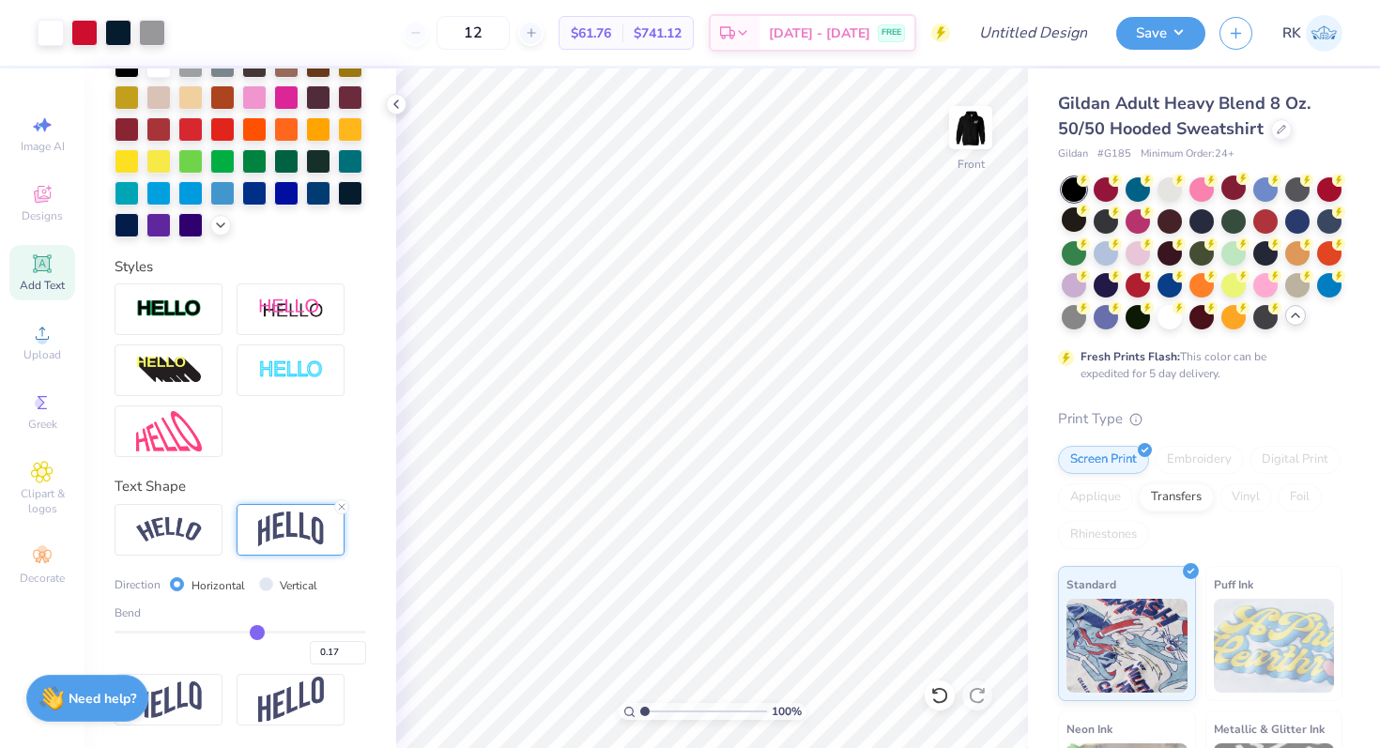
type input "0.14"
type input "0.11"
type input "0.07"
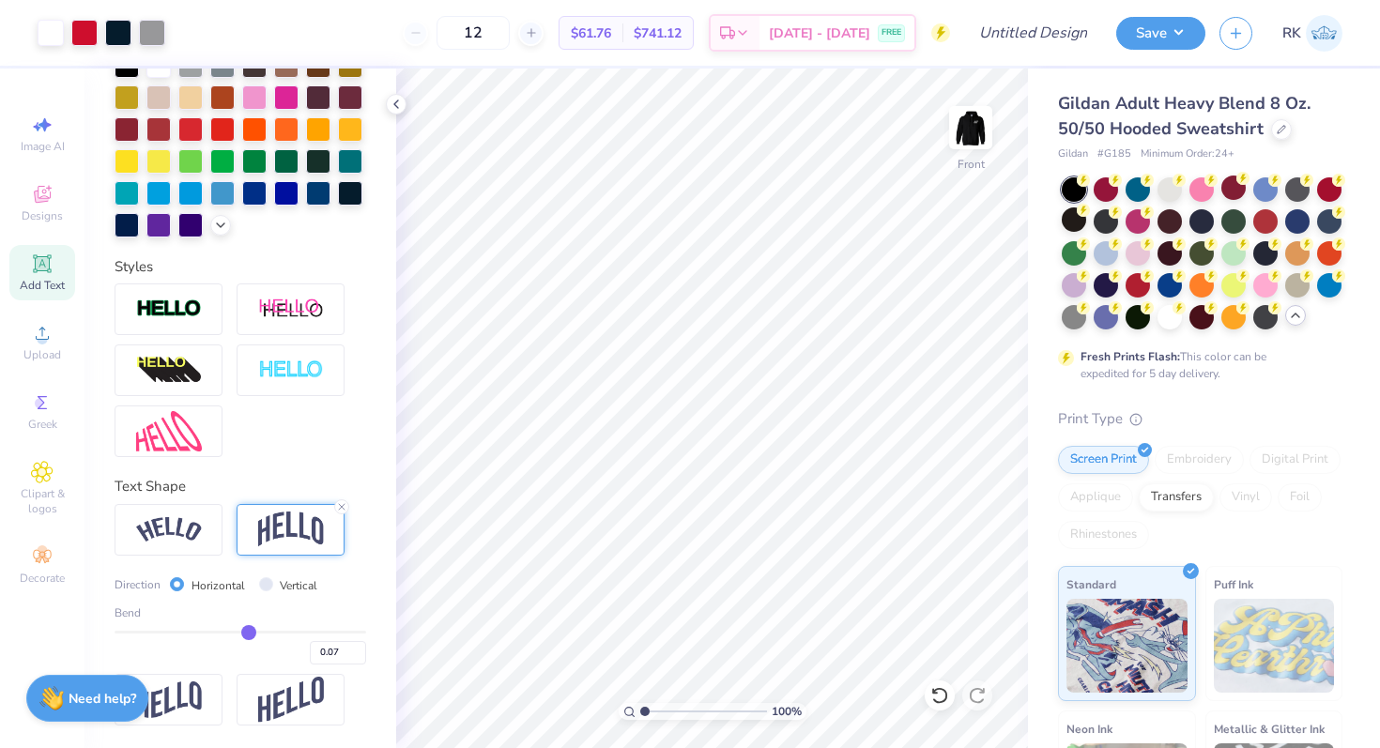
type input "0.04"
type input "0.02"
type input "0"
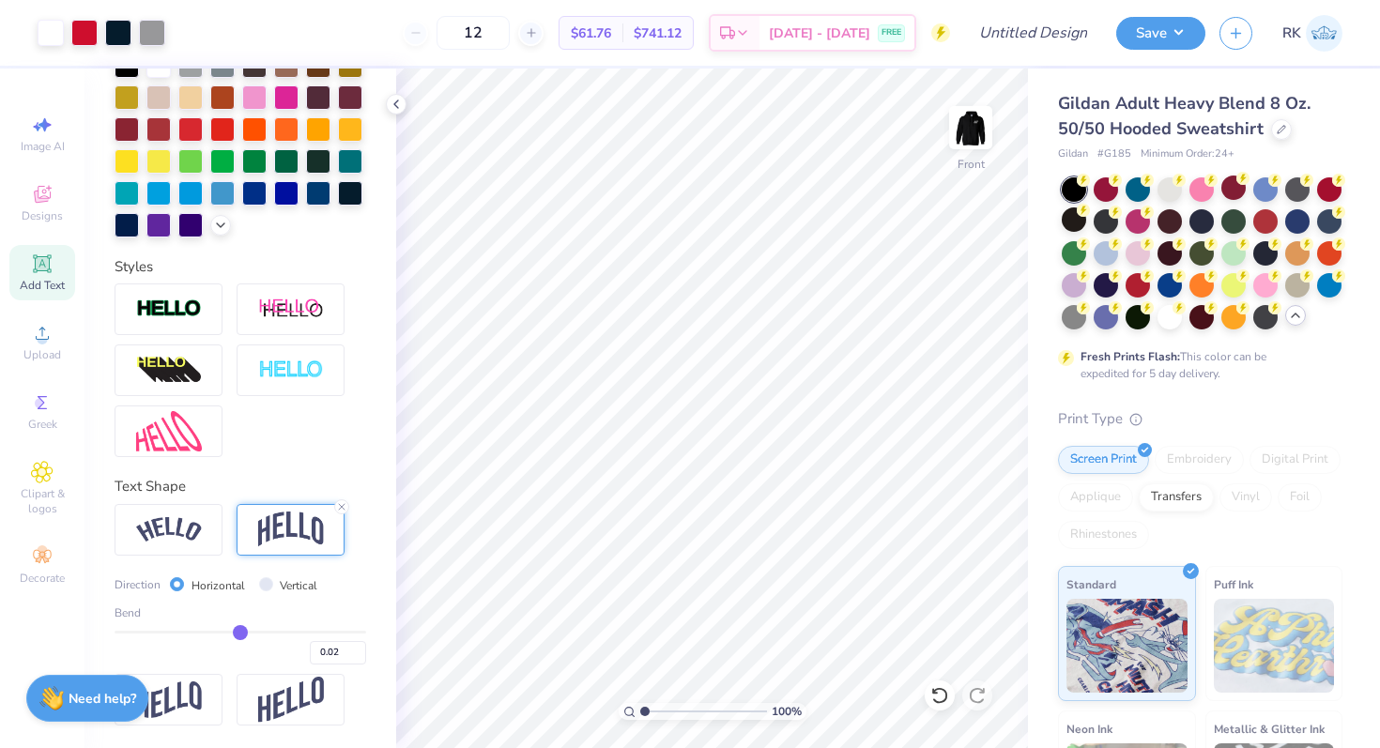
type input "0.00"
type input "-0.02"
type input "-0.04"
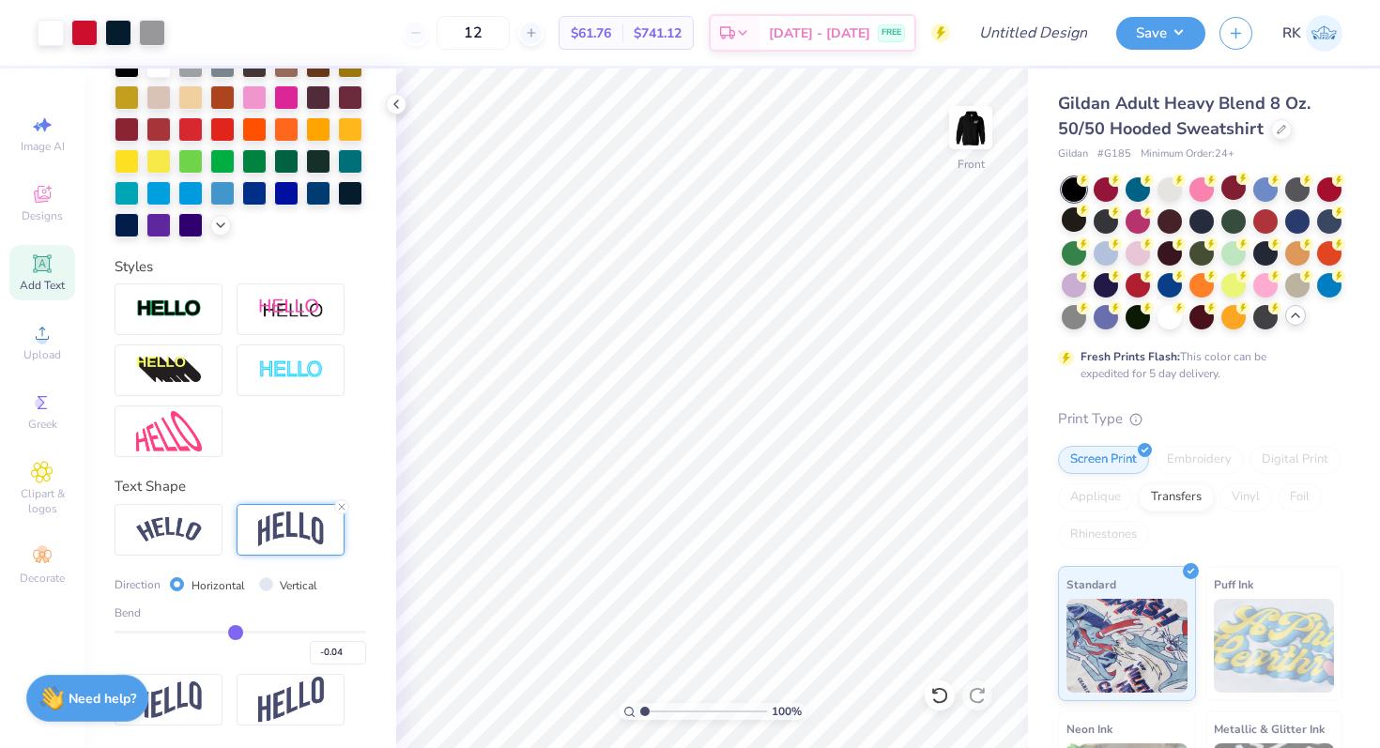
type input "-0.05"
type input "-0.06"
drag, startPoint x: 269, startPoint y: 630, endPoint x: 202, endPoint y: 629, distance: 66.7
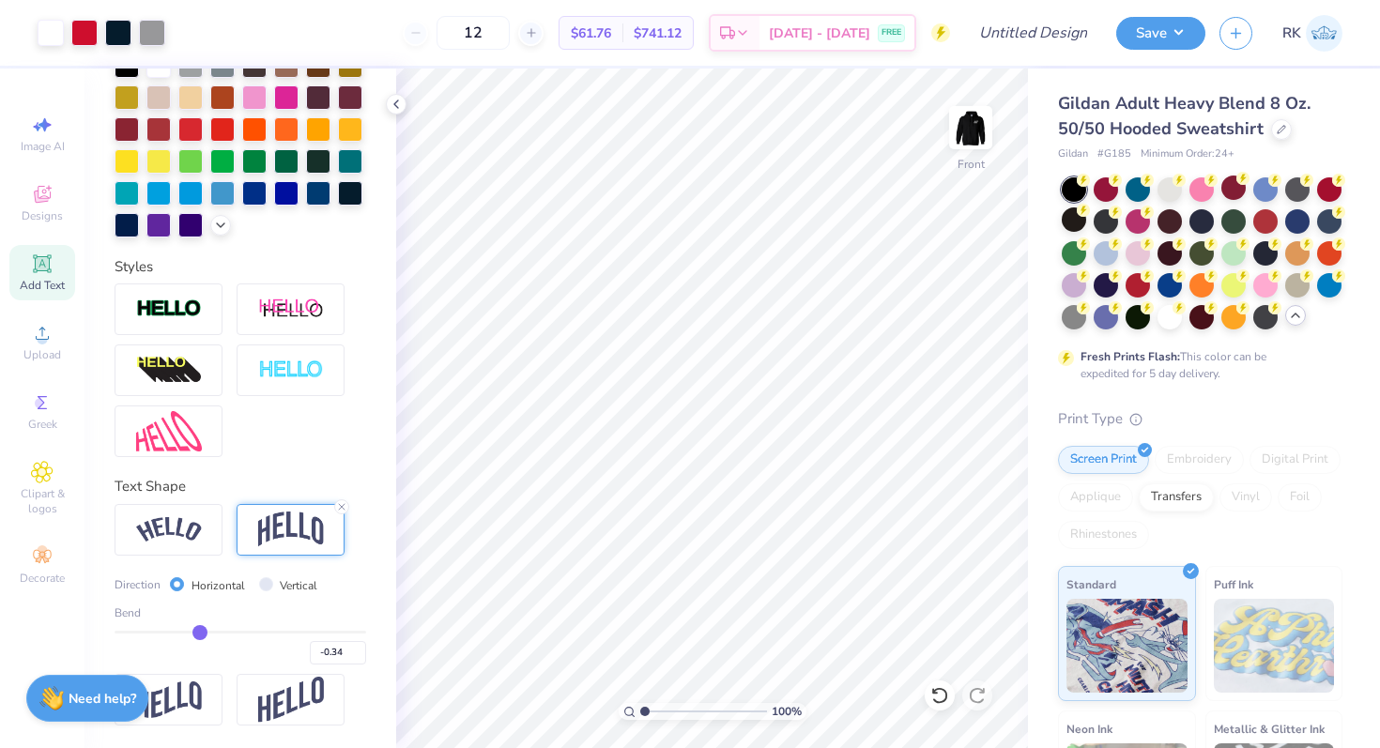
click at [200, 631] on input "range" at bounding box center [241, 632] width 252 height 3
drag, startPoint x: 202, startPoint y: 629, endPoint x: 243, endPoint y: 628, distance: 41.3
click at [243, 631] on input "range" at bounding box center [241, 632] width 252 height 3
drag, startPoint x: 243, startPoint y: 628, endPoint x: 254, endPoint y: 626, distance: 11.4
click at [254, 631] on input "range" at bounding box center [241, 632] width 252 height 3
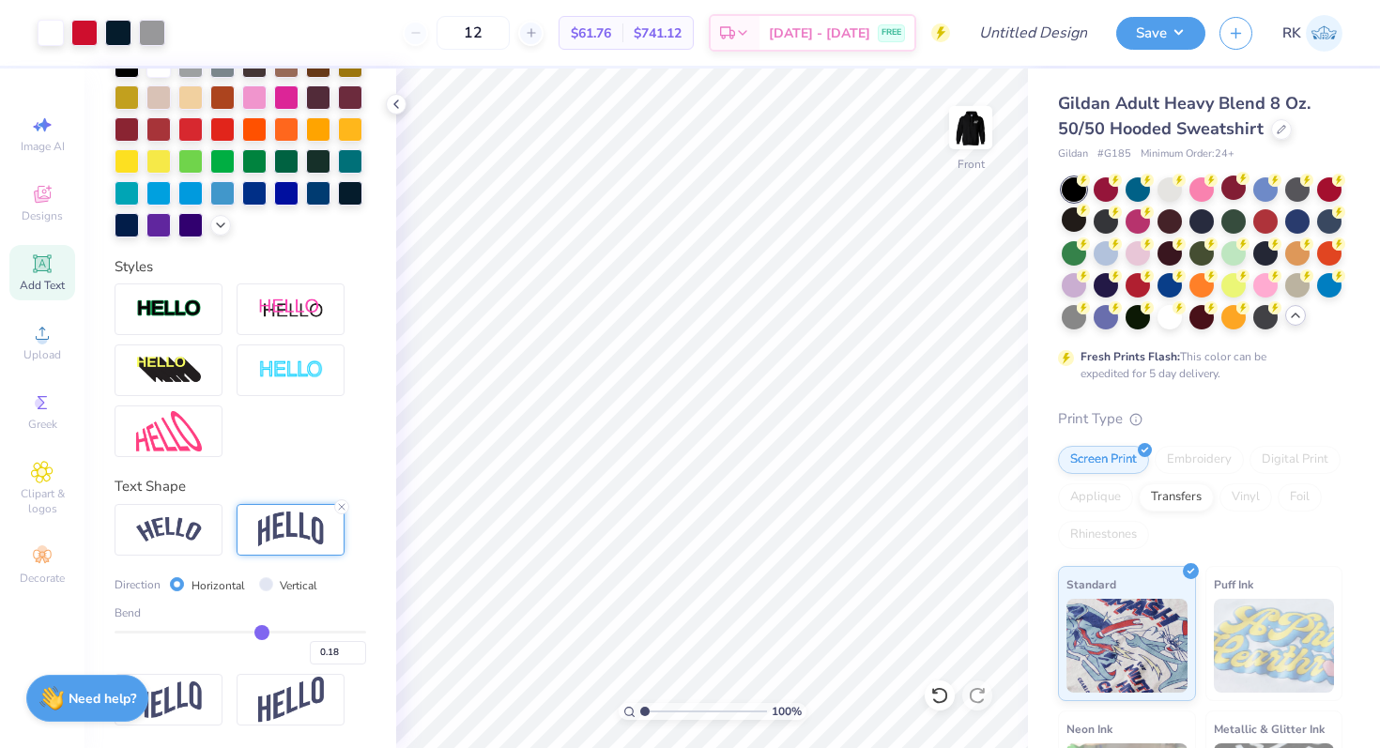
click at [261, 631] on input "range" at bounding box center [241, 632] width 252 height 3
click at [259, 631] on input "range" at bounding box center [241, 632] width 252 height 3
click at [254, 631] on input "range" at bounding box center [241, 632] width 252 height 3
click at [971, 133] on img at bounding box center [970, 127] width 75 height 75
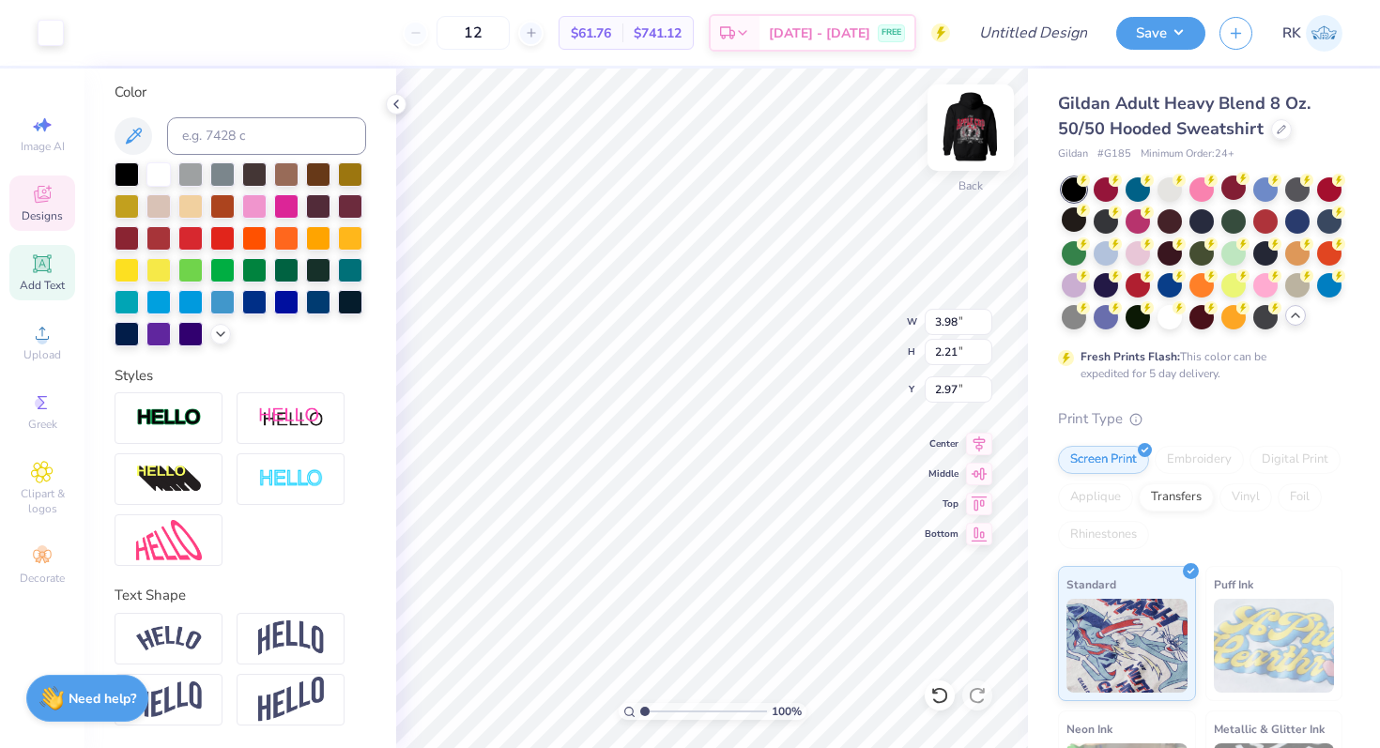
scroll to position [343, 0]
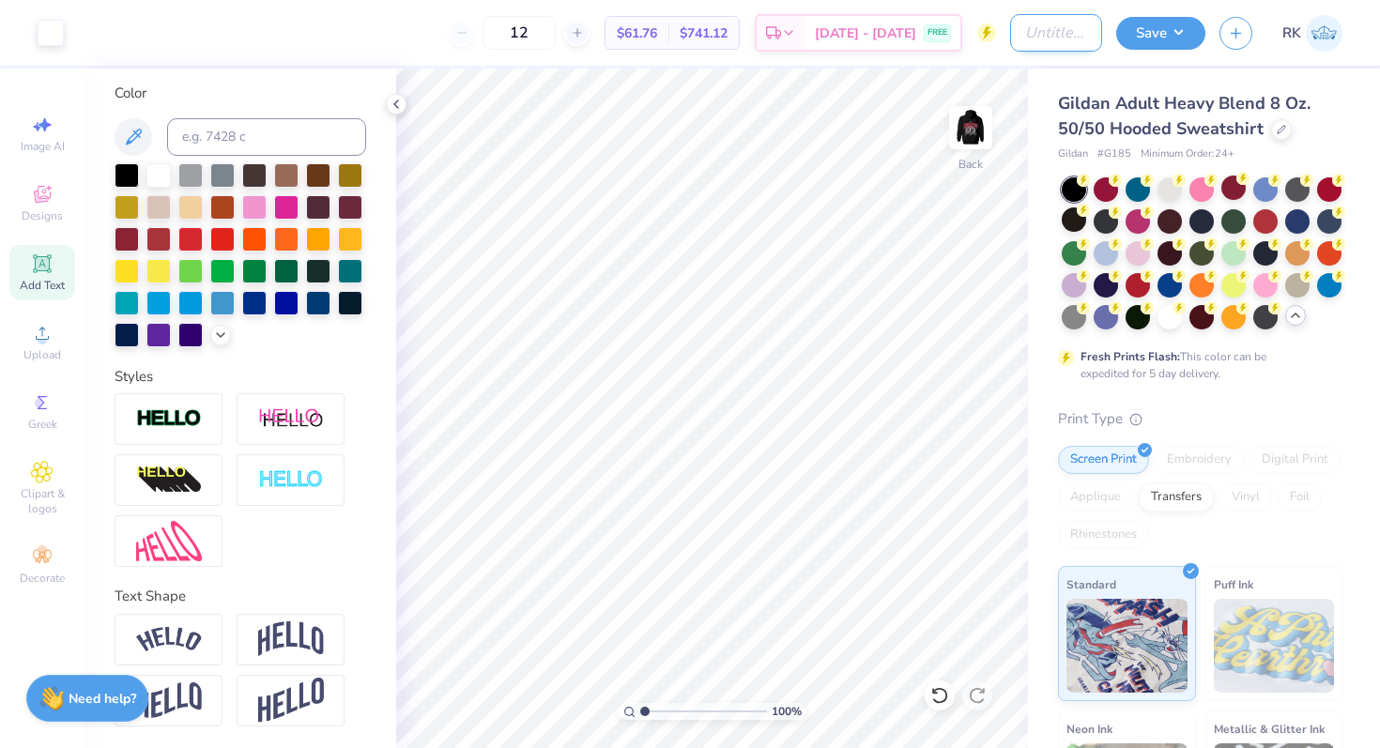
click at [1031, 35] on input "Design Title" at bounding box center [1056, 33] width 92 height 38
click at [1140, 30] on button "Save" at bounding box center [1160, 30] width 89 height 33
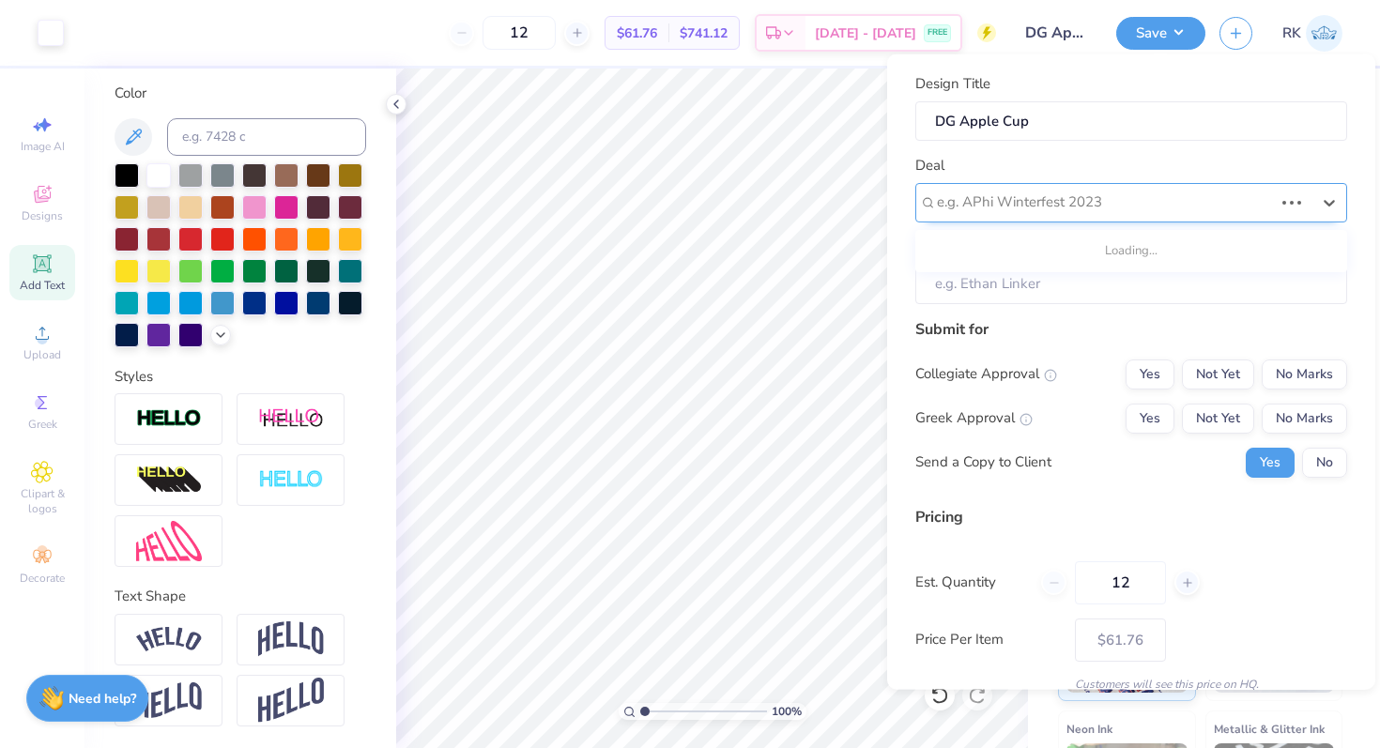
click at [1113, 186] on div "e.g. APhi Winterfest 2023" at bounding box center [1131, 201] width 432 height 39
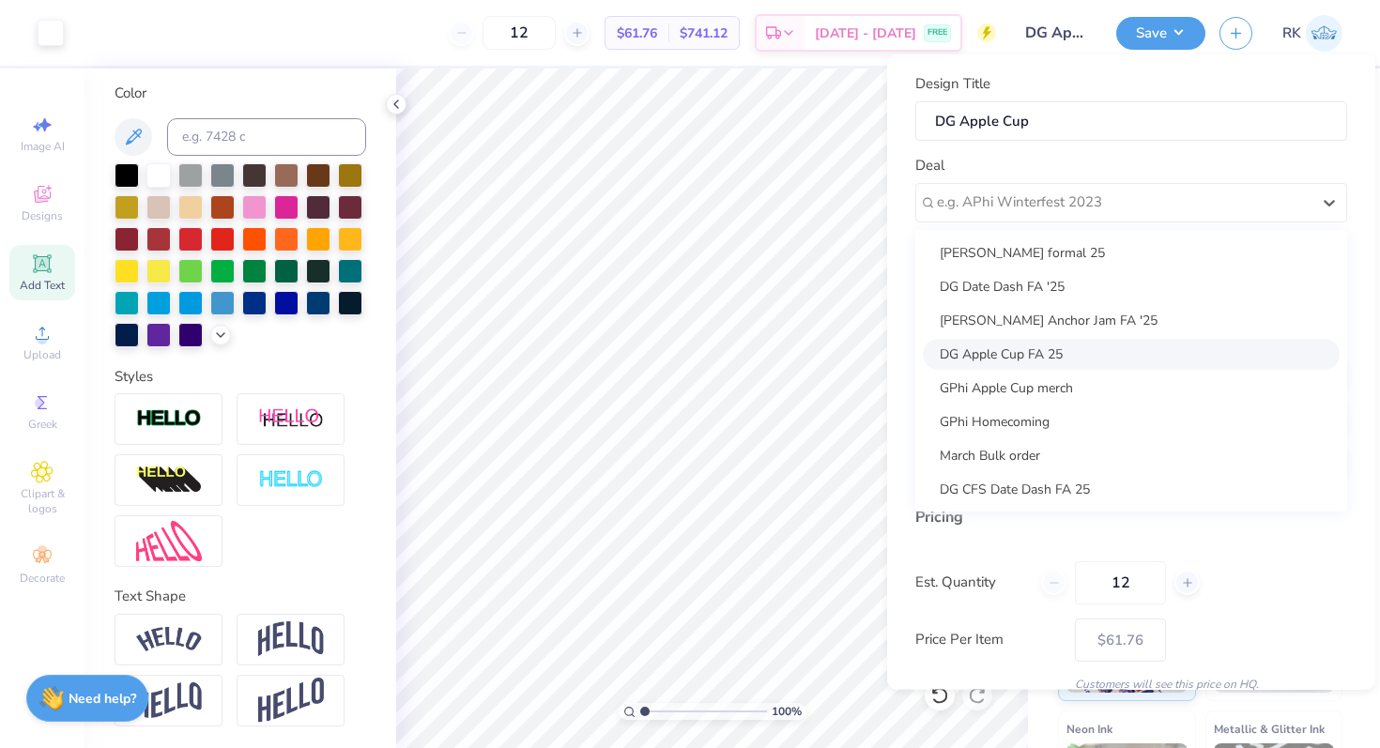
click at [1097, 350] on div "DG Apple Cup FA 25" at bounding box center [1131, 353] width 417 height 31
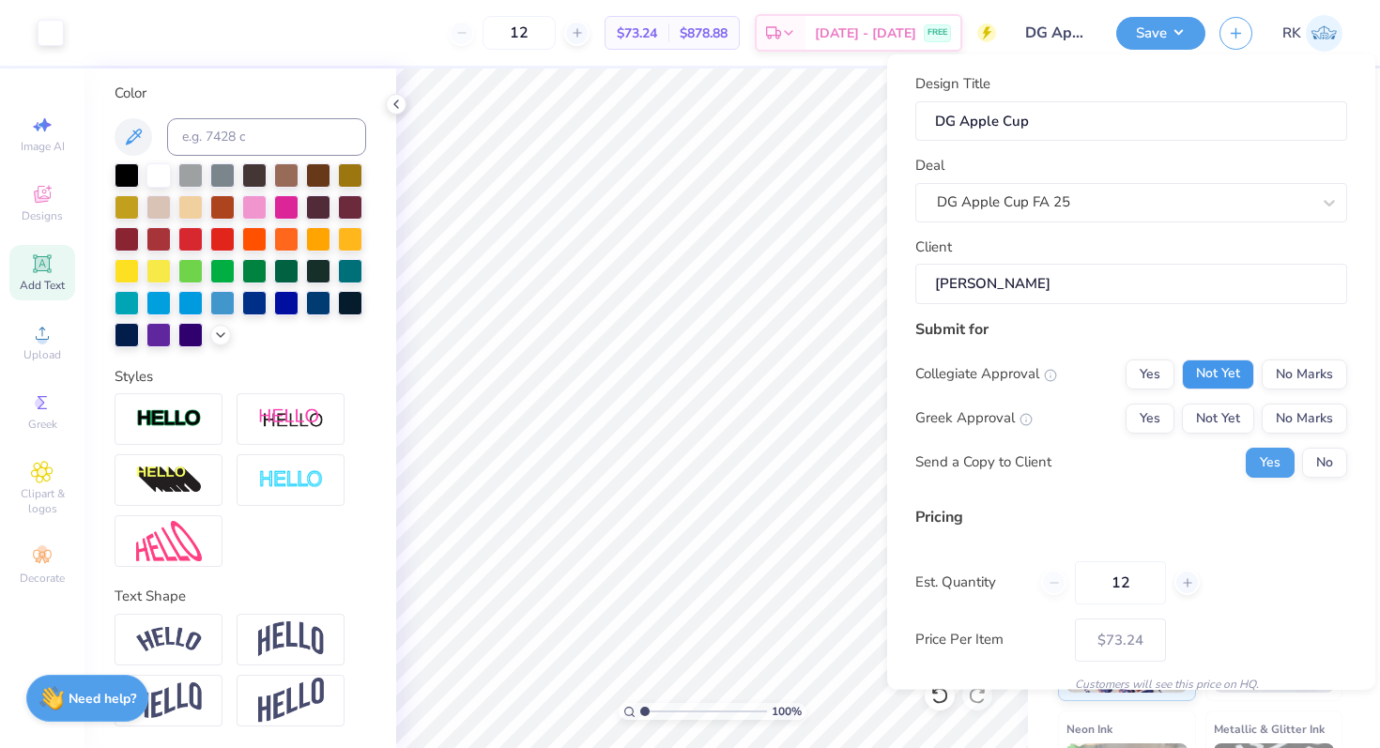
click at [1216, 377] on button "Not Yet" at bounding box center [1218, 374] width 72 height 30
click at [1213, 416] on button "Not Yet" at bounding box center [1218, 418] width 72 height 30
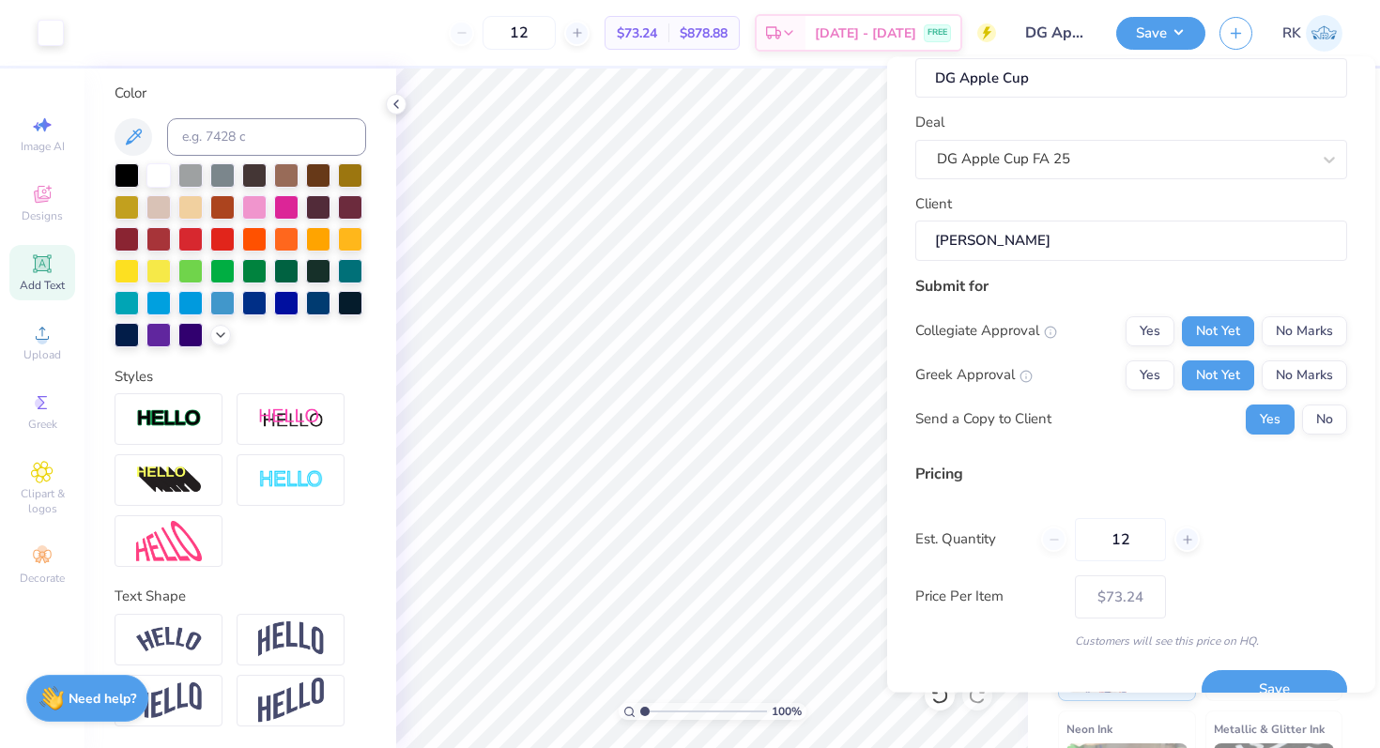
scroll to position [80, 0]
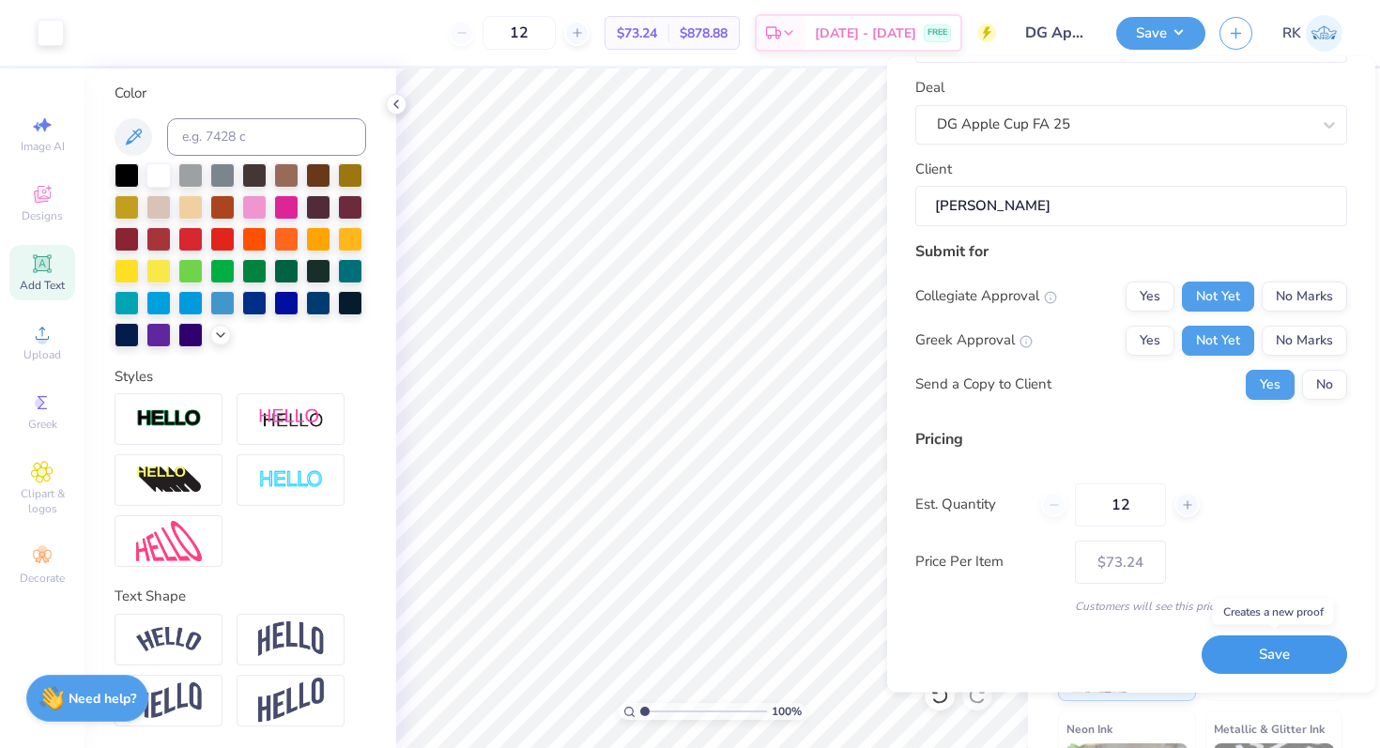
click at [1252, 650] on button "Save" at bounding box center [1275, 656] width 146 height 38
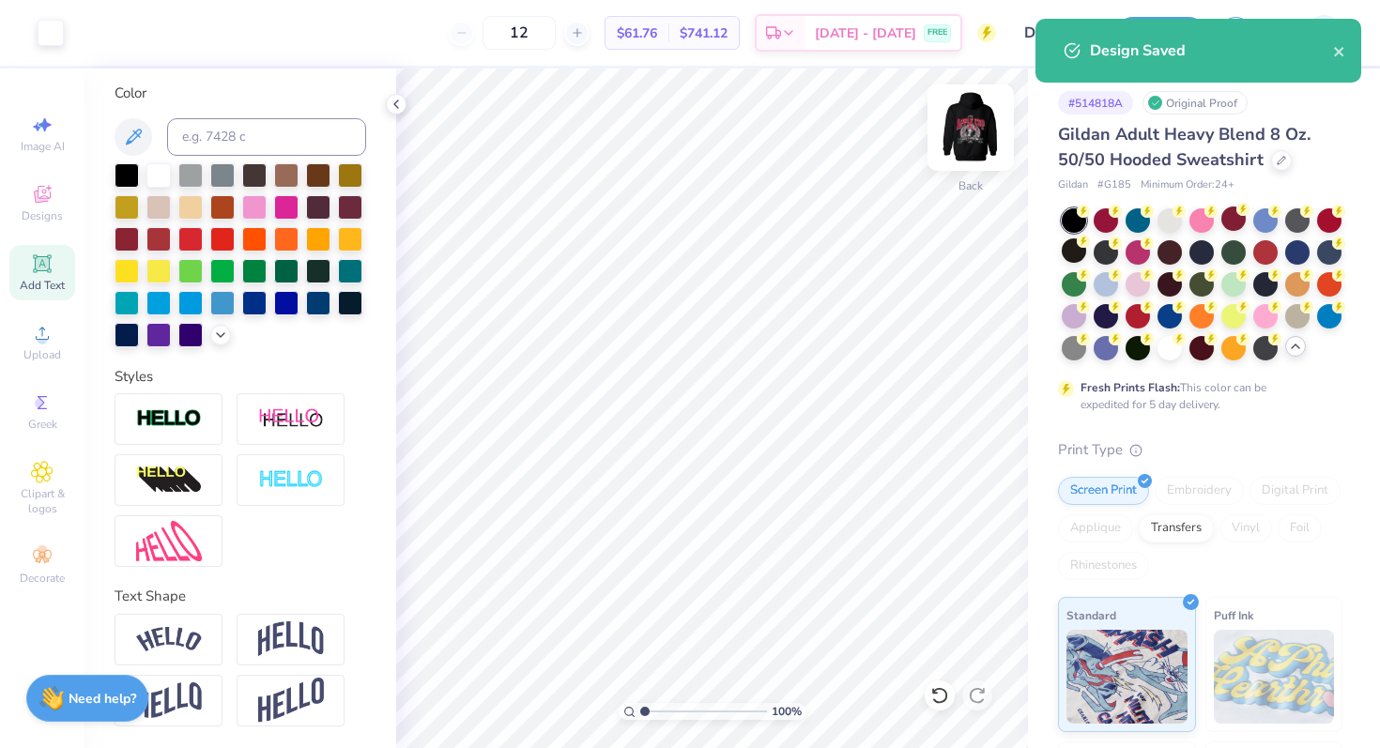
click at [964, 124] on img at bounding box center [970, 127] width 75 height 75
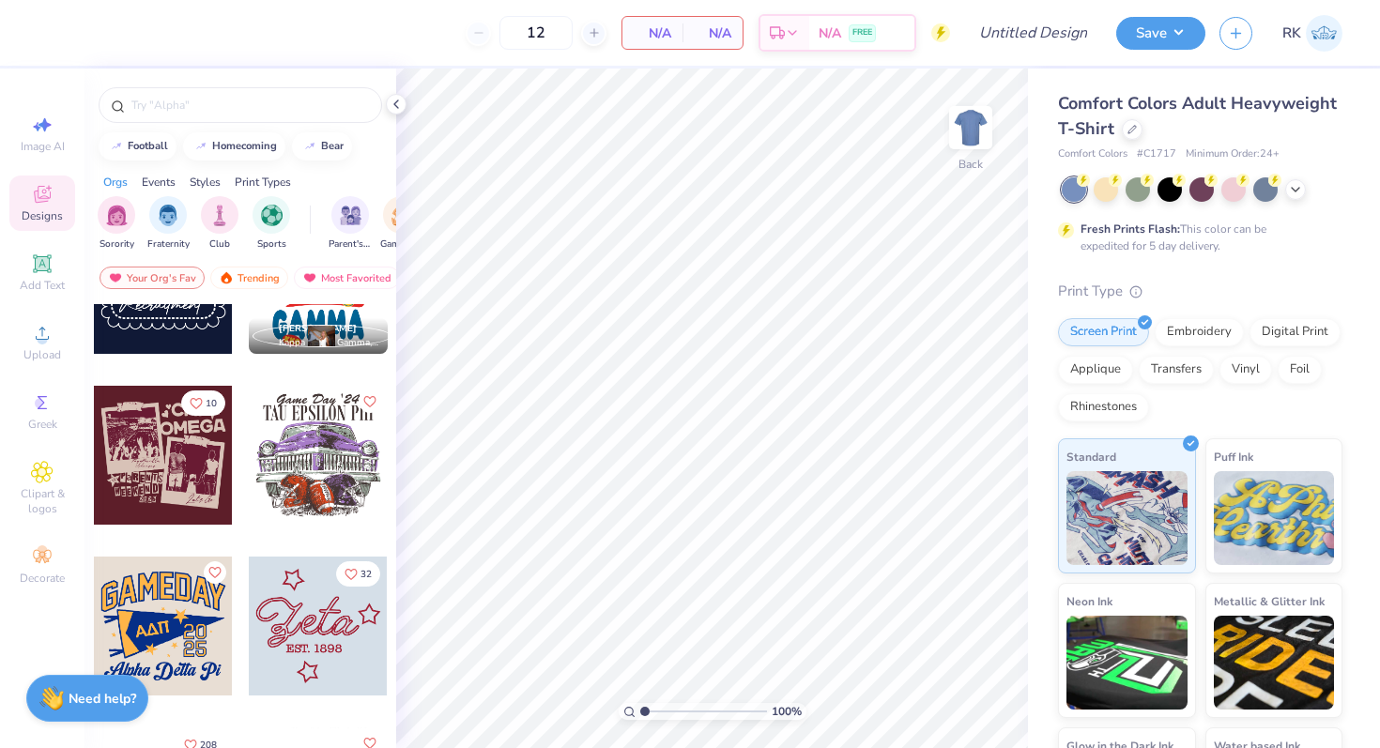
scroll to position [3313, 0]
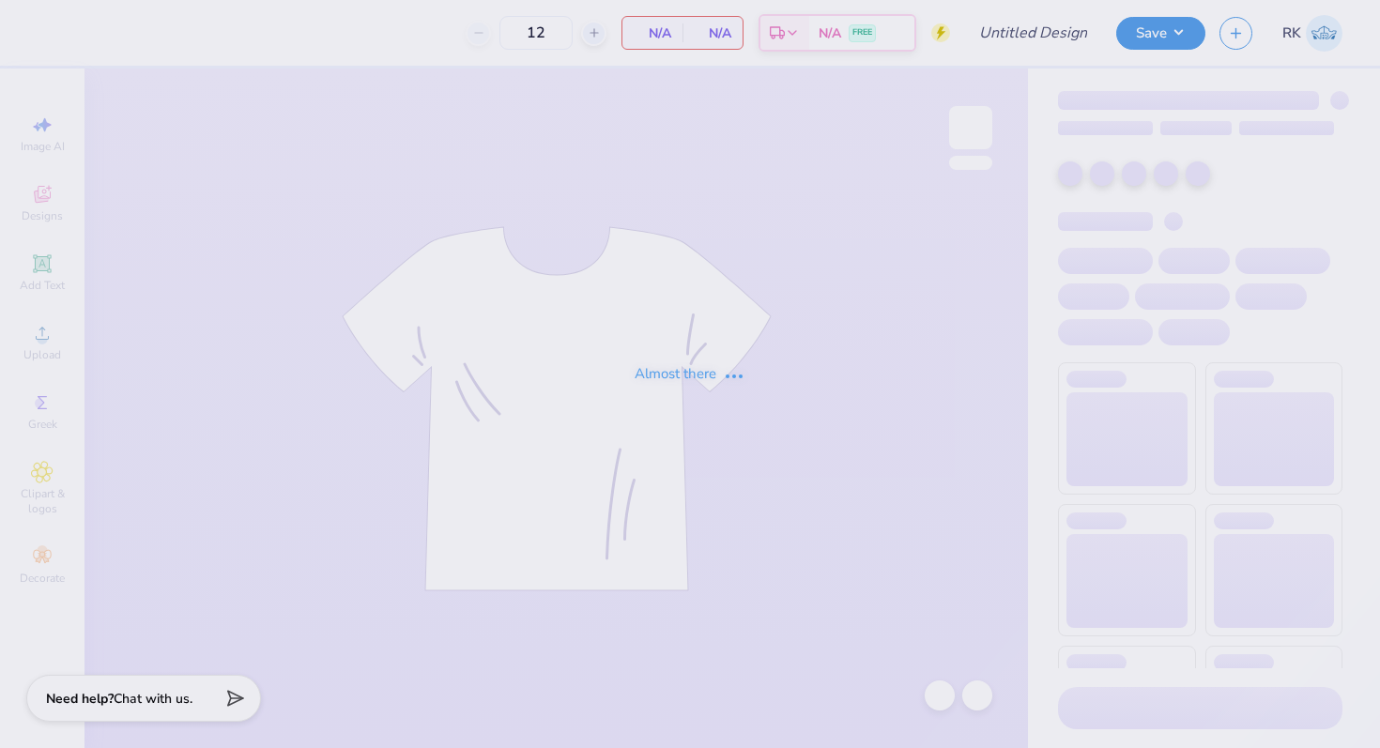
type input "DG Apple Cup"
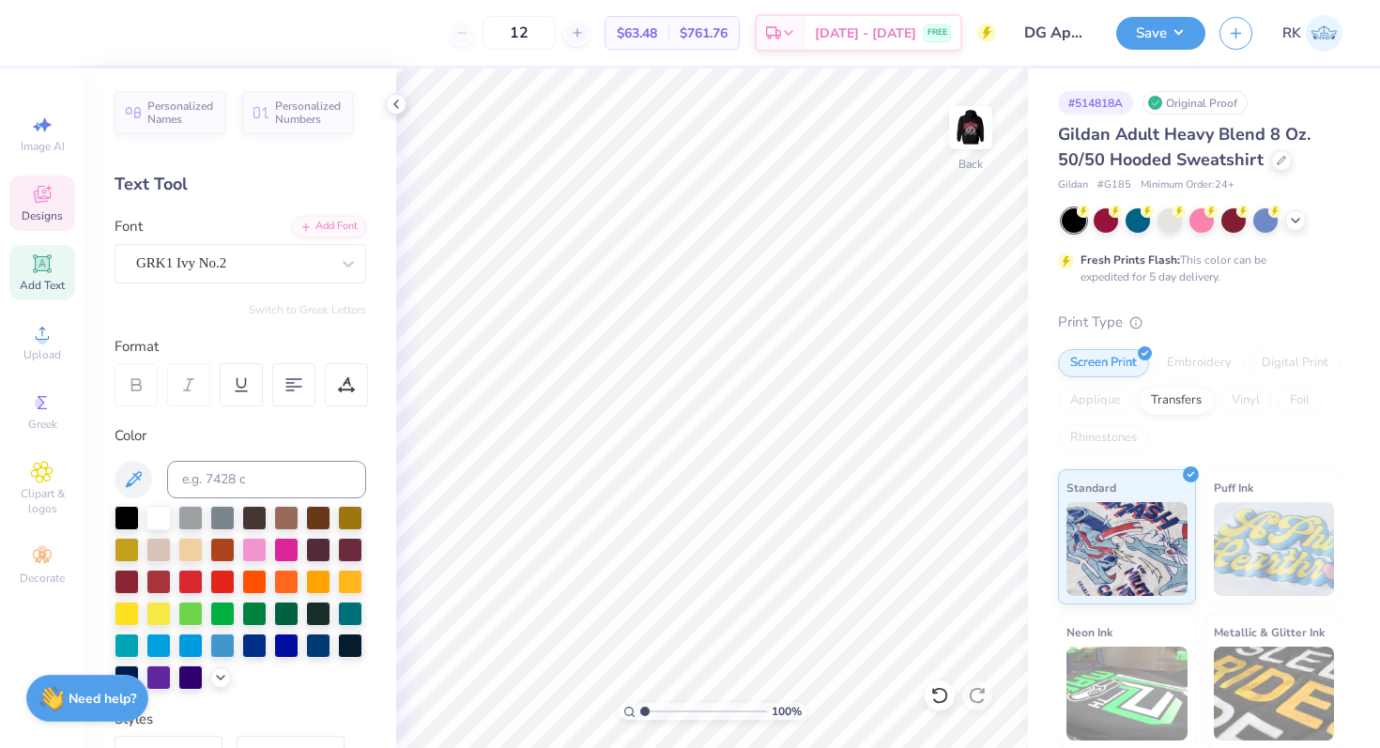
click at [31, 205] on icon at bounding box center [42, 194] width 23 height 23
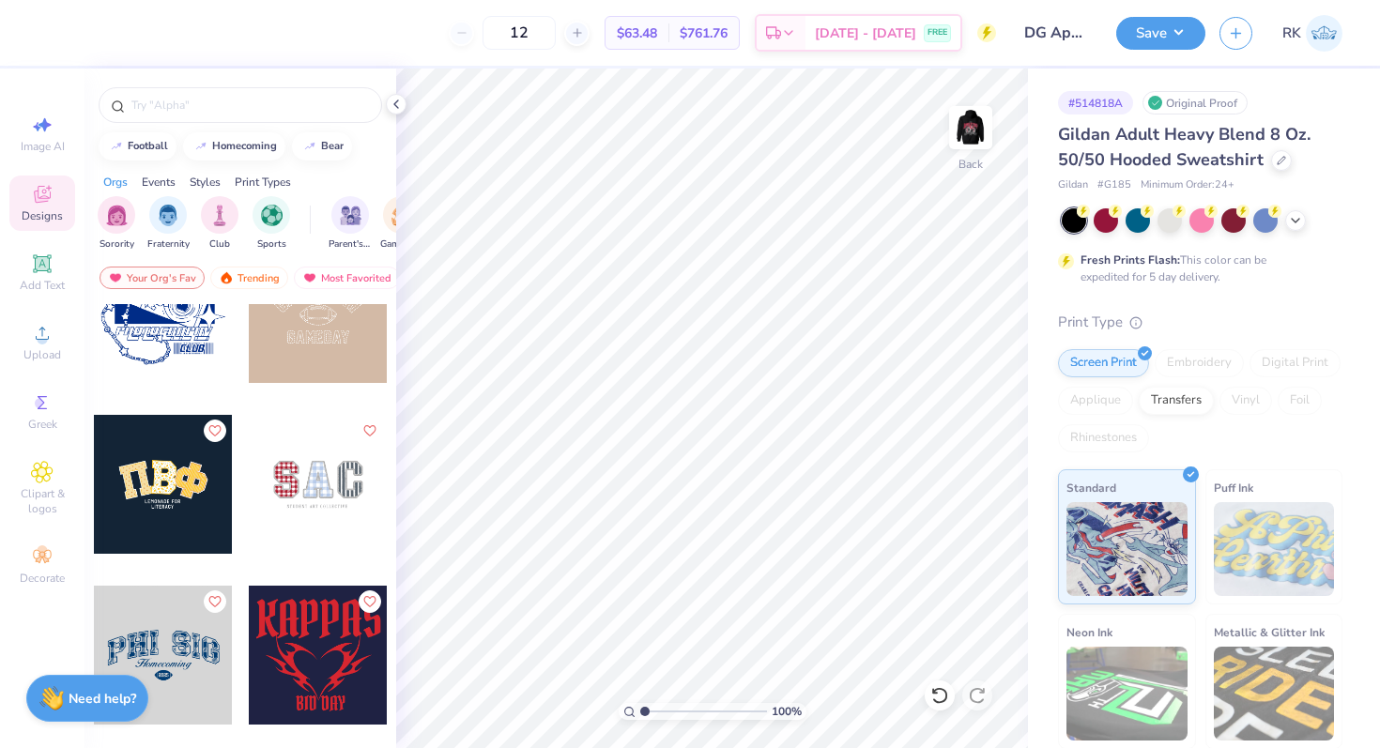
scroll to position [2805, 0]
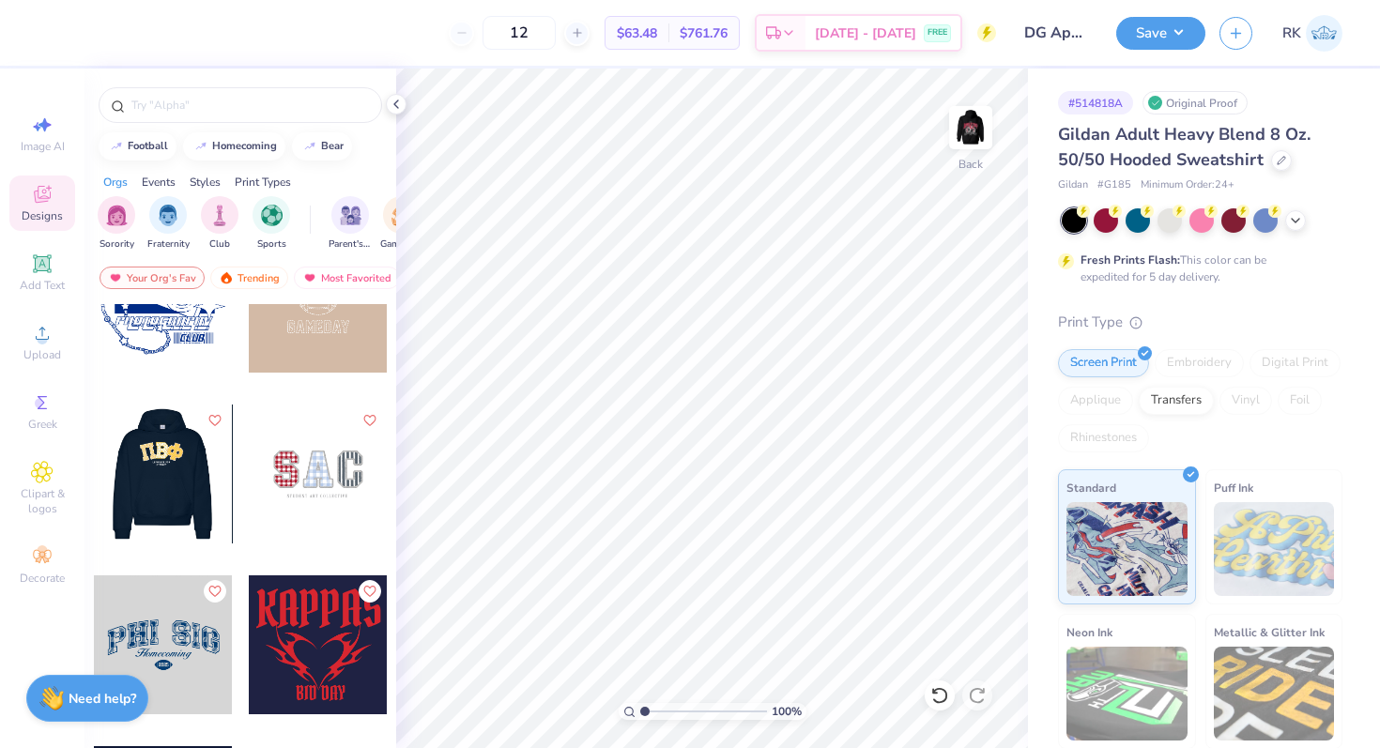
click at [94, 488] on div at bounding box center [24, 474] width 139 height 139
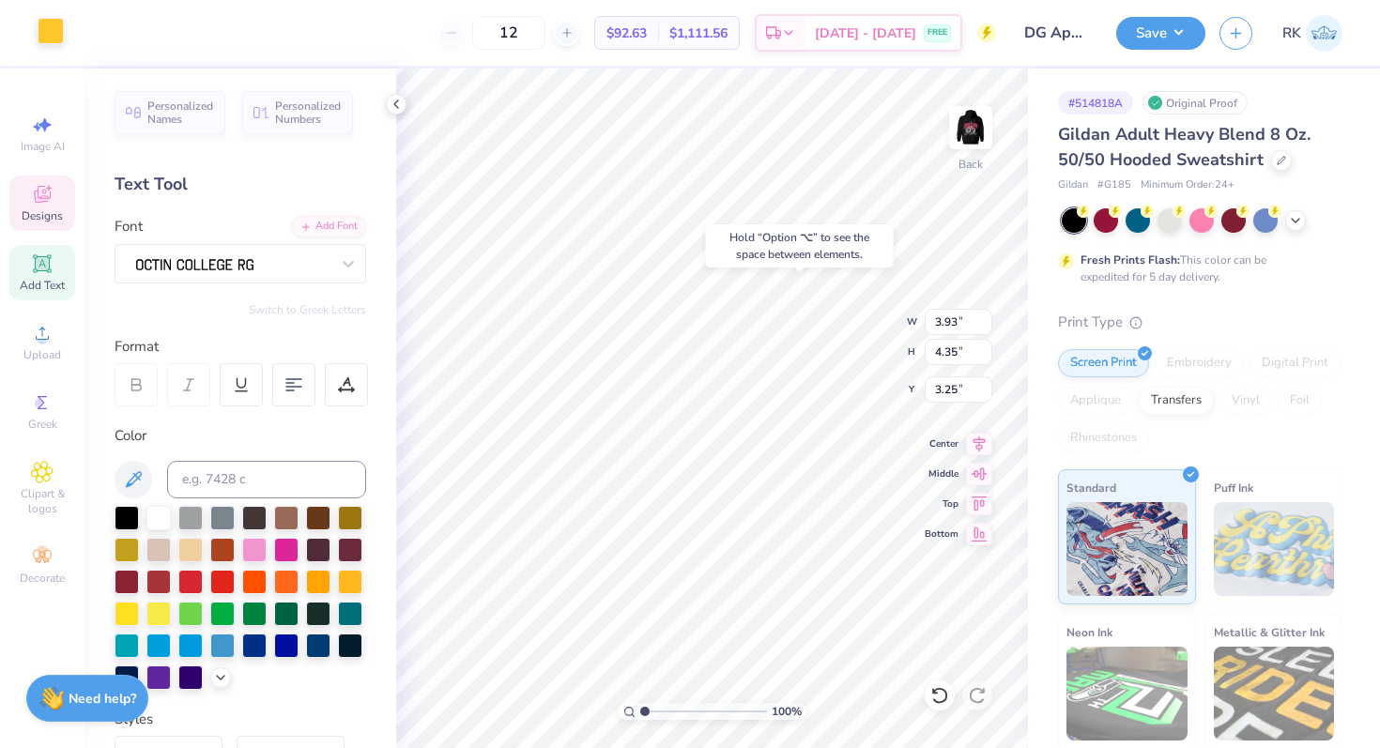
click at [46, 39] on div at bounding box center [51, 31] width 26 height 26
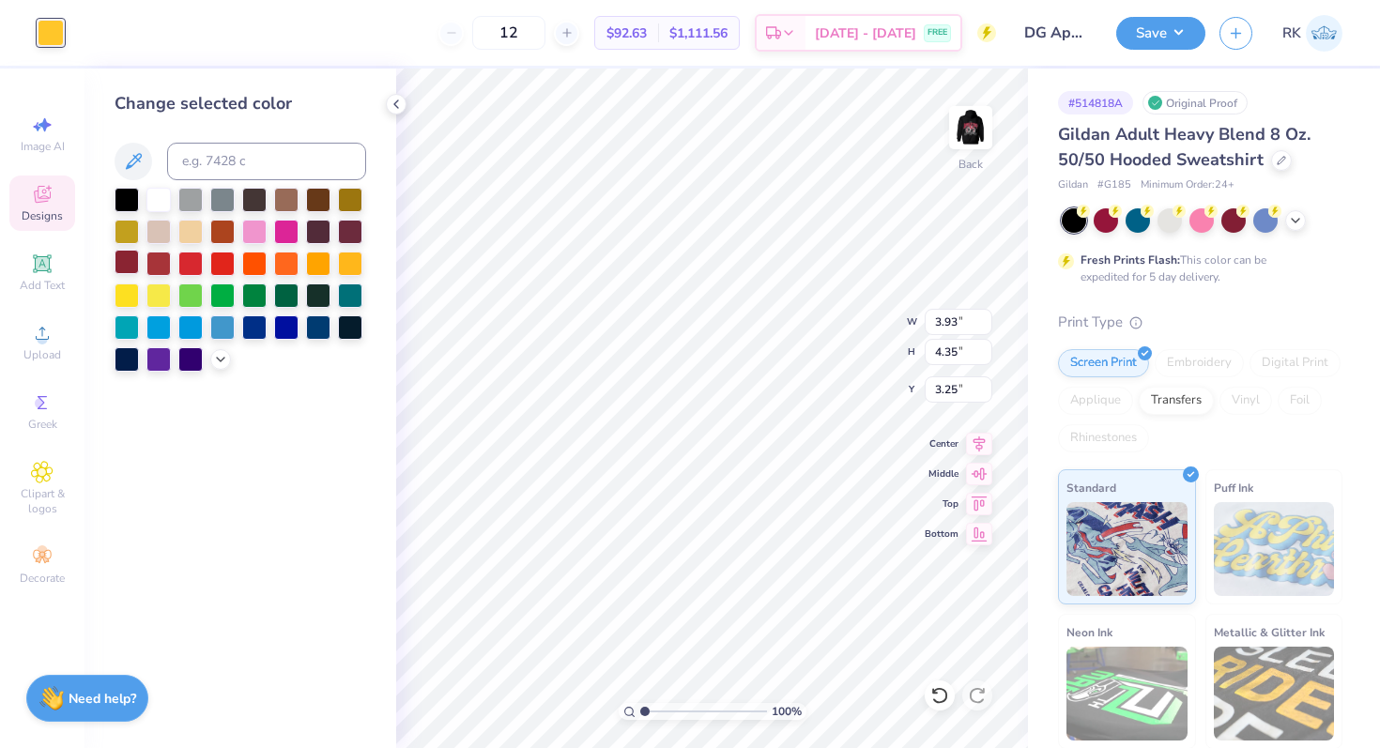
click at [133, 260] on div at bounding box center [127, 262] width 24 height 24
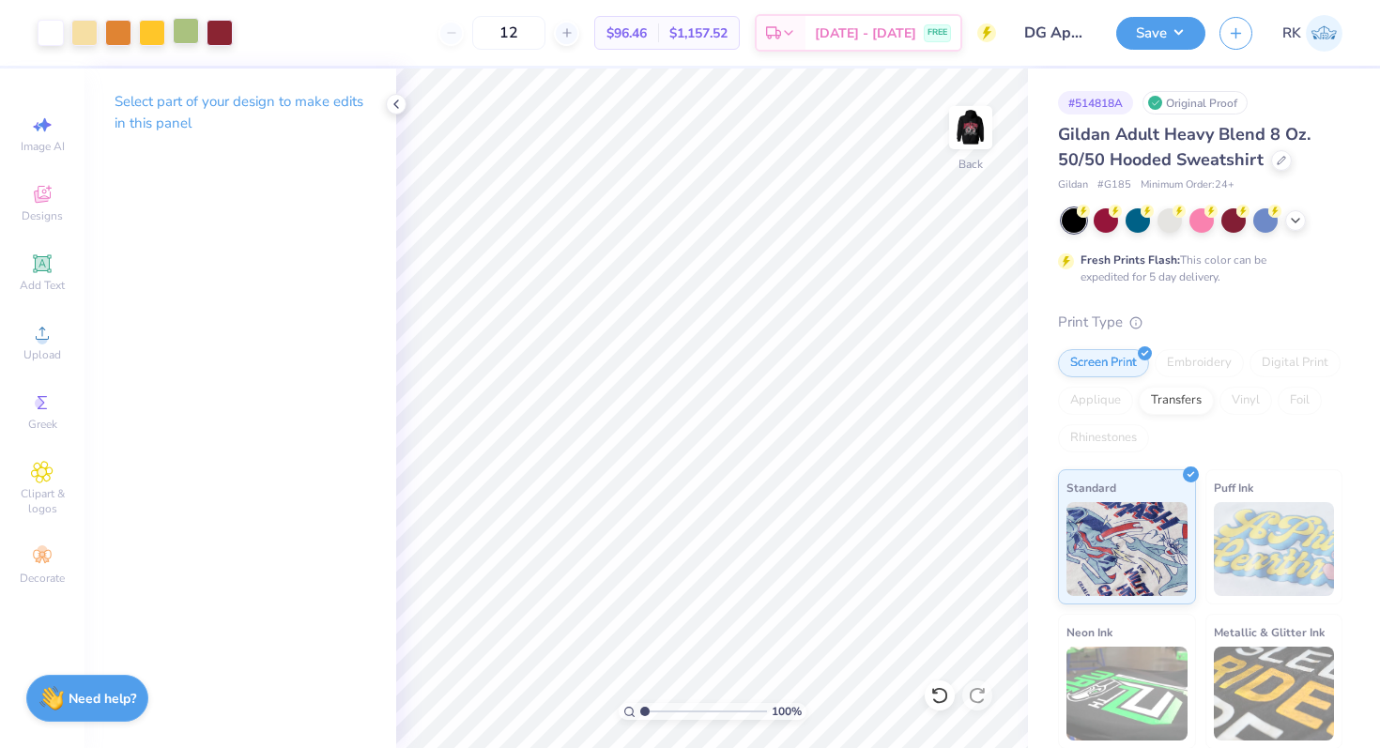
click at [184, 34] on div at bounding box center [186, 31] width 26 height 26
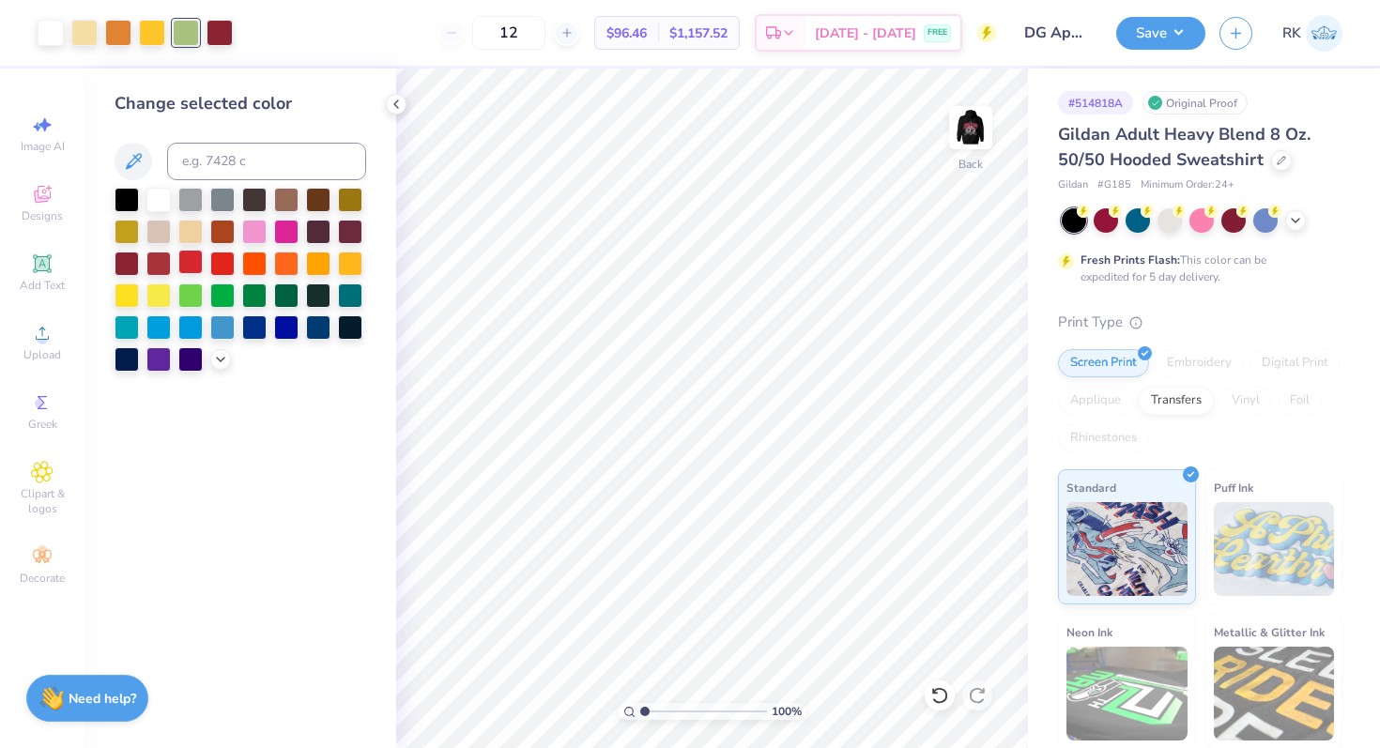
click at [189, 262] on div at bounding box center [190, 262] width 24 height 24
click at [148, 32] on div at bounding box center [152, 31] width 26 height 26
click at [128, 266] on div at bounding box center [127, 262] width 24 height 24
click at [156, 202] on div at bounding box center [158, 198] width 24 height 24
click at [944, 698] on icon at bounding box center [939, 695] width 19 height 19
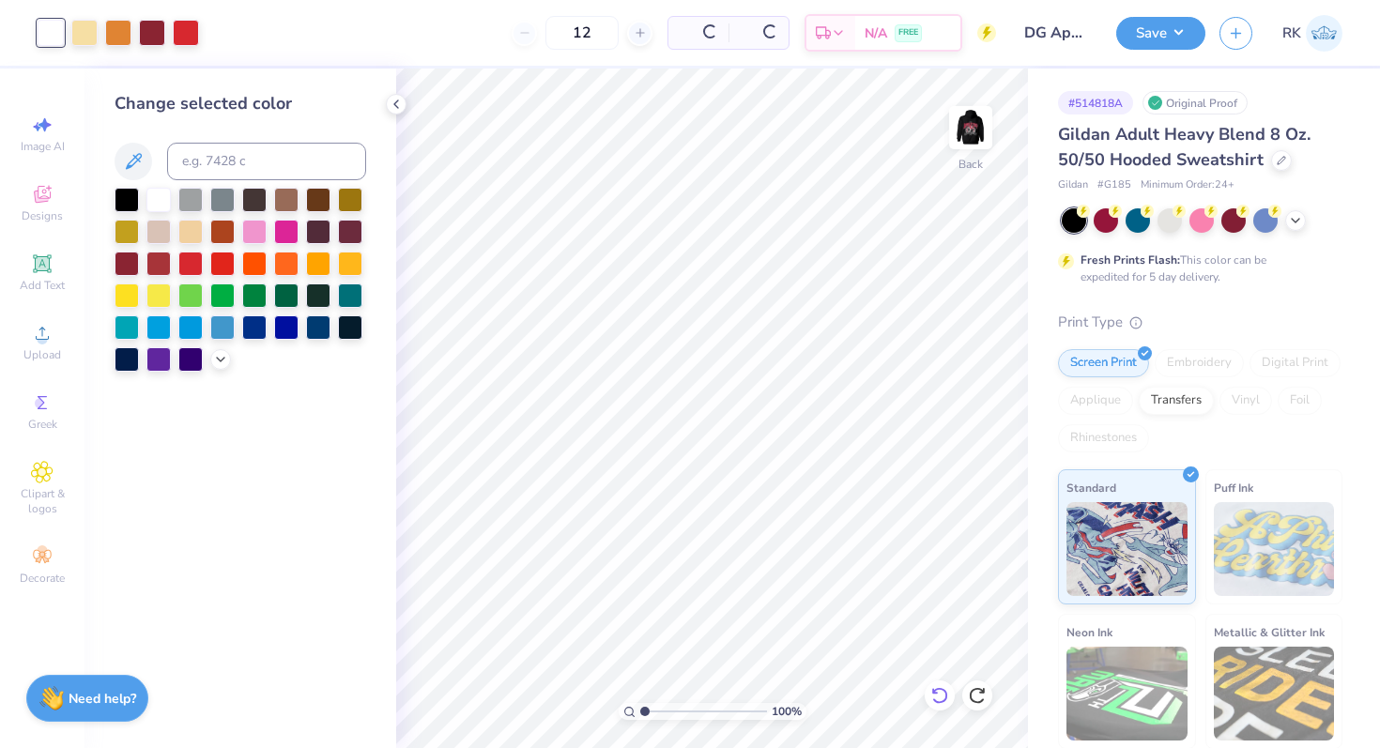
click at [944, 698] on icon at bounding box center [939, 695] width 19 height 19
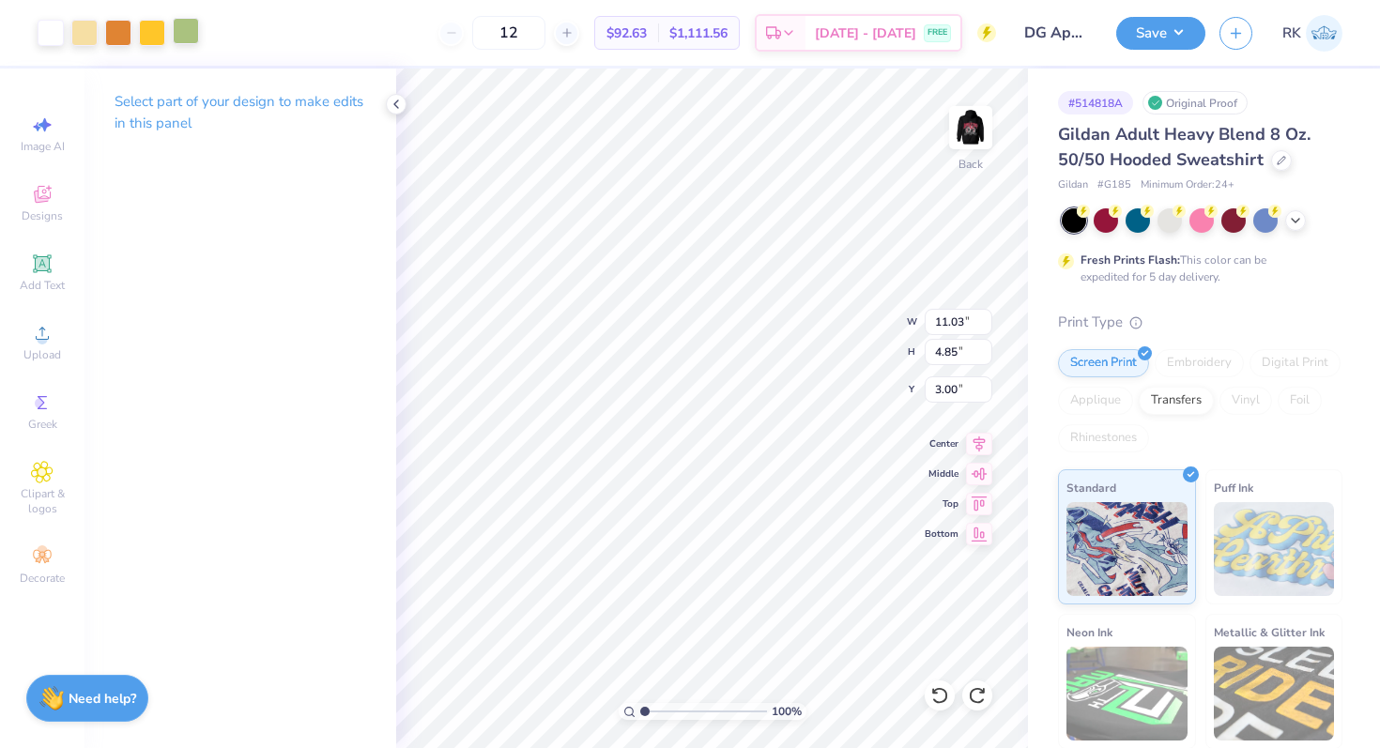
click at [186, 32] on div at bounding box center [186, 31] width 26 height 26
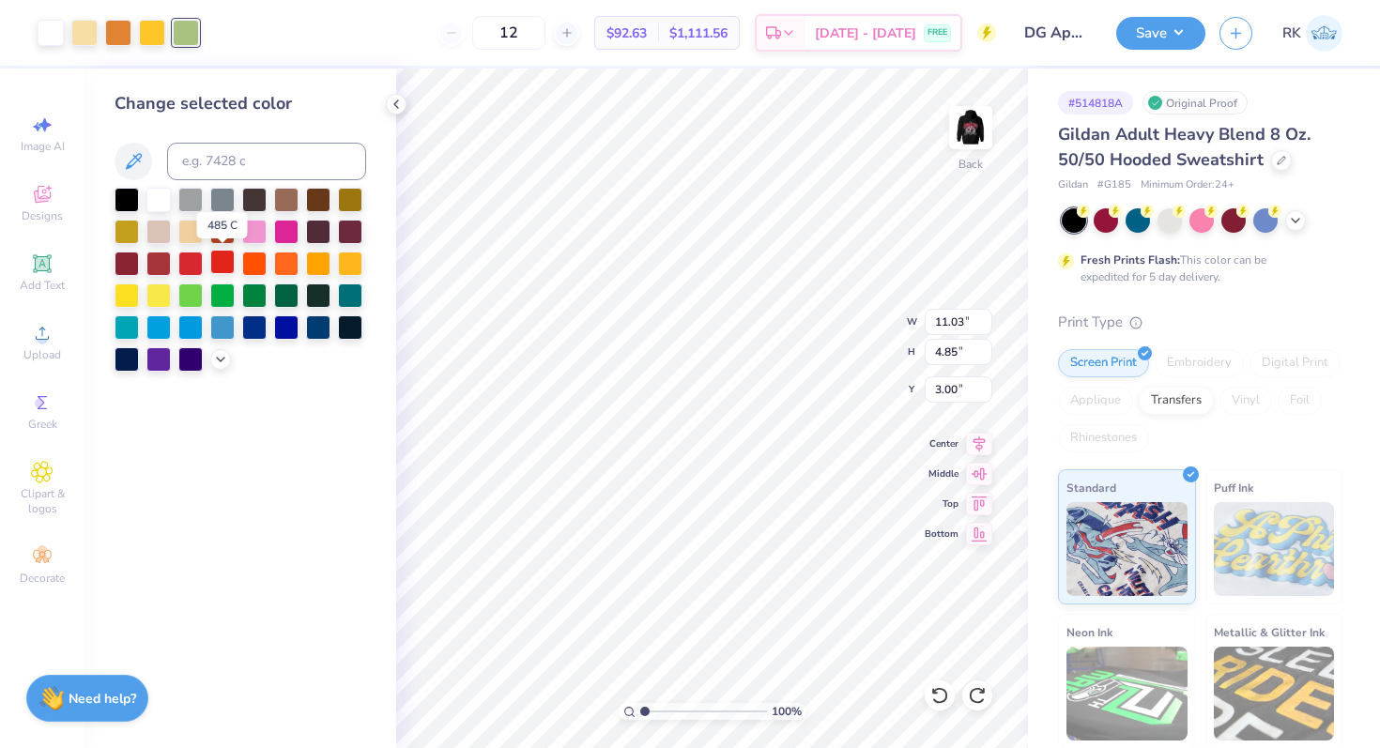
click at [222, 258] on div at bounding box center [222, 262] width 24 height 24
click at [155, 28] on div at bounding box center [152, 31] width 26 height 26
click at [192, 262] on div at bounding box center [190, 262] width 24 height 24
click at [117, 36] on div at bounding box center [118, 31] width 26 height 26
click at [162, 266] on div at bounding box center [158, 262] width 24 height 24
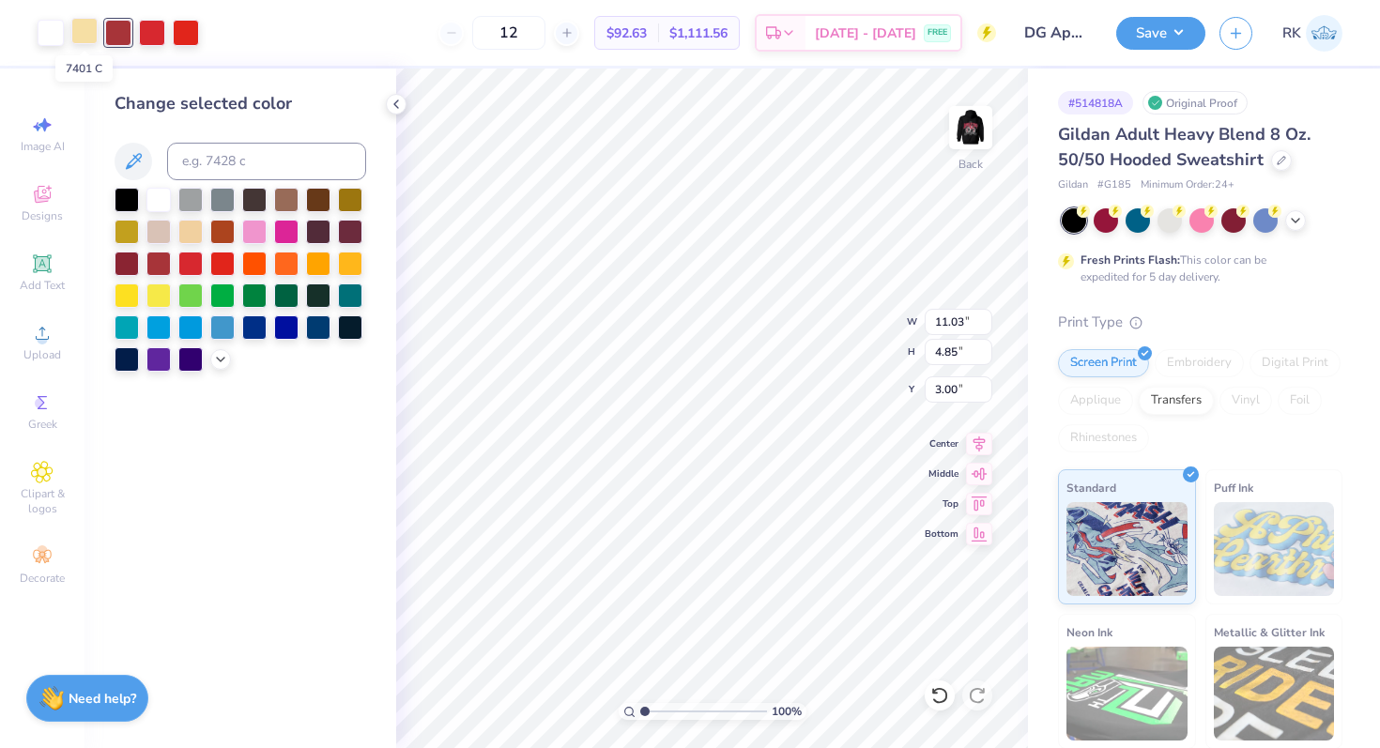
click at [84, 35] on div at bounding box center [84, 31] width 26 height 26
click at [126, 257] on div at bounding box center [127, 262] width 24 height 24
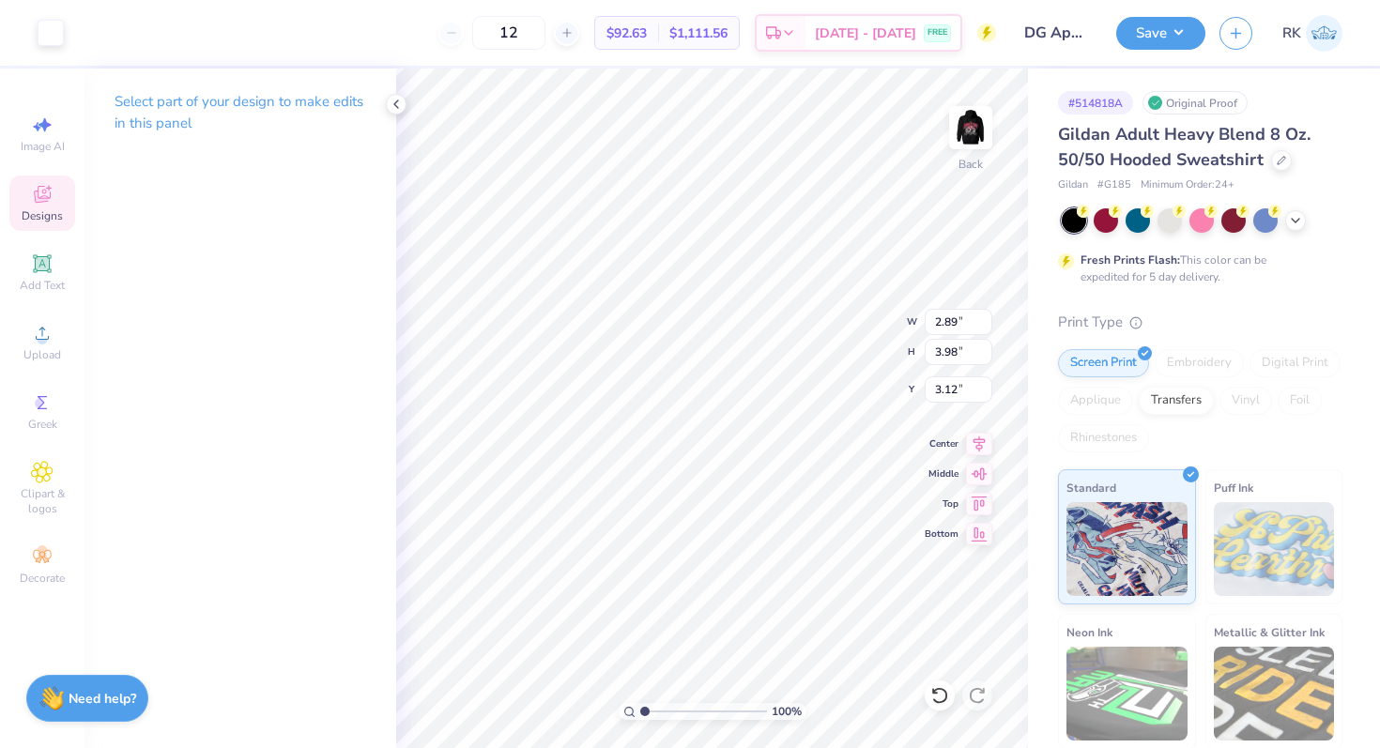
type input "2.62"
type input "3.71"
type input "3.36"
type input "7.66"
type input "7.60"
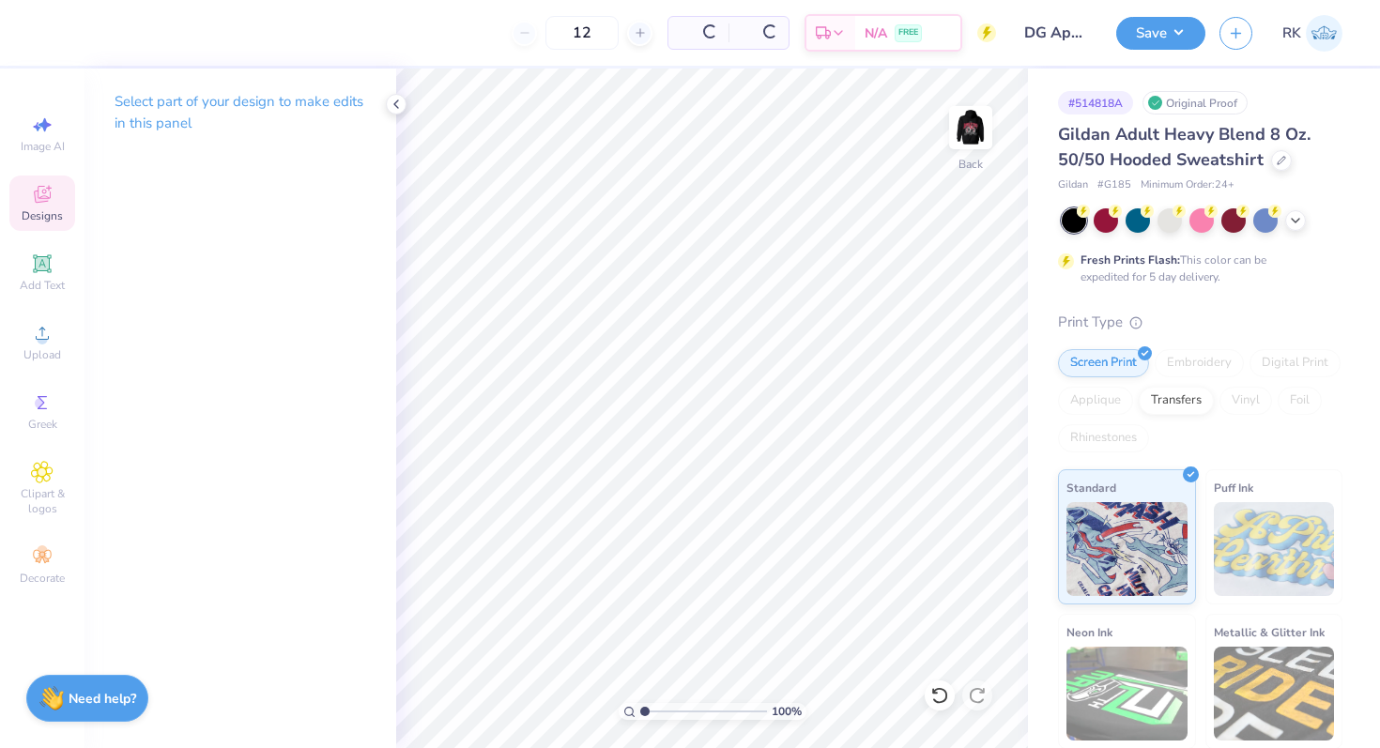
click at [30, 201] on div "Designs" at bounding box center [42, 203] width 66 height 55
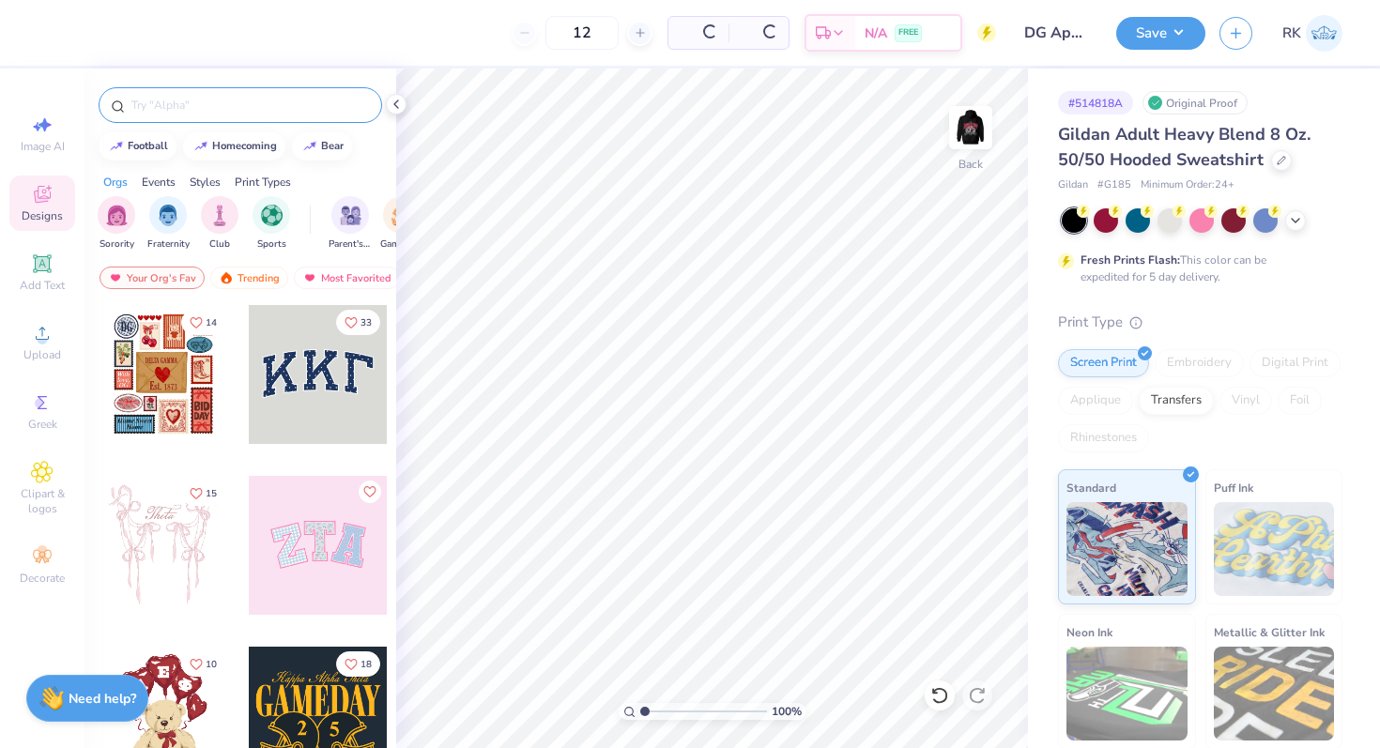
click at [148, 110] on input "text" at bounding box center [250, 105] width 240 height 19
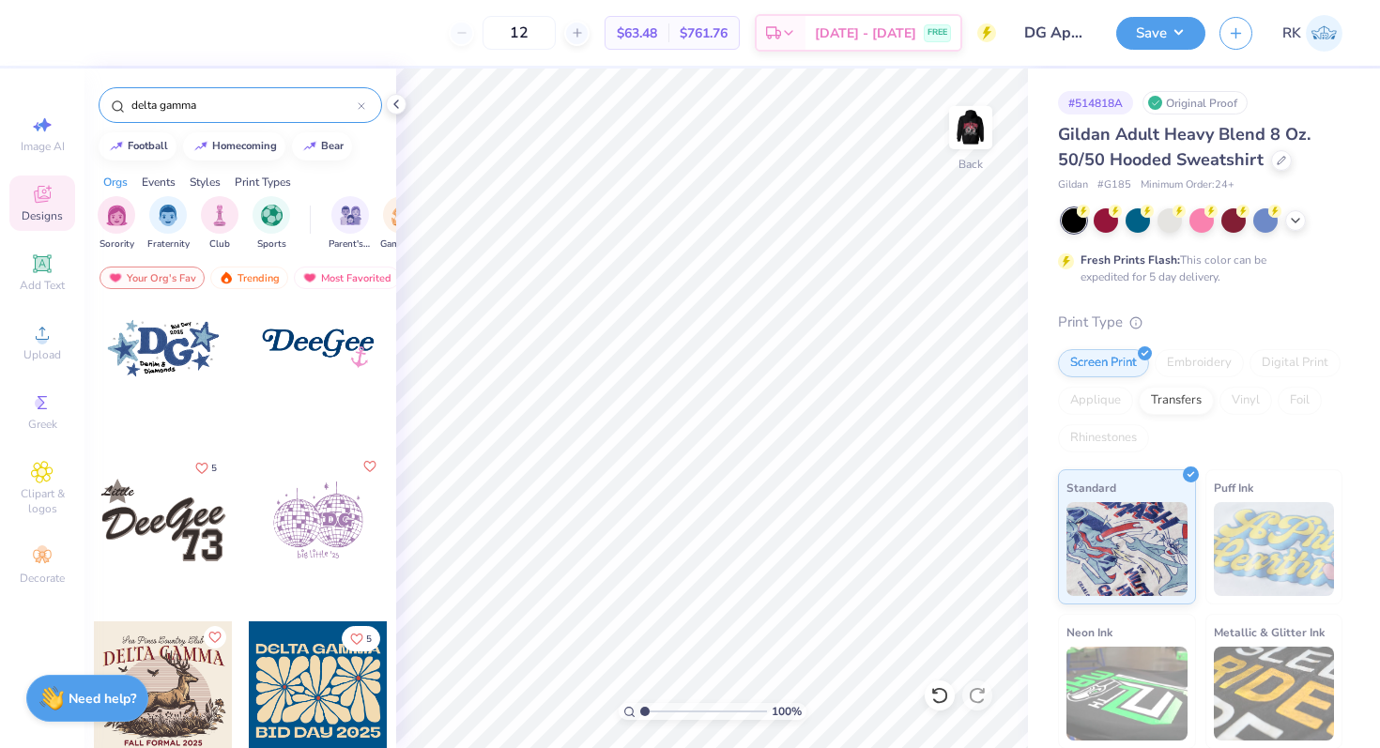
scroll to position [0, 0]
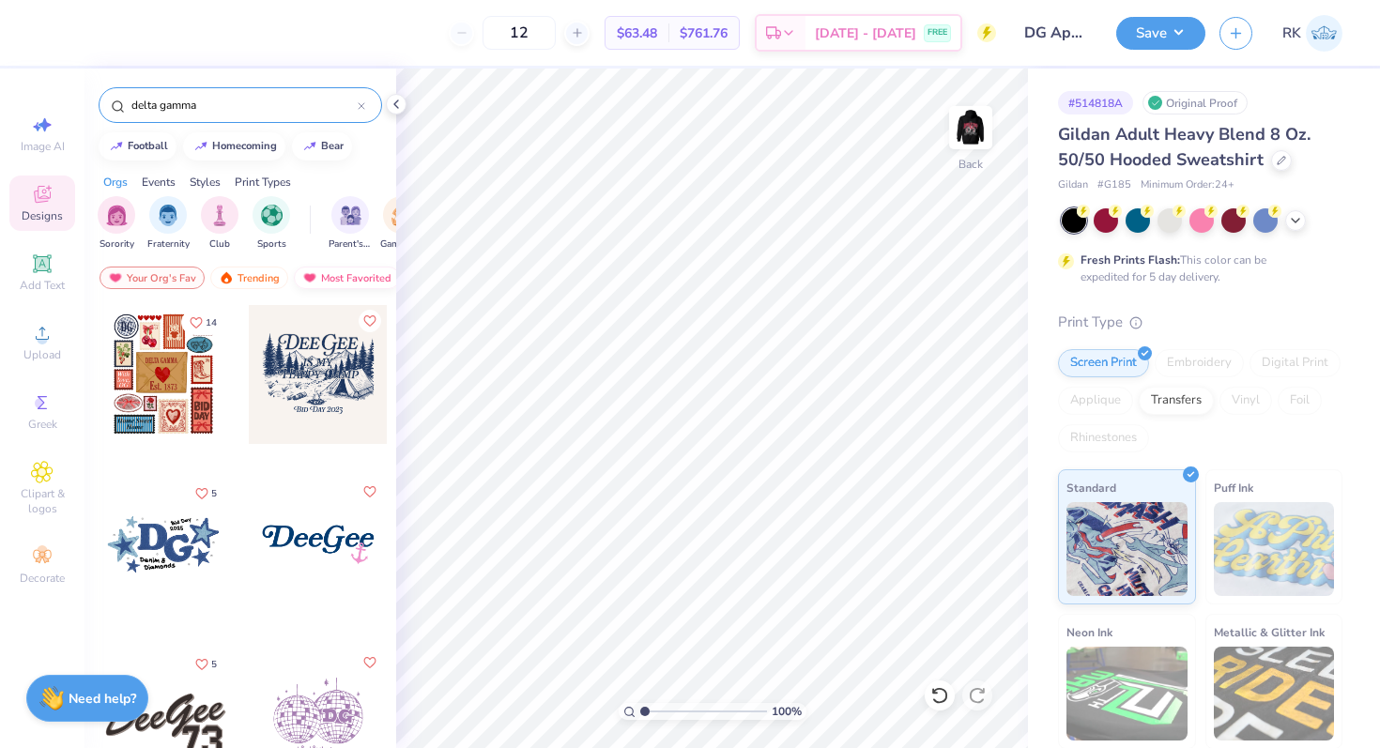
type input "delta gamma"
click at [360, 280] on div "Most Favorited" at bounding box center [347, 278] width 106 height 23
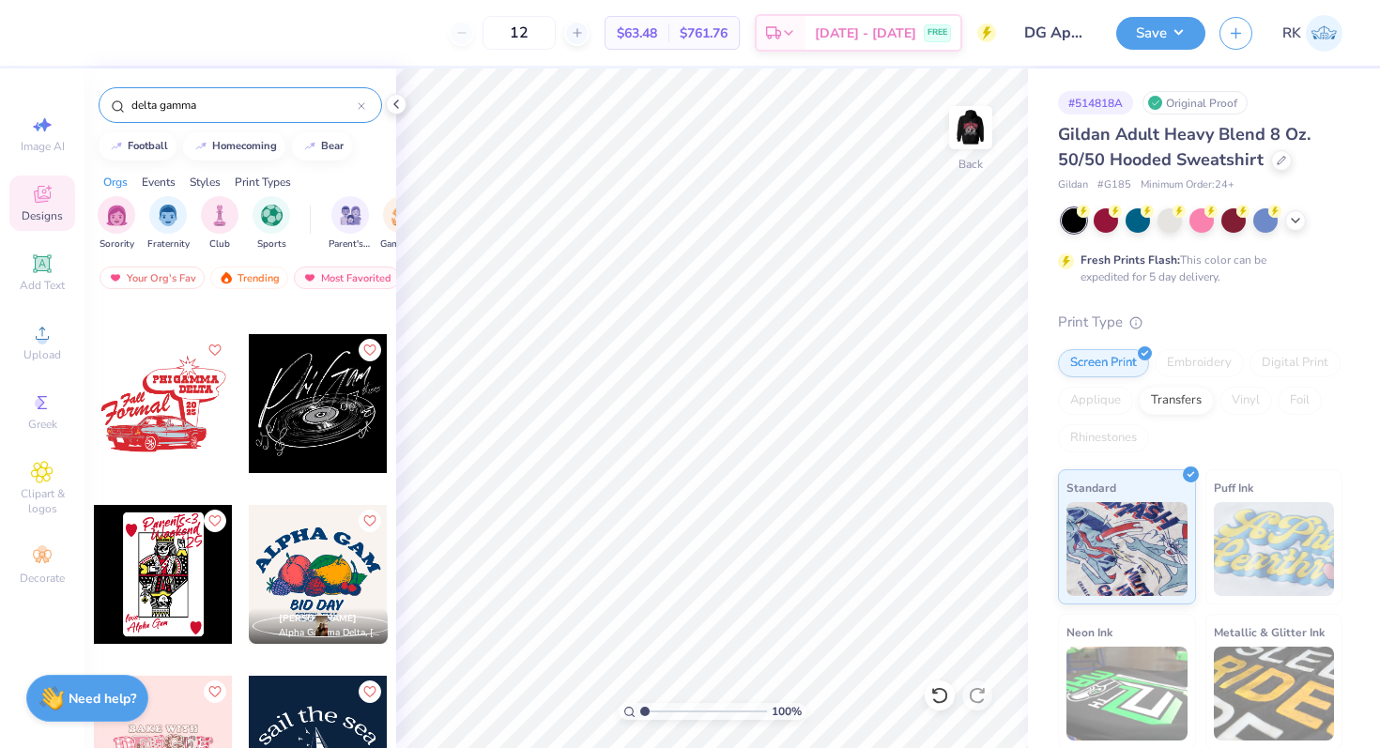
scroll to position [4242, 0]
click at [45, 424] on span "Greek" at bounding box center [42, 424] width 29 height 15
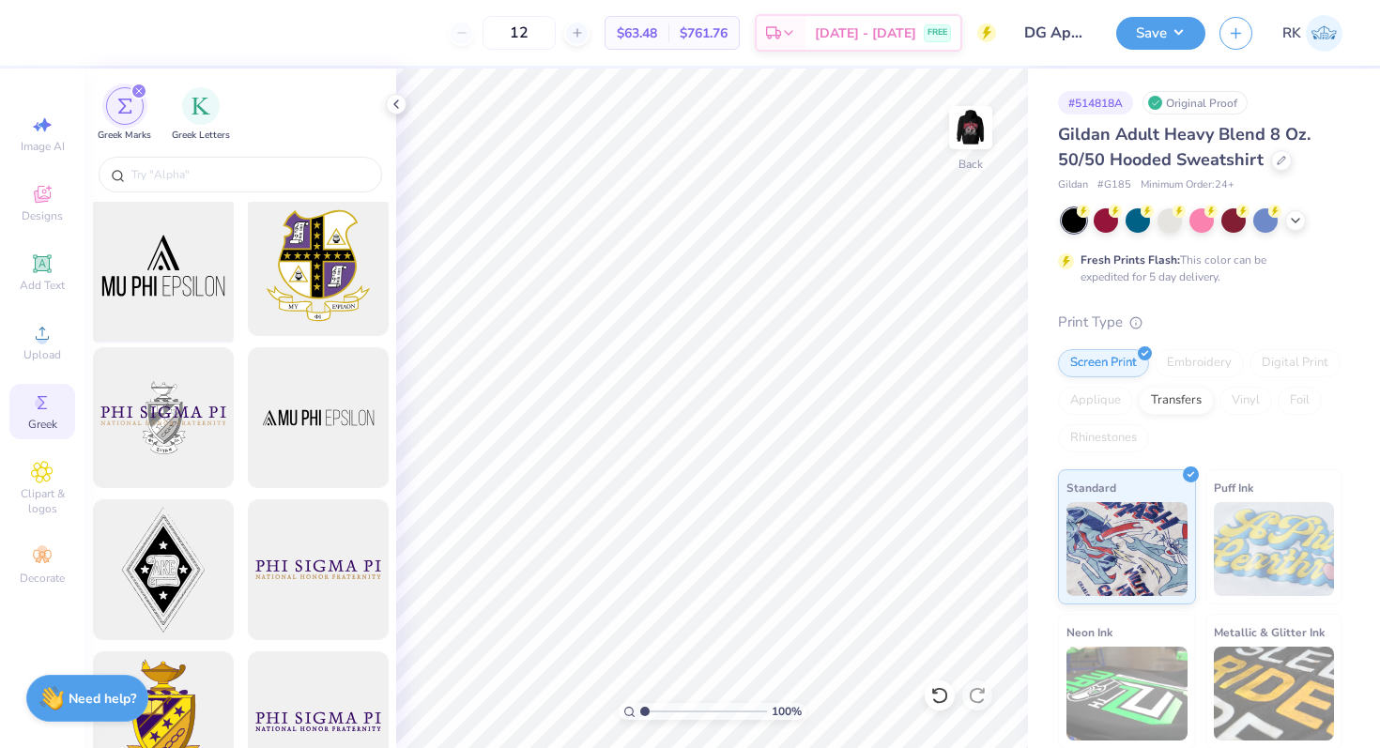
scroll to position [158, 0]
click at [213, 90] on div "Greek Letters" at bounding box center [201, 112] width 58 height 55
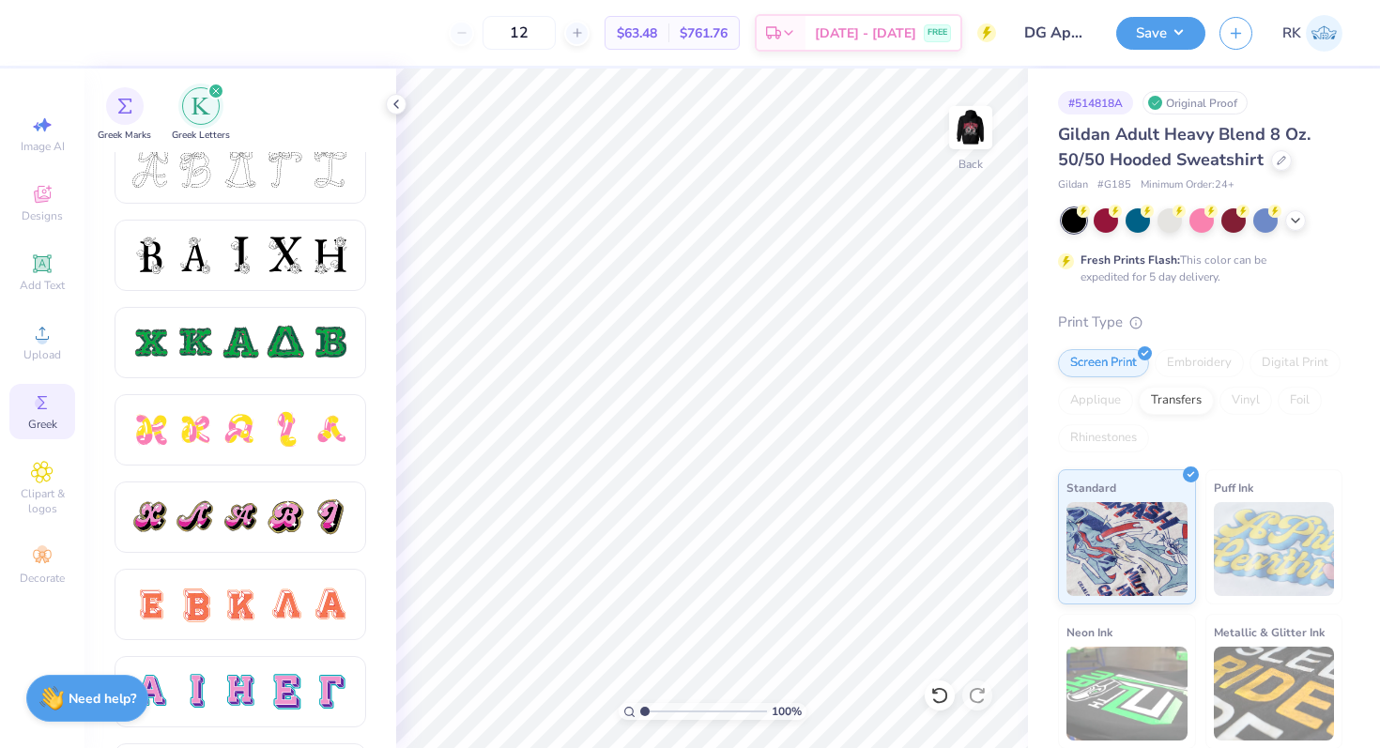
scroll to position [830, 0]
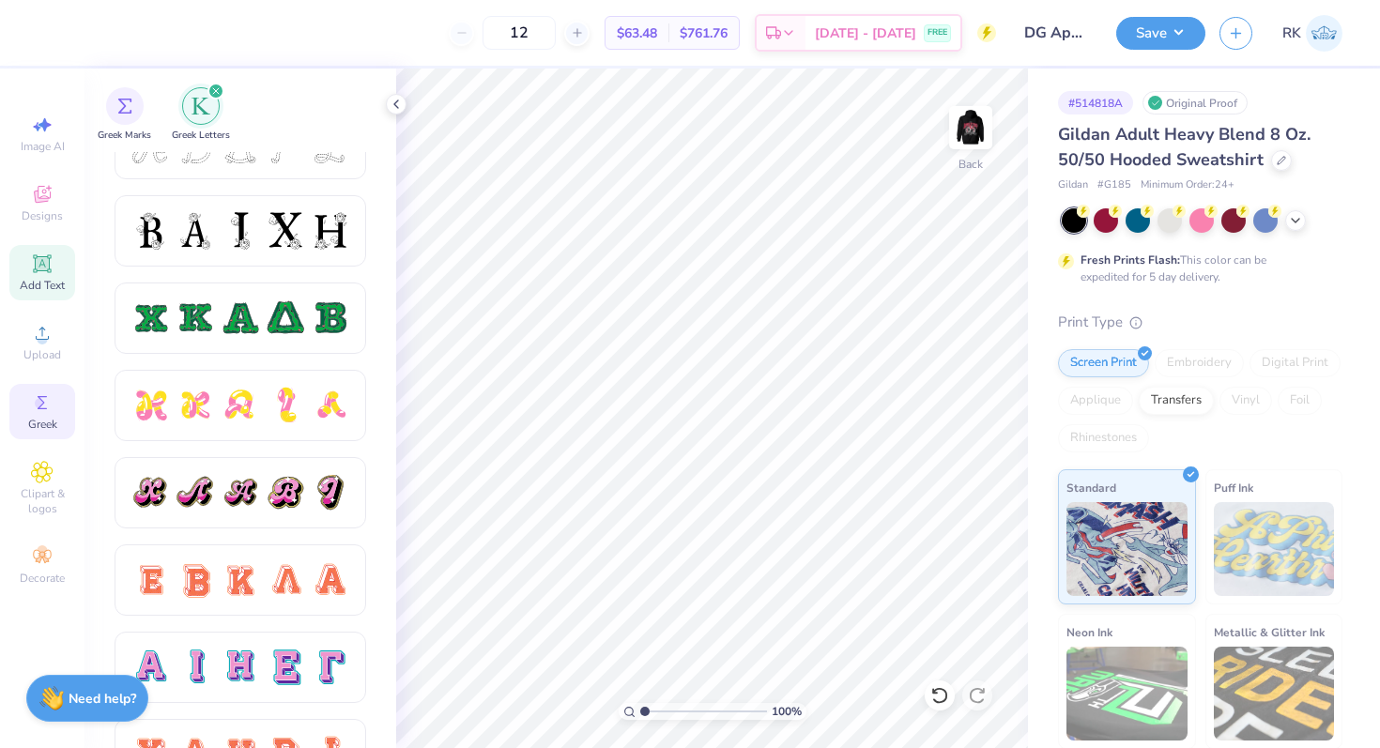
click at [46, 279] on span "Add Text" at bounding box center [42, 285] width 45 height 15
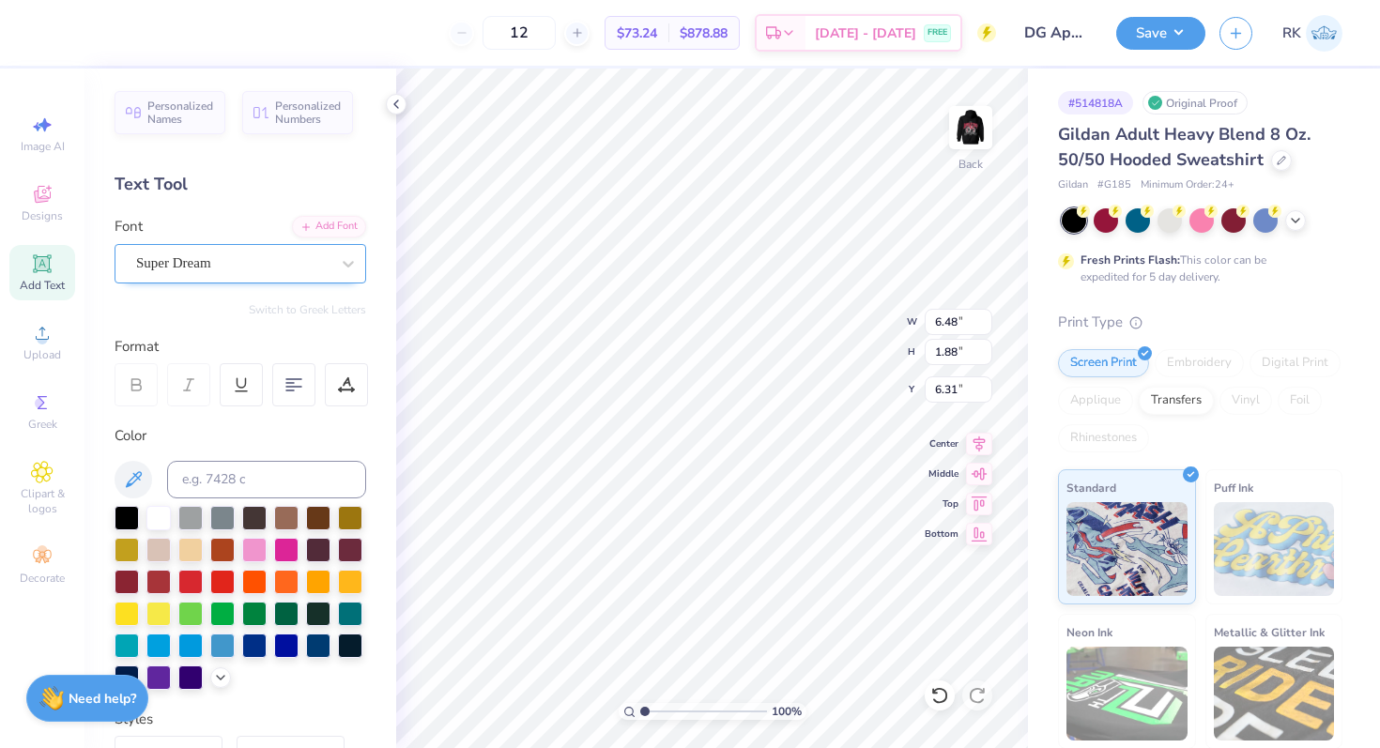
click at [257, 264] on div "Super Dream" at bounding box center [232, 263] width 197 height 29
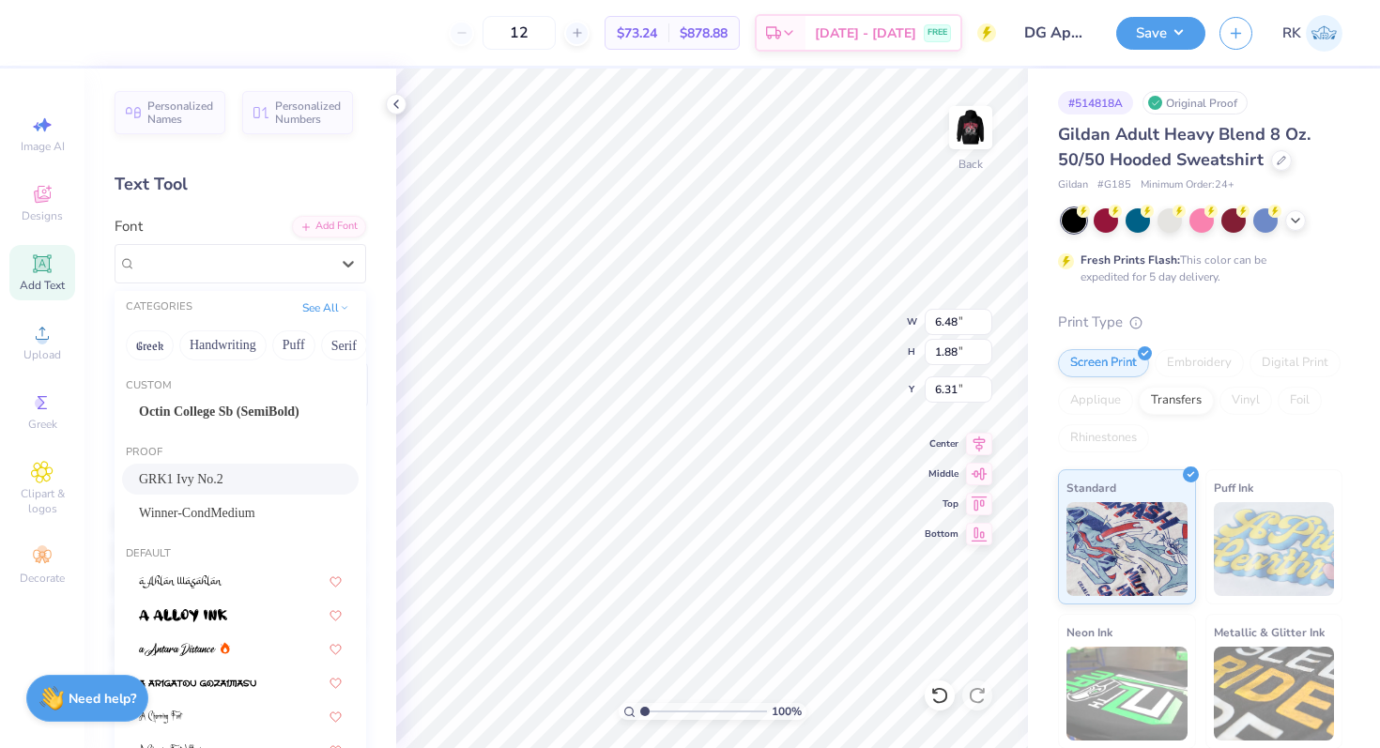
click at [229, 476] on div "GRK1 Ivy No.2" at bounding box center [240, 479] width 203 height 20
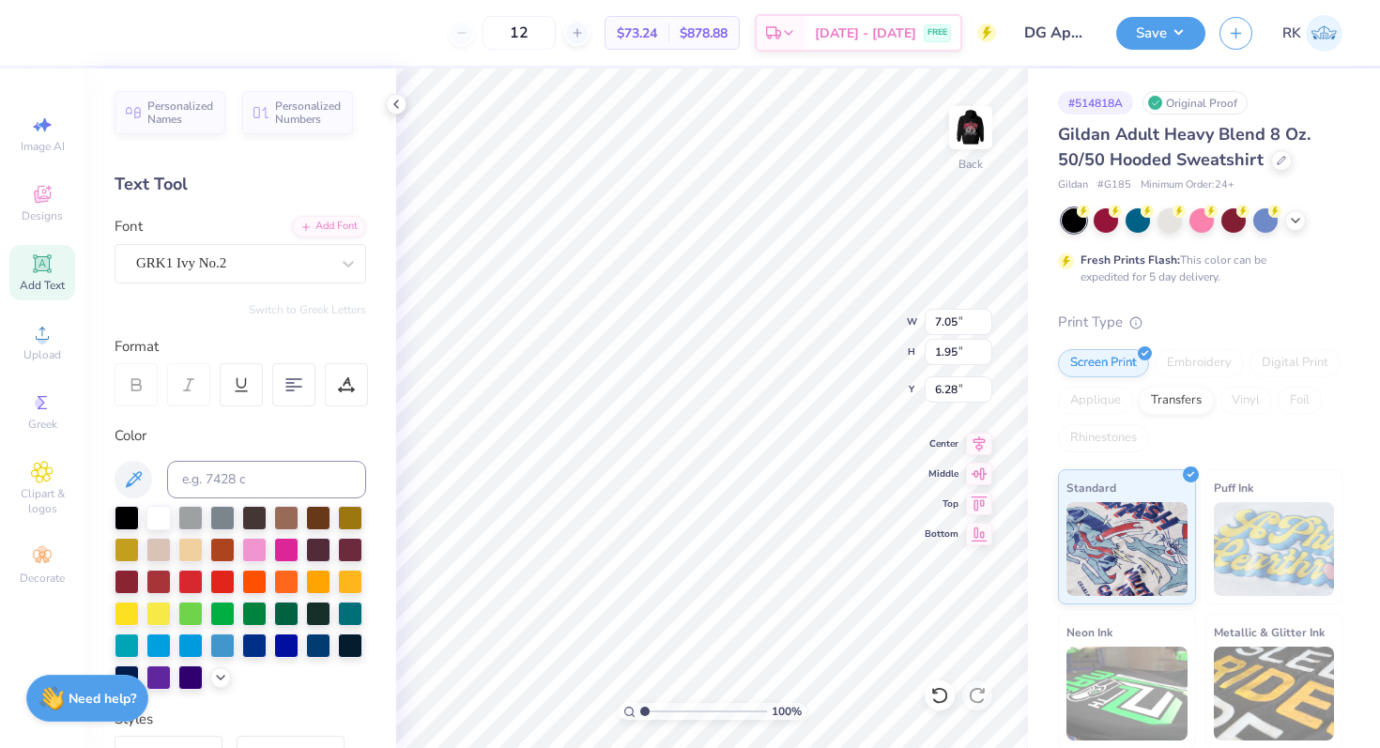
type input "7.05"
type input "1.95"
type input "6.28"
type textarea "DG"
click at [162, 577] on div at bounding box center [158, 580] width 24 height 24
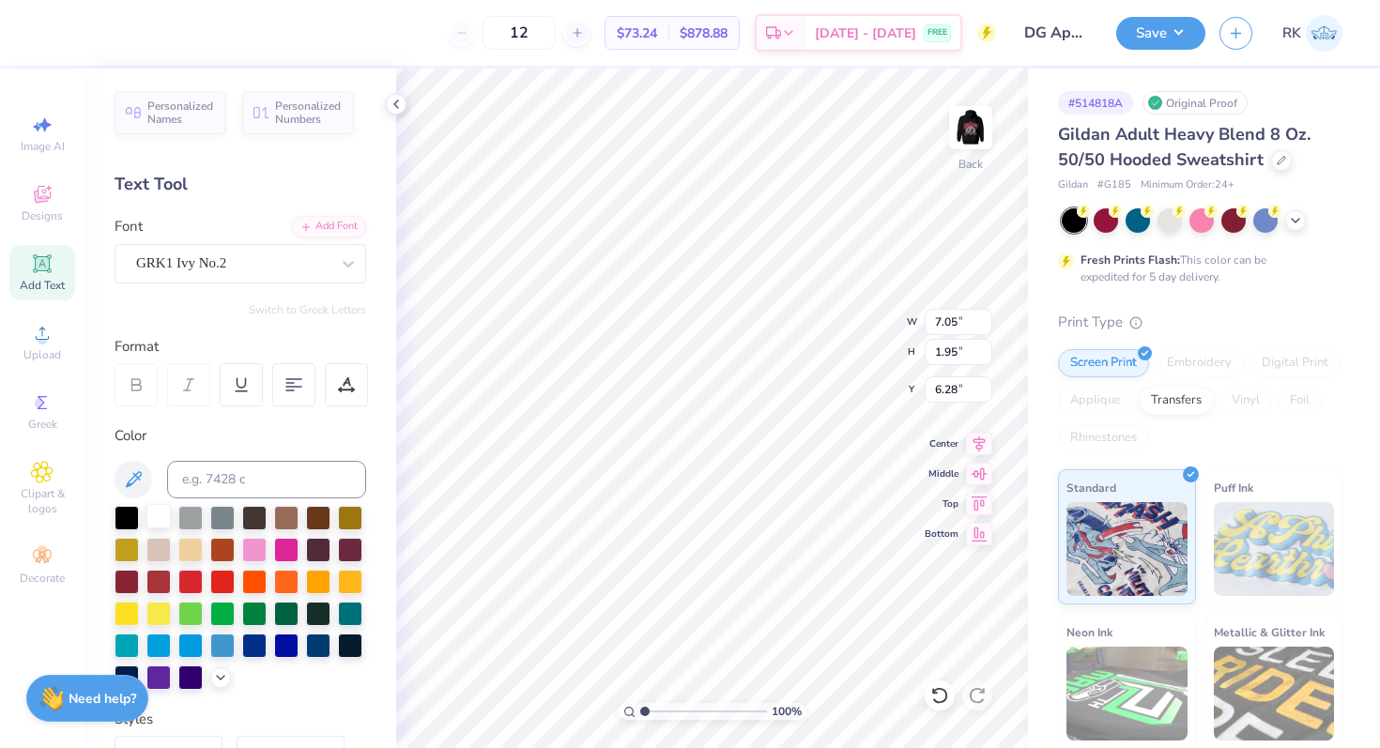
click at [156, 518] on div at bounding box center [158, 516] width 24 height 24
type input "8.22"
type input "3.72"
type input "2.05"
type input "6.23"
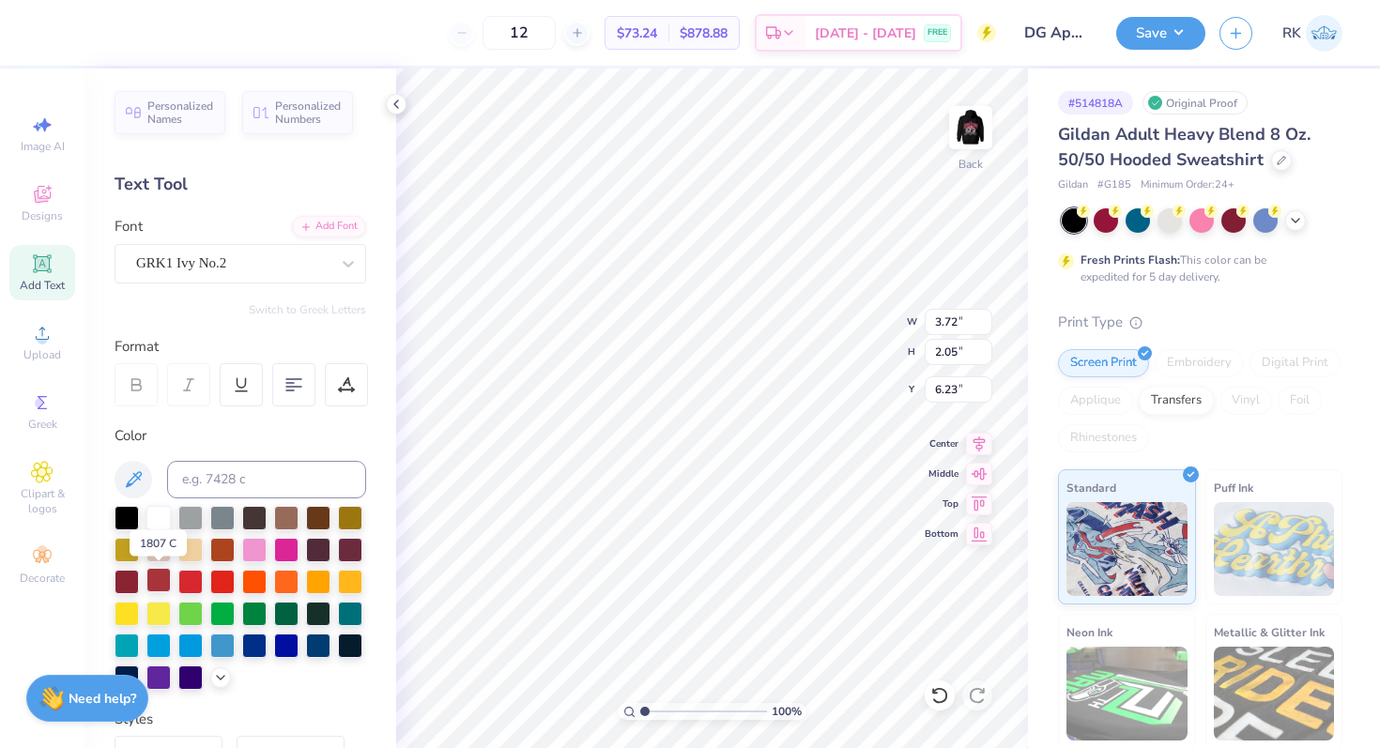
click at [150, 581] on div at bounding box center [158, 580] width 24 height 24
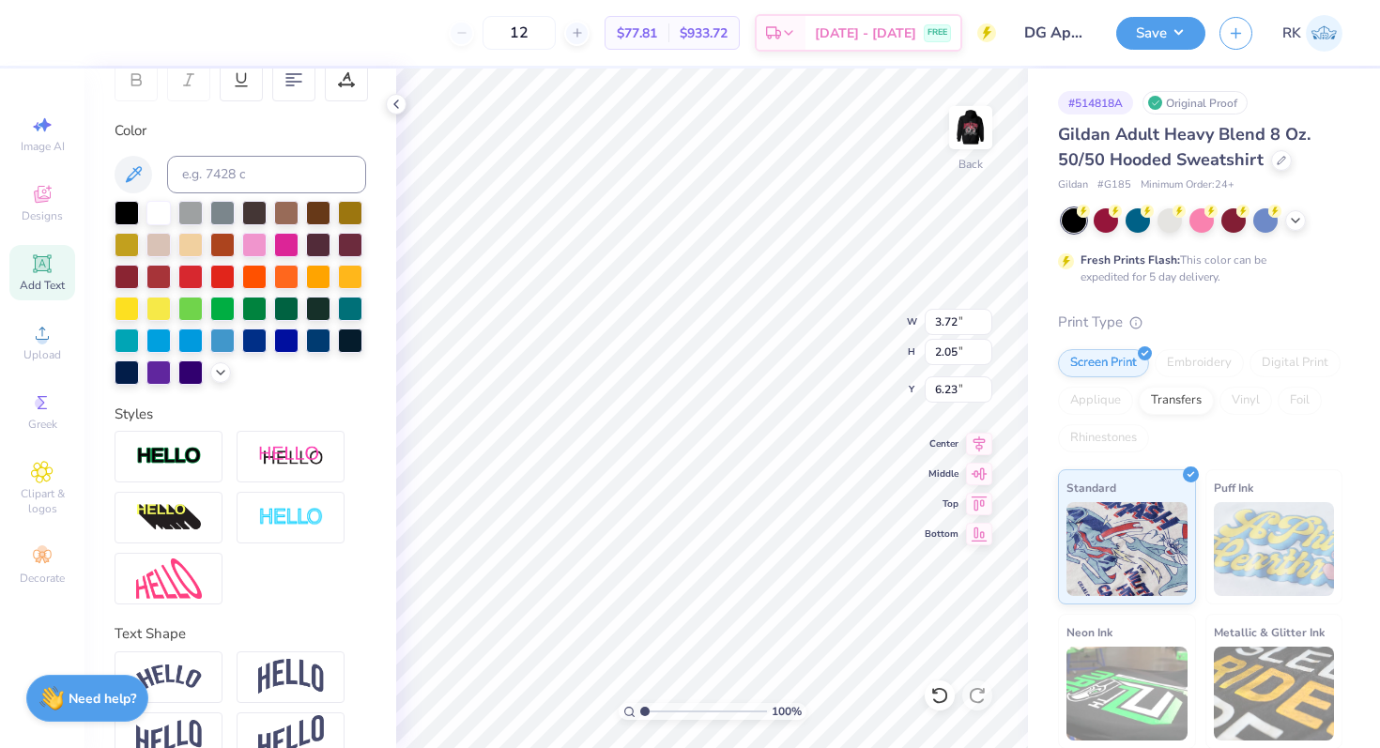
scroll to position [343, 0]
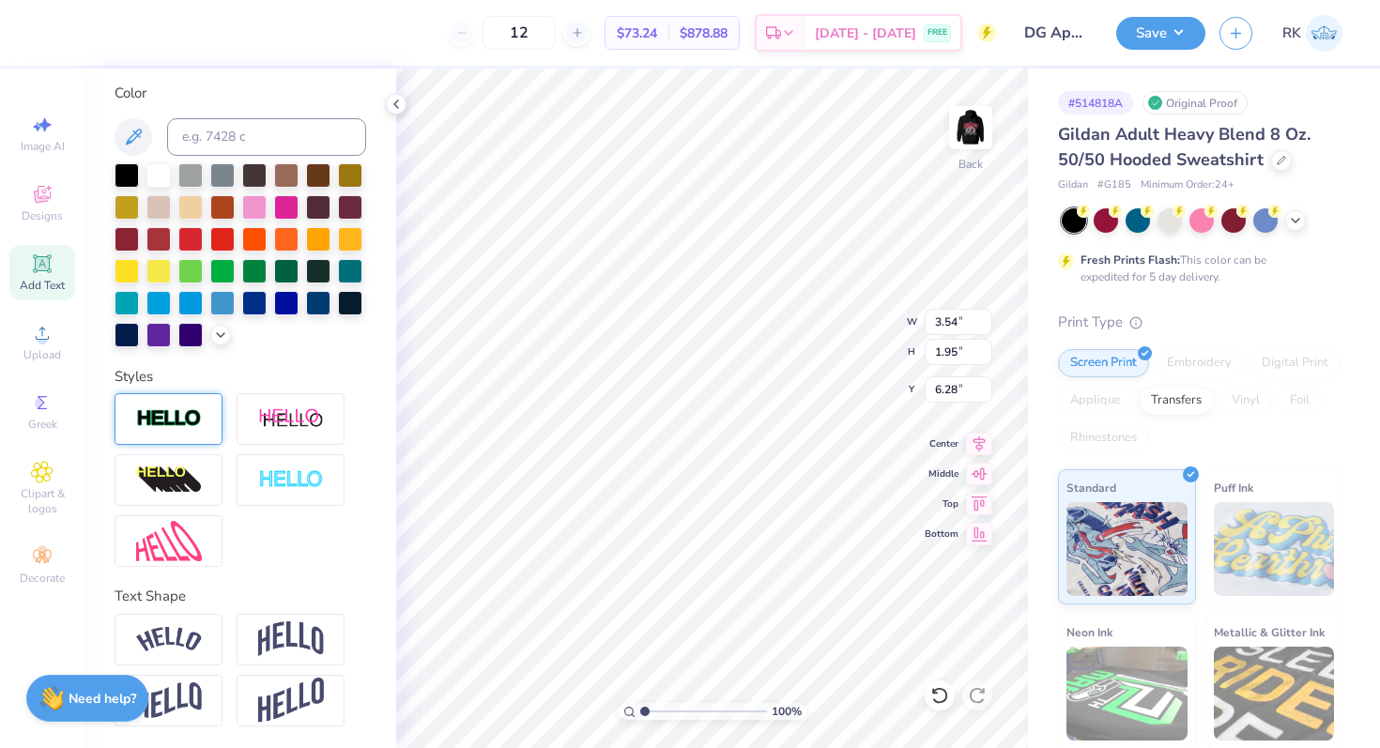
click at [210, 416] on div at bounding box center [169, 419] width 108 height 52
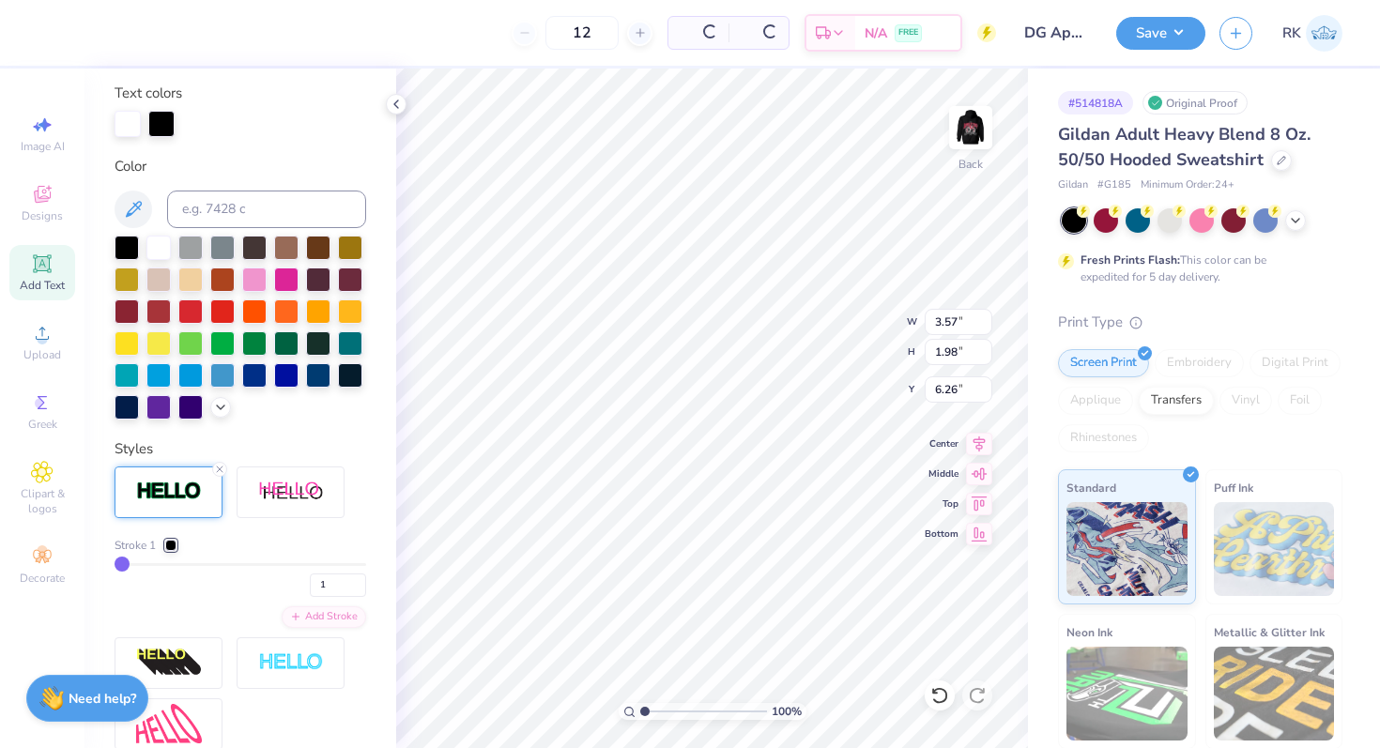
type input "3.57"
type input "1.98"
type input "6.26"
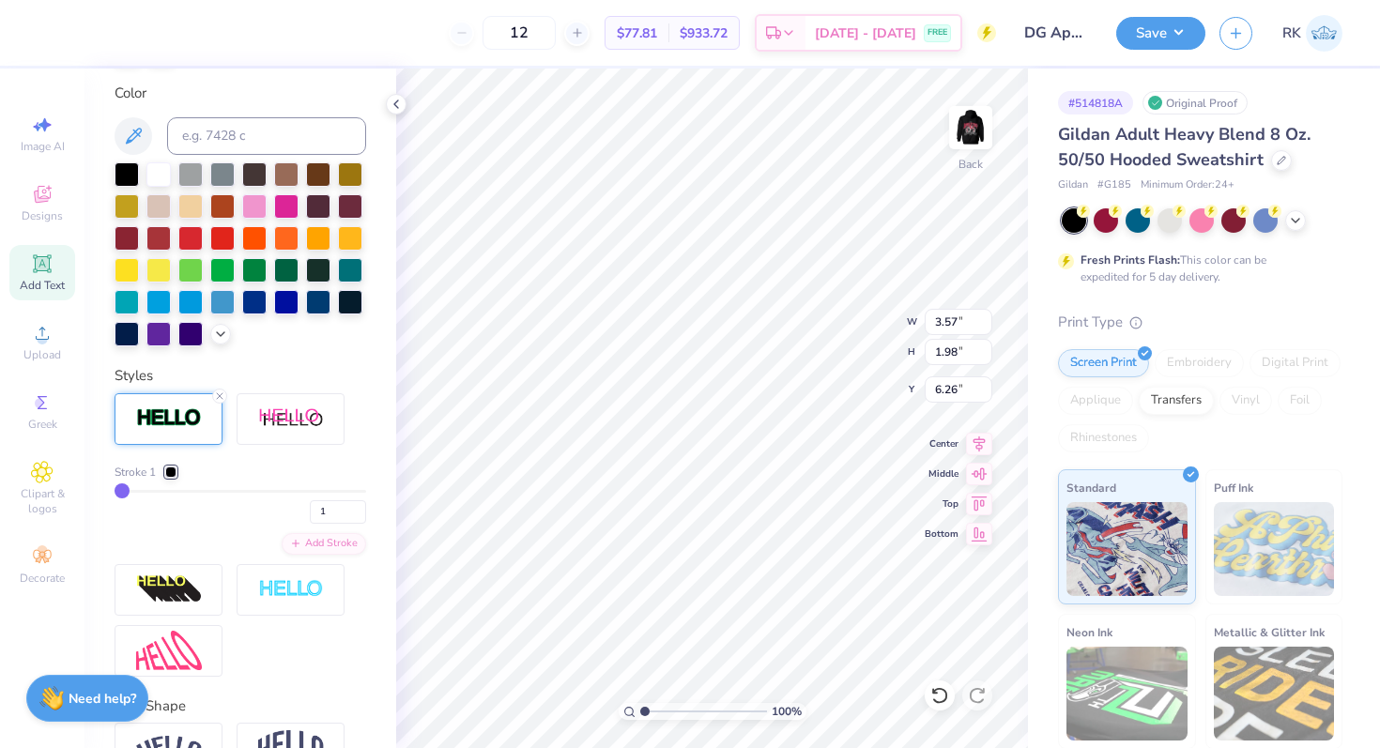
type input "3"
type input "6"
type input "8"
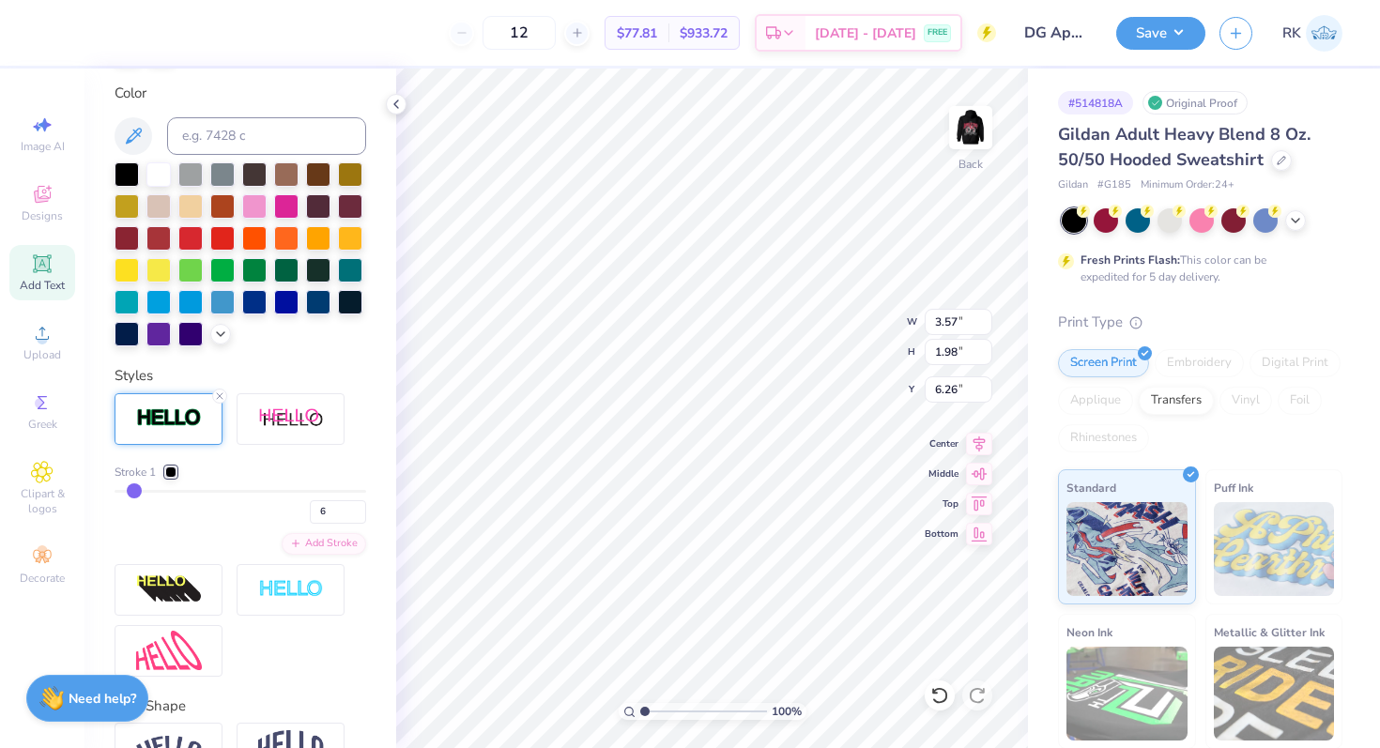
type input "8"
type input "11"
type input "13"
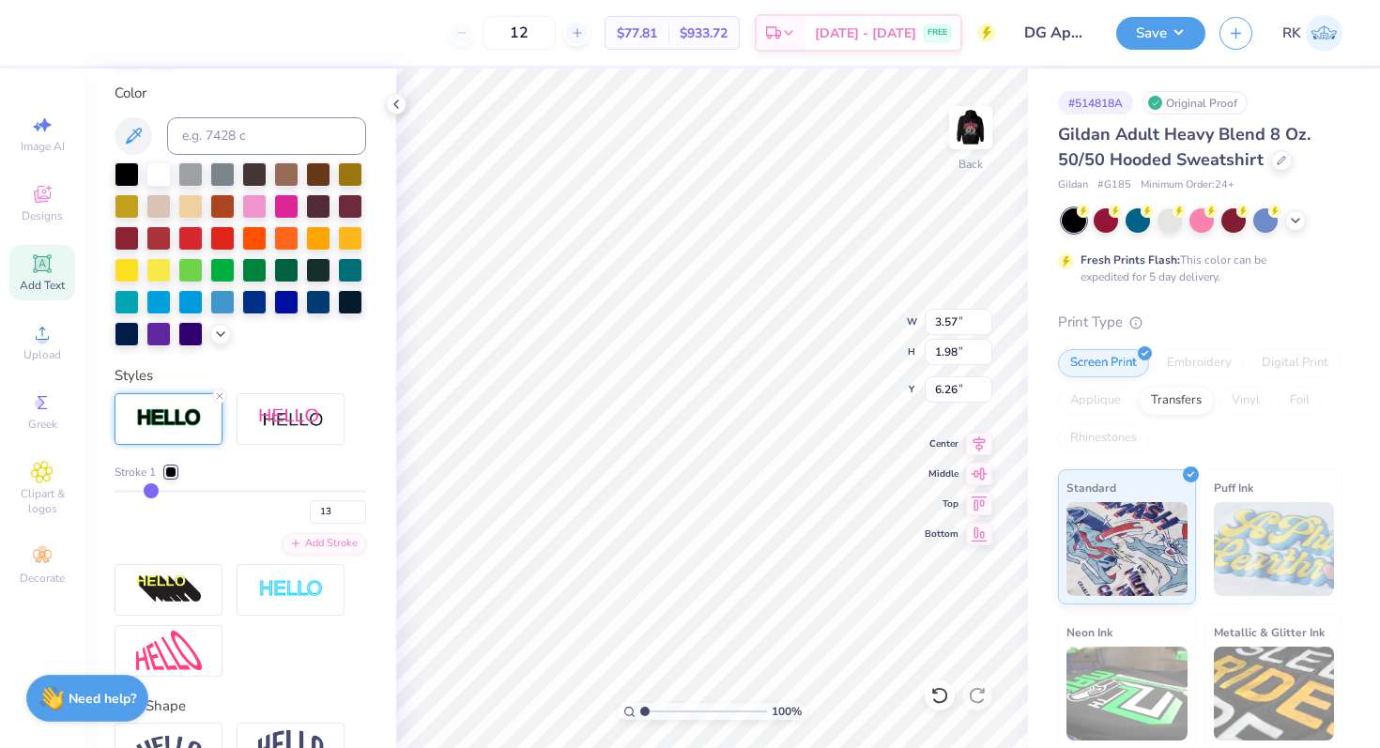
type input "15"
type input "17"
type input "18"
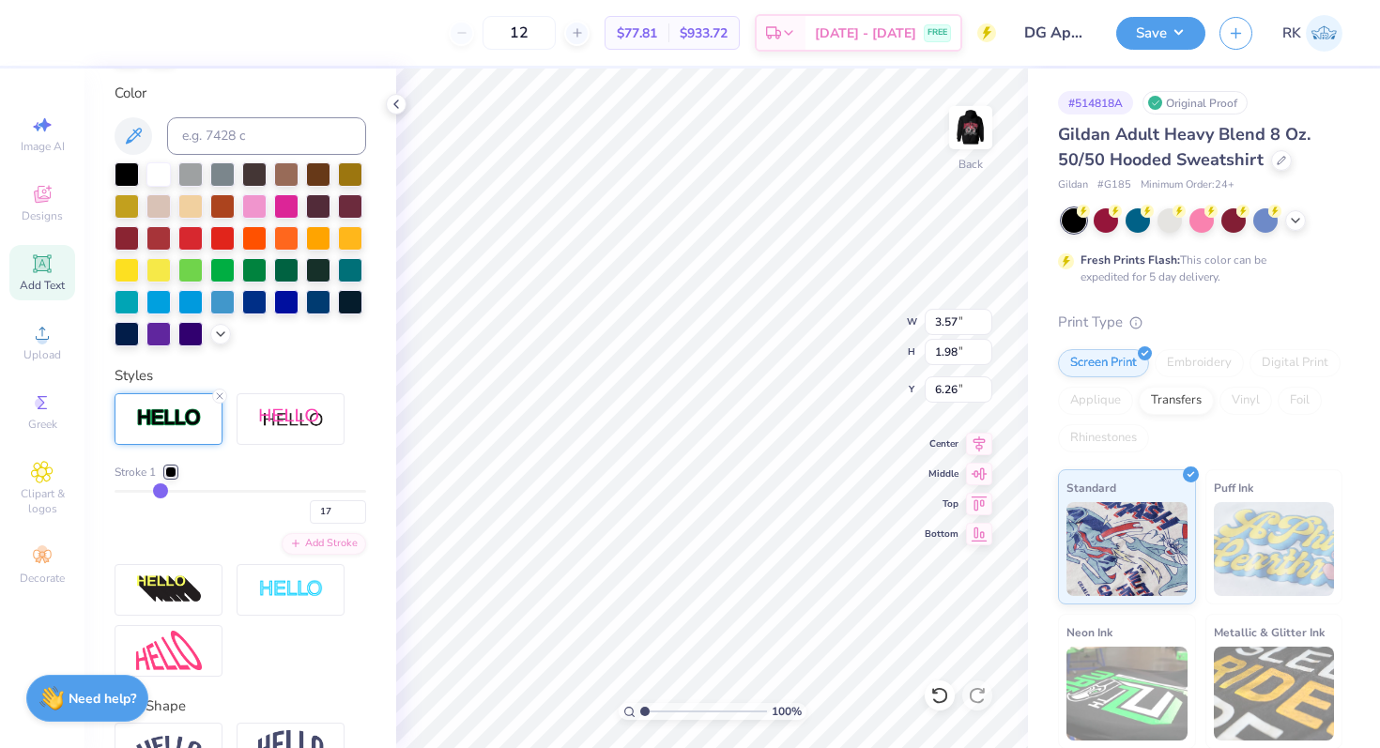
type input "18"
type input "20"
type input "21"
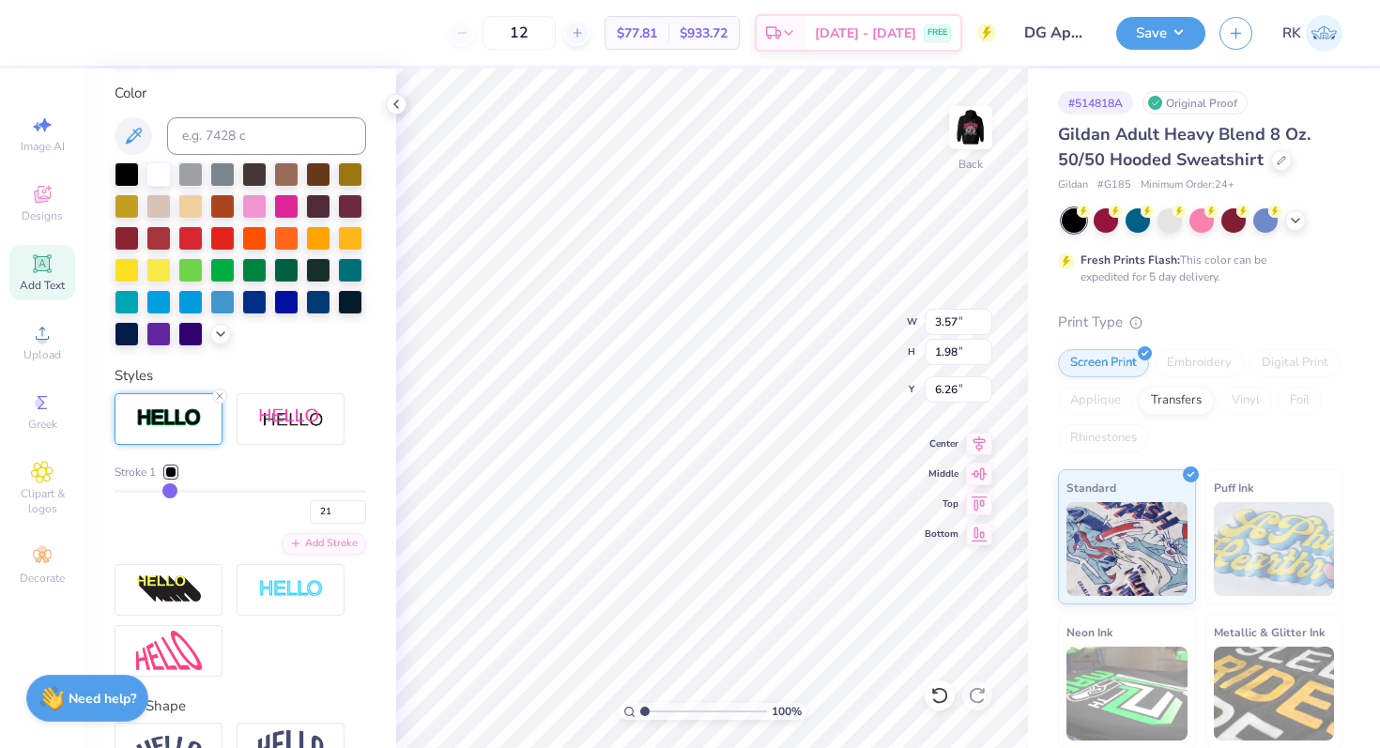
type input "22"
type input "23"
type input "24"
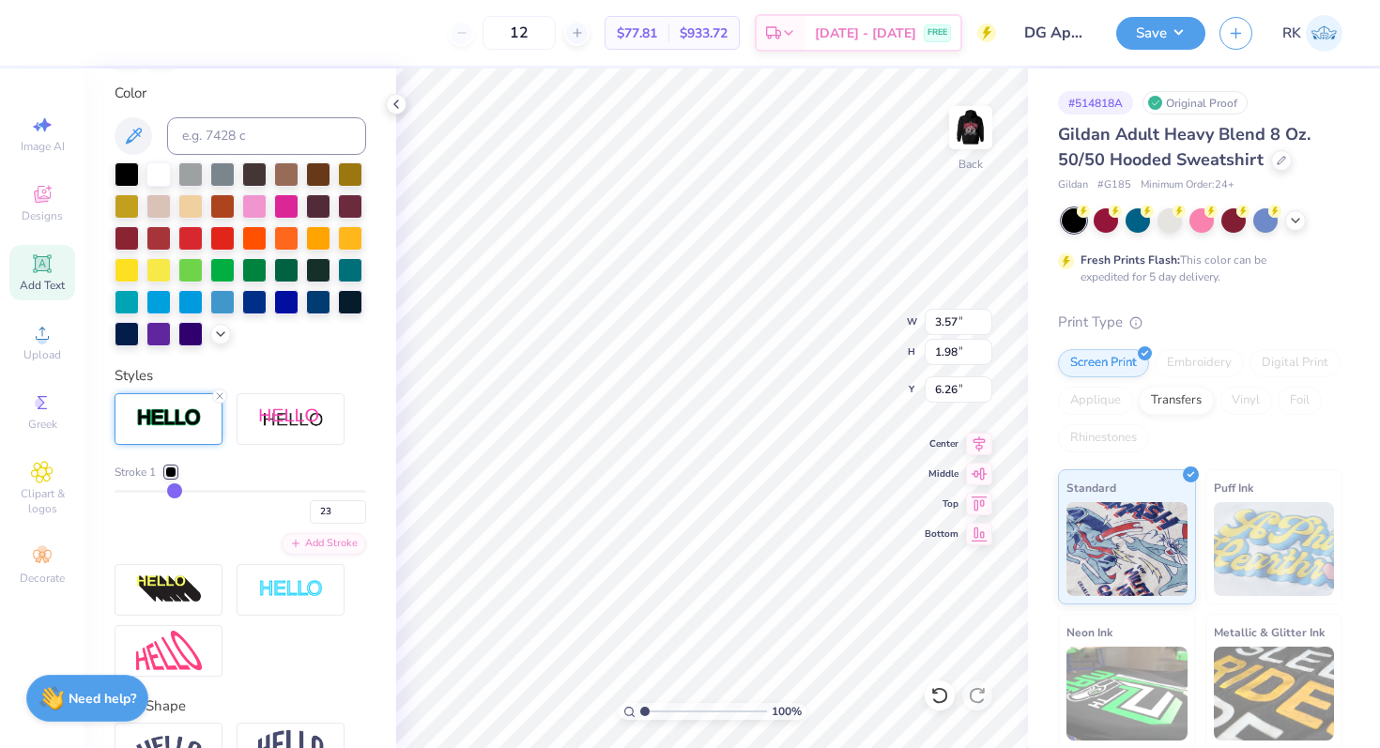
type input "24"
drag, startPoint x: 117, startPoint y: 493, endPoint x: 176, endPoint y: 488, distance: 58.4
type input "24"
click at [176, 492] on input "range" at bounding box center [241, 491] width 252 height 3
type input "4.38"
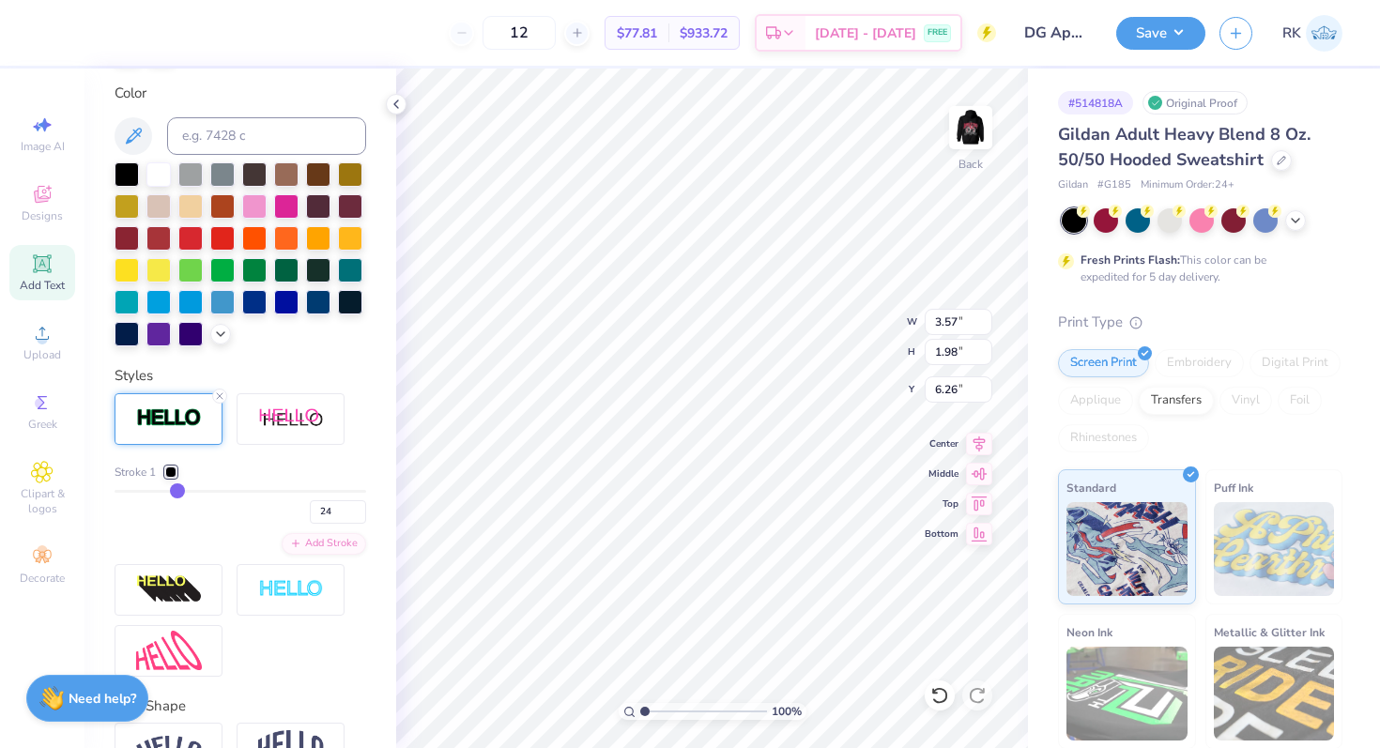
type input "2.79"
type input "5.85"
type input "23"
type input "22"
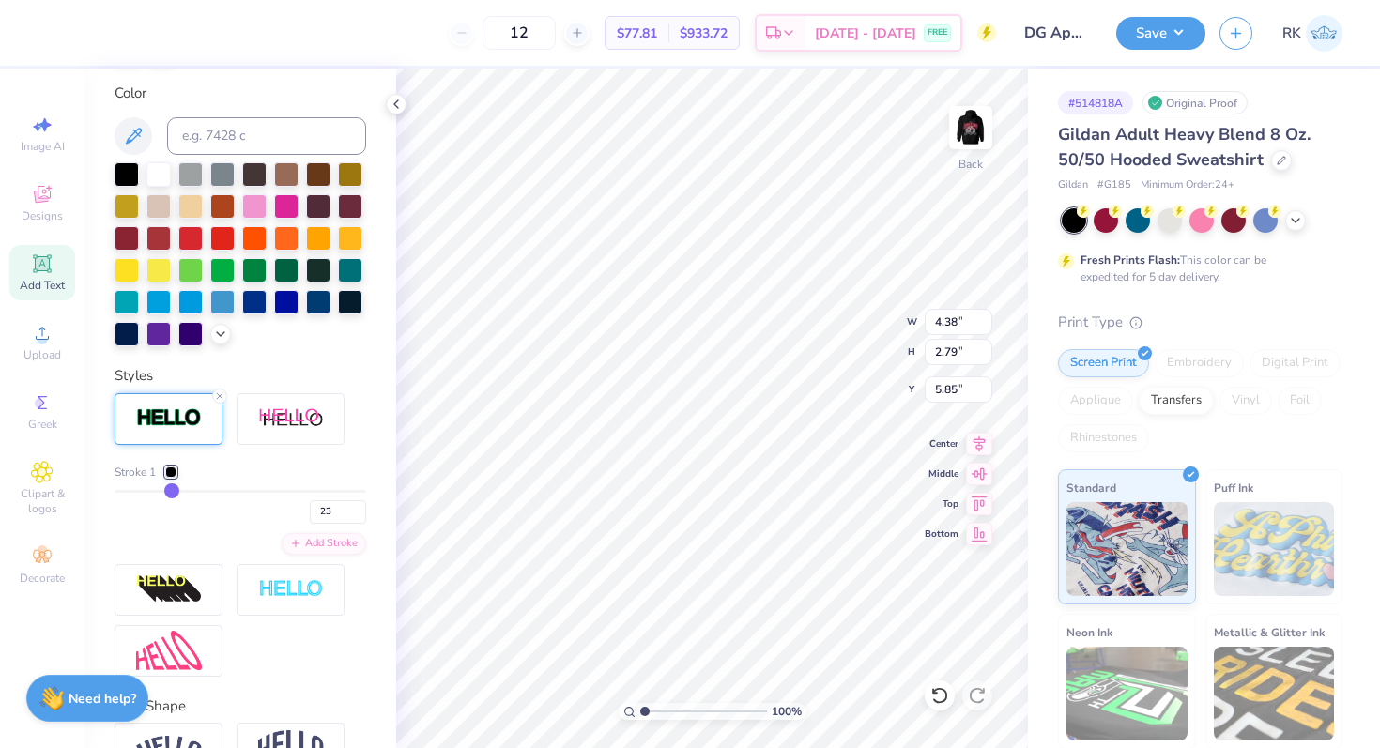
type input "22"
type input "20"
type input "18"
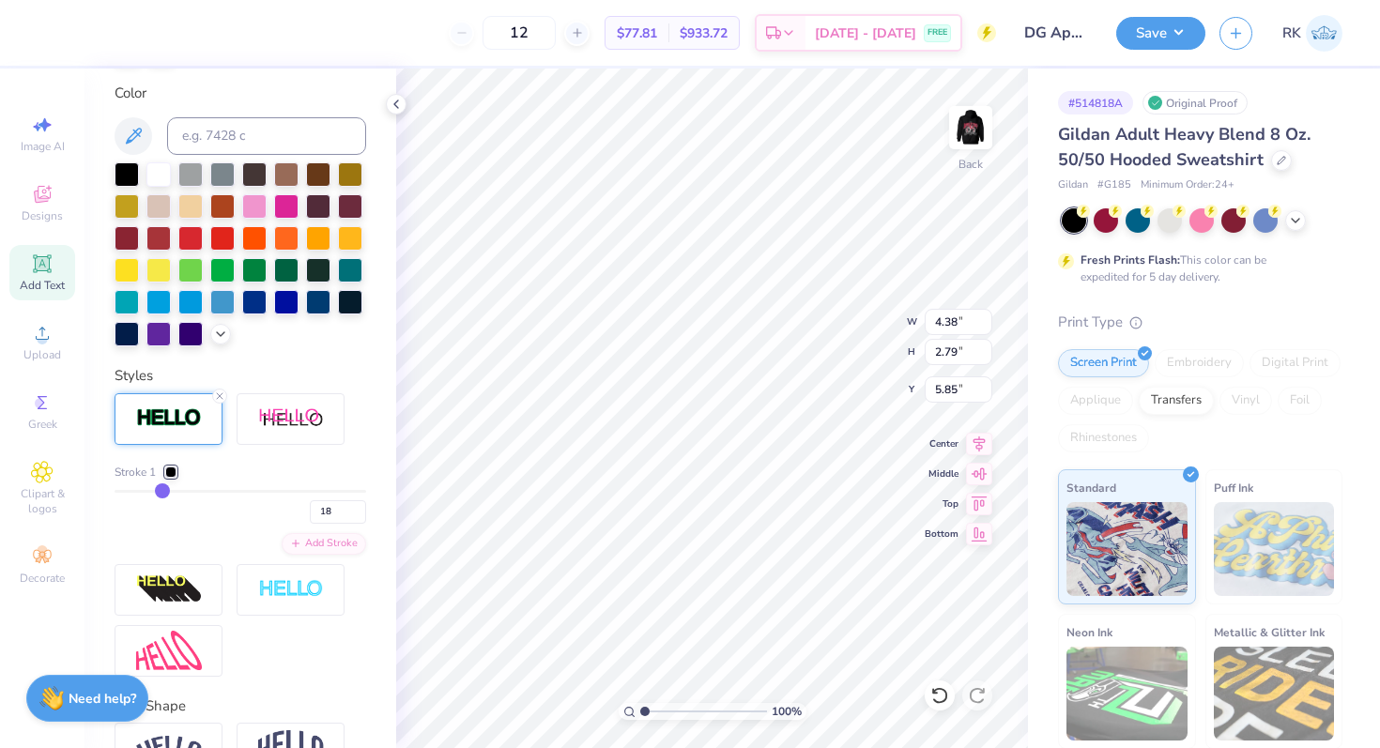
type input "16"
type input "14"
type input "13"
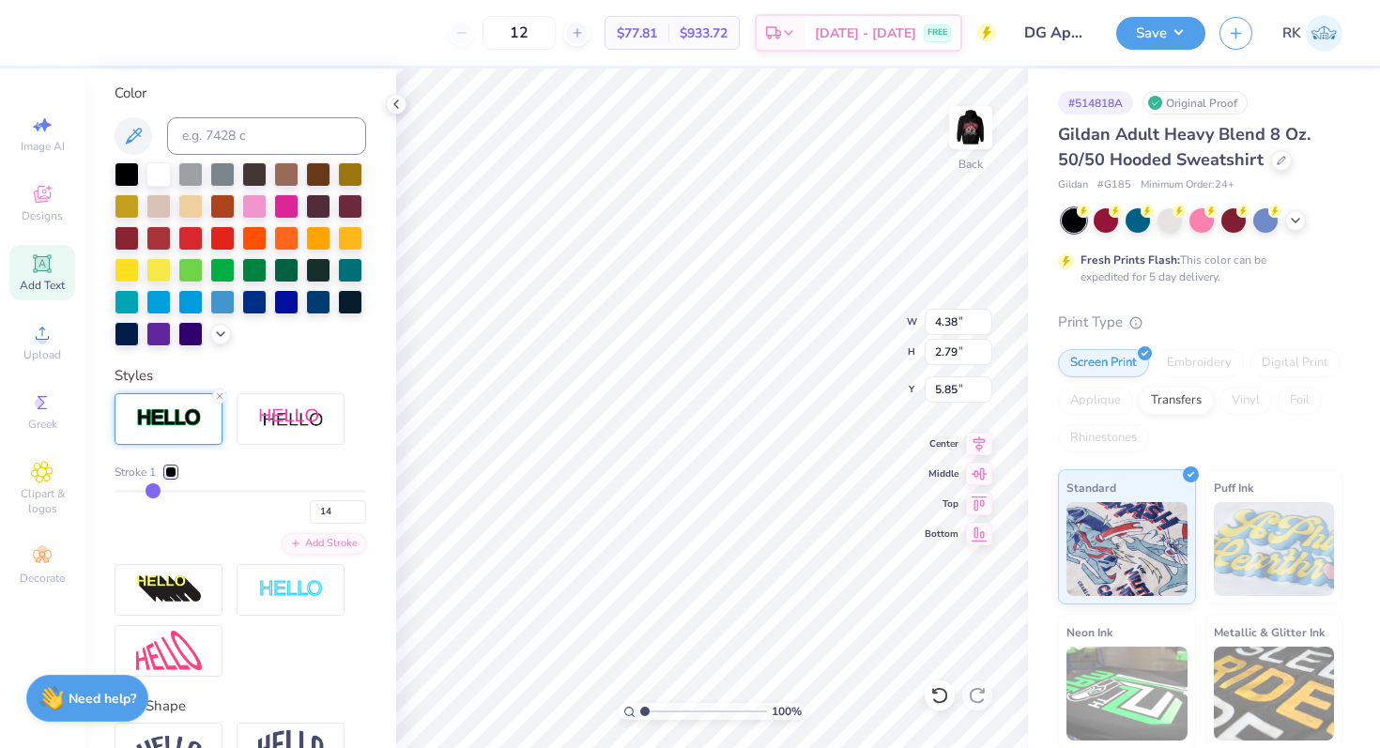
type input "13"
type input "12"
type input "11"
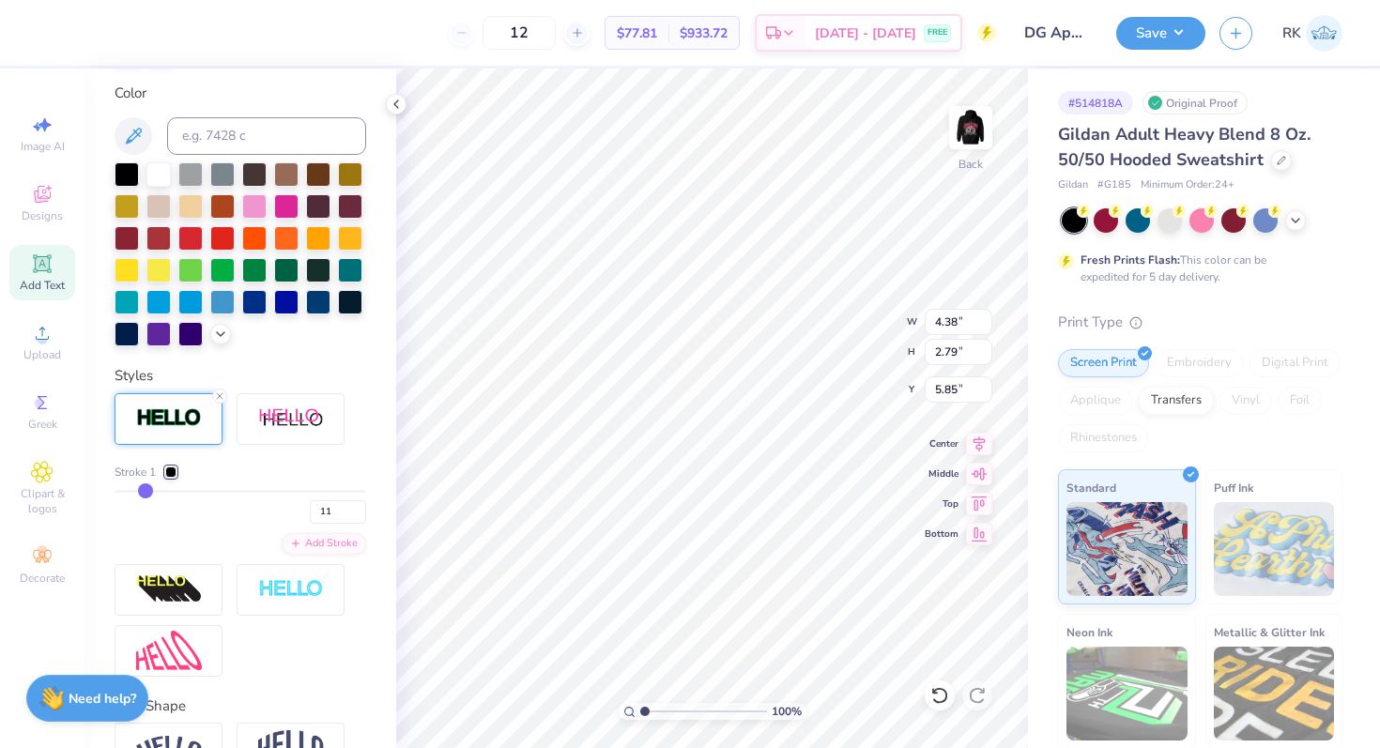
type input "10"
type input "9"
type input "8"
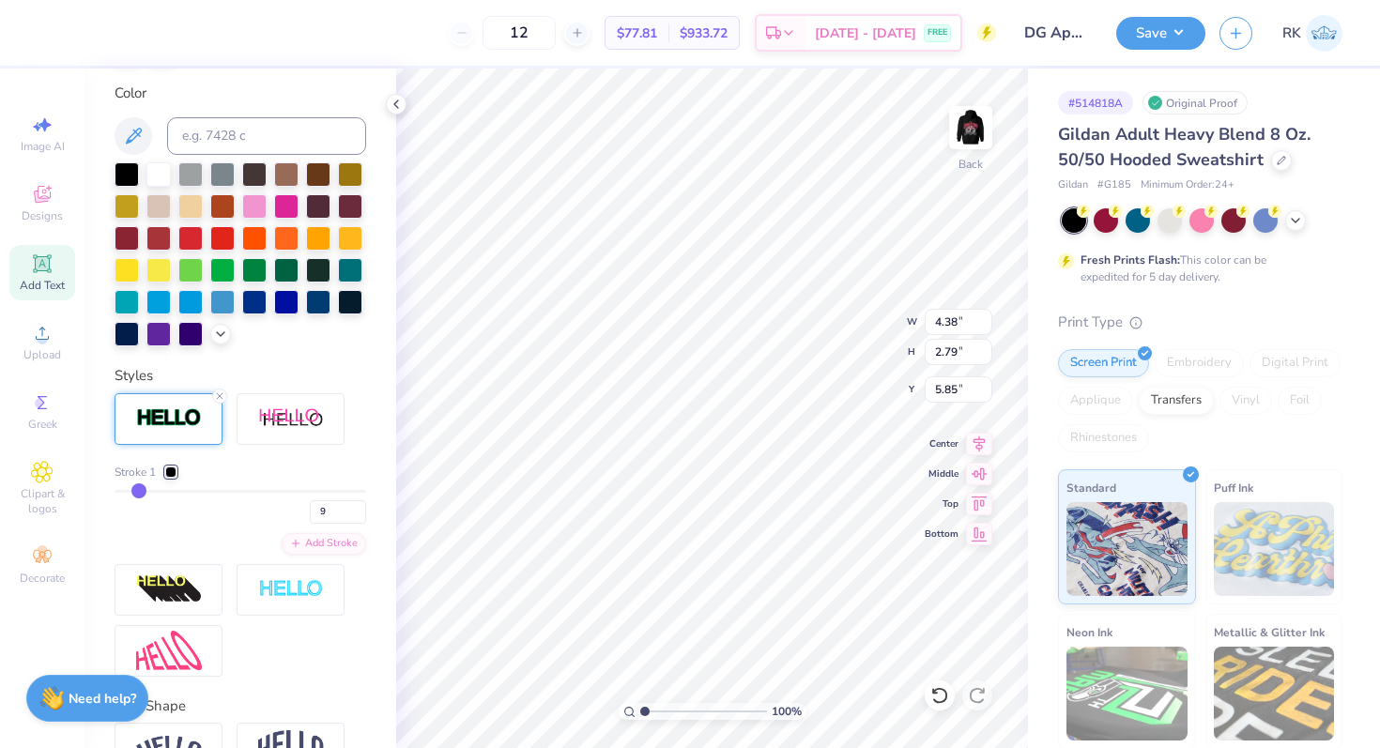
type input "8"
type input "7"
drag, startPoint x: 174, startPoint y: 488, endPoint x: 135, endPoint y: 490, distance: 38.5
type input "7"
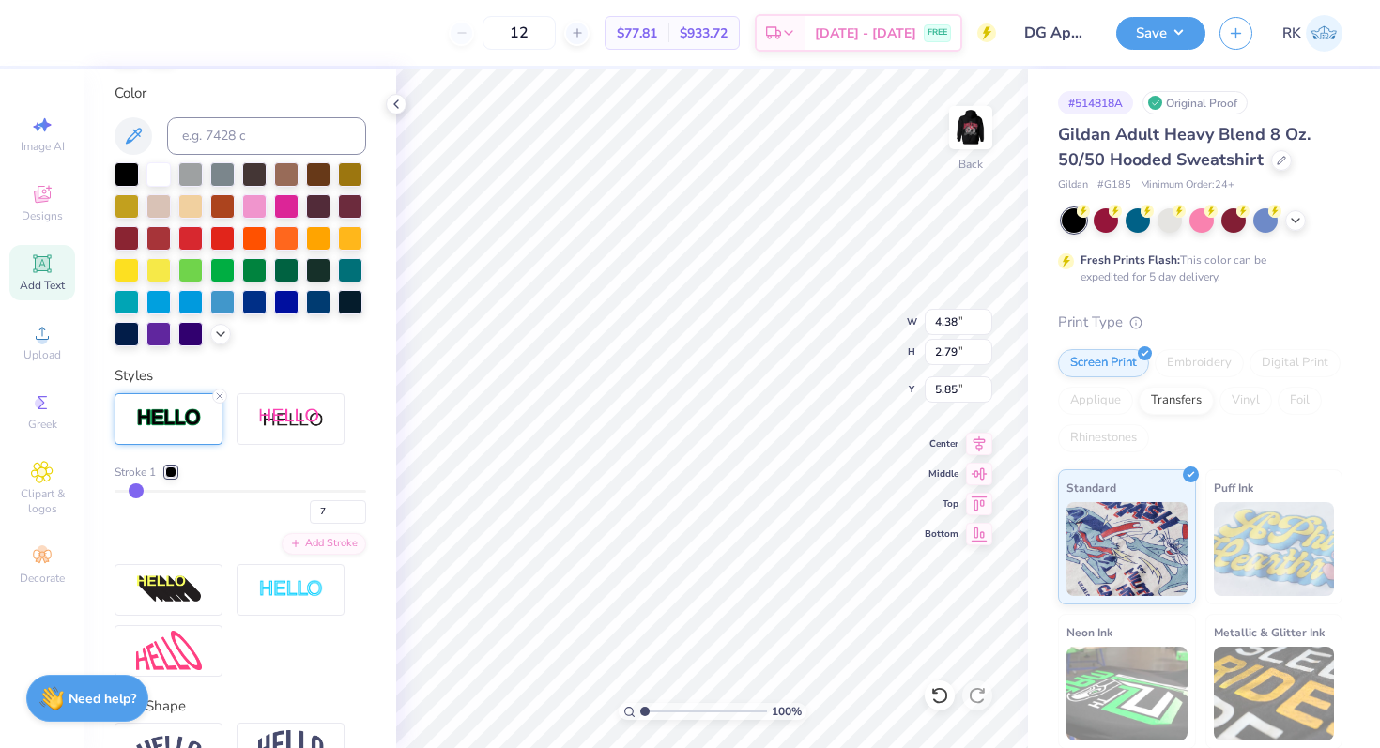
click at [135, 490] on input "range" at bounding box center [241, 491] width 252 height 3
type input "3.78"
type input "2.19"
type input "6.15"
click at [157, 238] on div at bounding box center [158, 236] width 24 height 24
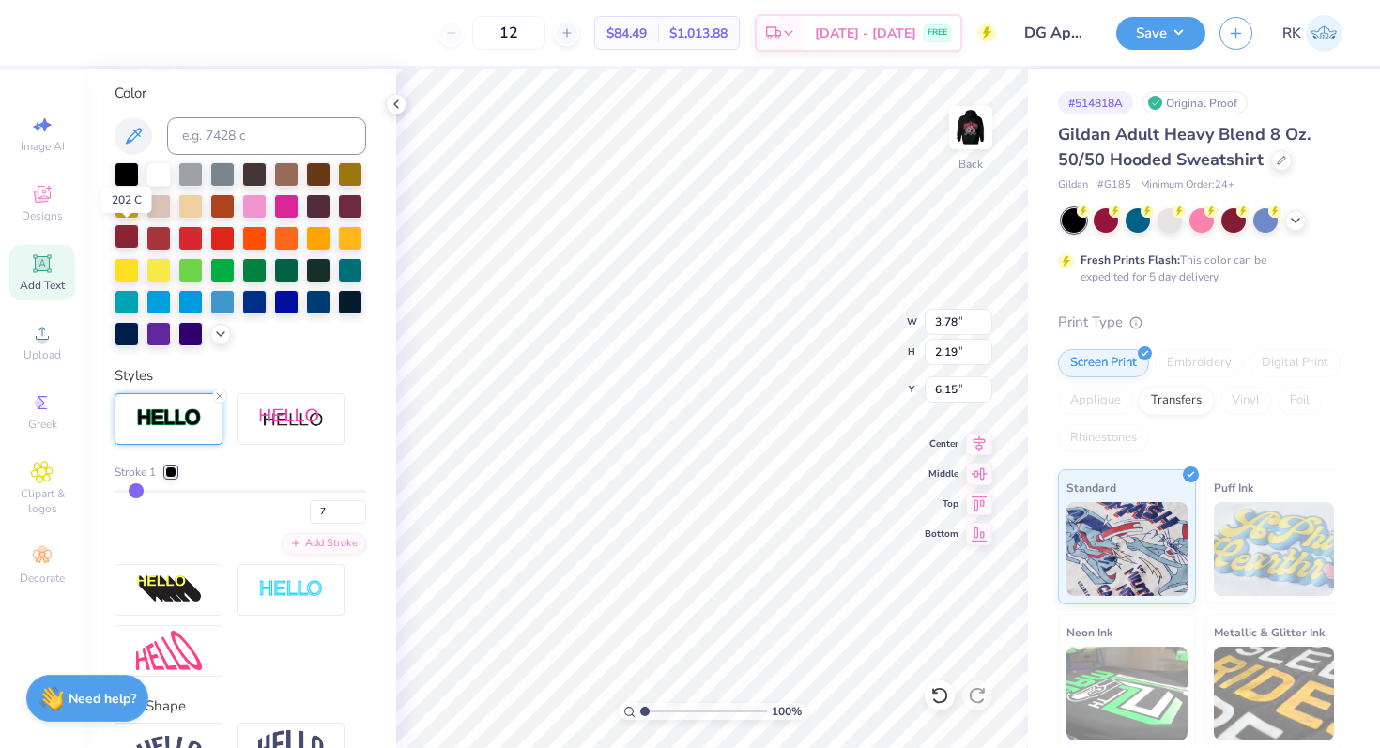
click at [132, 238] on div at bounding box center [127, 236] width 24 height 24
click at [164, 163] on div at bounding box center [158, 173] width 24 height 24
type input "6"
type input "5"
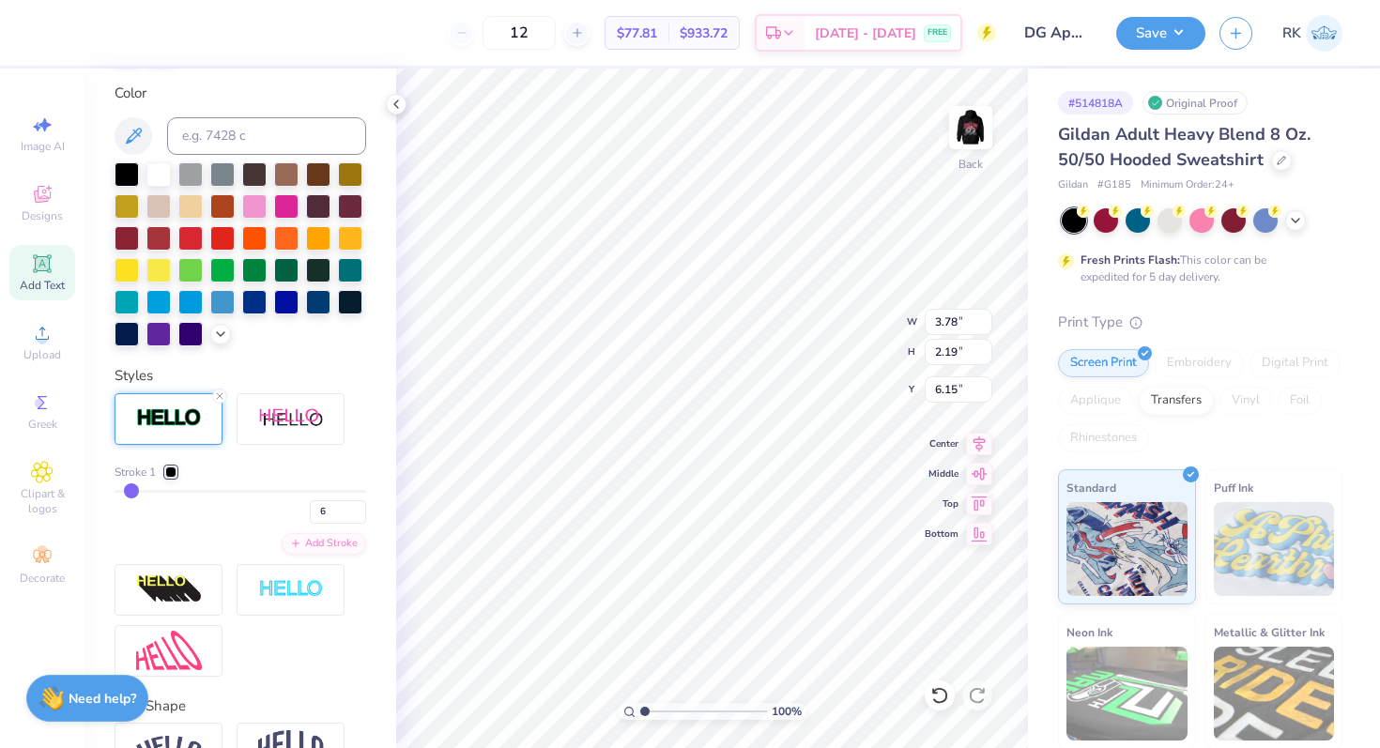
type input "5"
type input "4"
click at [130, 490] on input "range" at bounding box center [241, 491] width 252 height 3
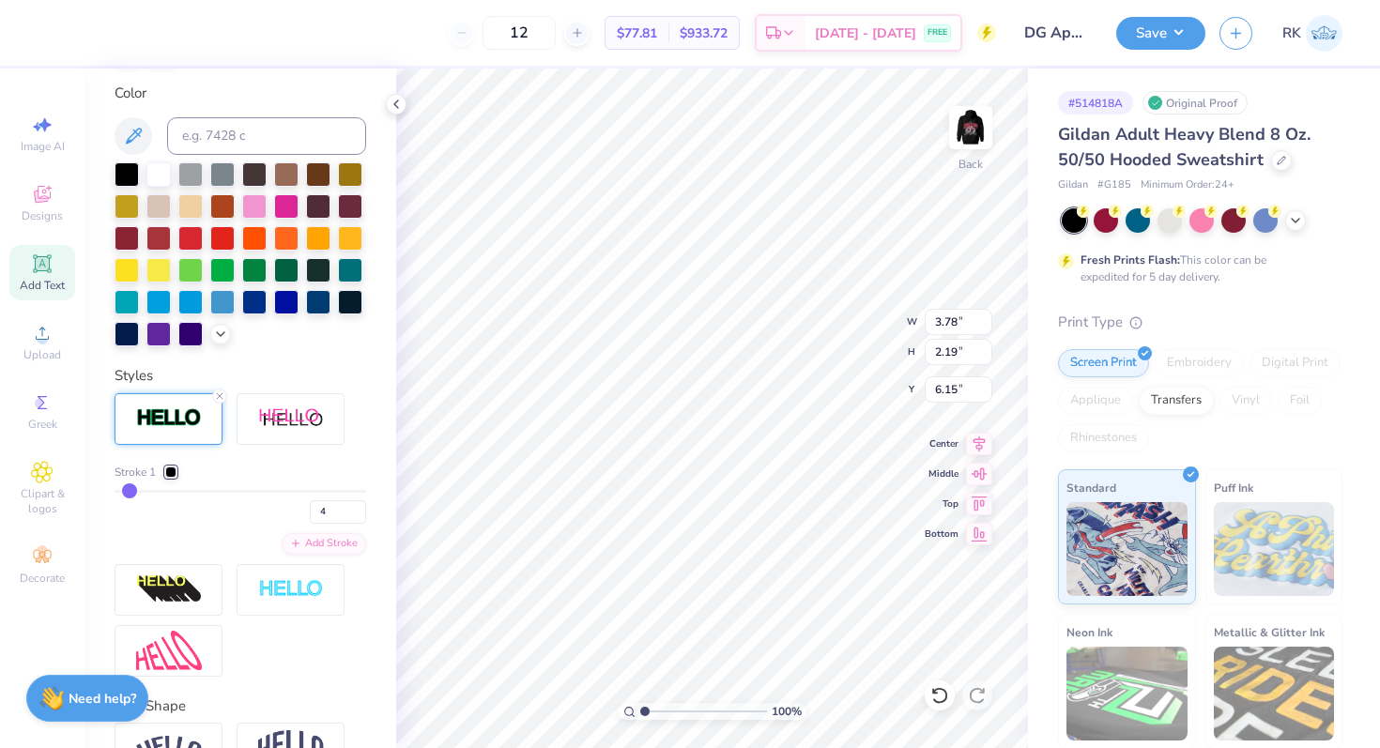
type input "3.68"
type input "2.09"
type input "6.21"
click at [129, 490] on input "range" at bounding box center [241, 491] width 252 height 3
click at [195, 303] on div at bounding box center [190, 300] width 24 height 24
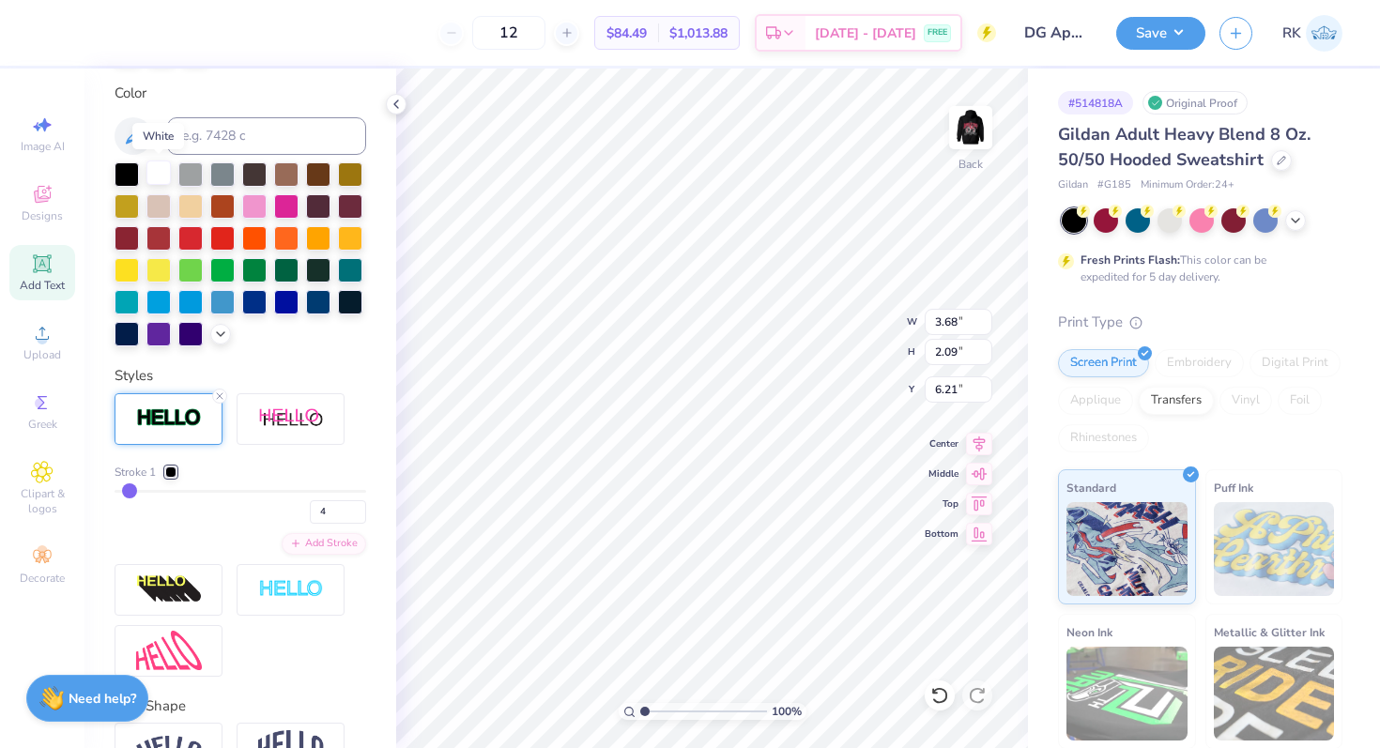
click at [156, 178] on div at bounding box center [158, 173] width 24 height 24
click at [216, 391] on icon at bounding box center [219, 396] width 11 height 11
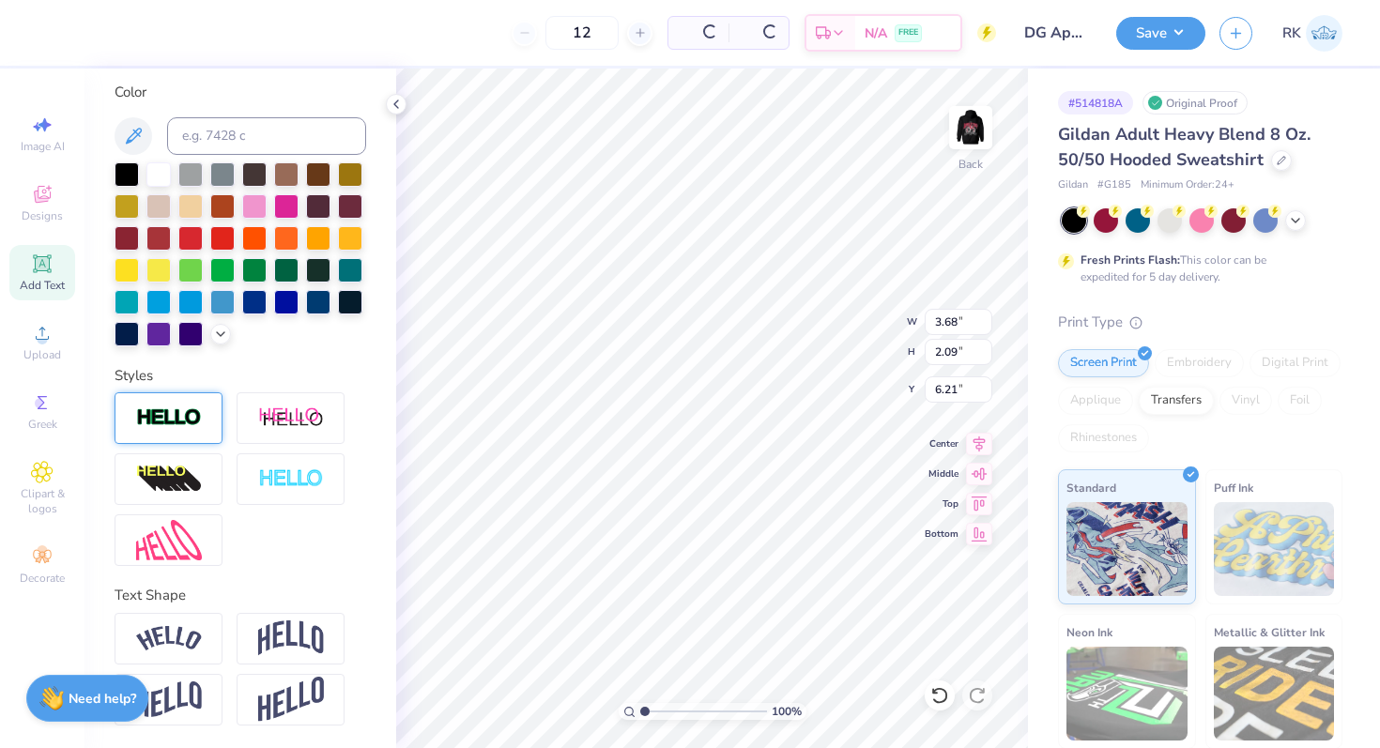
type input "3.54"
type input "1.95"
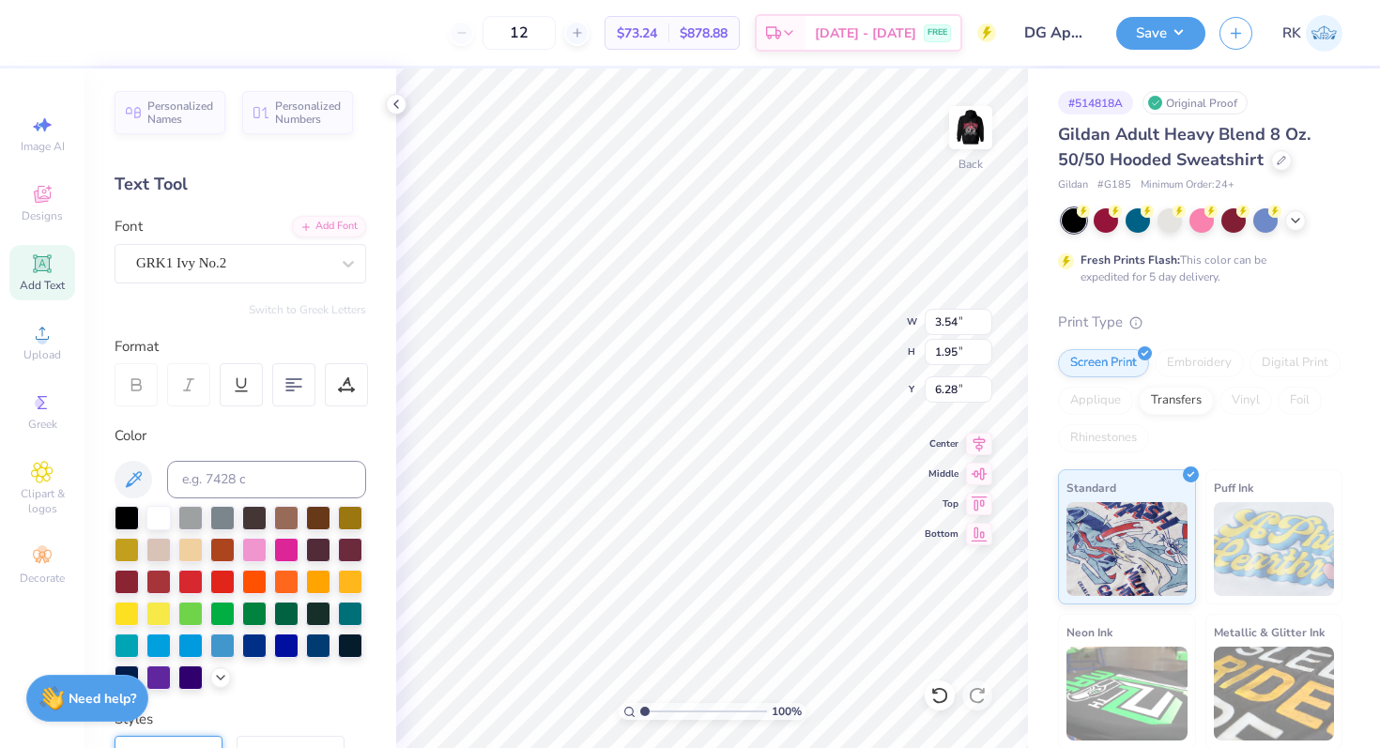
type input "3.00"
click at [40, 208] on span "Designs" at bounding box center [42, 215] width 41 height 15
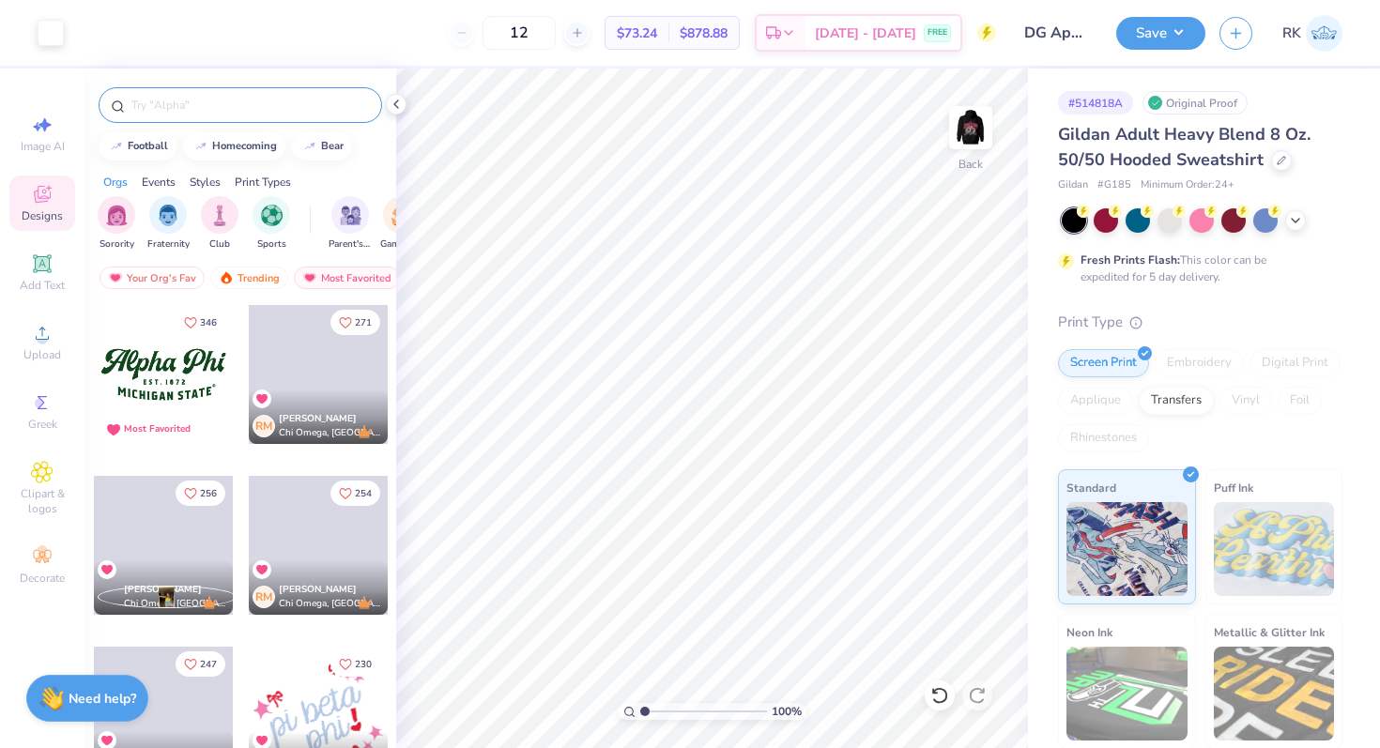
click at [216, 106] on input "text" at bounding box center [250, 105] width 240 height 19
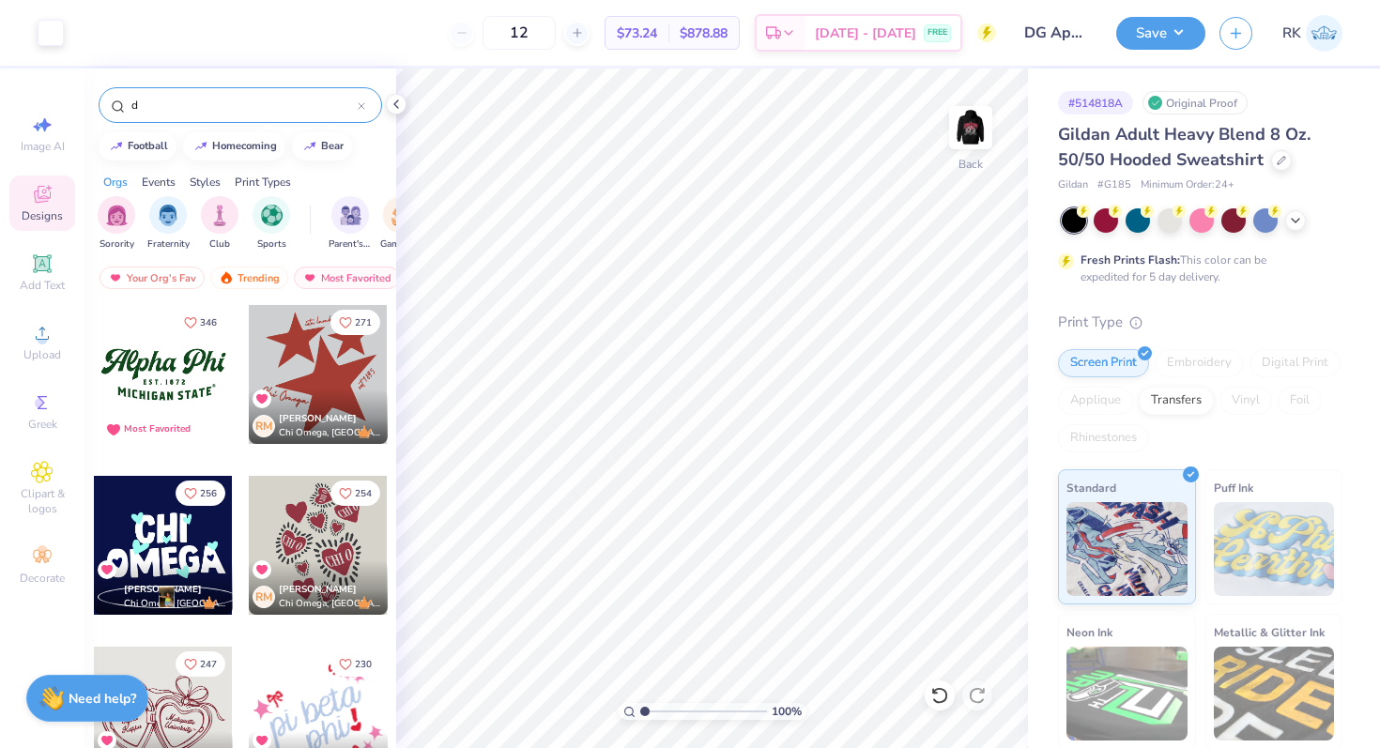
type input "dg"
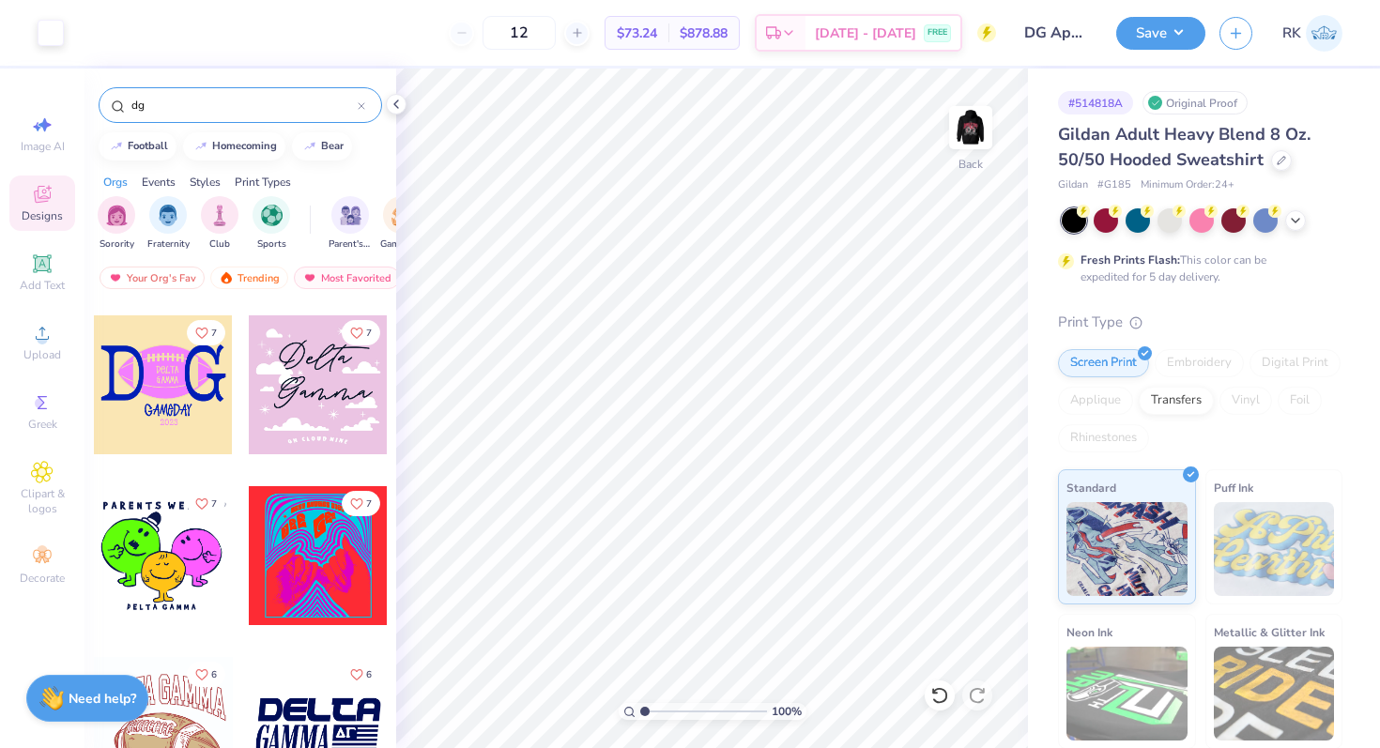
scroll to position [5159, 0]
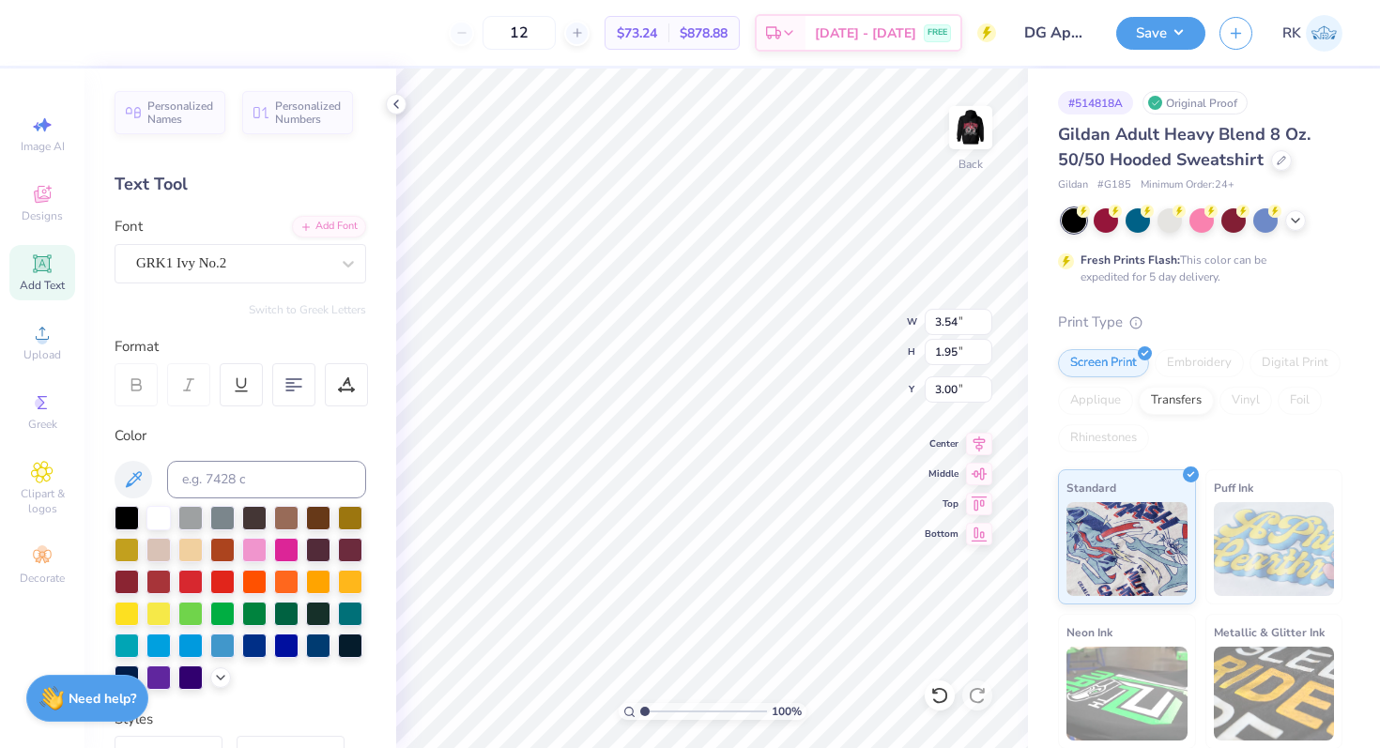
type textarea "D"
click at [962, 129] on img at bounding box center [970, 127] width 75 height 75
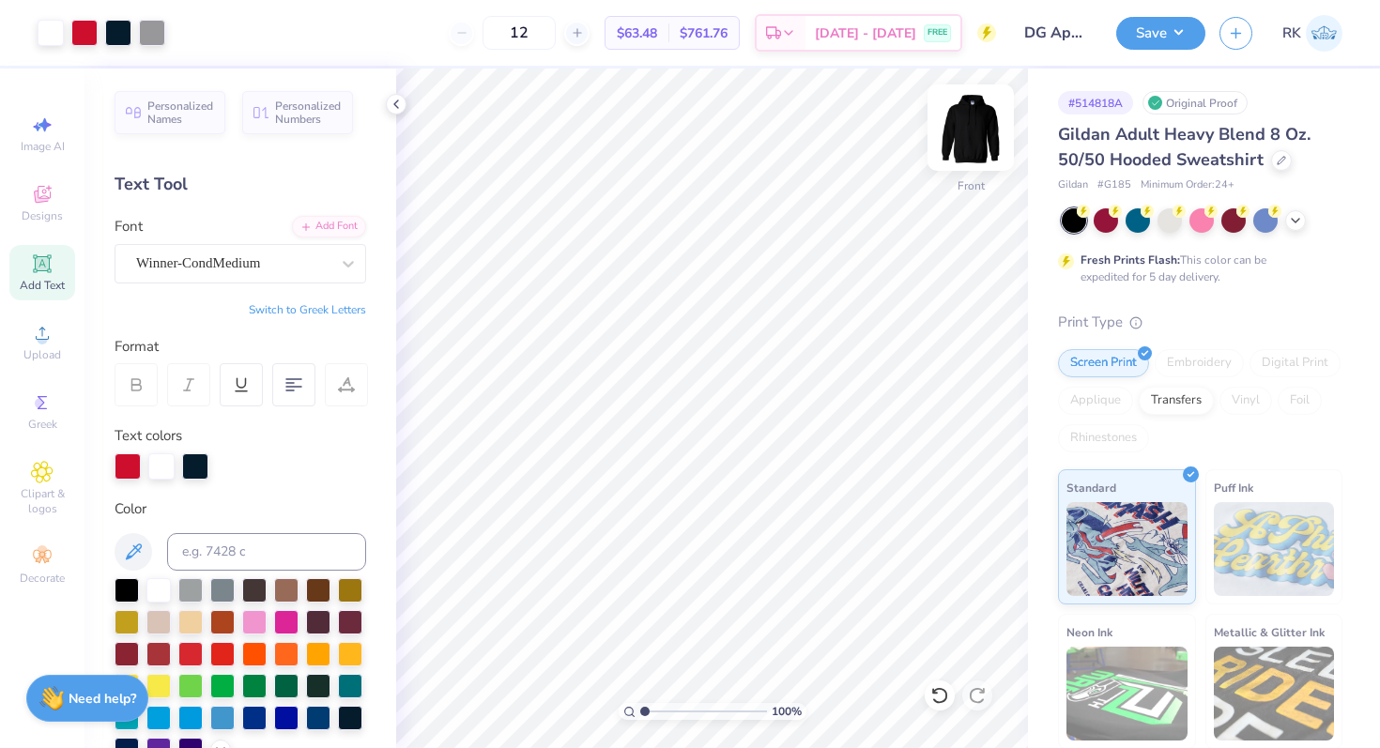
click at [981, 132] on img at bounding box center [970, 127] width 75 height 75
click at [66, 272] on div "Add Text" at bounding box center [42, 272] width 66 height 55
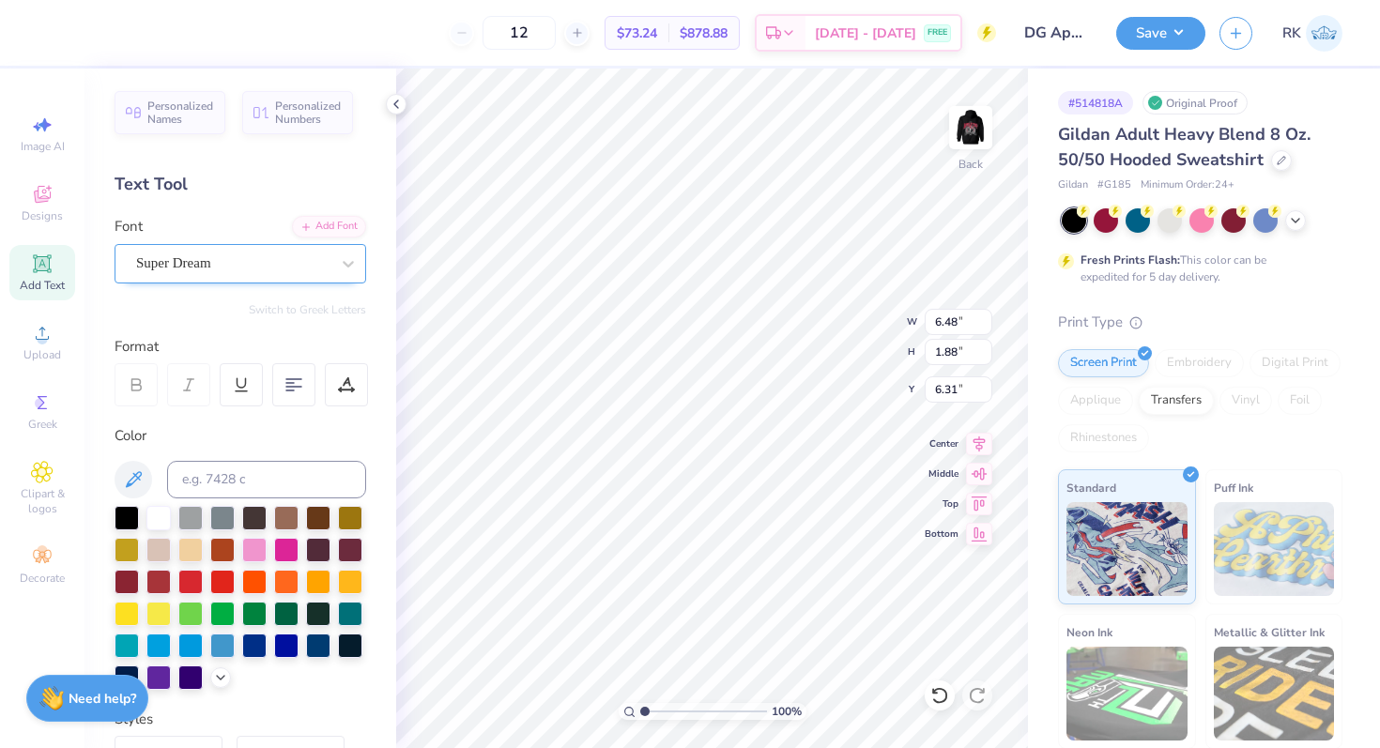
click at [223, 269] on div "Super Dream" at bounding box center [232, 263] width 197 height 29
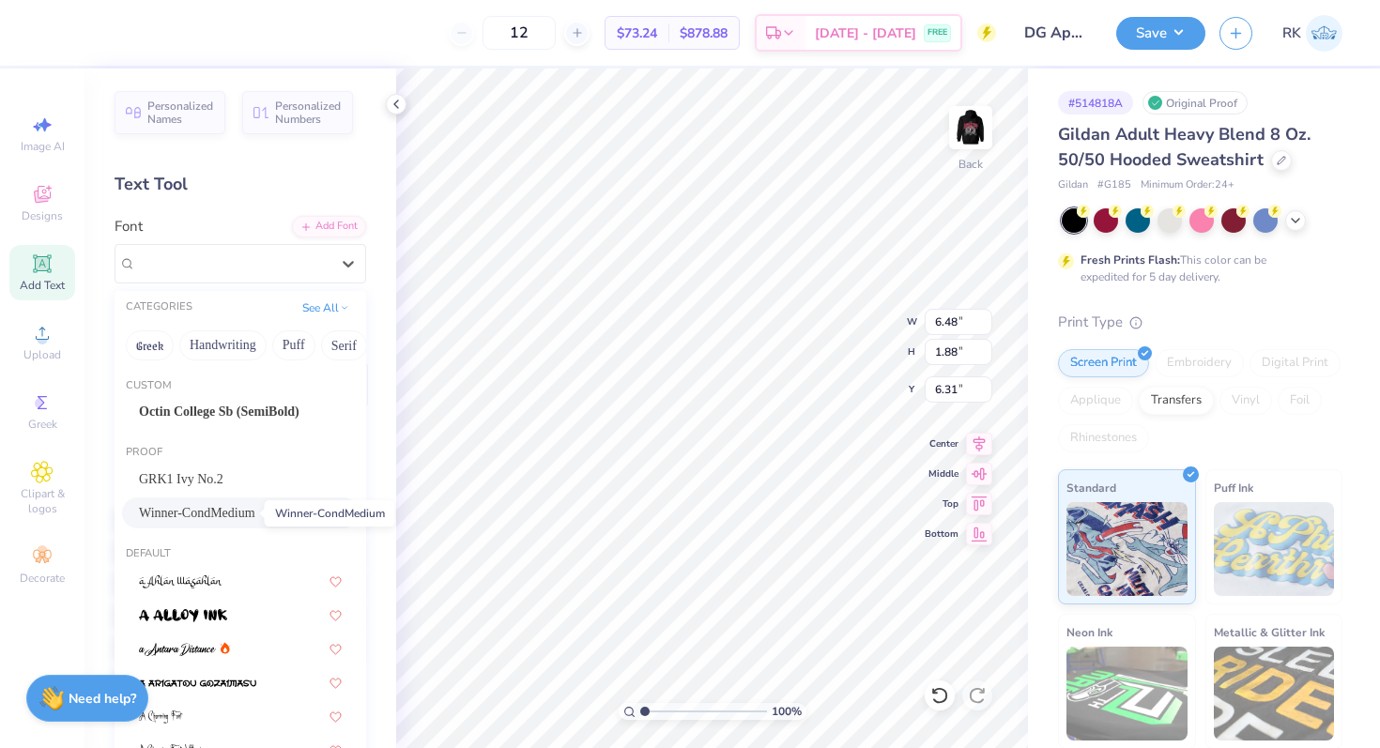
click at [212, 517] on span "Winner-CondMedium" at bounding box center [197, 513] width 116 height 20
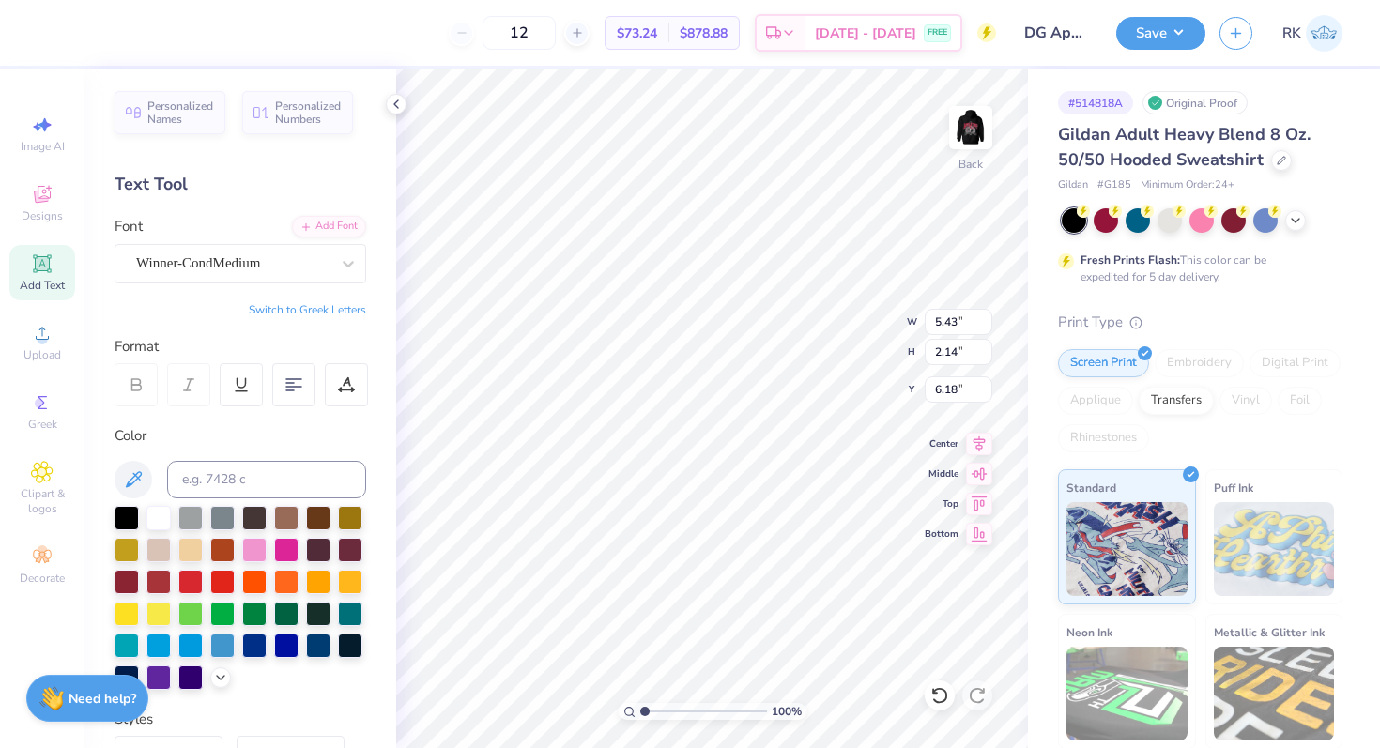
type input "5.43"
type input "2.14"
type input "6.18"
type textarea "DG"
type input "3.00"
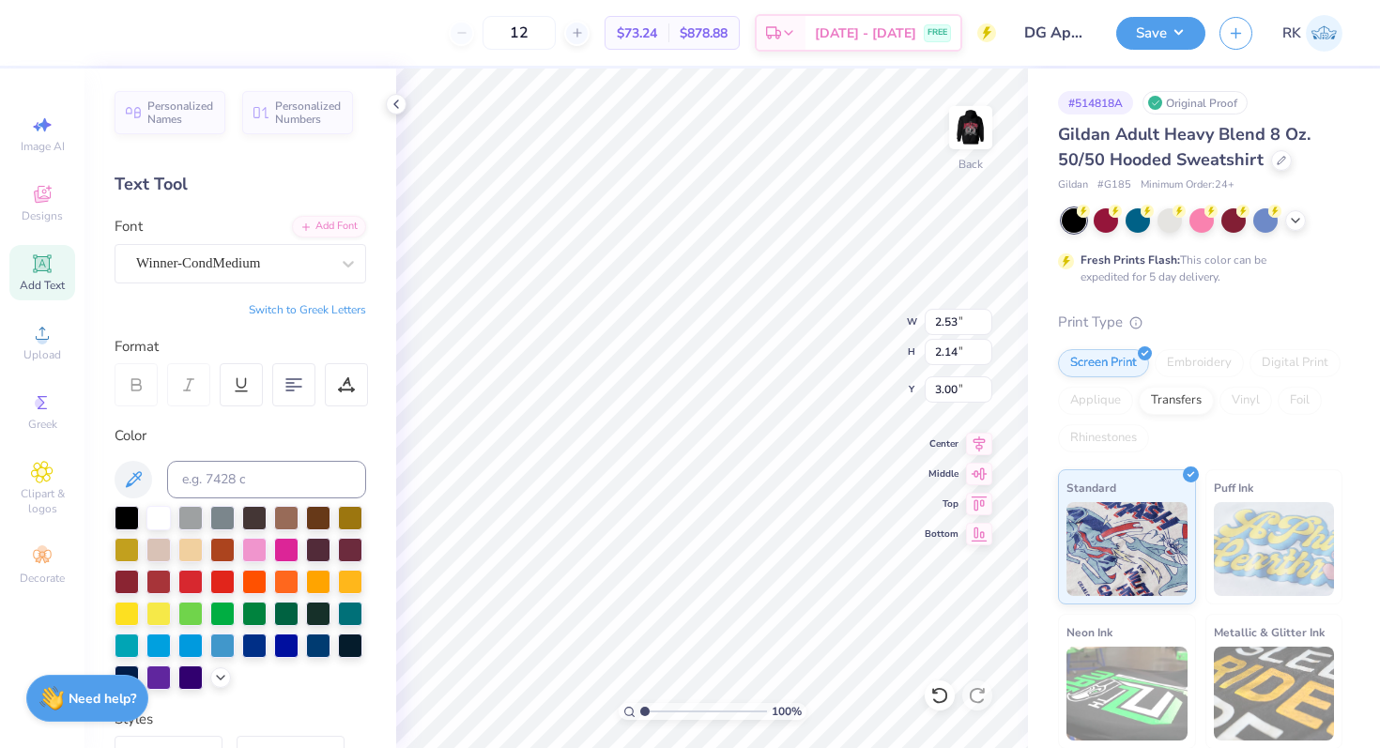
type input "3.31"
type input "2.81"
type textarea "DEEGEE"
type input "3.60"
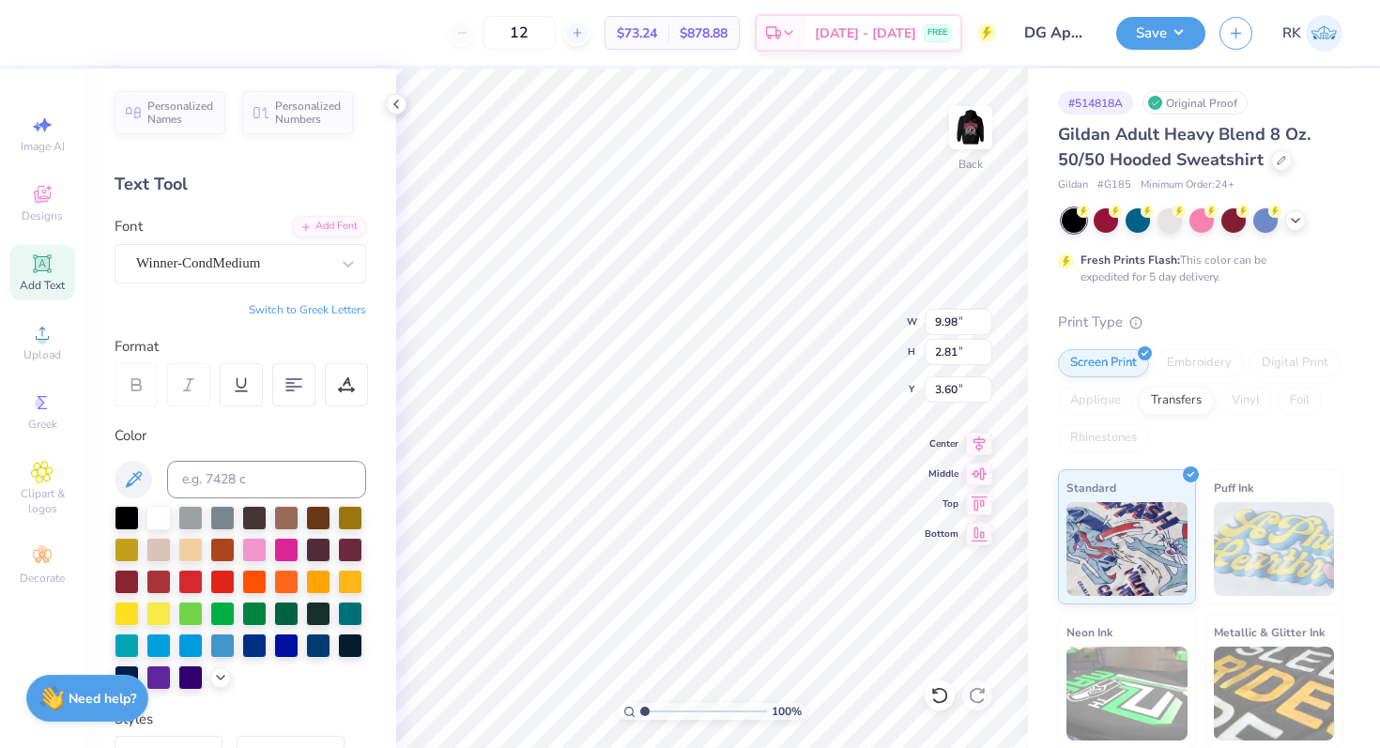
type input "8.01"
type input "2.25"
type input "3.47"
click at [43, 200] on icon at bounding box center [42, 197] width 15 height 12
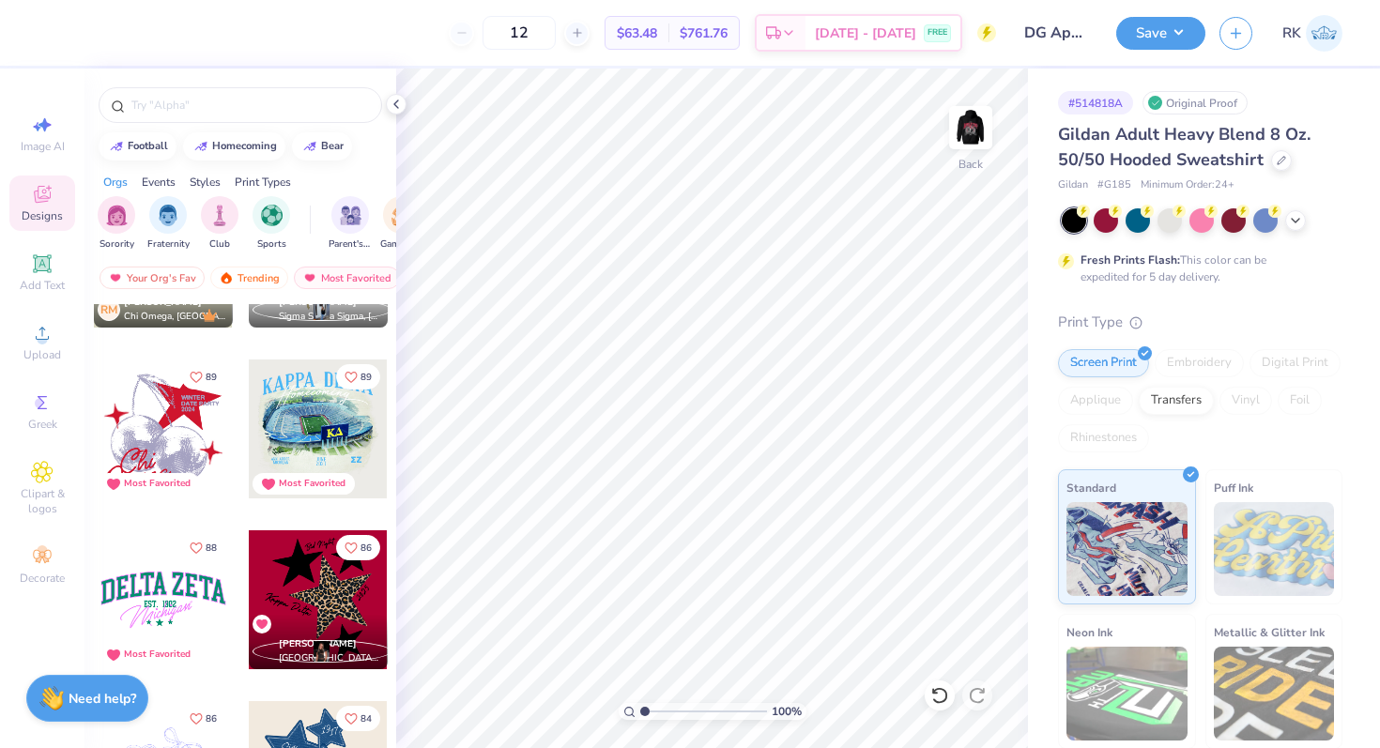
scroll to position [2673, 0]
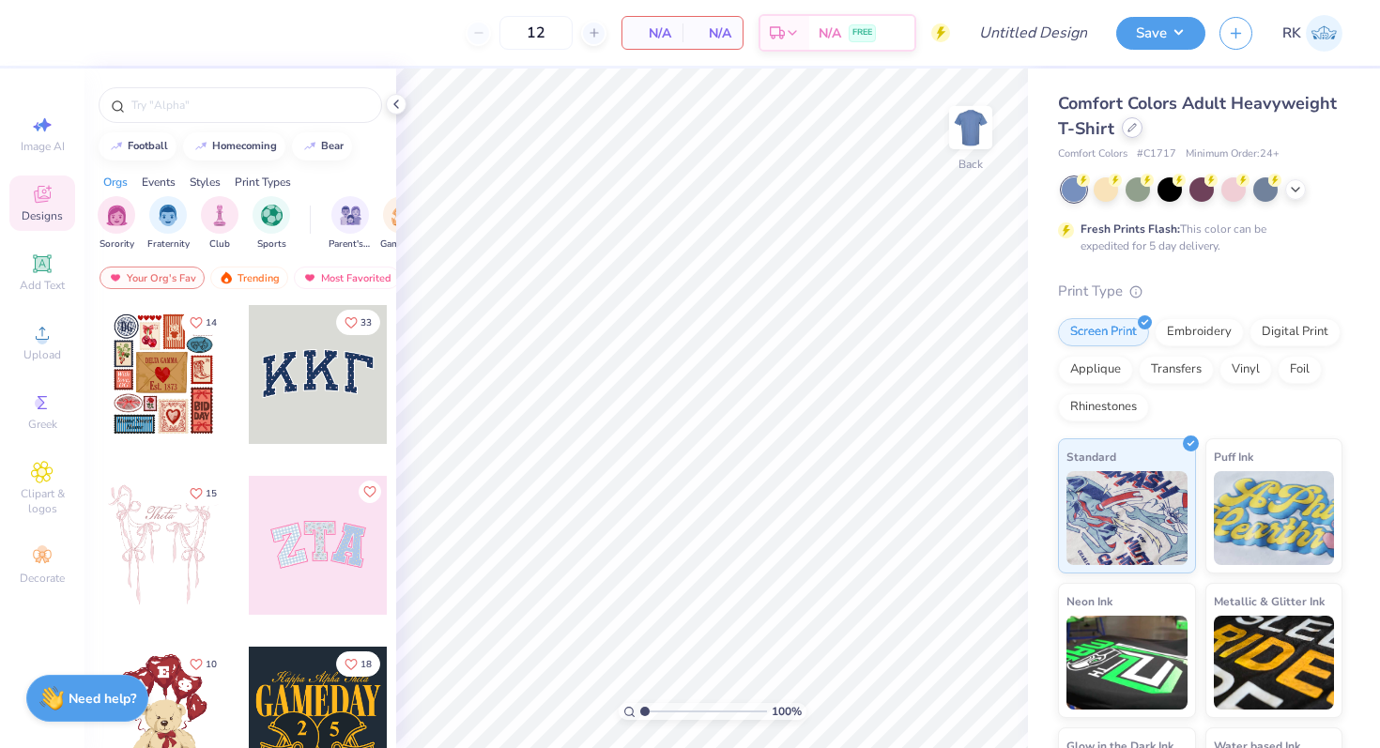
click at [1132, 125] on icon at bounding box center [1132, 127] width 9 height 9
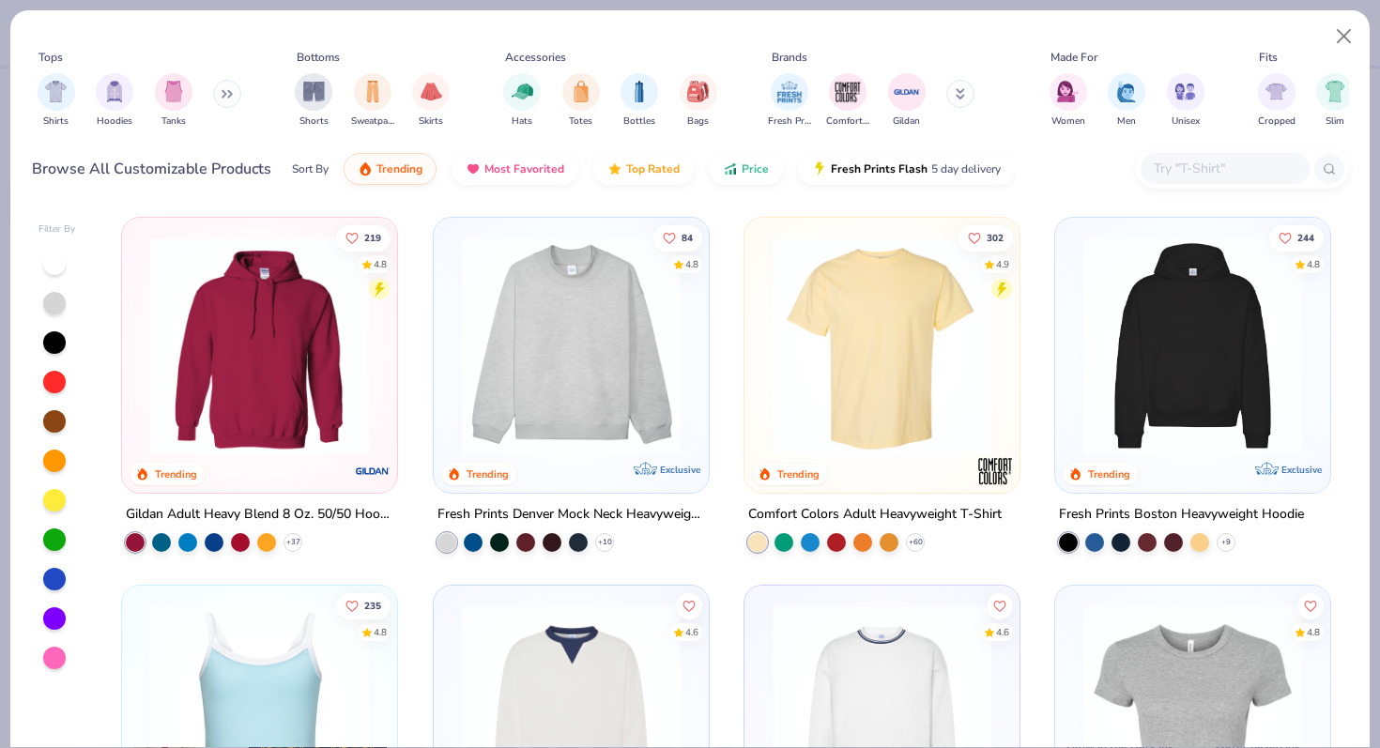
click at [313, 317] on img at bounding box center [260, 346] width 238 height 219
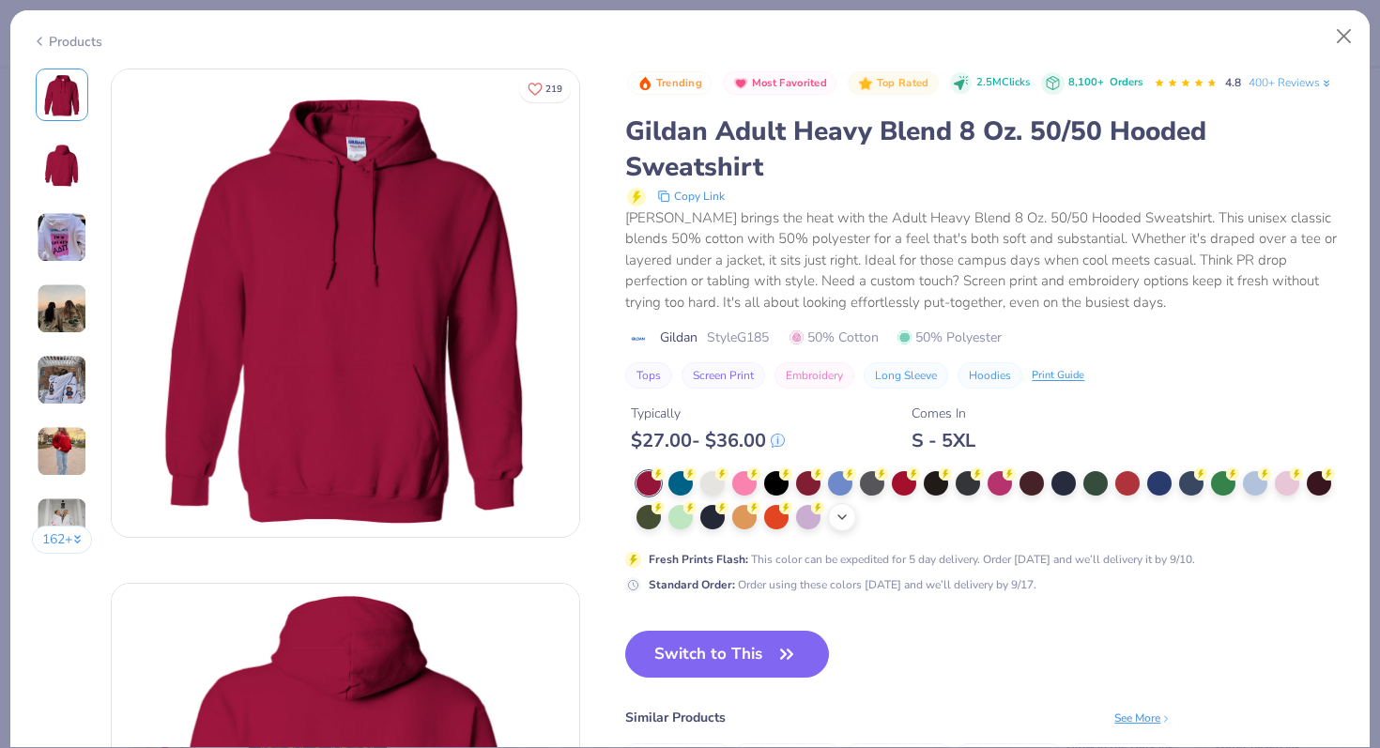
click at [850, 522] on icon at bounding box center [842, 517] width 15 height 15
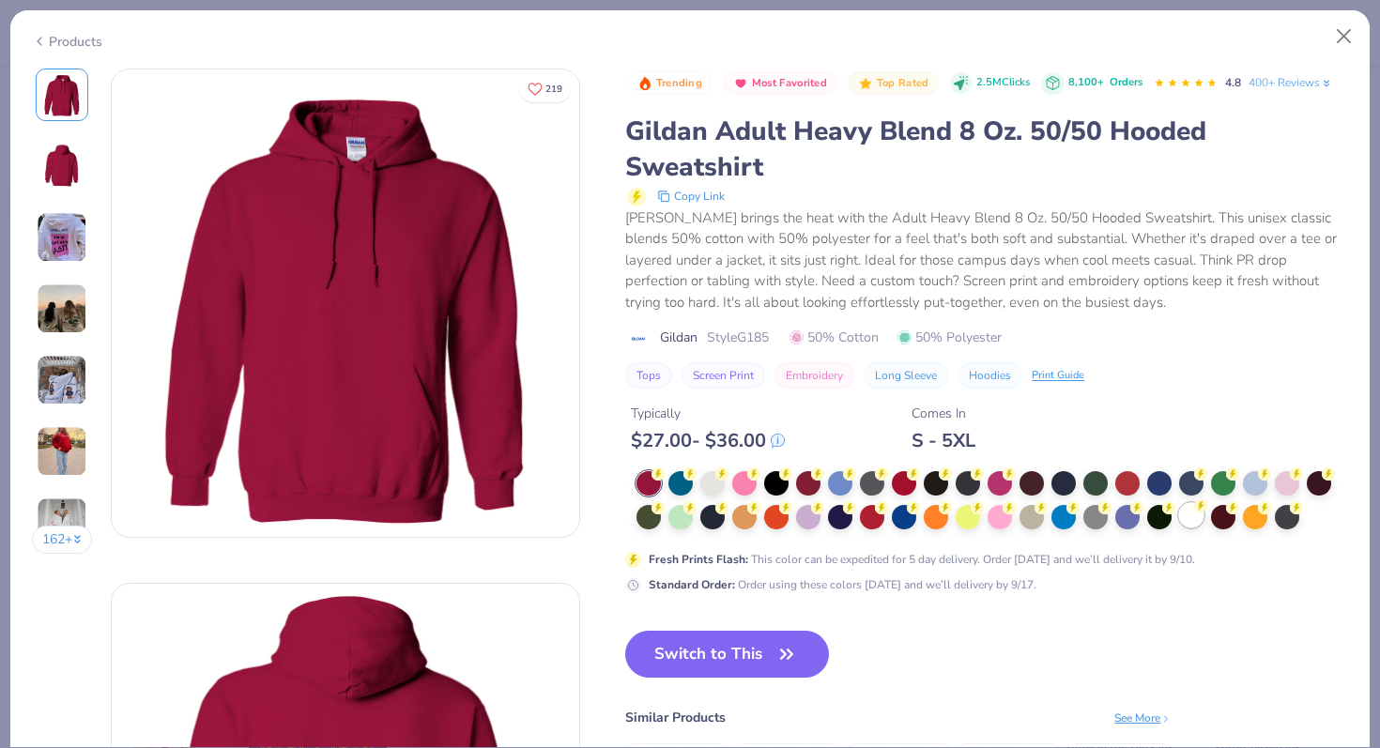
click at [1195, 522] on div at bounding box center [1191, 515] width 24 height 24
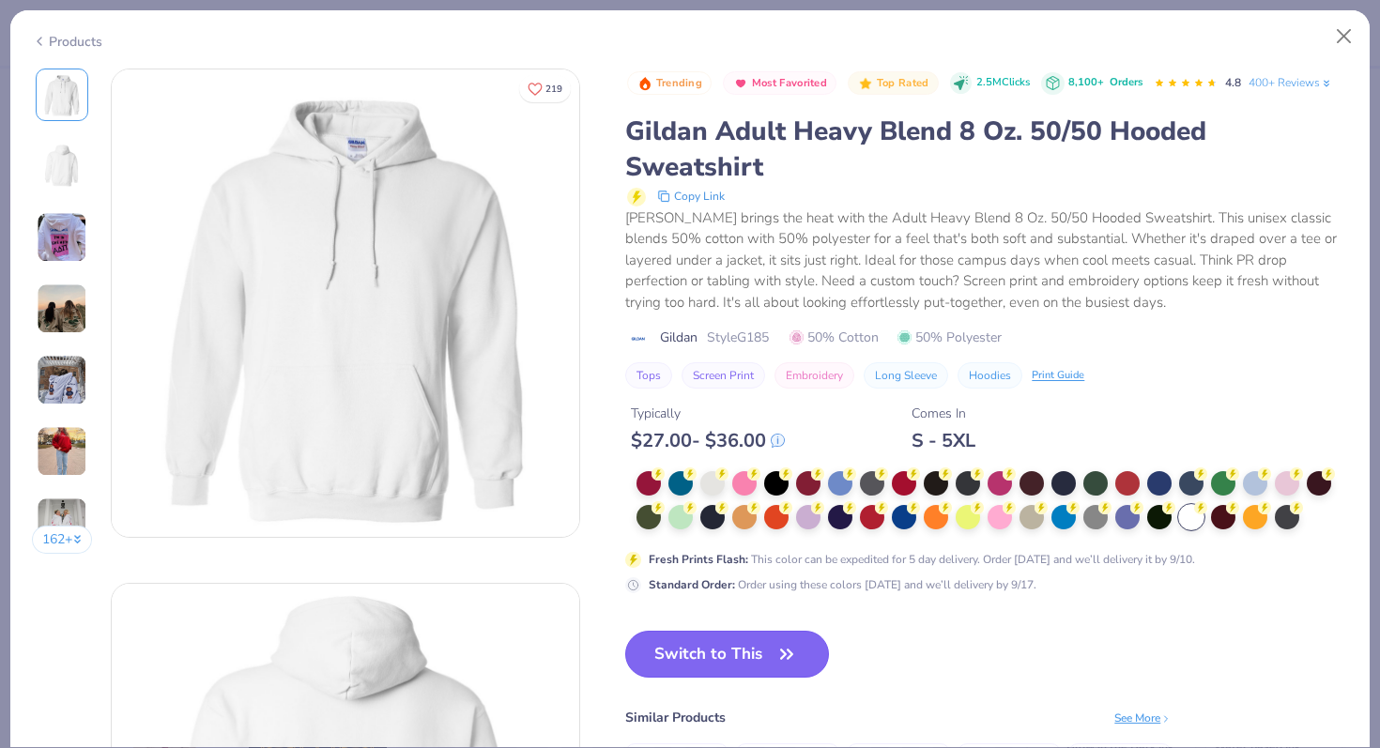
click at [793, 638] on button "Switch to This" at bounding box center [727, 654] width 204 height 47
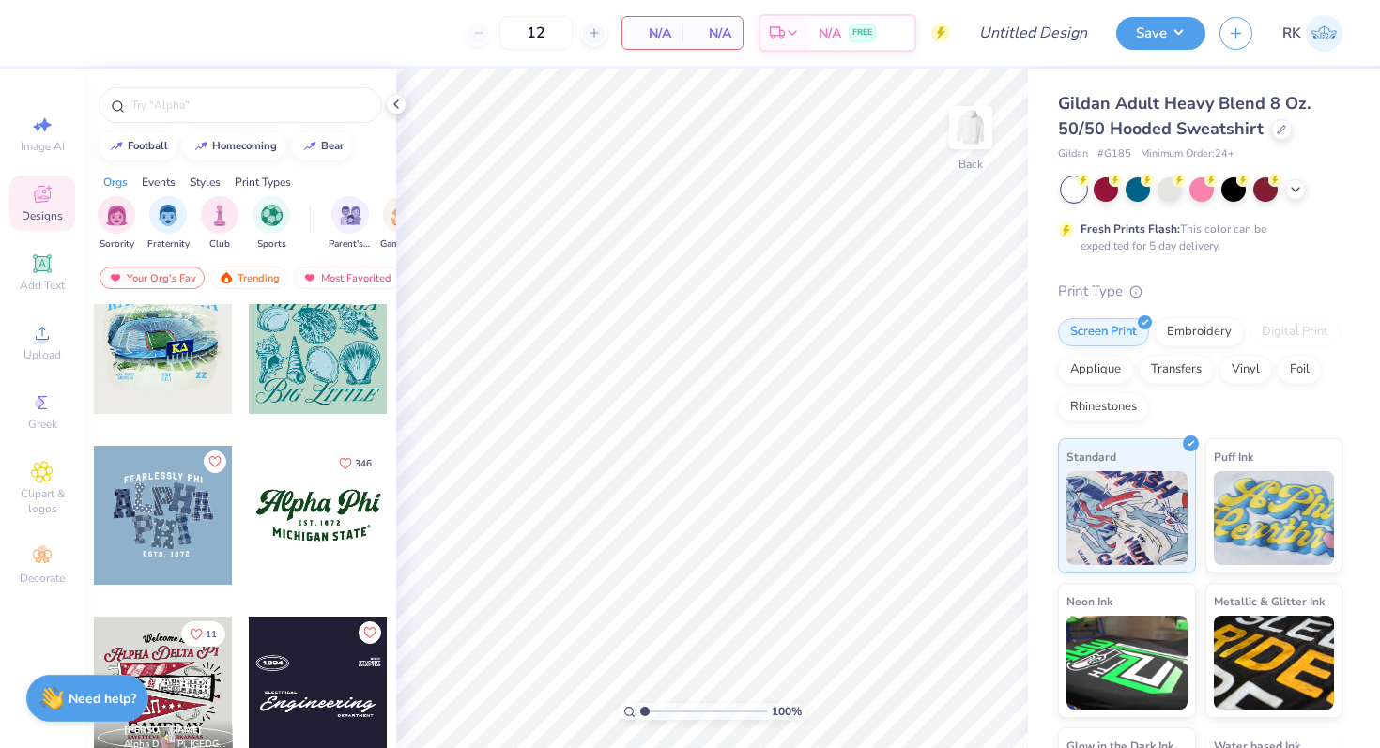
scroll to position [1589, 0]
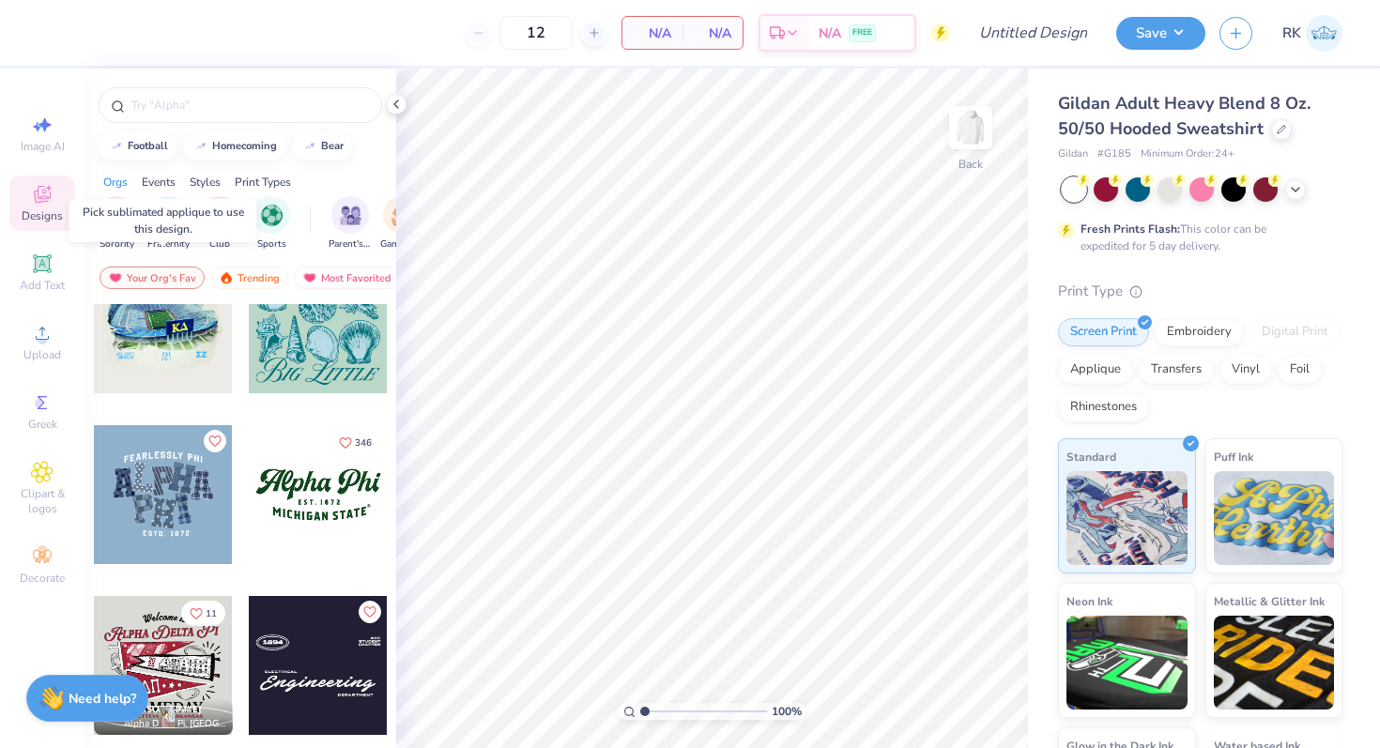
click at [173, 330] on div at bounding box center [163, 323] width 139 height 139
click at [1176, 375] on div "Transfers" at bounding box center [1176, 367] width 75 height 28
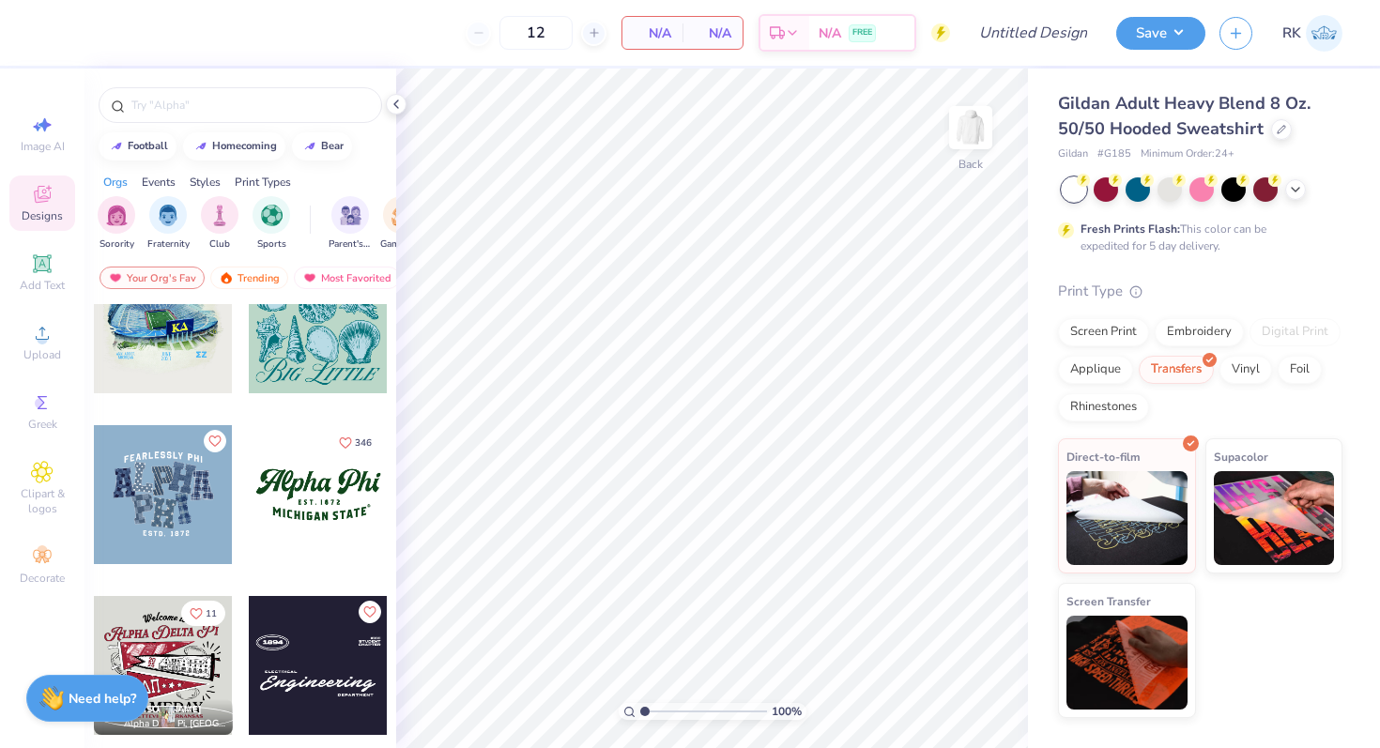
click at [214, 352] on div at bounding box center [163, 323] width 139 height 139
